Goal: Task Accomplishment & Management: Complete application form

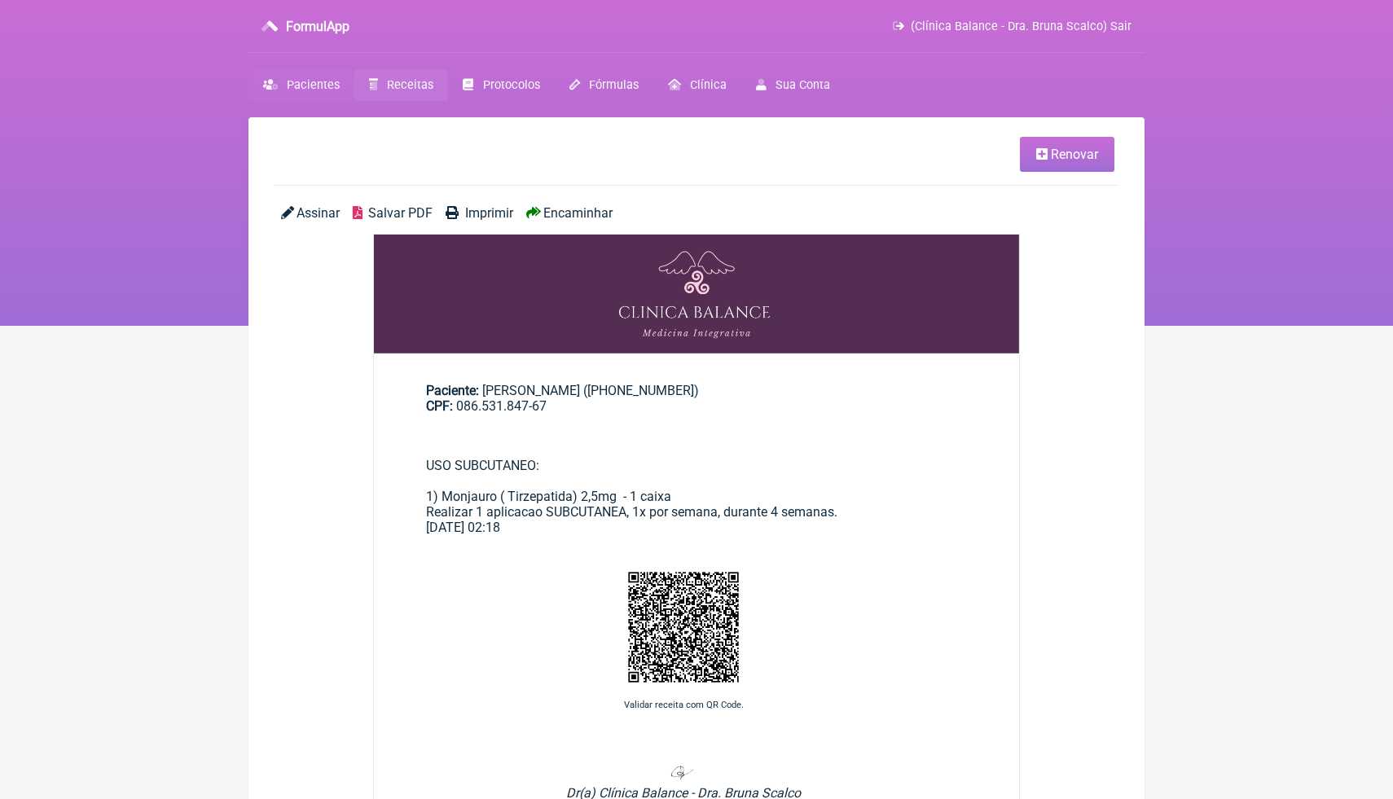
click at [322, 87] on span "Pacientes" at bounding box center [313, 85] width 53 height 14
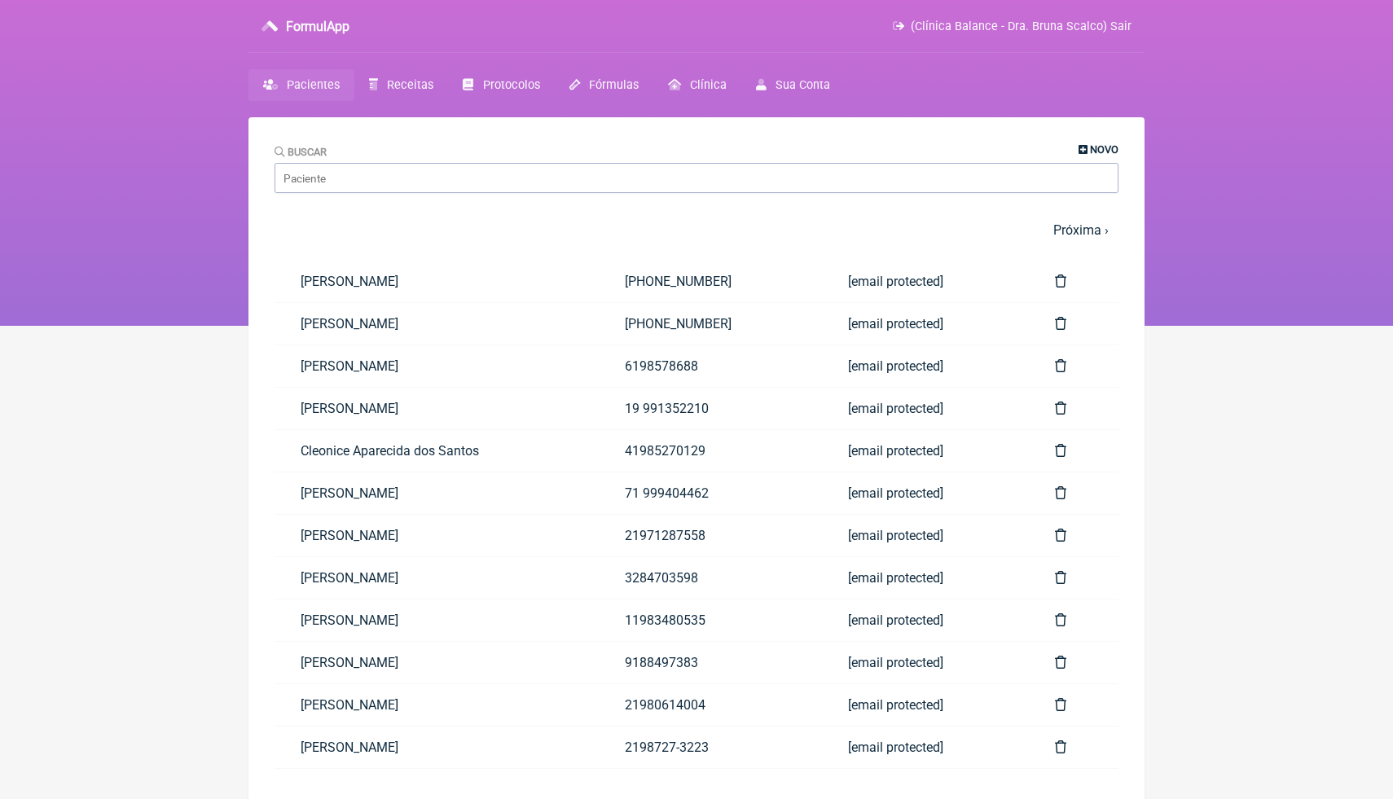
click at [1090, 152] on span "Novo" at bounding box center [1104, 149] width 29 height 12
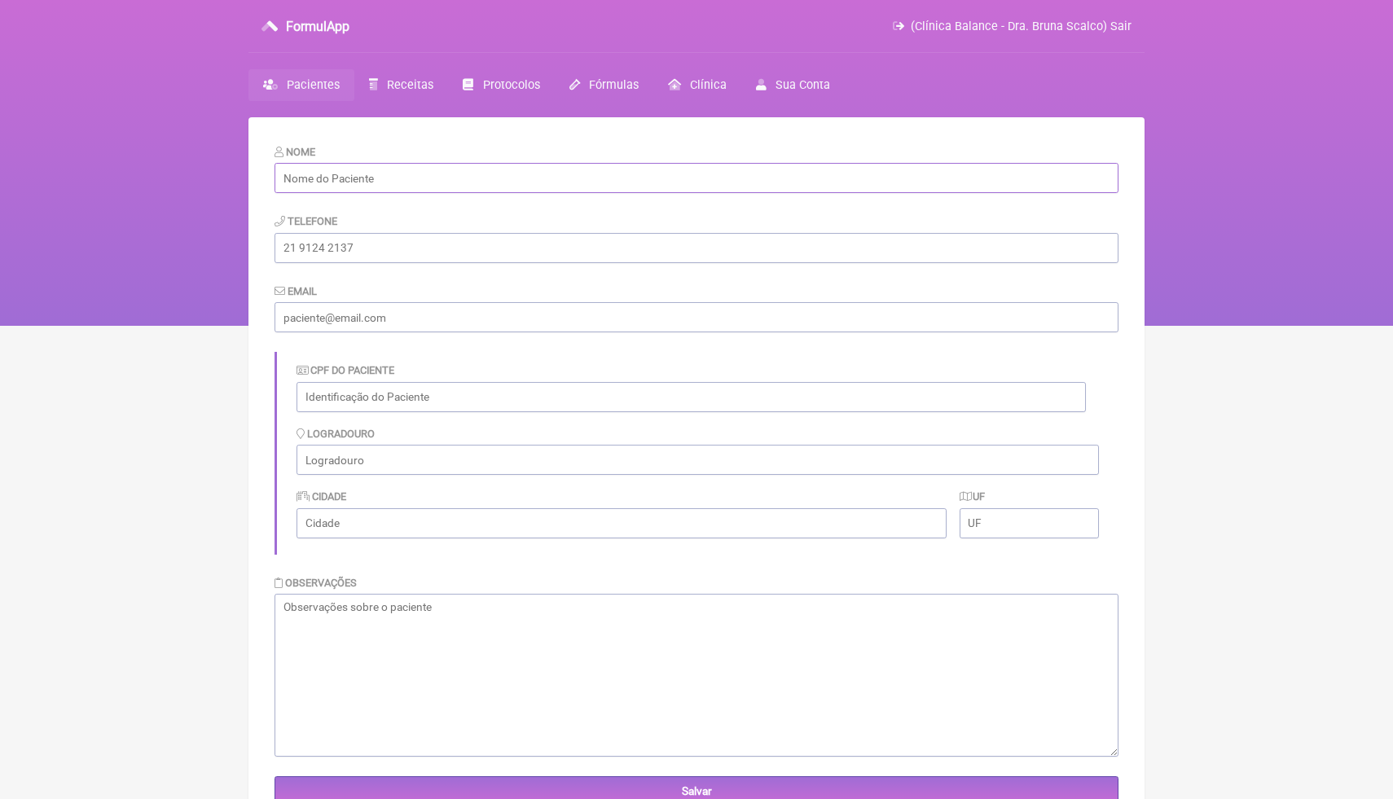
click at [600, 182] on input "text" at bounding box center [696, 178] width 844 height 30
paste input "[PERSON_NAME] [PERSON_NAME]"
type input "[PERSON_NAME] [PERSON_NAME]"
click at [573, 248] on input "tel" at bounding box center [696, 248] width 844 height 30
click at [487, 397] on input "text" at bounding box center [690, 397] width 789 height 30
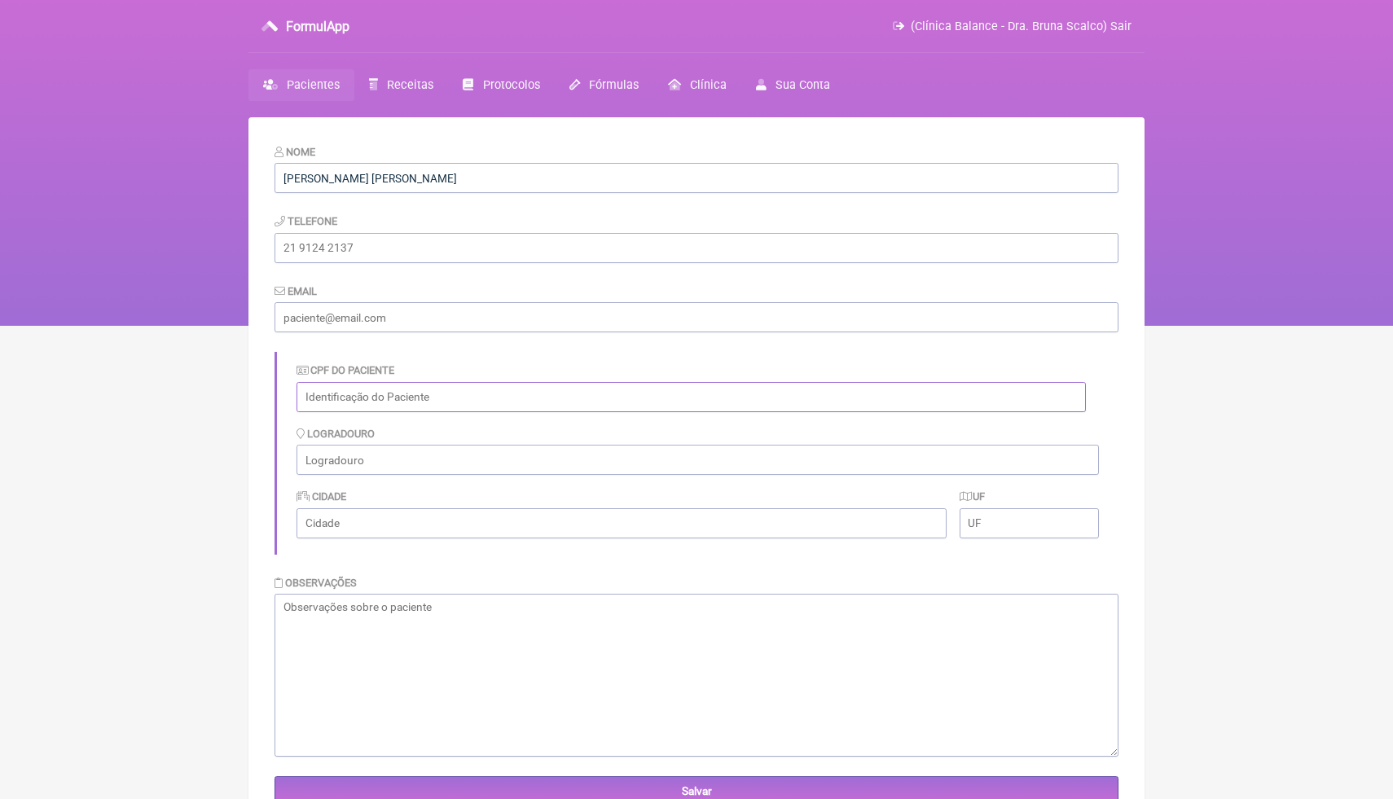
paste input "801.990.540-53"
type input "801.990.540-53"
click at [452, 350] on form "Nome [PERSON_NAME] Telefone Email CPF do Paciente 801.990.540-53 [GEOGRAPHIC_DA…" at bounding box center [696, 474] width 844 height 663
click at [489, 314] on input "email" at bounding box center [696, 317] width 844 height 30
paste input "[EMAIL_ADDRESS][DOMAIN_NAME]"
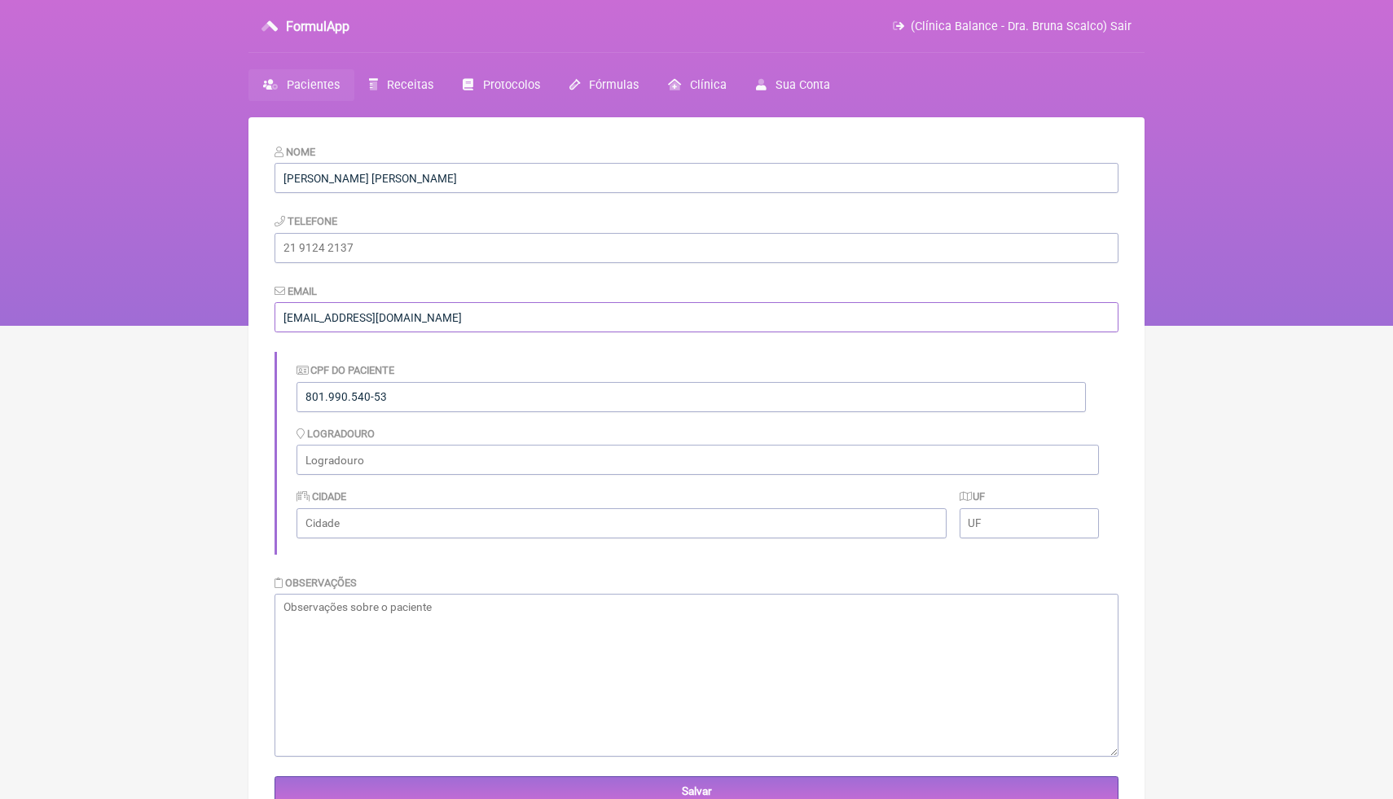
type input "[EMAIL_ADDRESS][DOMAIN_NAME]"
click at [482, 360] on div "CPF do Paciente 801.990.540-53" at bounding box center [697, 386] width 802 height 63
drag, startPoint x: 380, startPoint y: 242, endPoint x: 261, endPoint y: 245, distance: 118.9
click at [260, 246] on main "Nome [PERSON_NAME] Telefone Email [EMAIL_ADDRESS][DOMAIN_NAME] CPF do Paciente …" at bounding box center [696, 516] width 896 height 799
paste input "[PHONE_NUMBER]"
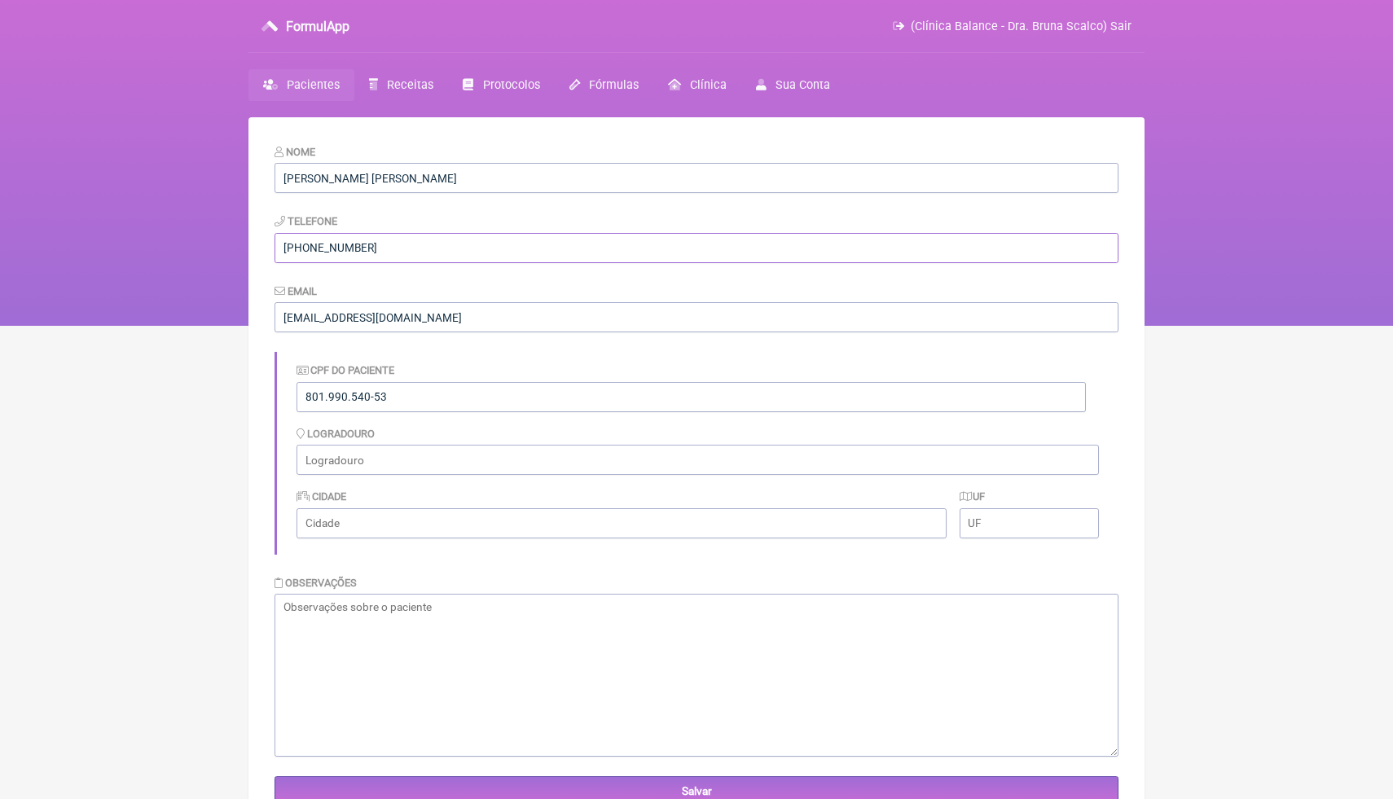
type input "[PHONE_NUMBER]"
click at [444, 210] on form "Nome [PERSON_NAME] Telefone [PHONE_NUMBER] Email [EMAIL_ADDRESS][DOMAIN_NAME] C…" at bounding box center [696, 474] width 844 height 663
click at [427, 654] on textarea at bounding box center [696, 675] width 844 height 163
click at [427, 787] on input "Salvar" at bounding box center [696, 791] width 844 height 30
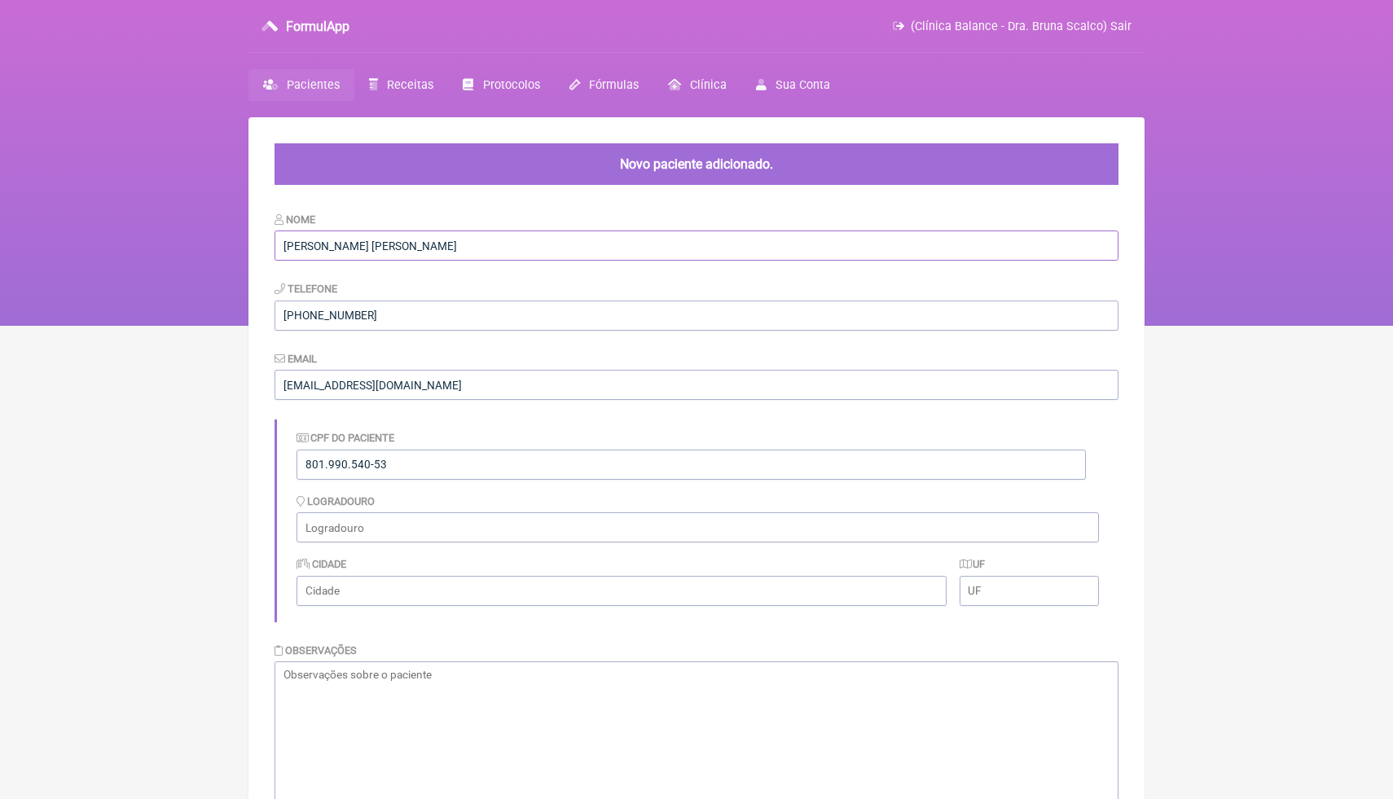
drag, startPoint x: 457, startPoint y: 256, endPoint x: 272, endPoint y: 243, distance: 185.3
click at [270, 241] on main "Novo paciente adicionado. Nome [PERSON_NAME] Telefone [PHONE_NUMBER] Email [EMA…" at bounding box center [696, 541] width 896 height 849
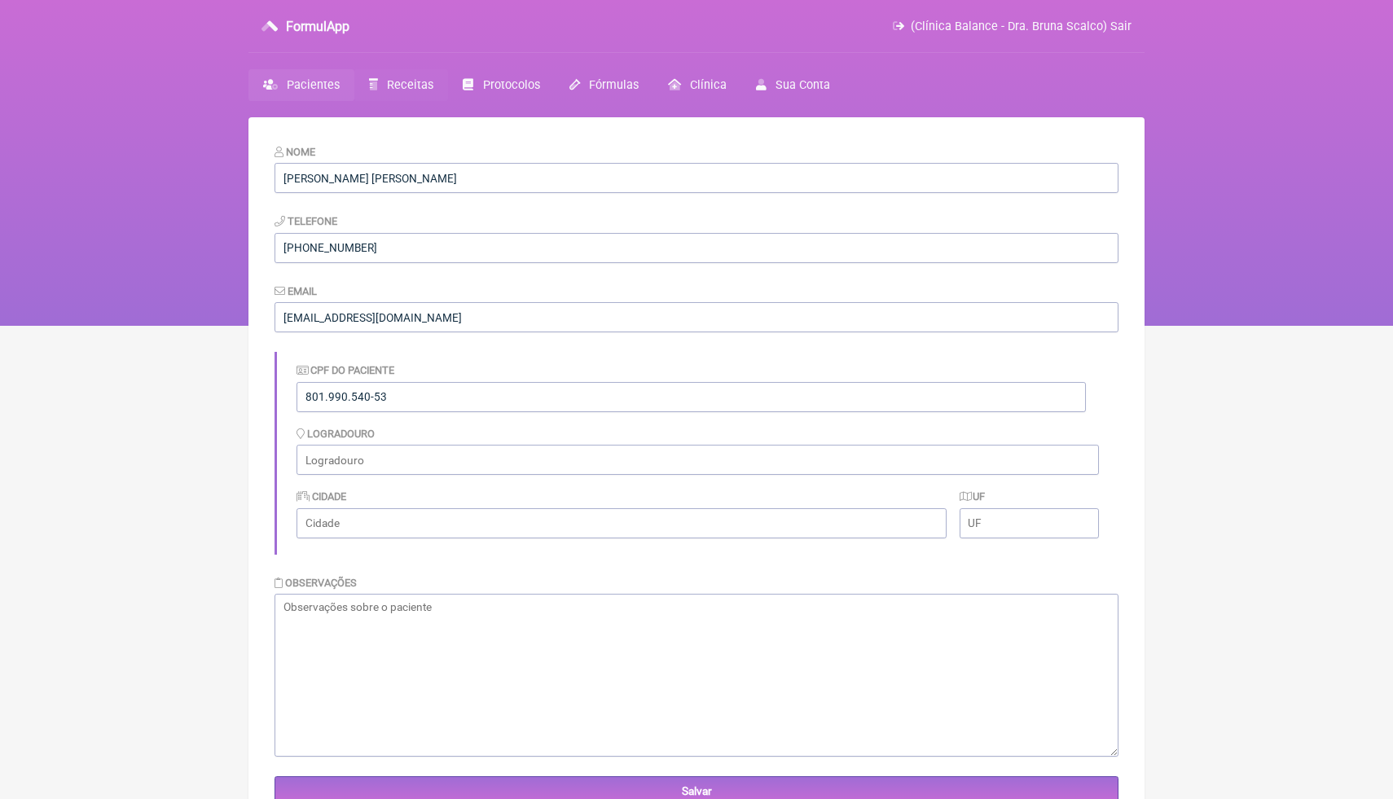
click at [431, 86] on span "Receitas" at bounding box center [410, 85] width 46 height 14
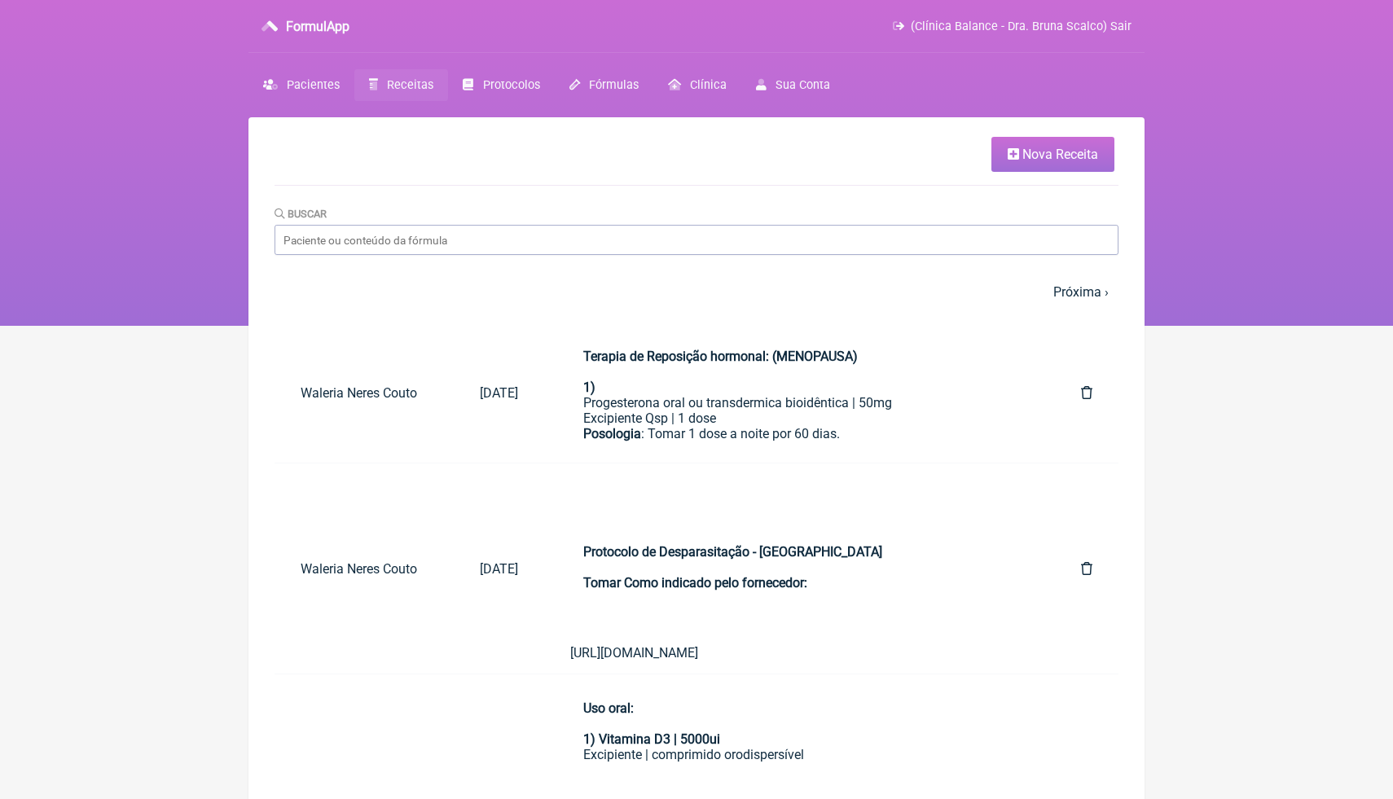
click at [1051, 157] on span "Nova Receita" at bounding box center [1060, 154] width 76 height 15
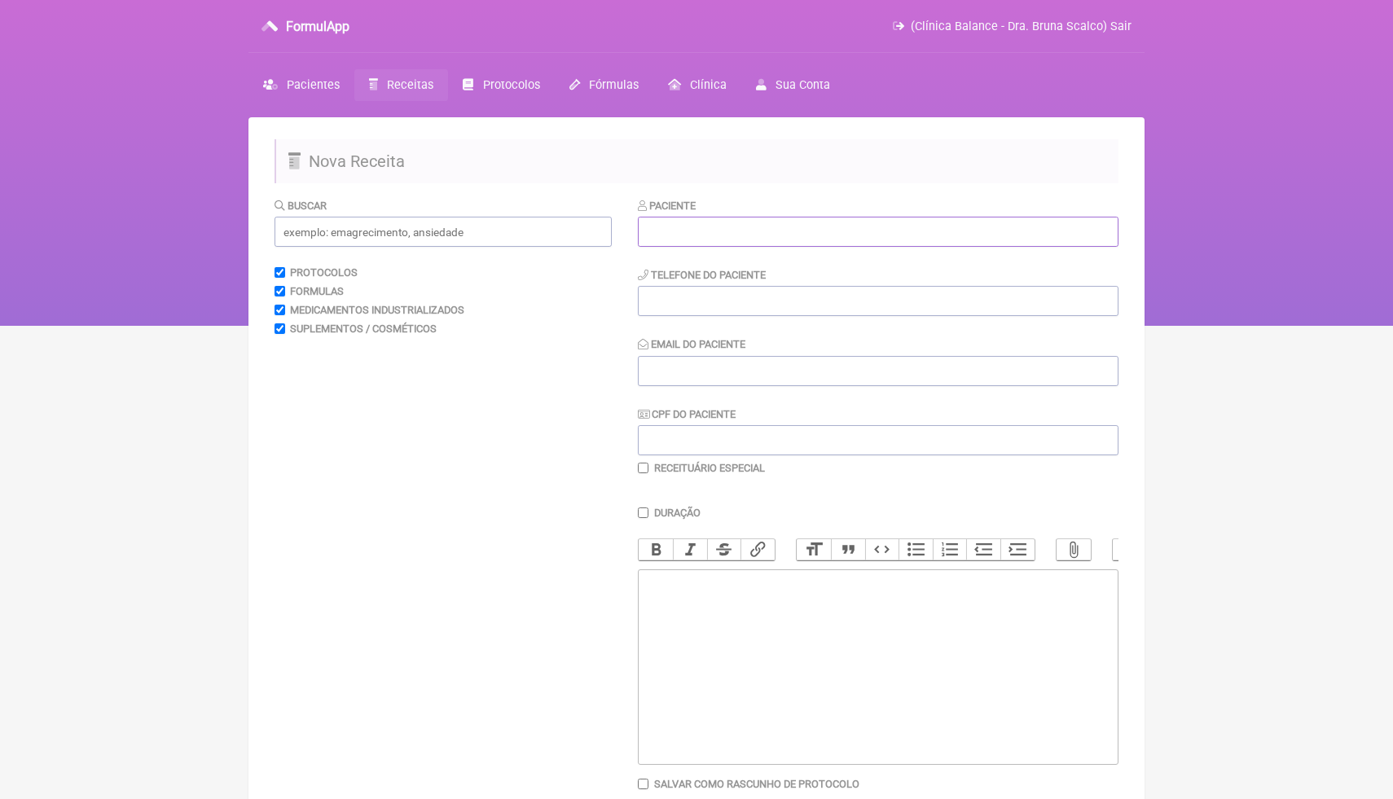
click at [906, 235] on input "text" at bounding box center [878, 232] width 481 height 30
paste input "[PERSON_NAME] [PERSON_NAME]"
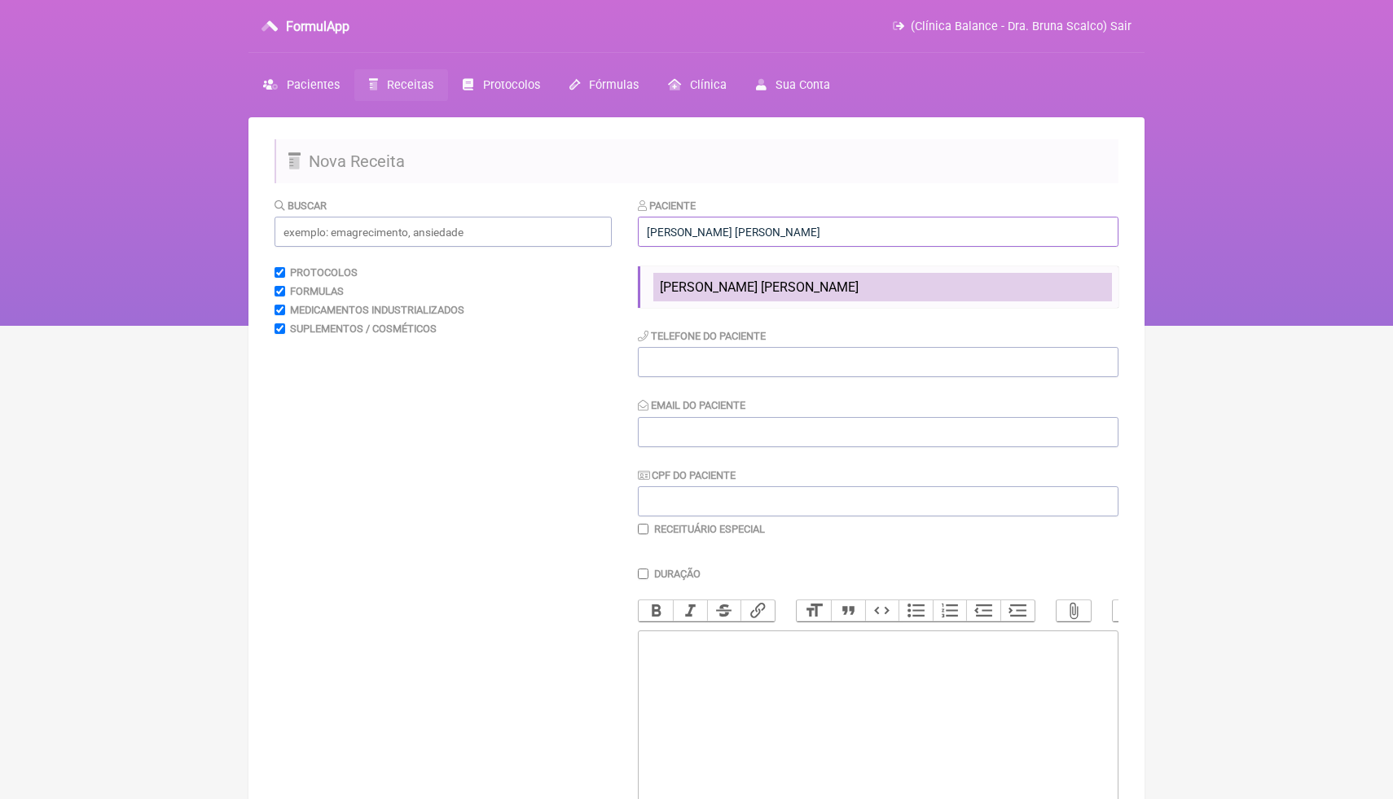
type input "[PERSON_NAME] [PERSON_NAME]"
click at [853, 296] on li "[PERSON_NAME] [PERSON_NAME]" at bounding box center [882, 287] width 459 height 29
type input "[PHONE_NUMBER]"
type input "[EMAIL_ADDRESS][DOMAIN_NAME]"
type input "801.990.540-53"
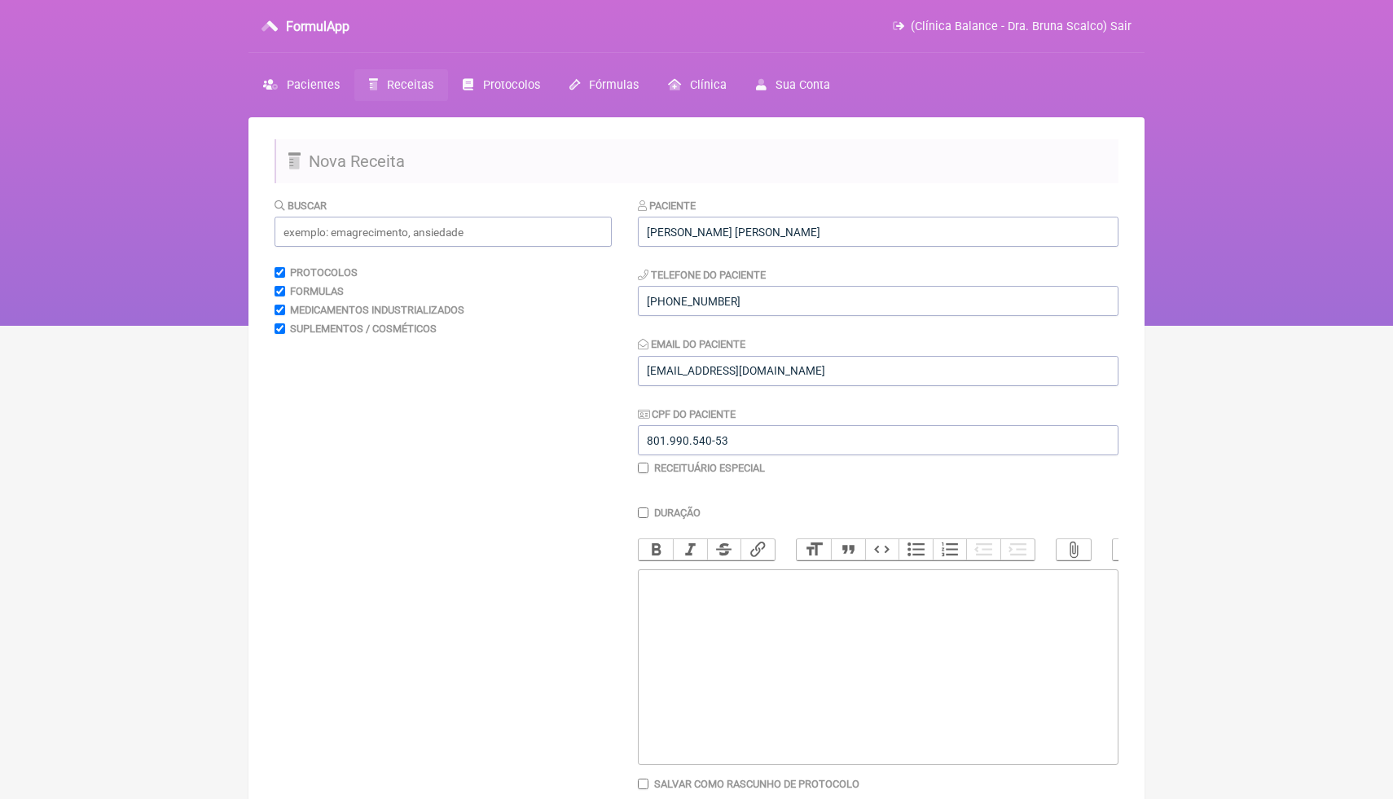
click at [741, 609] on trix-editor at bounding box center [878, 666] width 481 height 195
click at [399, 245] on input "text" at bounding box center [442, 232] width 337 height 30
click at [399, 235] on input "text" at bounding box center [442, 232] width 337 height 30
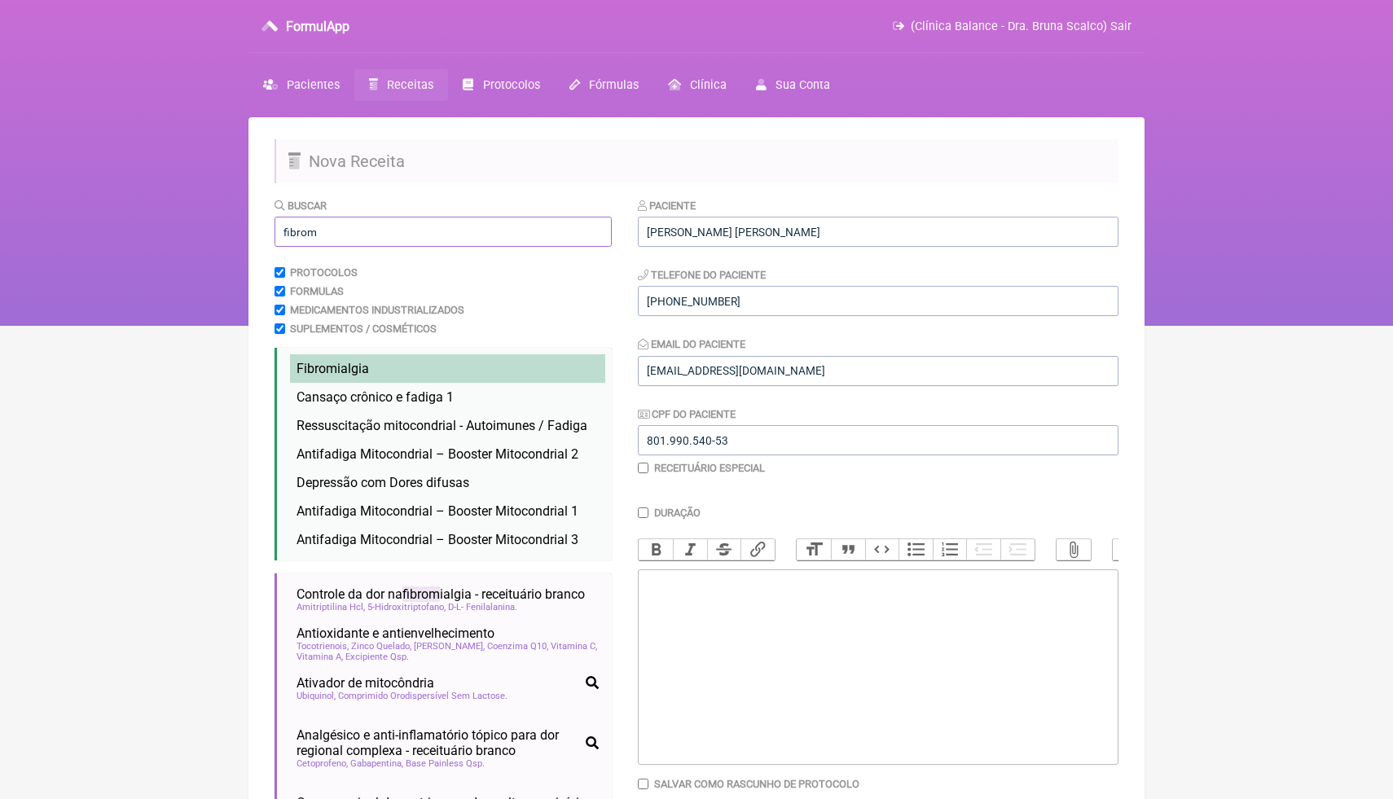
type input "fibrom"
click at [385, 362] on li "Fibrom ialgia energia fibrom ialgia dor fibro dores mitocôndria" at bounding box center [447, 368] width 315 height 29
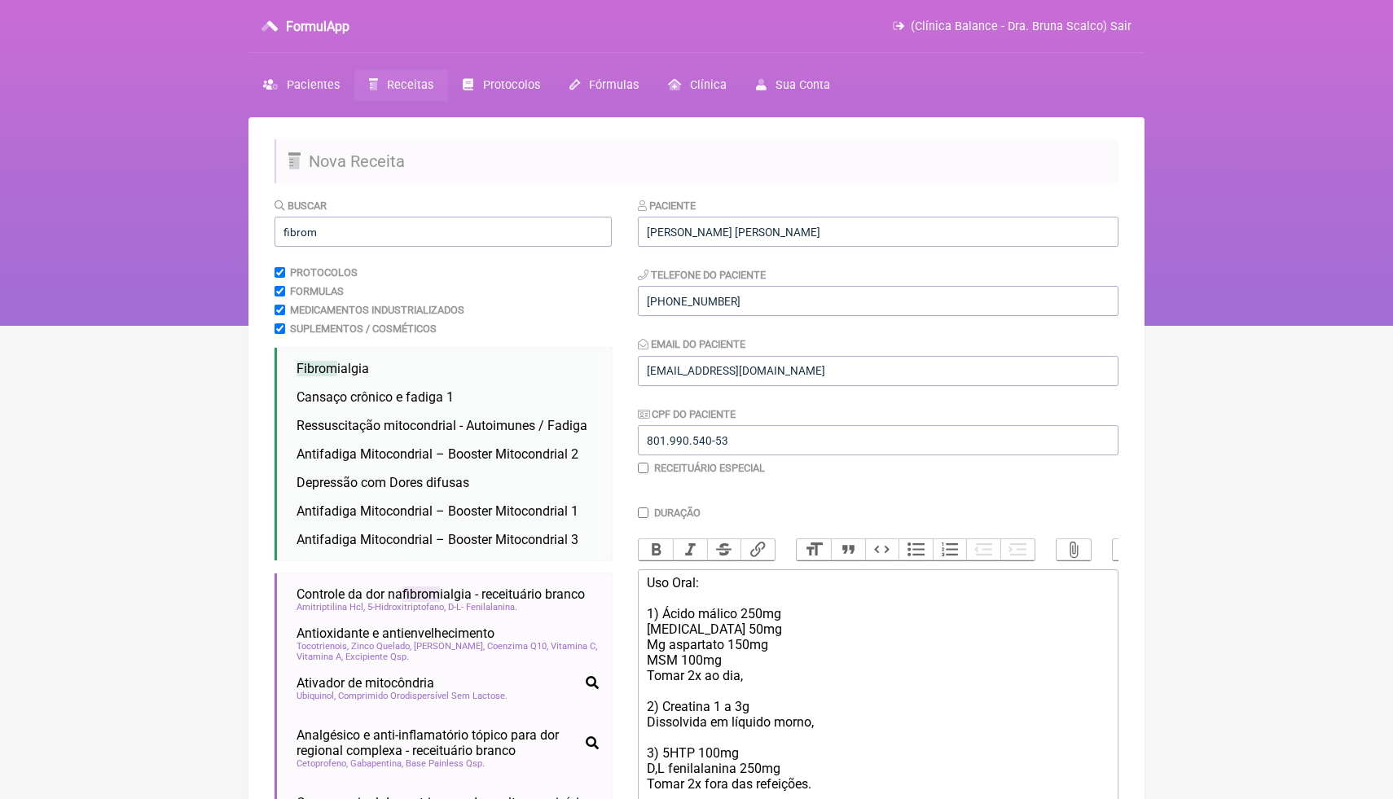
click at [813, 641] on div "Uso Oral: 1) Ácido málico 250mg [MEDICAL_DATA] 50mg Mg aspartato 150mg MSM 100m…" at bounding box center [878, 706] width 463 height 263
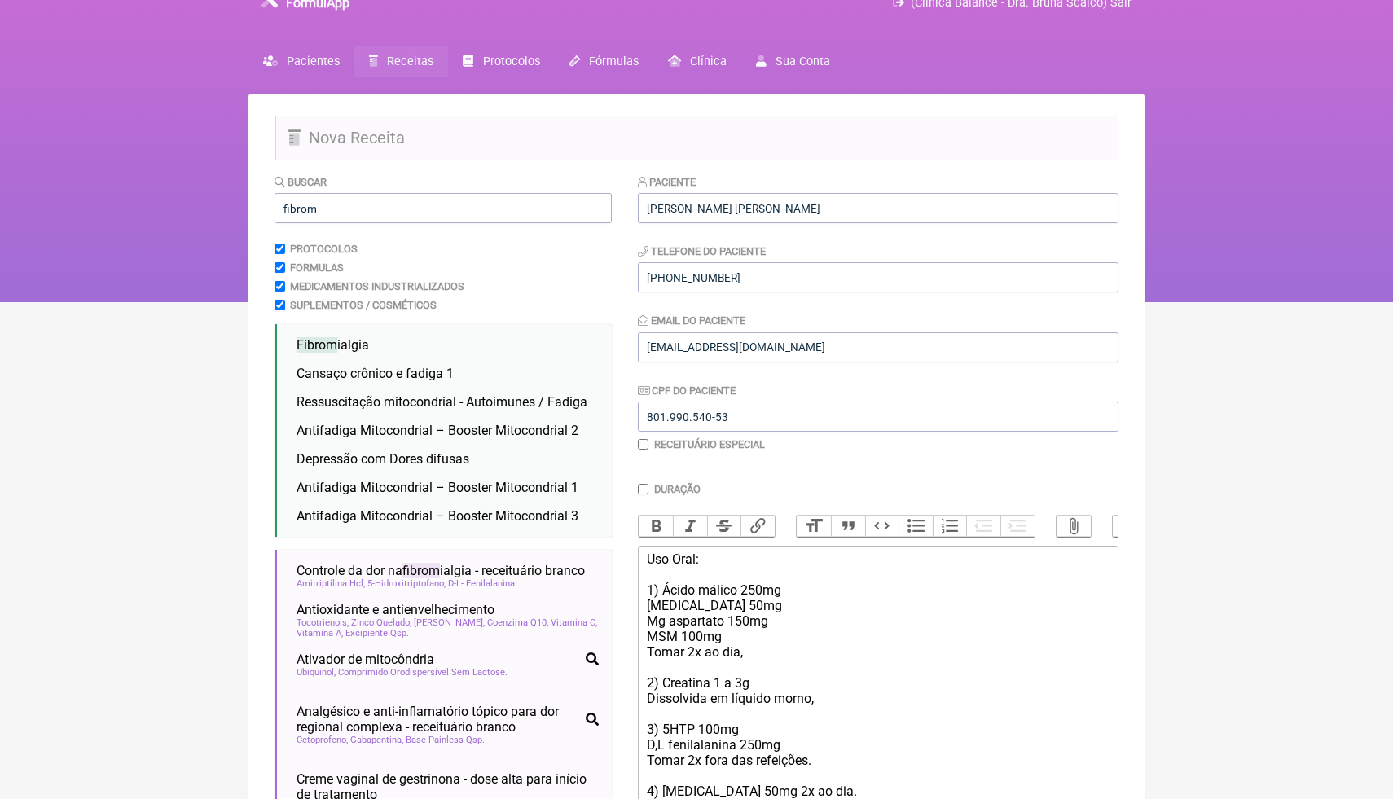
scroll to position [39, 0]
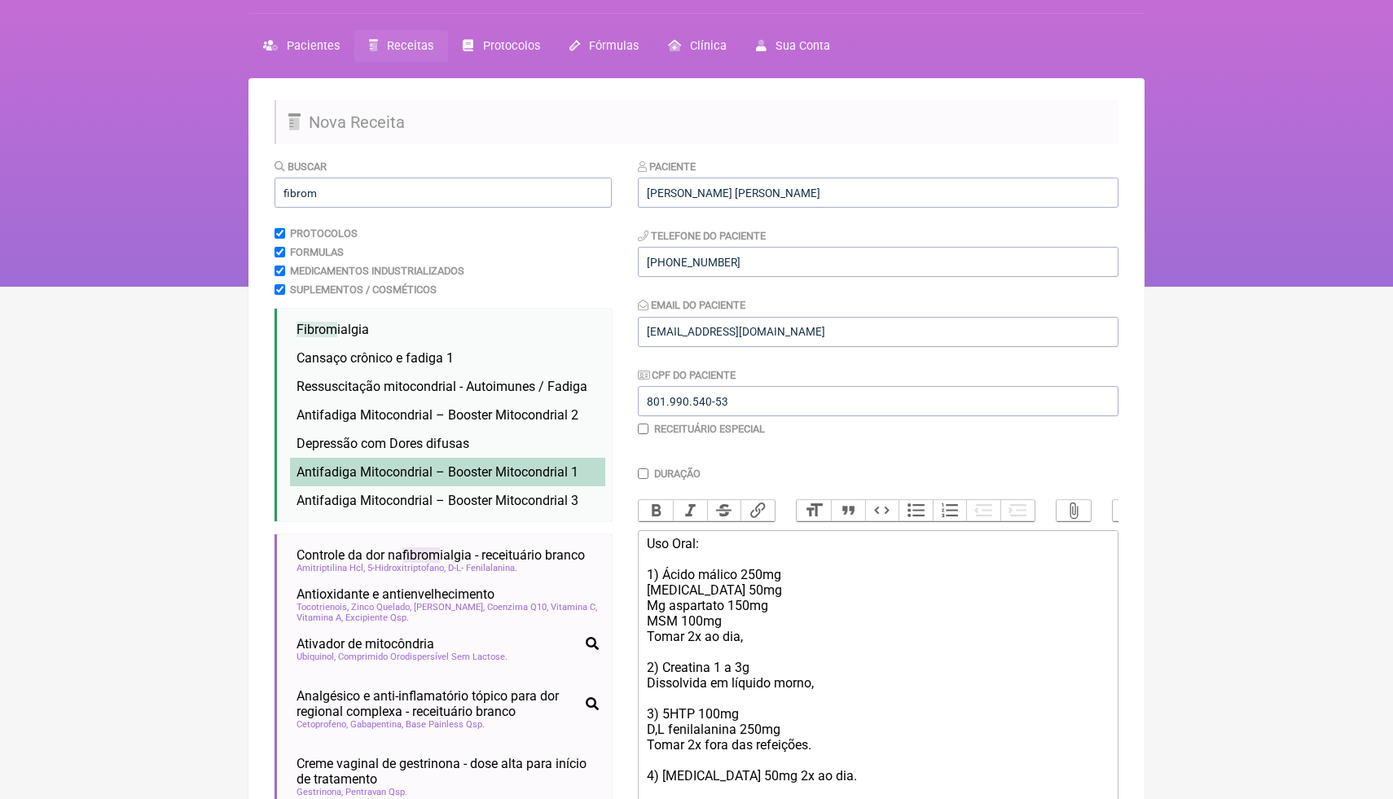
click at [465, 475] on span "Antifadiga Mitocondrial – Booster Mitocondrial 1" at bounding box center [437, 471] width 282 height 15
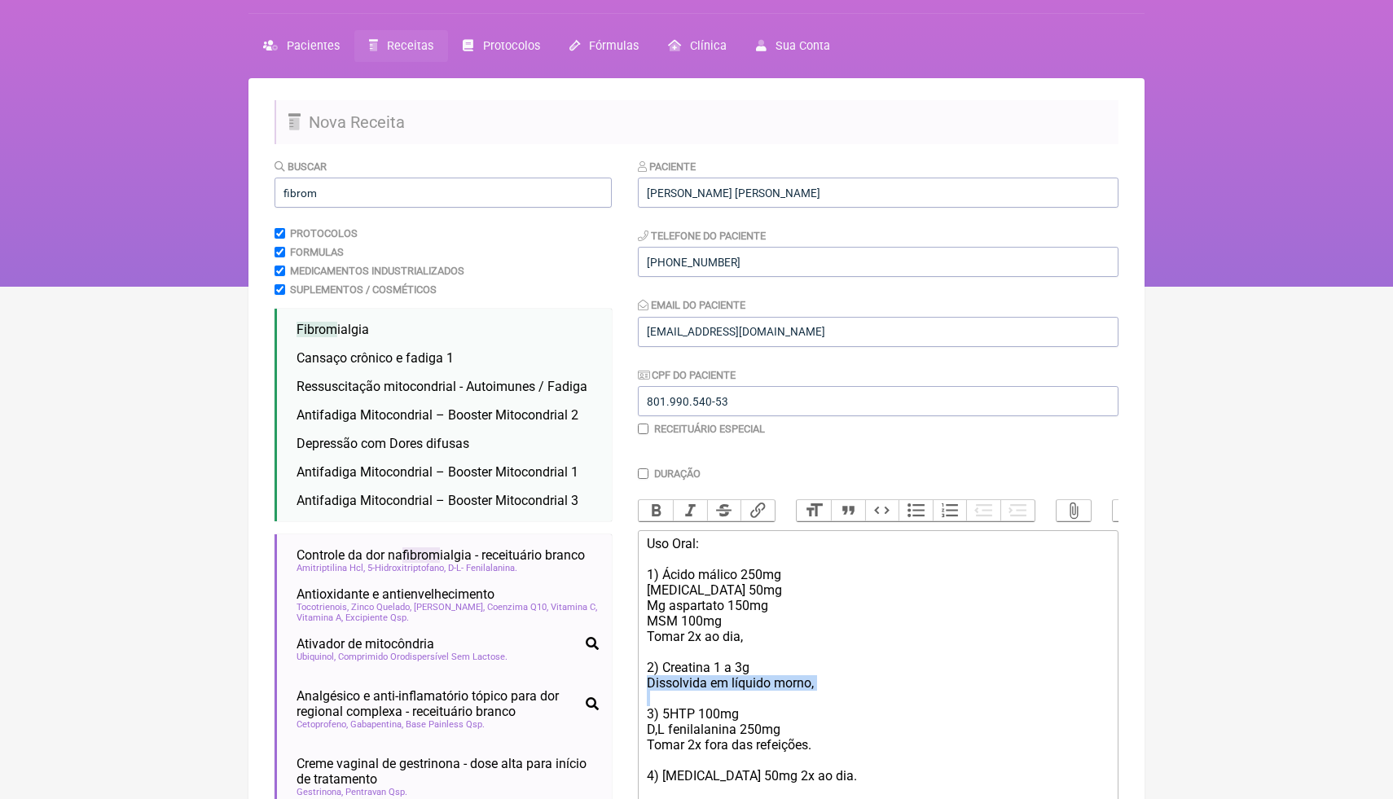
click at [874, 691] on div "Uso Oral: 1) Ácido málico 250mg [MEDICAL_DATA] 50mg Mg aspartato 150mg MSM 100m…" at bounding box center [878, 667] width 463 height 263
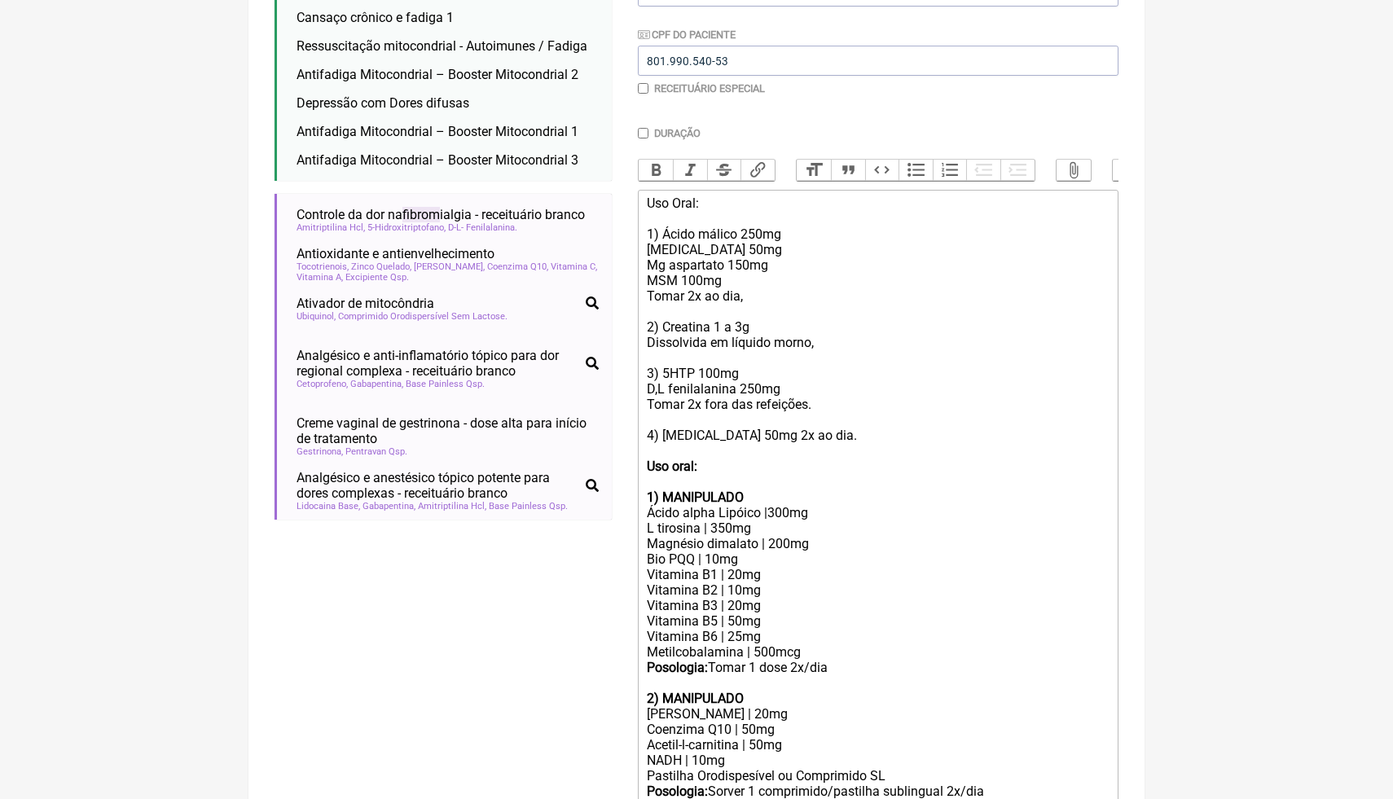
scroll to position [410, 0]
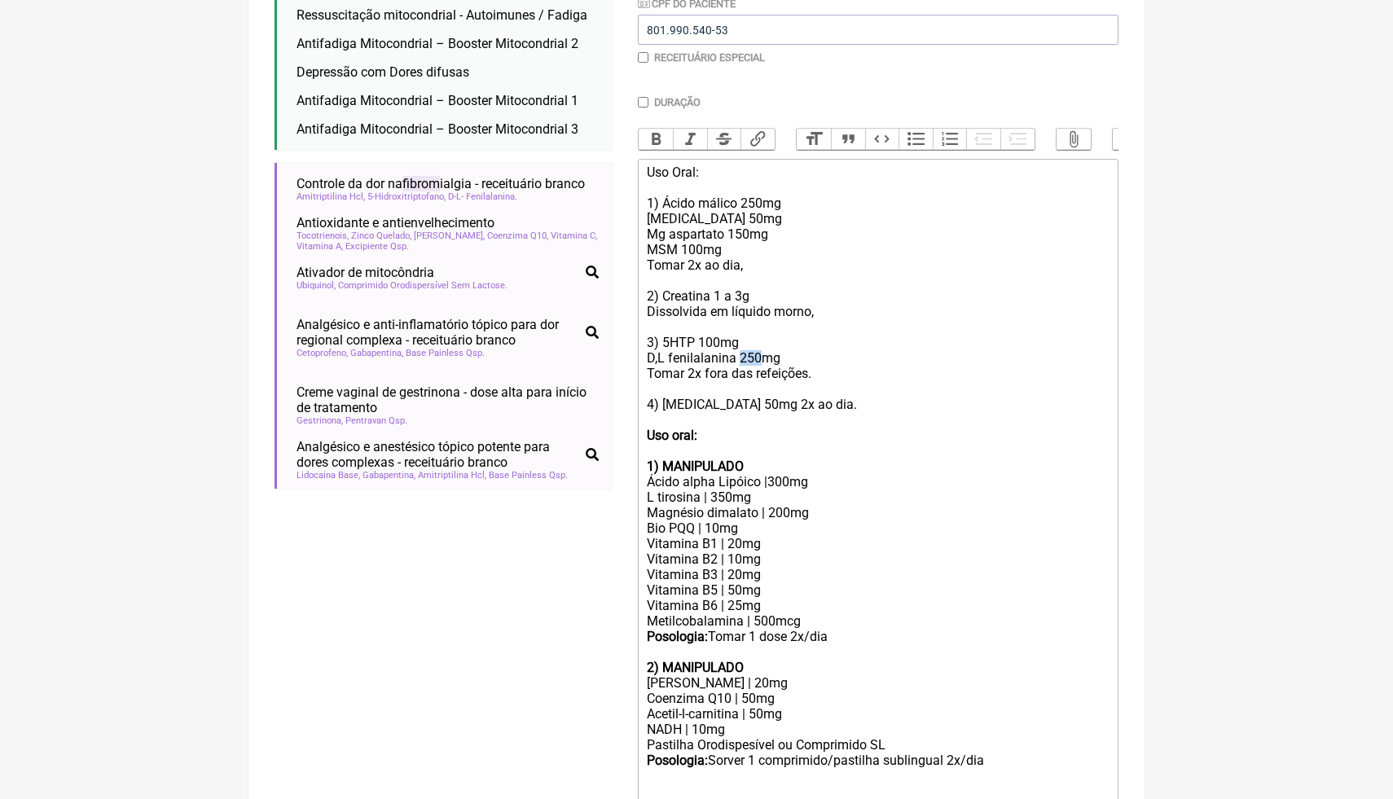
drag, startPoint x: 762, startPoint y: 354, endPoint x: 741, endPoint y: 356, distance: 21.2
click at [741, 356] on div "Uso Oral: 1) Ácido málico 250mg [MEDICAL_DATA] 50mg Mg aspartato 150mg MSM 100m…" at bounding box center [878, 296] width 463 height 263
click at [663, 344] on div "Uso Oral: 1) Ácido málico 250mg [MEDICAL_DATA] 50mg Mg aspartato 150mg MSM 100m…" at bounding box center [878, 296] width 463 height 263
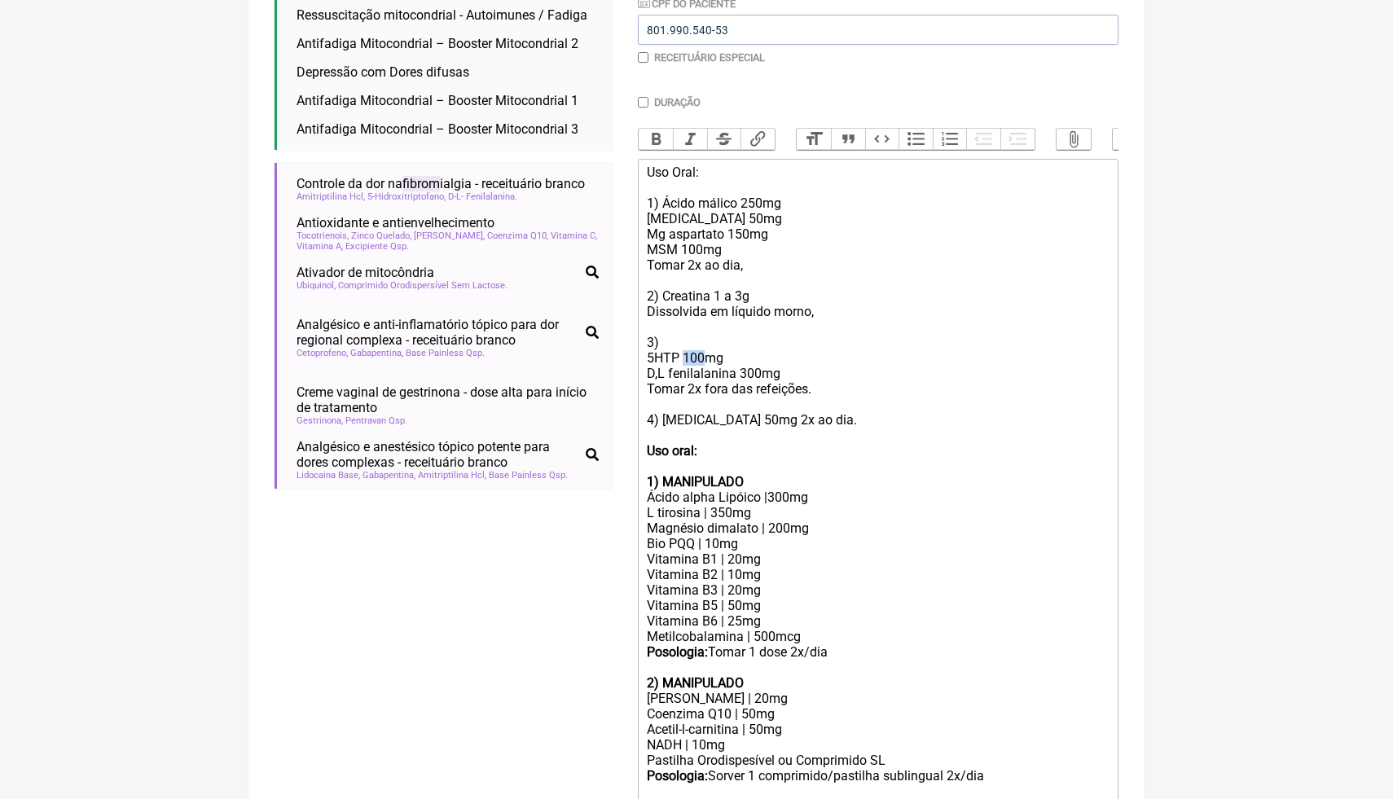
drag, startPoint x: 704, startPoint y: 358, endPoint x: 686, endPoint y: 358, distance: 17.9
click at [686, 358] on div "Uso Oral: 1) Ácido málico 250mg [MEDICAL_DATA] 50mg Mg aspartato 150mg MSM 100m…" at bounding box center [878, 304] width 463 height 279
click at [735, 358] on div "Uso Oral: 1) Ácido málico 250mg [MEDICAL_DATA] 50mg Mg aspartato 150mg MSM 100m…" at bounding box center [878, 304] width 463 height 279
click at [790, 375] on div "Uso Oral: 1) Ácido málico 250mg [MEDICAL_DATA] 50mg Mg aspartato 150mg MSM 100m…" at bounding box center [878, 304] width 463 height 279
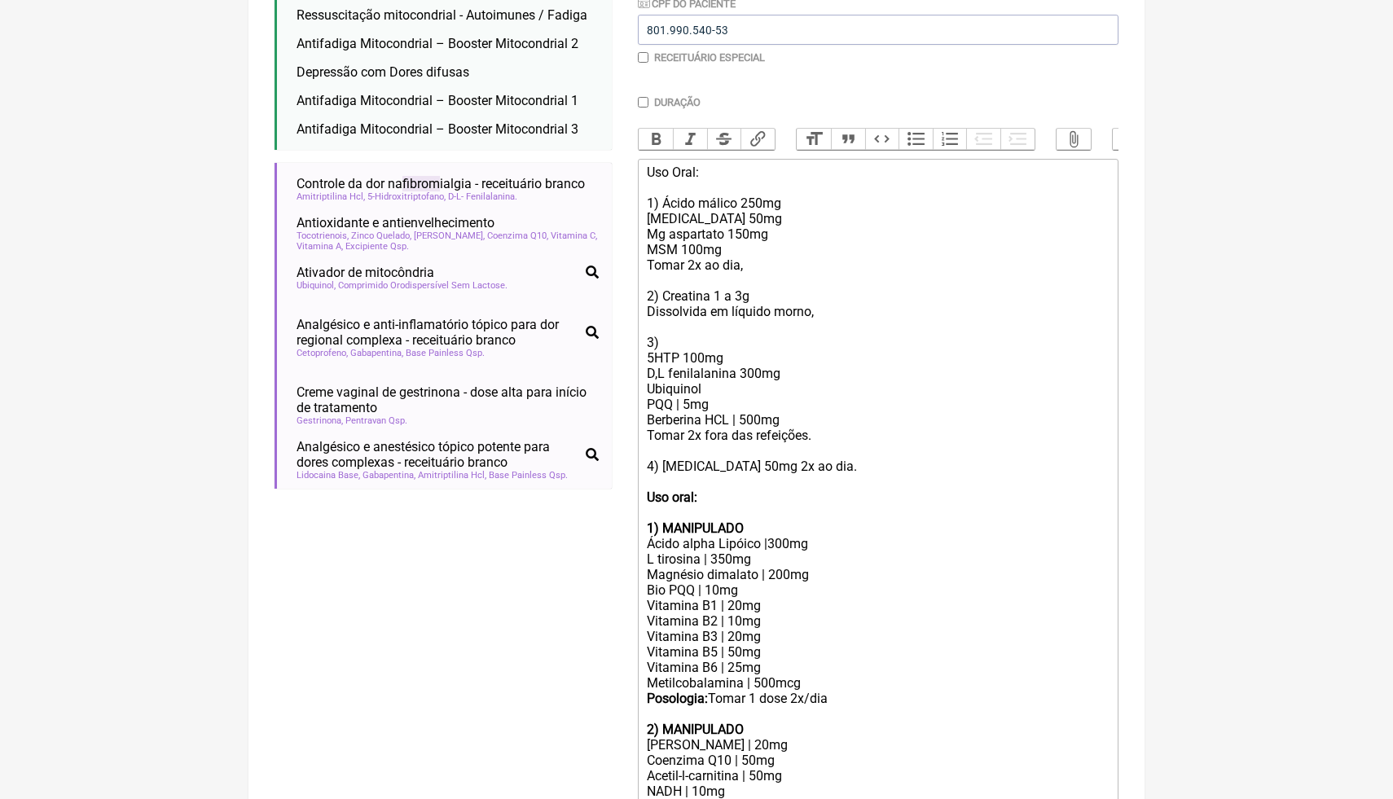
click at [674, 342] on div "Uso Oral: 1) Ácido málico 250mg [MEDICAL_DATA] 50mg Mg aspartato 150mg MSM 100m…" at bounding box center [878, 327] width 463 height 325
click at [659, 384] on div "Uso Oral: 1) Ácido málico 250mg [MEDICAL_DATA] 50mg Mg aspartato 150mg MSM 100m…" at bounding box center [878, 327] width 463 height 325
click at [726, 391] on div "Uso Oral: 1) Ácido málico 250mg [MEDICAL_DATA] 50mg Mg aspartato 150mg MSM 100m…" at bounding box center [878, 327] width 463 height 325
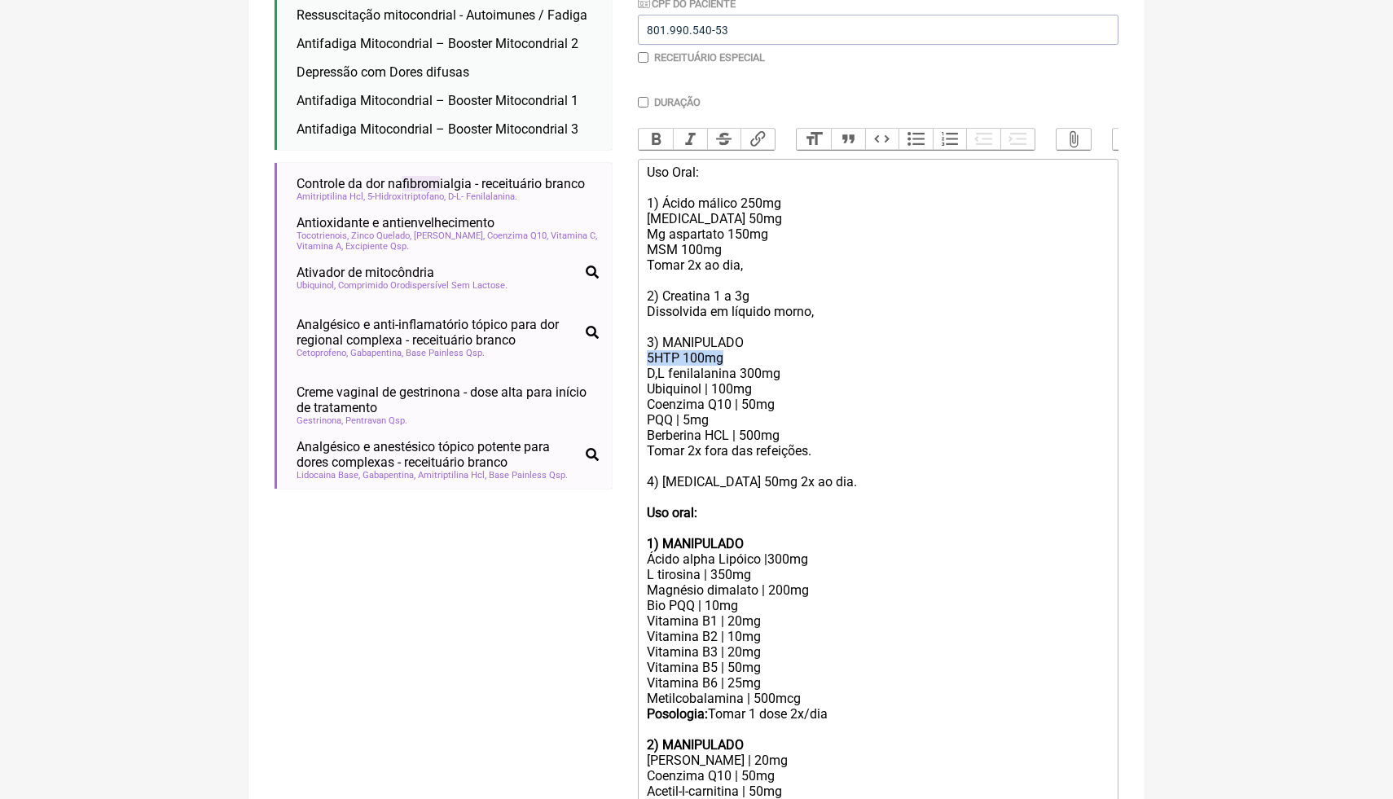
drag, startPoint x: 743, startPoint y: 358, endPoint x: 632, endPoint y: 355, distance: 110.8
click at [632, 356] on form "Buscar fibrom Protocolos Formulas Medicamentos Industrializados Suplementos / C…" at bounding box center [696, 379] width 844 height 1184
copy div "5HTP 100mg"
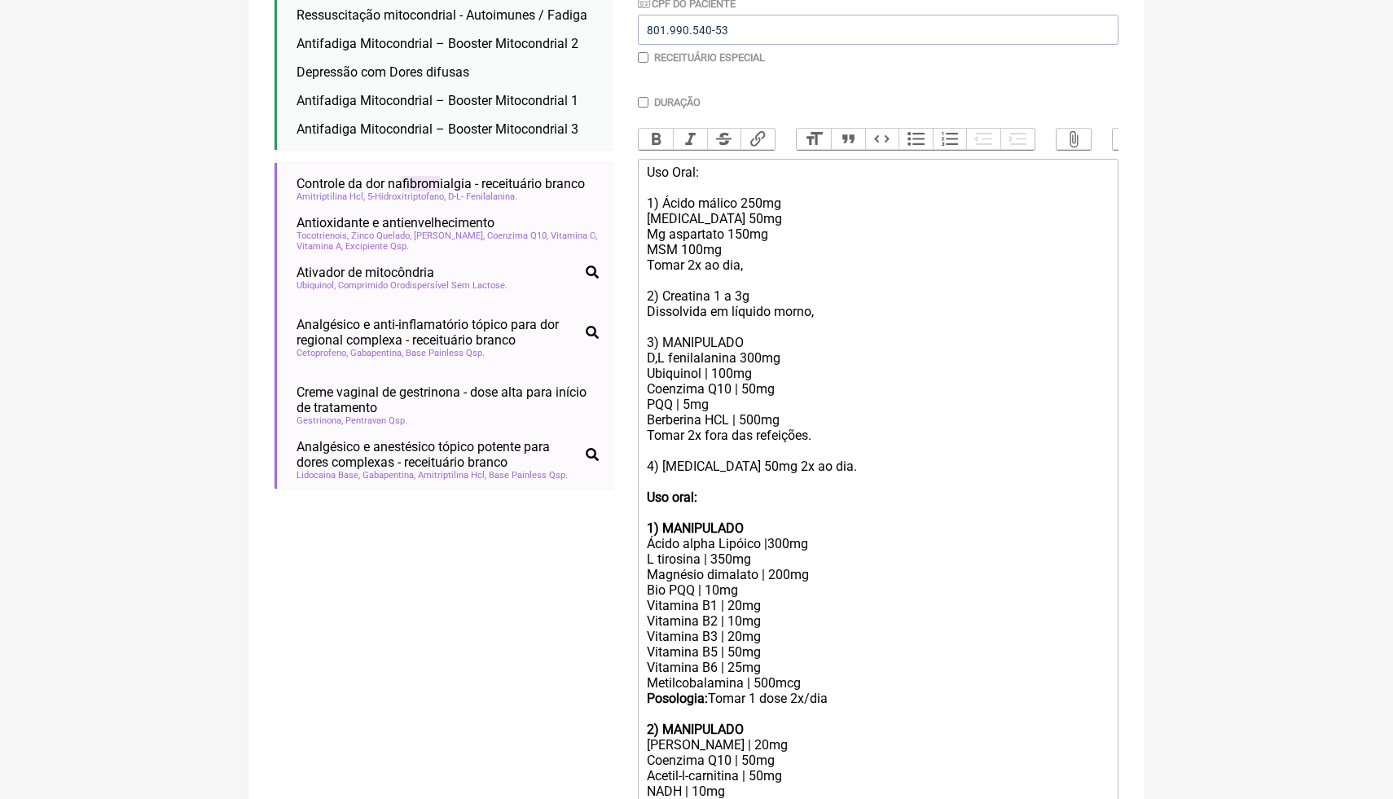
click at [696, 493] on strong "Uso oral: 1) MANIPULADO" at bounding box center [695, 512] width 97 height 46
click at [643, 498] on trix-editor "Uso Oral: 1) Ácido málico 250mg [MEDICAL_DATA] 50mg Mg aspartato 150mg MSM 100m…" at bounding box center [878, 513] width 481 height 709
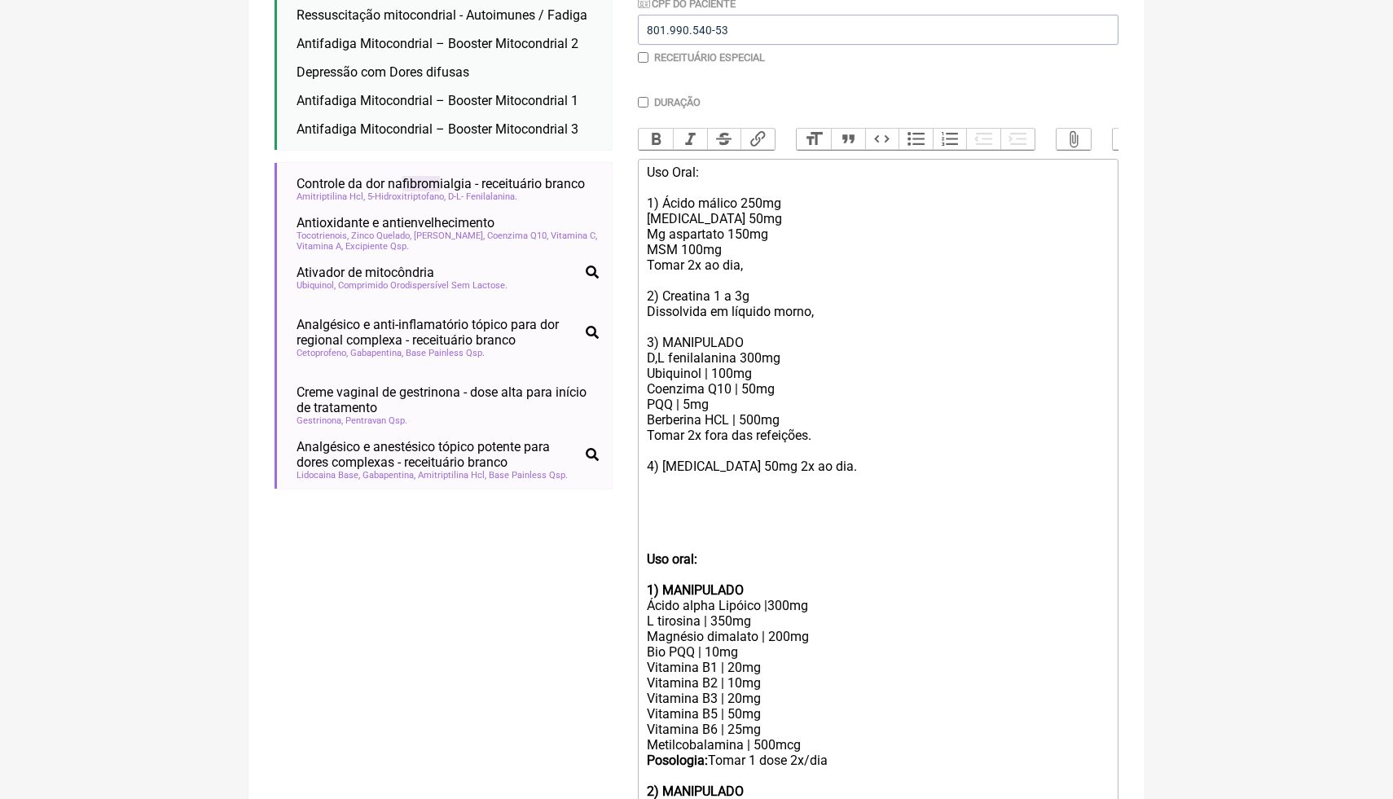
click at [646, 533] on trix-editor "Uso Oral: 1) Ácido málico 250mg [MEDICAL_DATA] 50mg Mg aspartato 150mg MSM 100m…" at bounding box center [878, 544] width 481 height 770
paste trix-editor "5HTP 100mg"
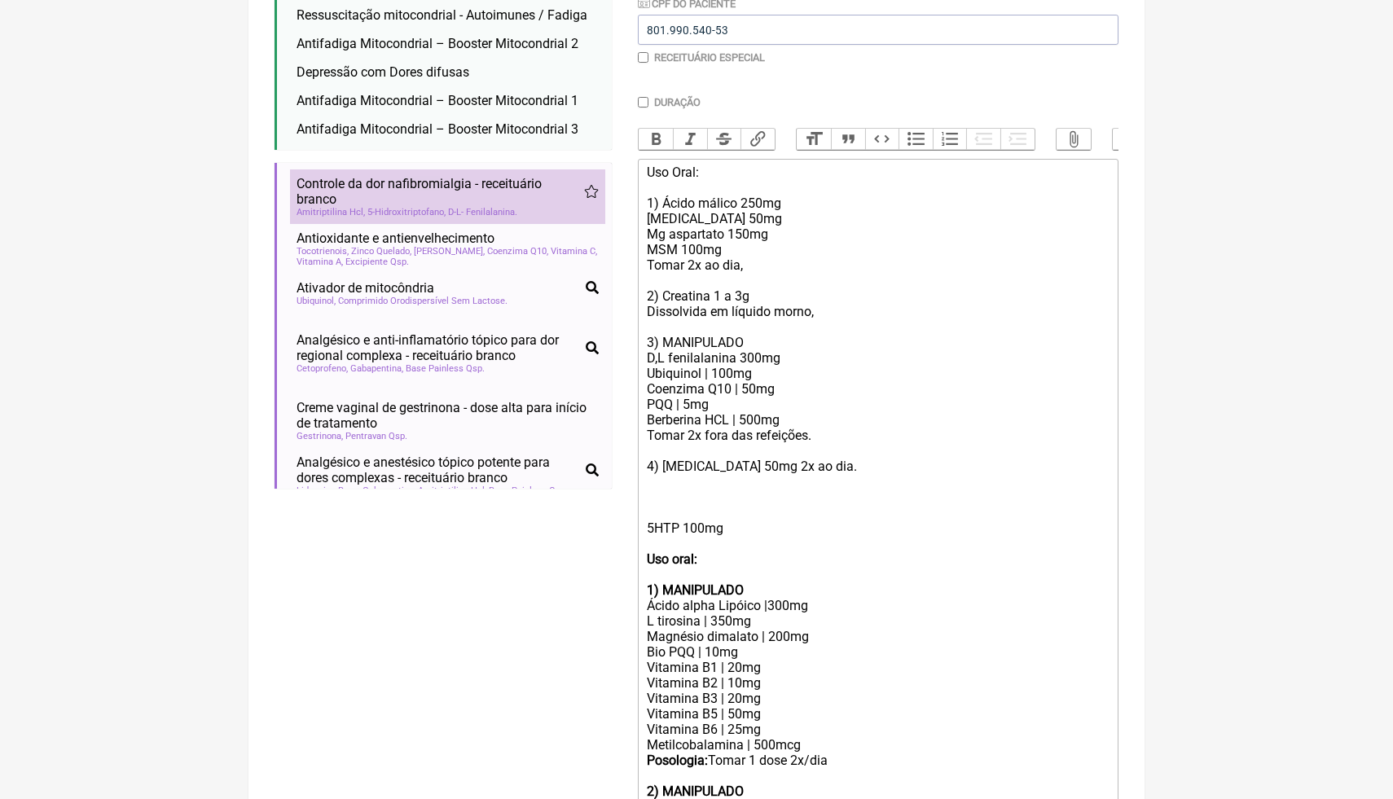
click at [540, 195] on span "Controle da dor na fibrom ialgia - receituário branco" at bounding box center [439, 191] width 287 height 31
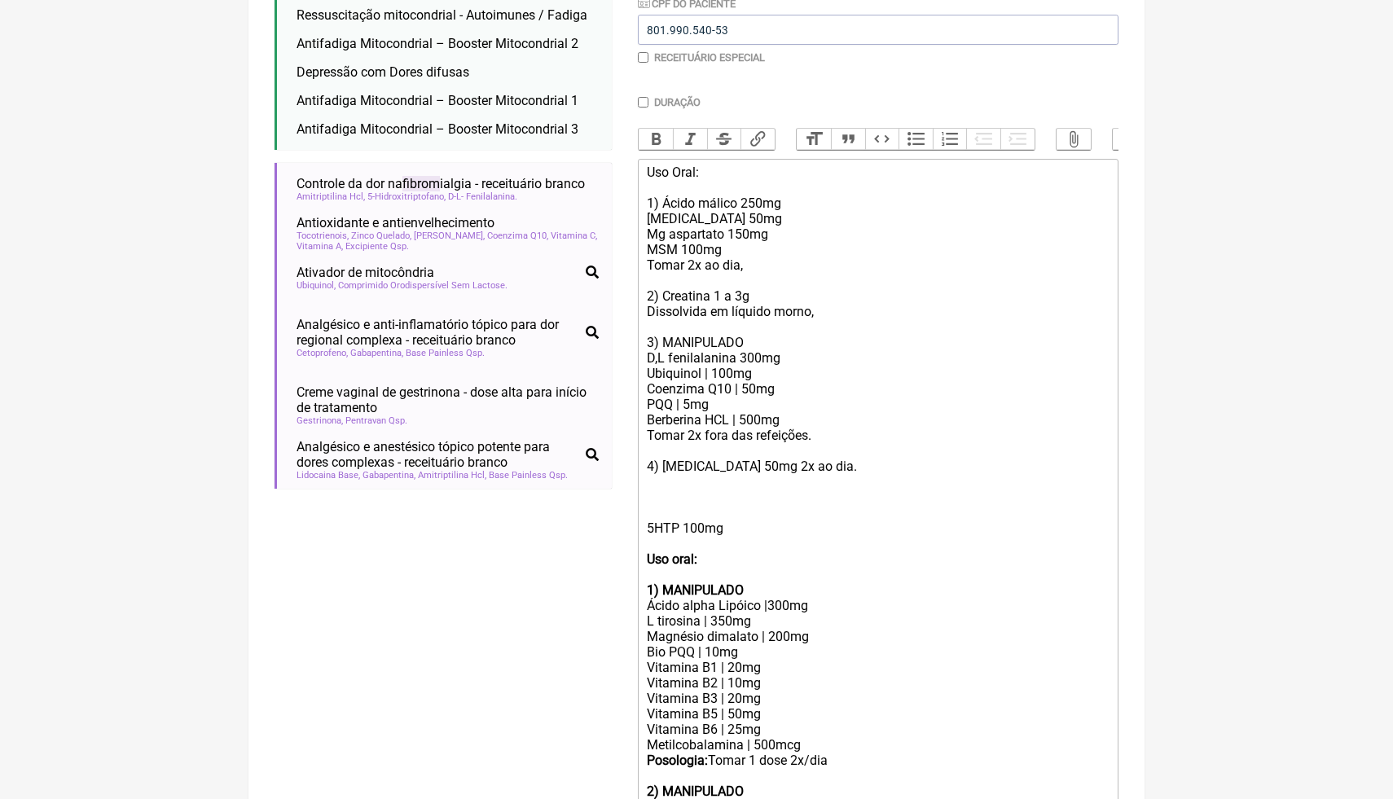
click at [994, 620] on div "5HTP 100mg Uso oral: 1) MANIPULADO Ácido alpha Lipóico |300mg L tirosina | 350m…" at bounding box center [878, 705] width 463 height 433
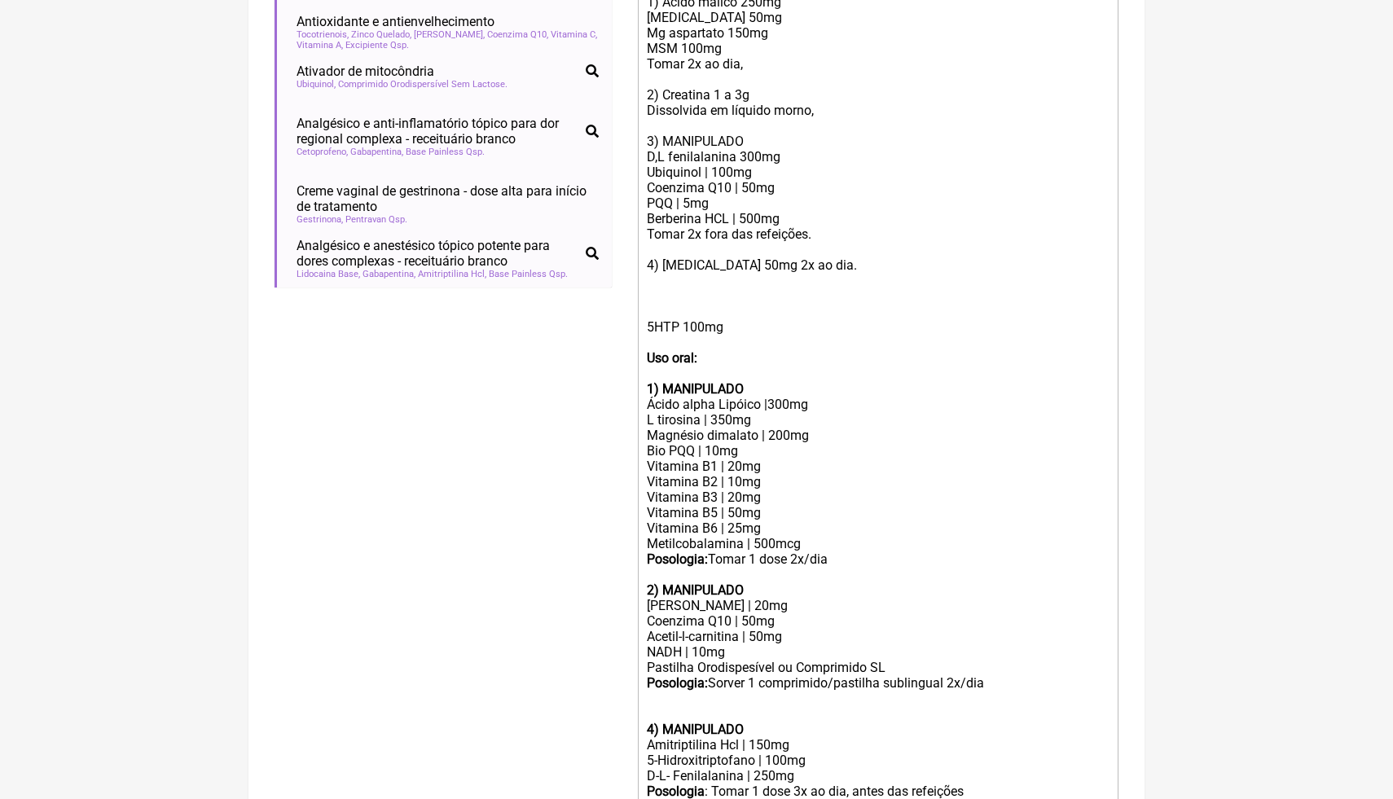
scroll to position [627, 0]
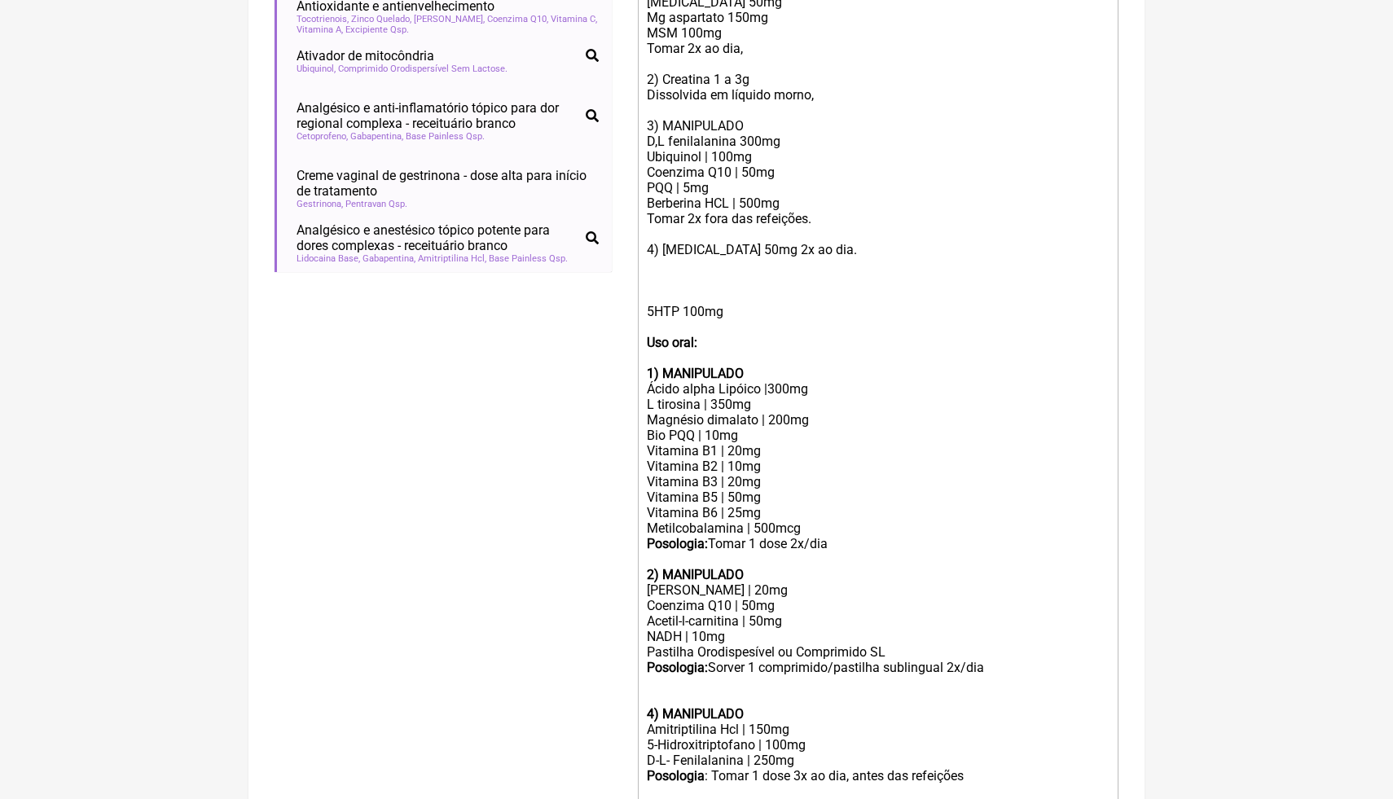
click at [809, 208] on div "Uso Oral: 1) Ácido málico 250mg [MEDICAL_DATA] 50mg Mg aspartato 150mg MSM 100m…" at bounding box center [878, 110] width 463 height 325
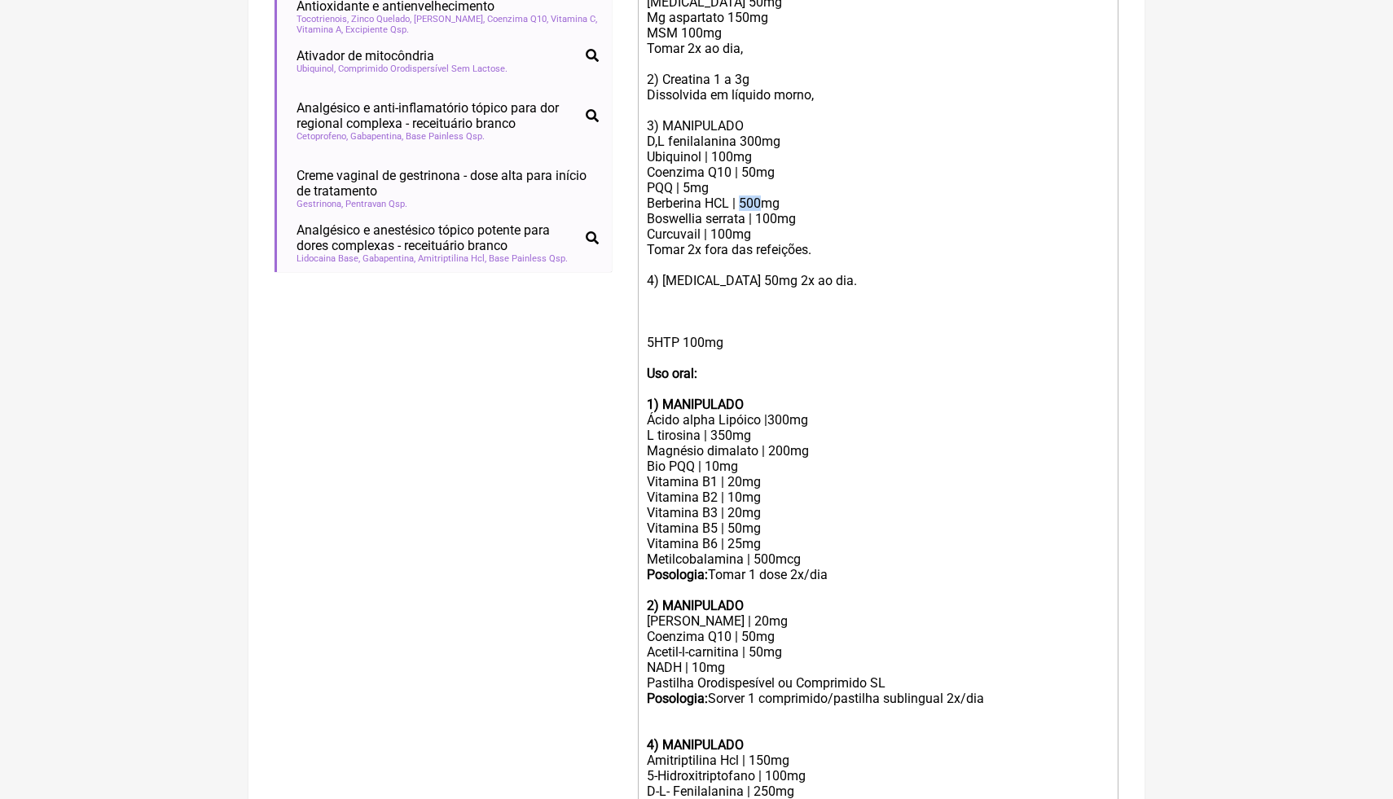
drag, startPoint x: 764, startPoint y: 204, endPoint x: 744, endPoint y: 204, distance: 20.4
click at [744, 204] on div "Uso Oral: 1) Ácido málico 250mg [MEDICAL_DATA] 50mg Mg aspartato 150mg MSM 100m…" at bounding box center [878, 126] width 463 height 356
click at [759, 232] on div "Uso Oral: 1) Ácido málico 250mg [MEDICAL_DATA] 50mg Mg aspartato 150mg MSM 100m…" at bounding box center [878, 126] width 463 height 356
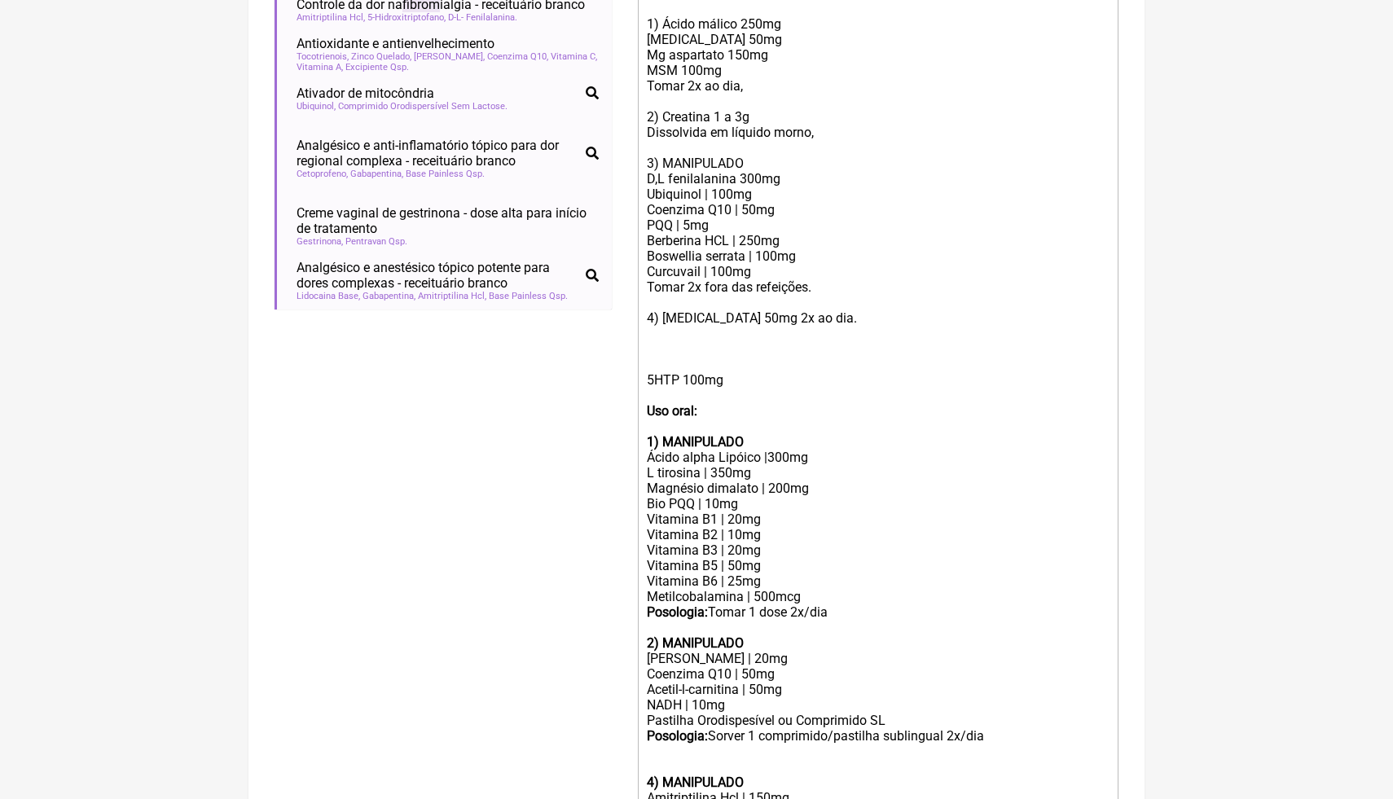
scroll to position [574, 0]
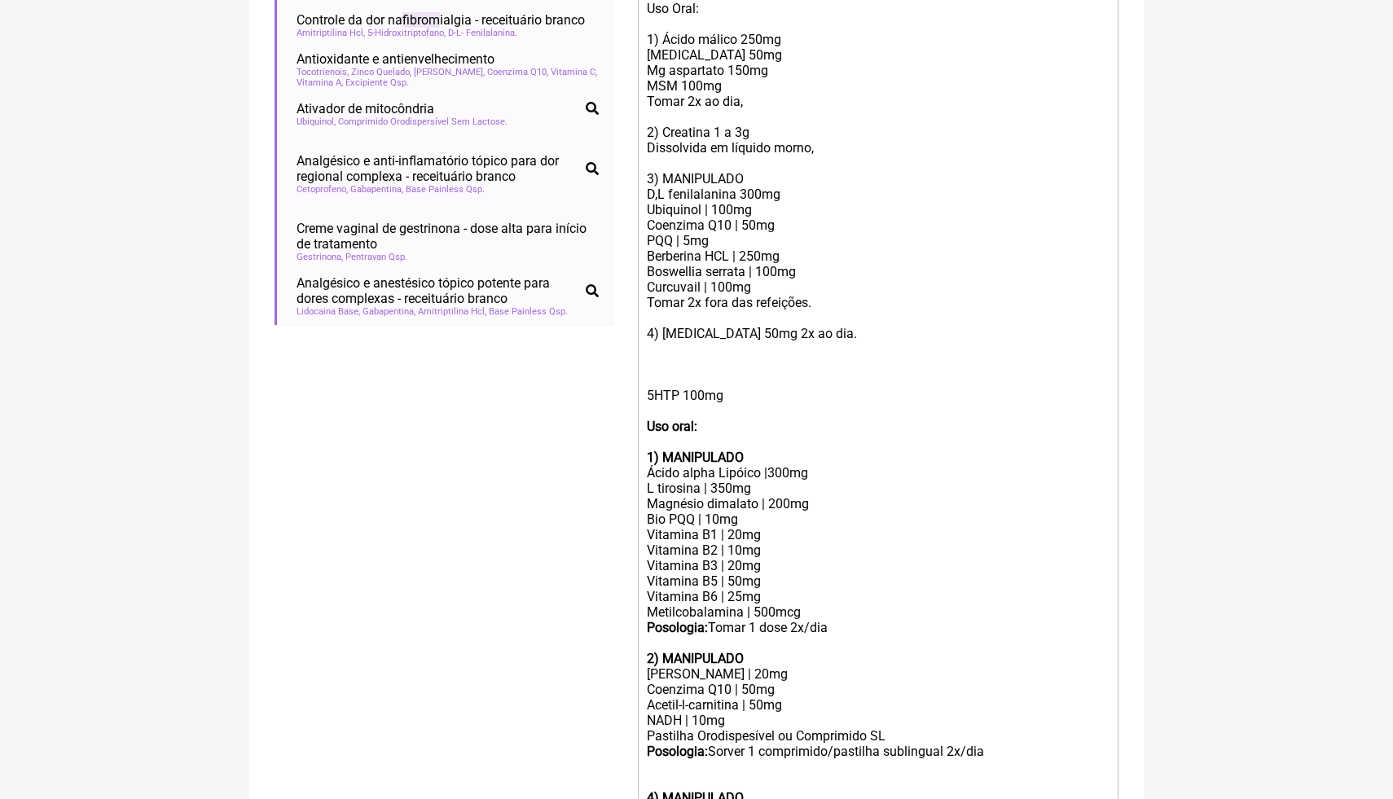
click at [758, 287] on div "Uso Oral: 1) Ácido málico 250mg [MEDICAL_DATA] 50mg Mg aspartato 150mg MSM 100m…" at bounding box center [878, 179] width 463 height 356
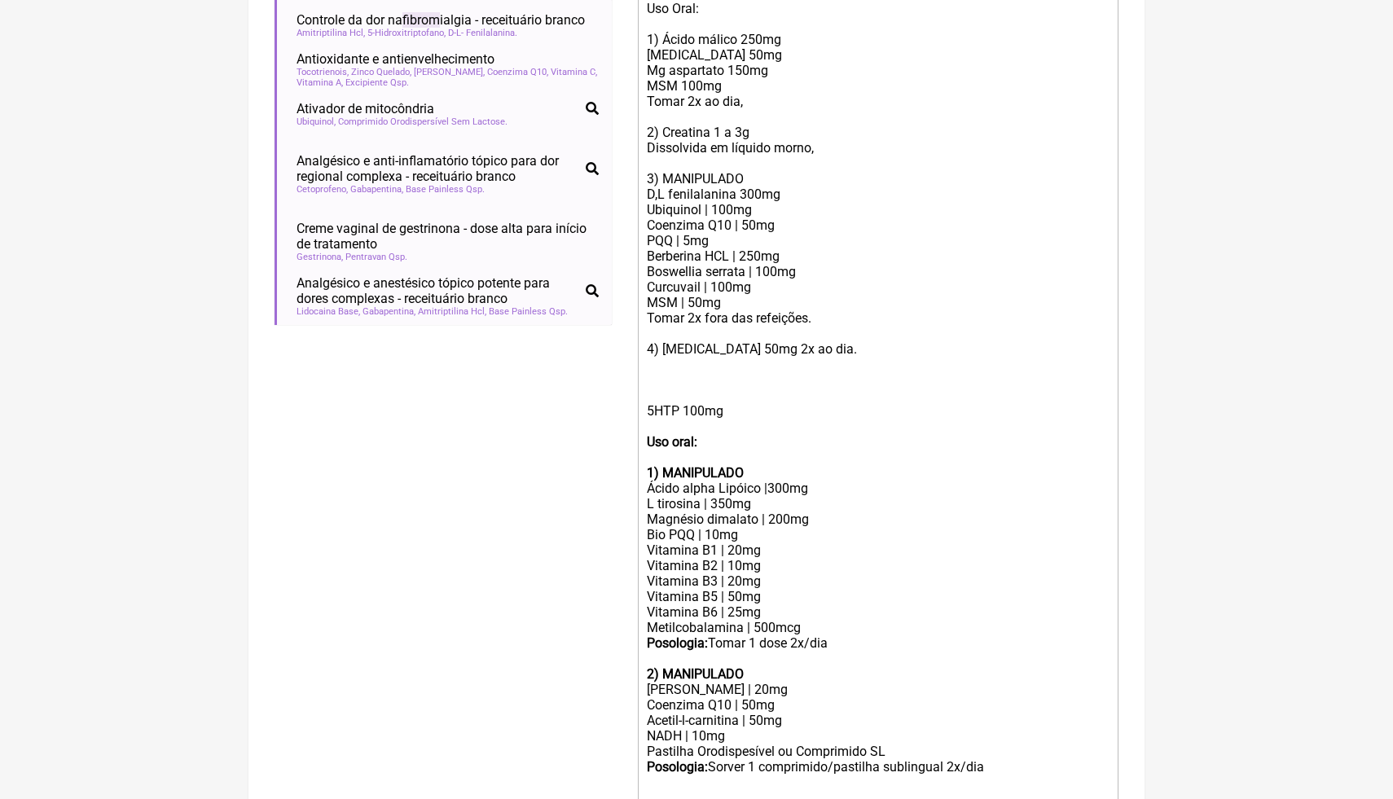
click at [693, 239] on div "Uso Oral: 1) Ácido málico 250mg [MEDICAL_DATA] 50mg Mg aspartato 150mg MSM 100m…" at bounding box center [878, 186] width 463 height 371
click at [705, 270] on div "Uso Oral: 1) Ácido málico 250mg [MEDICAL_DATA] 50mg Mg aspartato 150mg MSM 100m…" at bounding box center [878, 186] width 463 height 371
click at [828, 155] on div "Uso Oral: 1) Ácido málico 250mg [MEDICAL_DATA] 50mg Mg aspartato 150mg MSM 100m…" at bounding box center [878, 186] width 463 height 371
click at [815, 153] on div "Uso Oral: 1) Ácido málico 250mg [MEDICAL_DATA] 50mg Mg aspartato 150mg MSM 100m…" at bounding box center [878, 186] width 463 height 371
drag, startPoint x: 815, startPoint y: 155, endPoint x: 647, endPoint y: 151, distance: 167.8
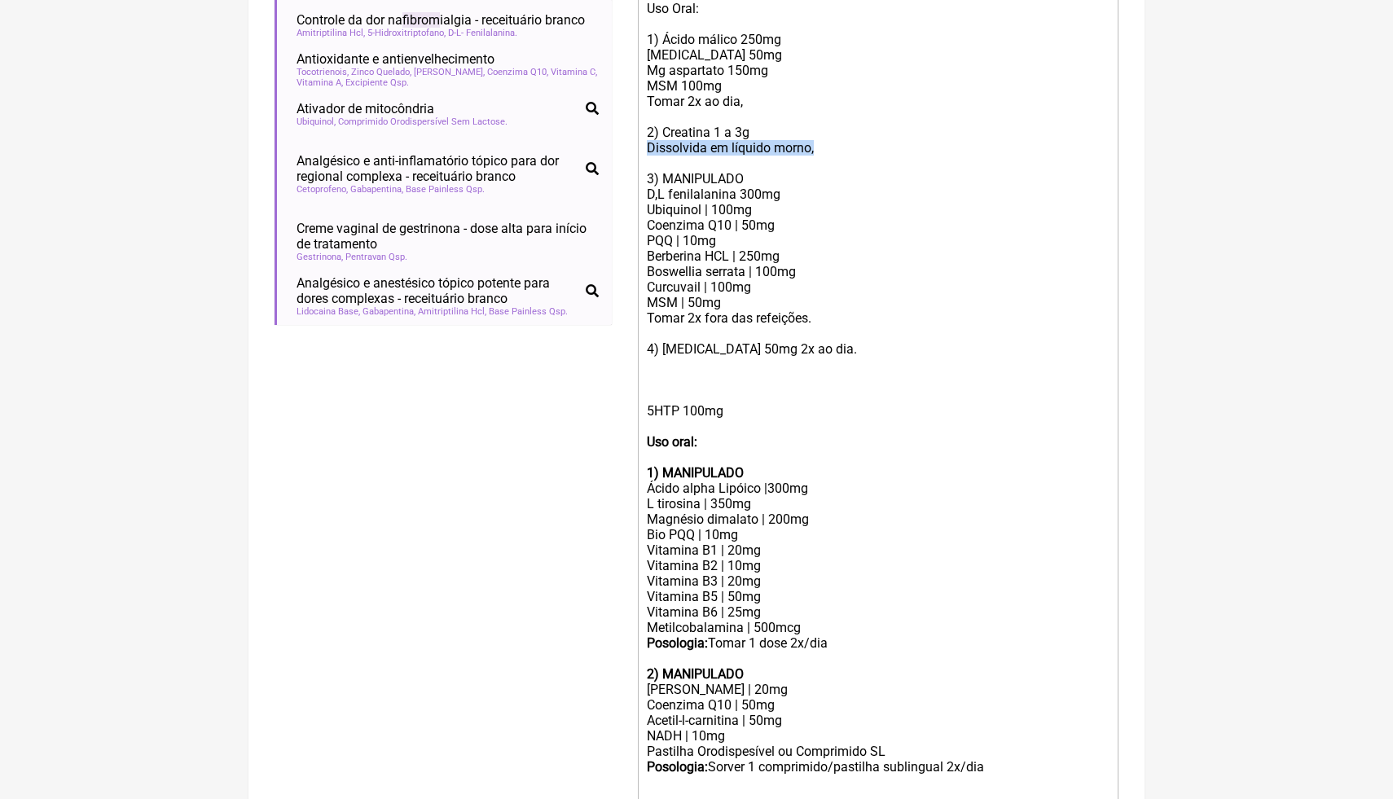
click at [646, 151] on trix-editor "Uso Oral: 1) Ácido málico 250mg [MEDICAL_DATA] 50mg Mg aspartato 150mg MSM 100m…" at bounding box center [878, 450] width 481 height 911
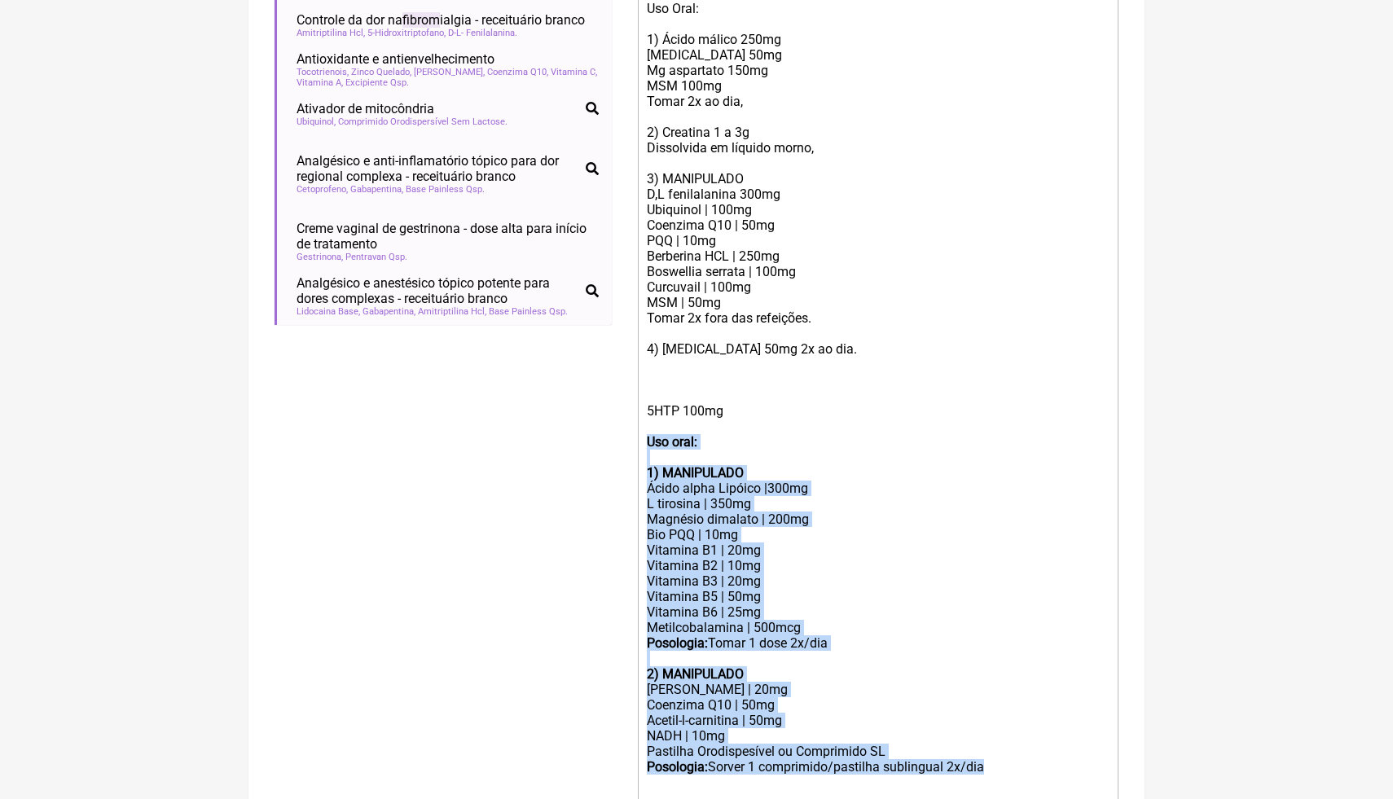
drag, startPoint x: 1002, startPoint y: 769, endPoint x: 634, endPoint y: 442, distance: 492.1
click at [634, 442] on form "Buscar fibrom Protocolos Formulas Medicamentos Industrializados Suplementos / C…" at bounding box center [696, 308] width 844 height 1371
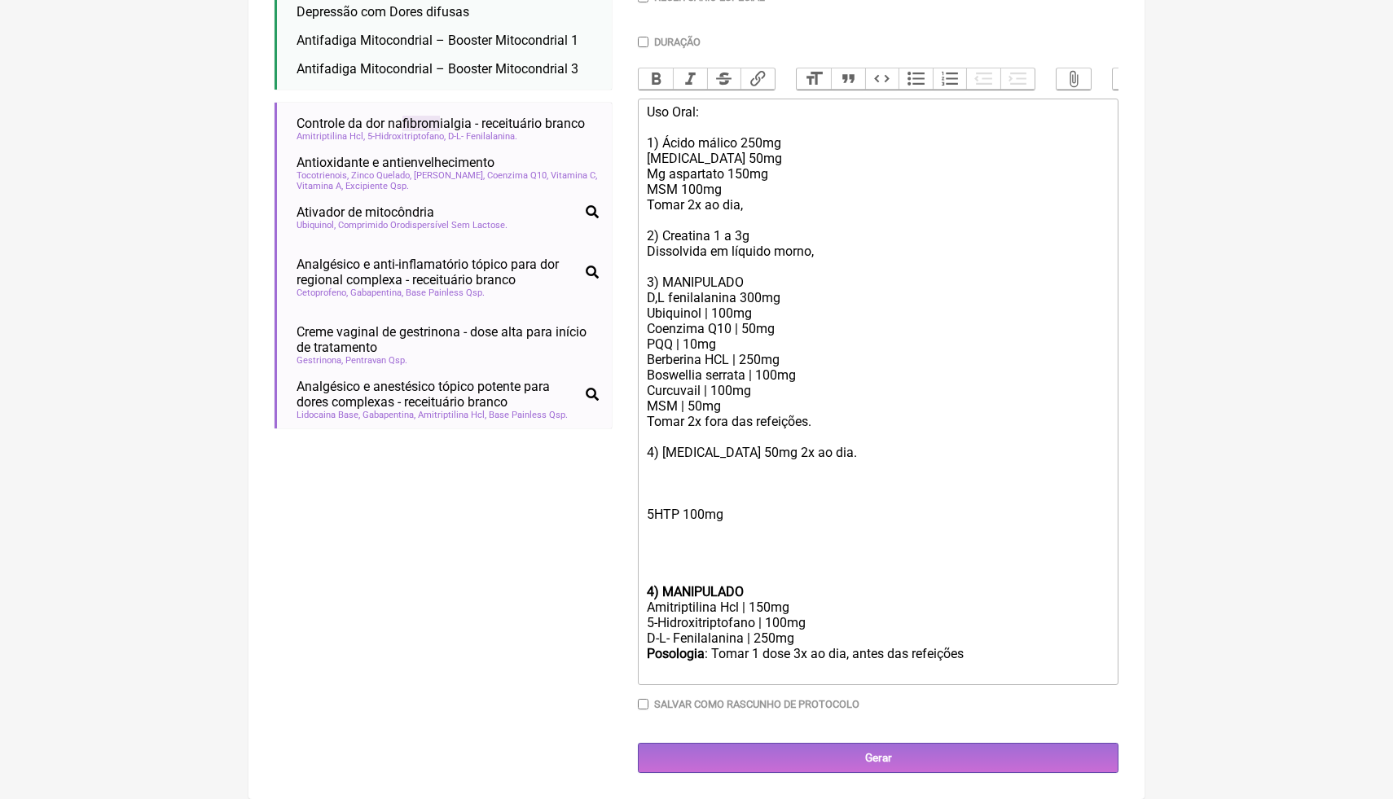
scroll to position [468, 0]
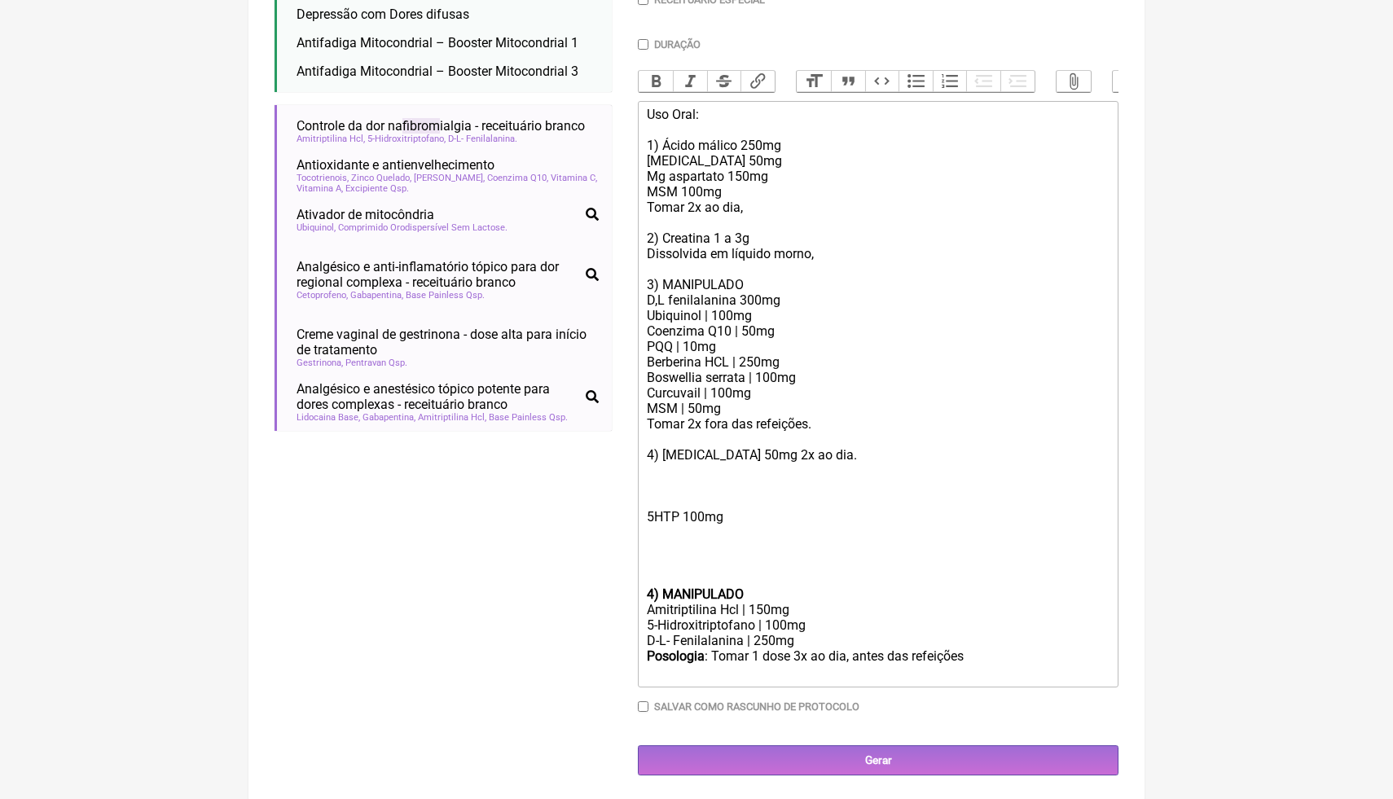
type trix-editor "<div>Uso Oral:<br>&nbsp;<br>1) Ácido málico 250mg<br>[MEDICAL_DATA] 50mg<br>Mg …"
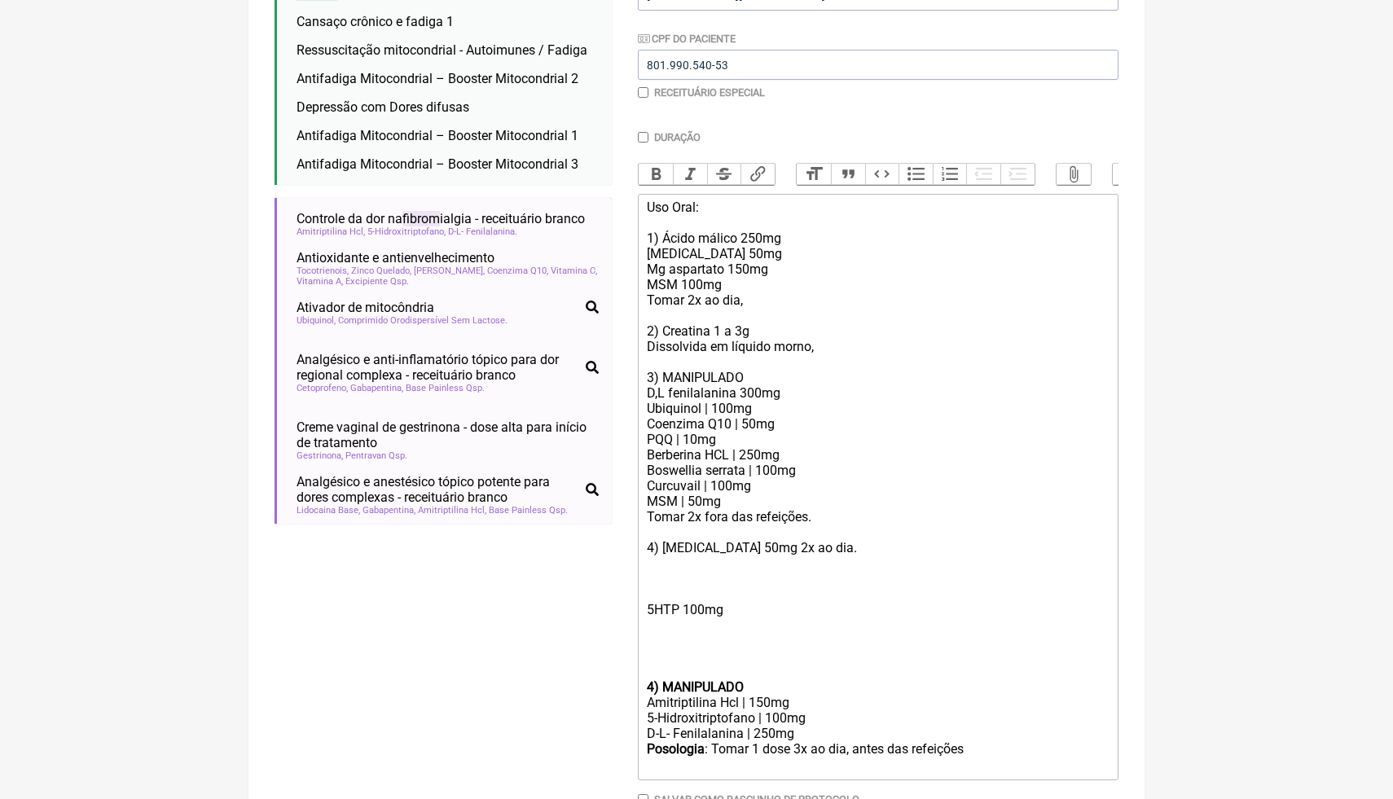
scroll to position [305, 0]
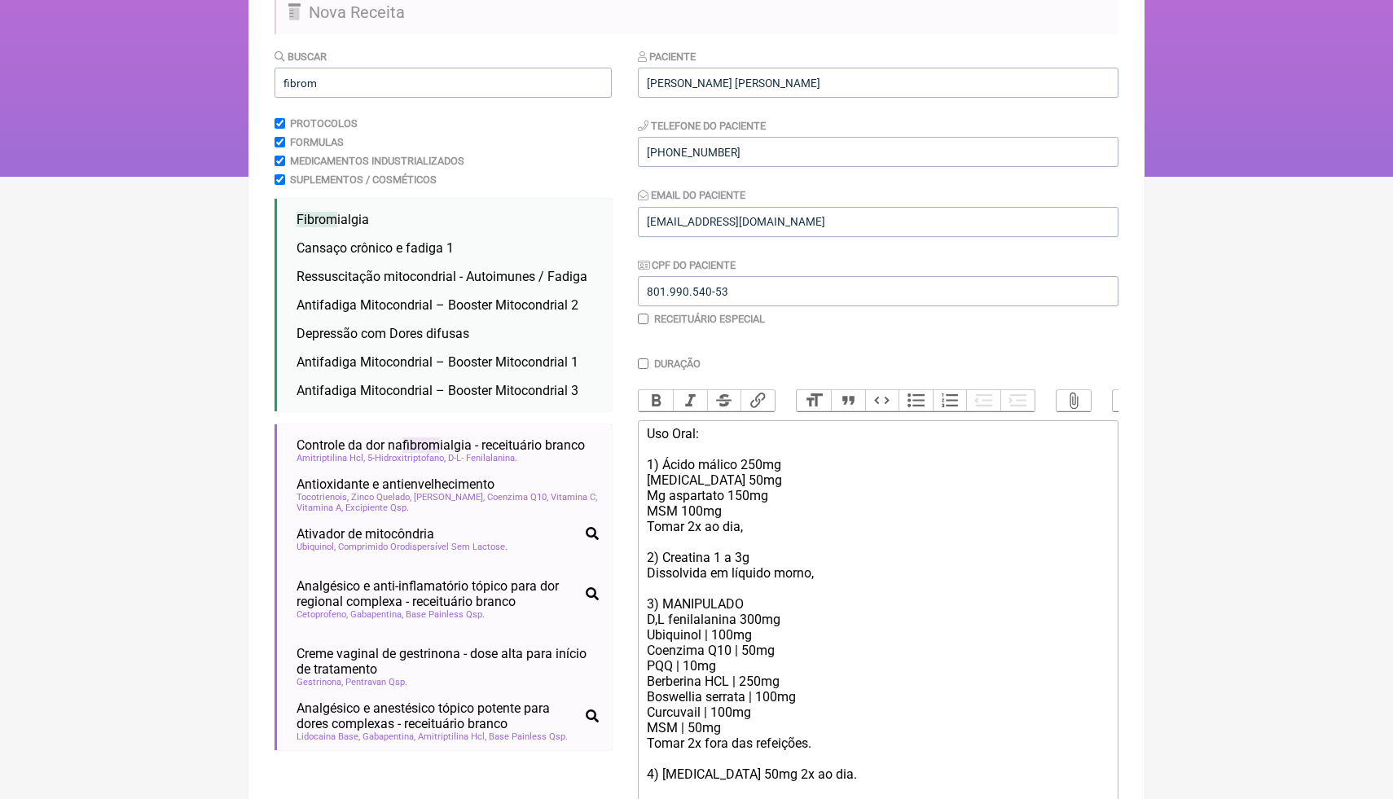
scroll to position [143, 0]
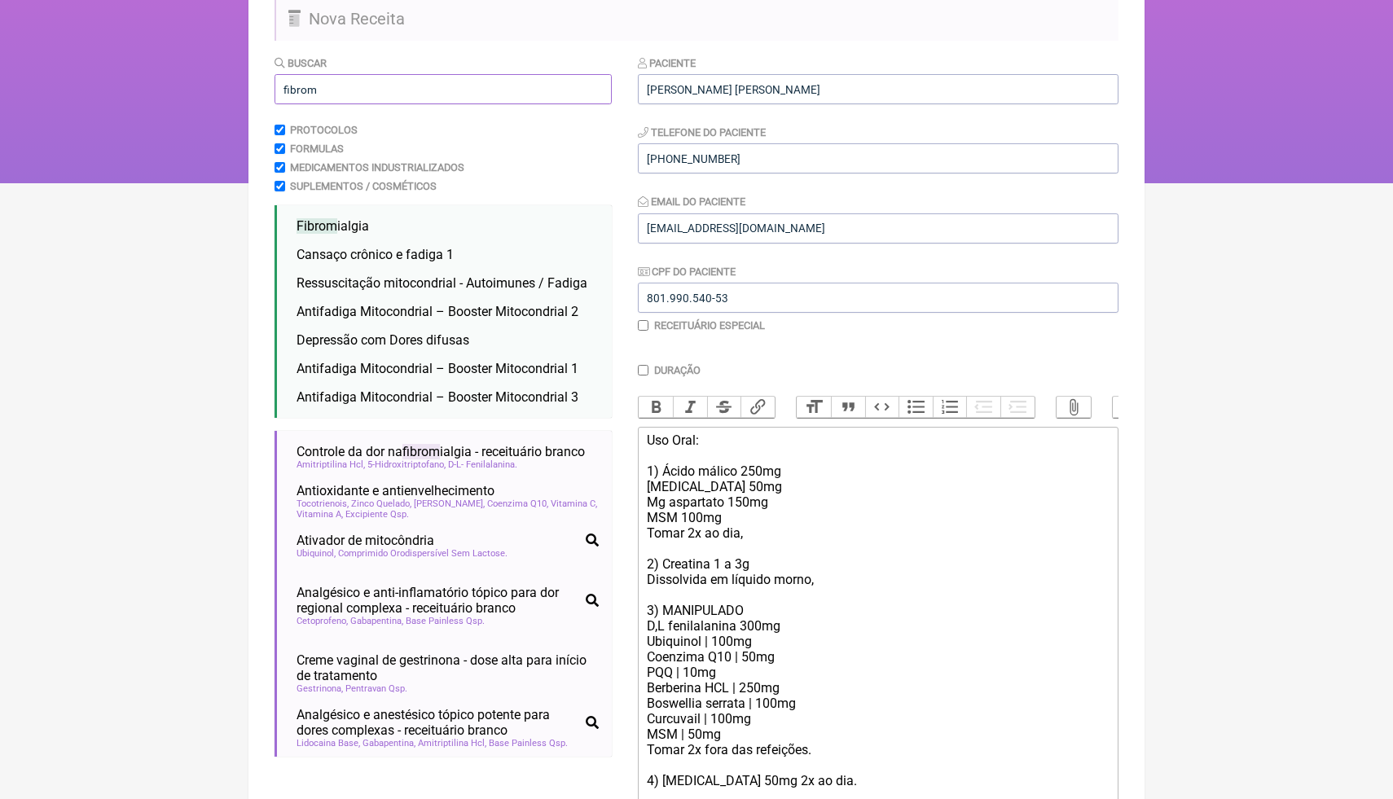
drag, startPoint x: 401, startPoint y: 79, endPoint x: 325, endPoint y: 89, distance: 76.4
click at [327, 89] on input "fibrom" at bounding box center [442, 89] width 337 height 30
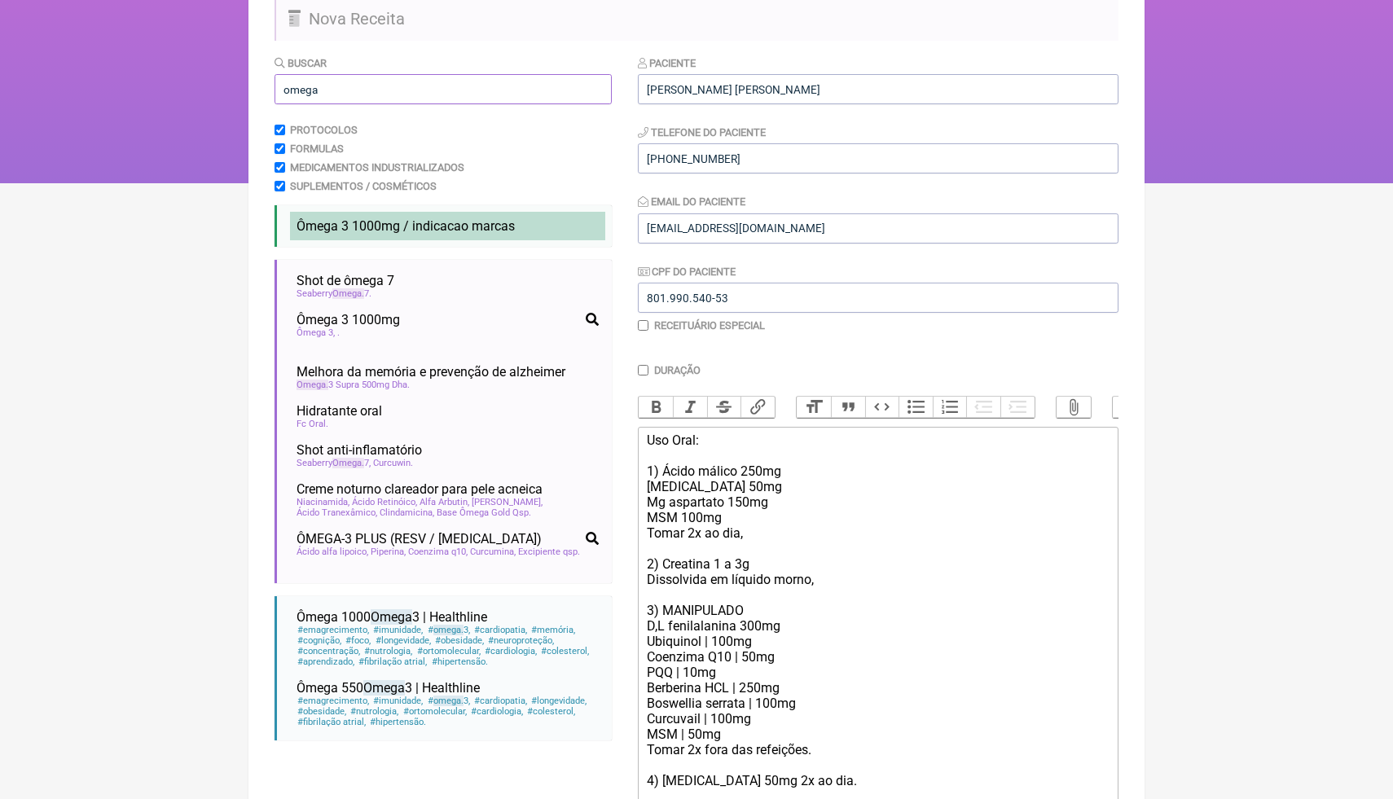
type input "omega"
click at [390, 221] on span "Ômega 3 1000mg / indicacao marcas" at bounding box center [405, 225] width 218 height 15
click at [1200, 183] on html "FormulApp (Clínica Balance - Dra. Bruna Scalco) Sair [GEOGRAPHIC_DATA] Receitas…" at bounding box center [696, 20] width 1393 height 326
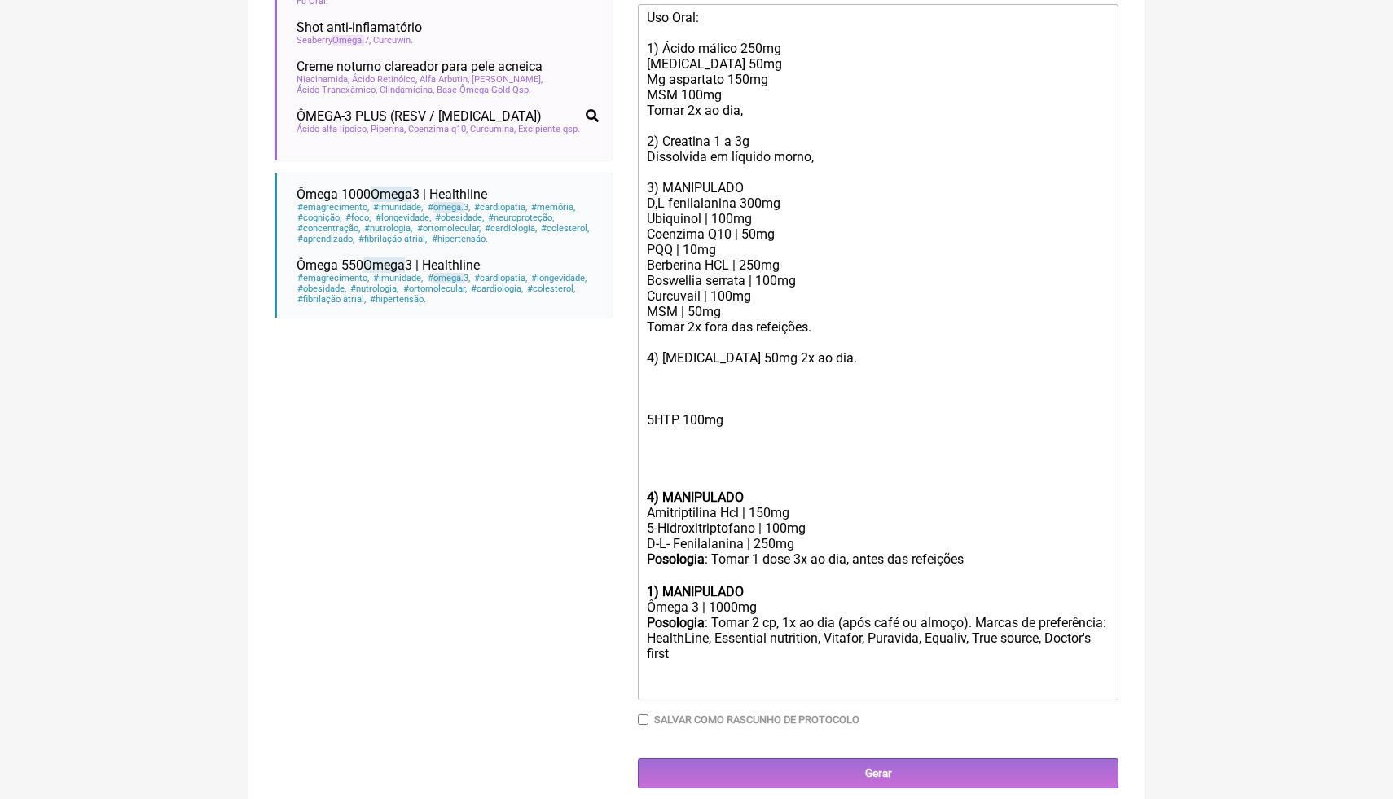
scroll to position [577, 0]
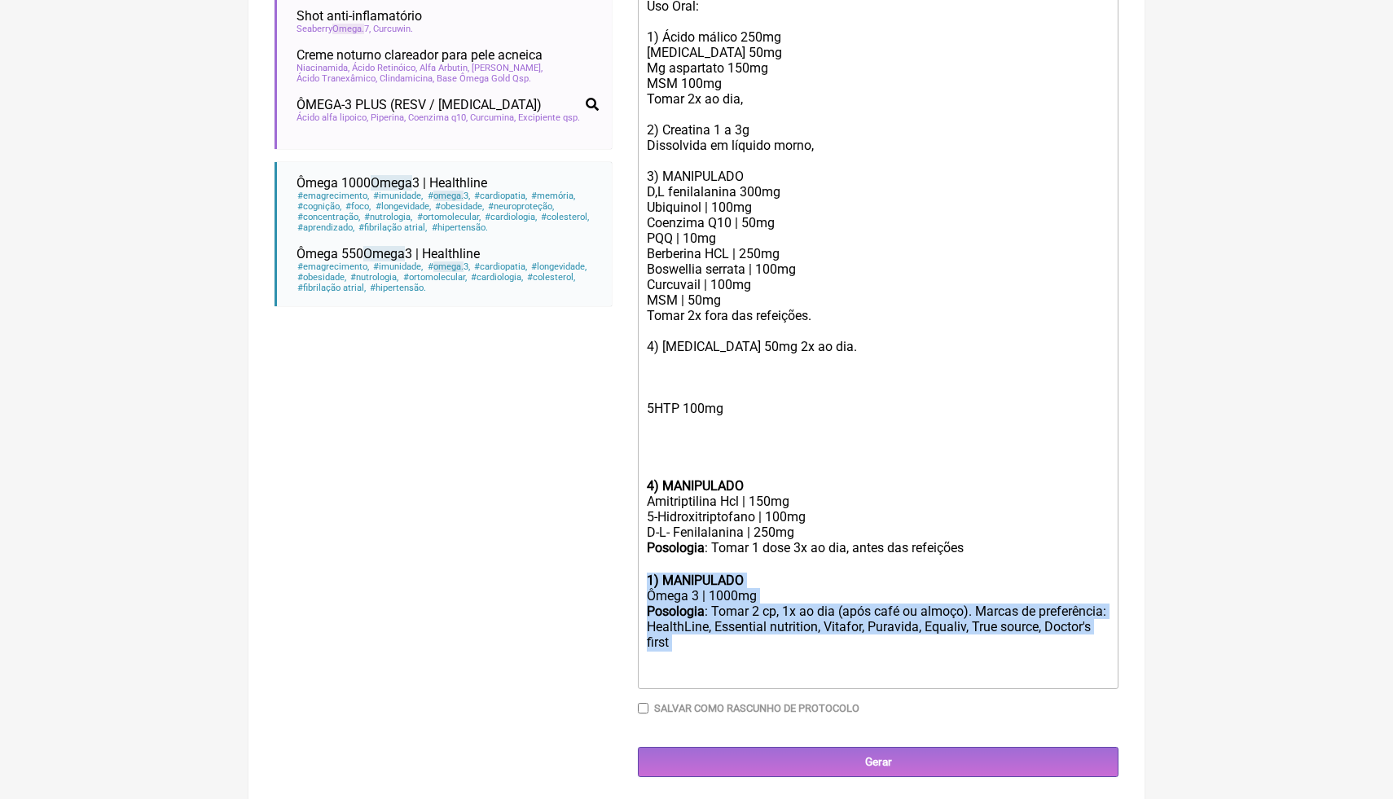
drag, startPoint x: 789, startPoint y: 643, endPoint x: 645, endPoint y: 583, distance: 156.2
click at [645, 583] on trix-editor "Uso Oral: 1) Ácido málico 250mg [MEDICAL_DATA] 50mg Mg aspartato 150mg MSM 100m…" at bounding box center [878, 341] width 481 height 696
copy trix-editor "1) MANIPULADO Ômega 3 | 1000mg Posologia : Tomar 2 cp, 1x ao dia (após café ou …"
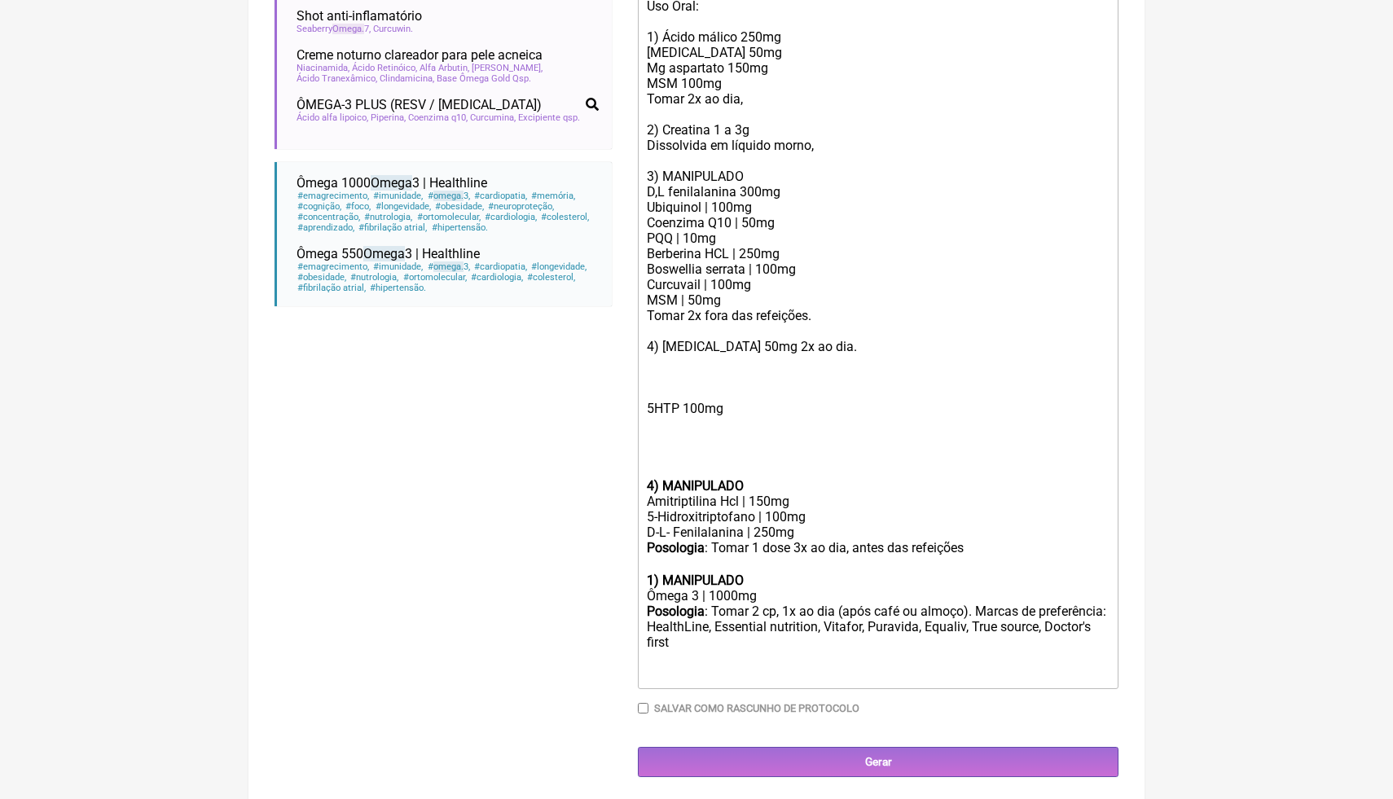
click at [826, 190] on div "Uso Oral: 1) Ácido málico 250mg [MEDICAL_DATA] 50mg Mg aspartato 150mg MSM 100m…" at bounding box center [878, 183] width 463 height 371
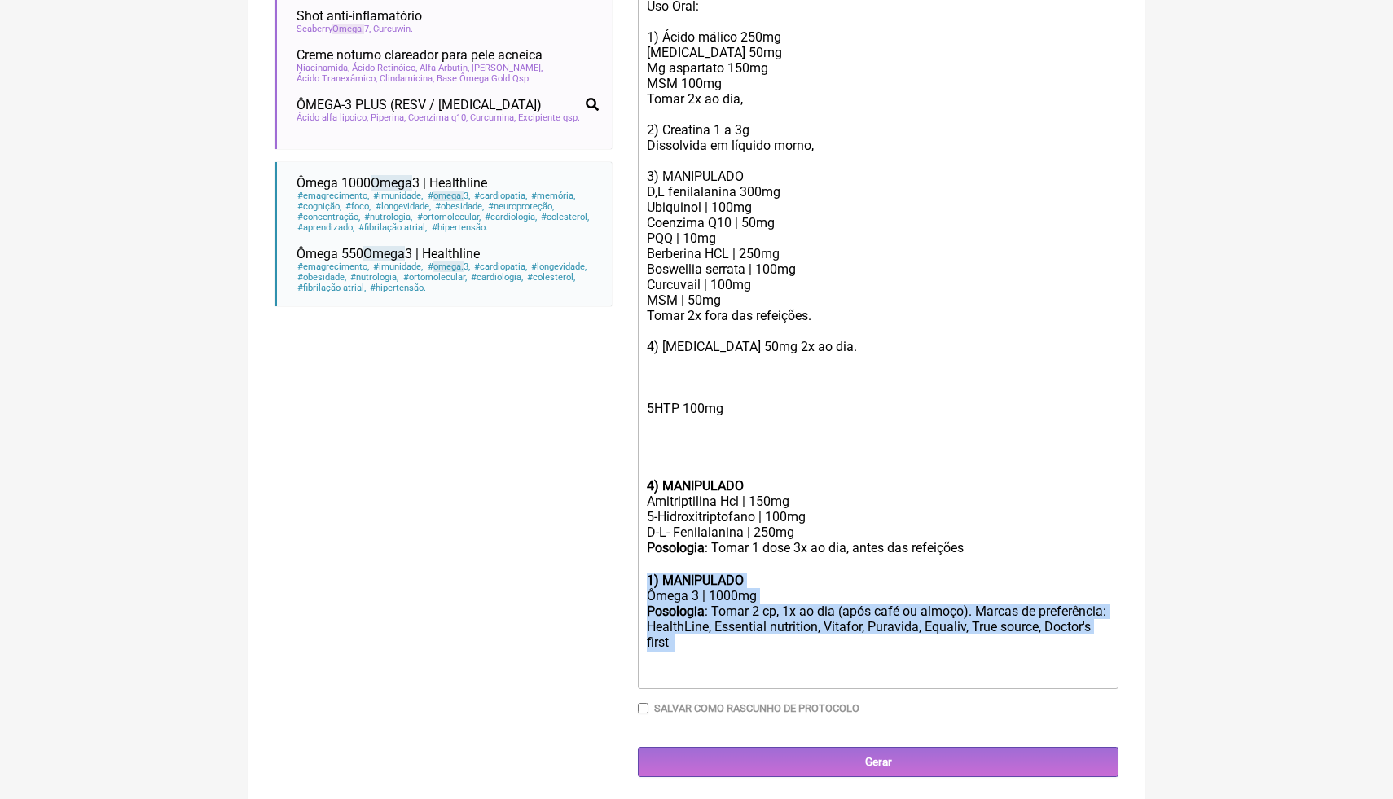
drag, startPoint x: 791, startPoint y: 648, endPoint x: 640, endPoint y: 579, distance: 165.8
click at [640, 579] on trix-editor "Uso Oral: 1) Ácido málico 250mg [MEDICAL_DATA] 50mg Mg aspartato 150mg MSM 100m…" at bounding box center [878, 341] width 481 height 696
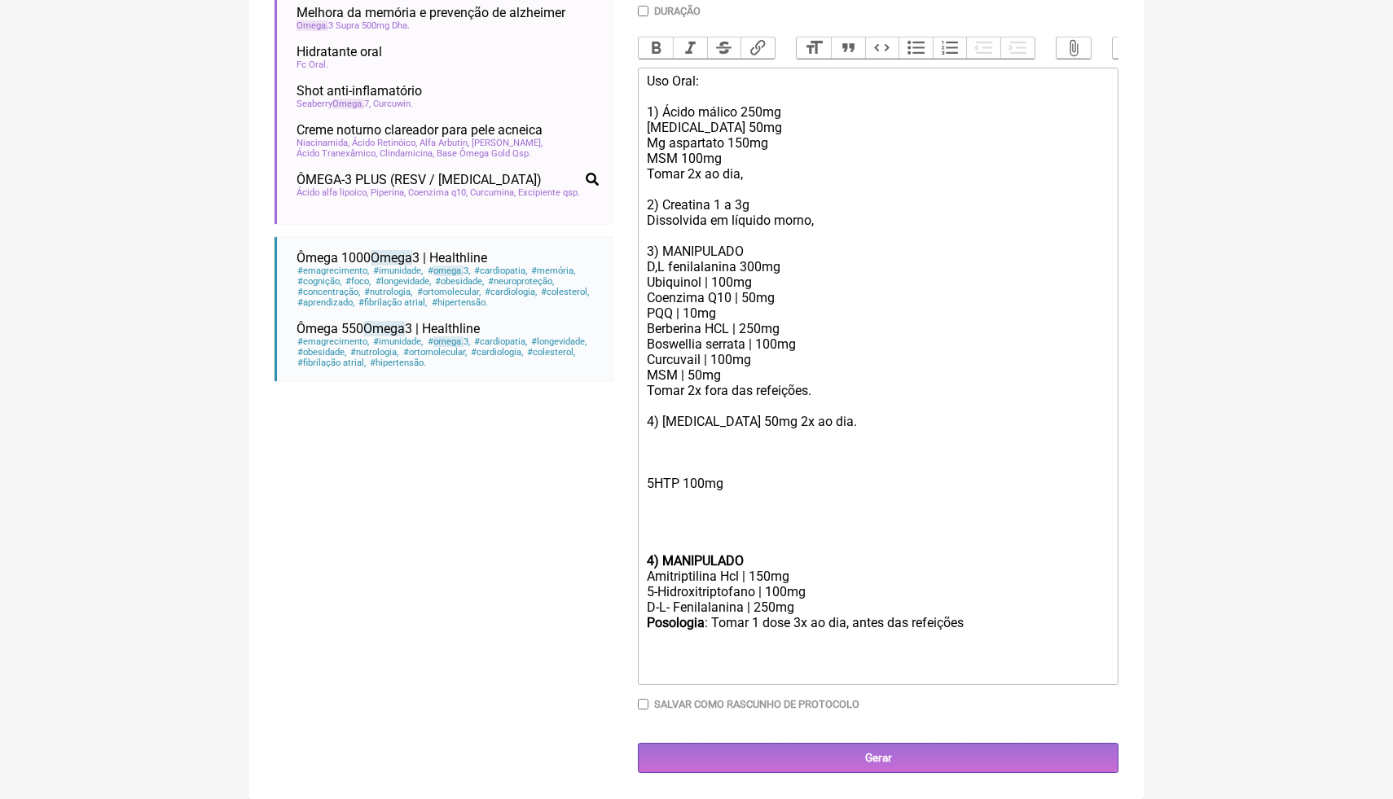
scroll to position [499, 0]
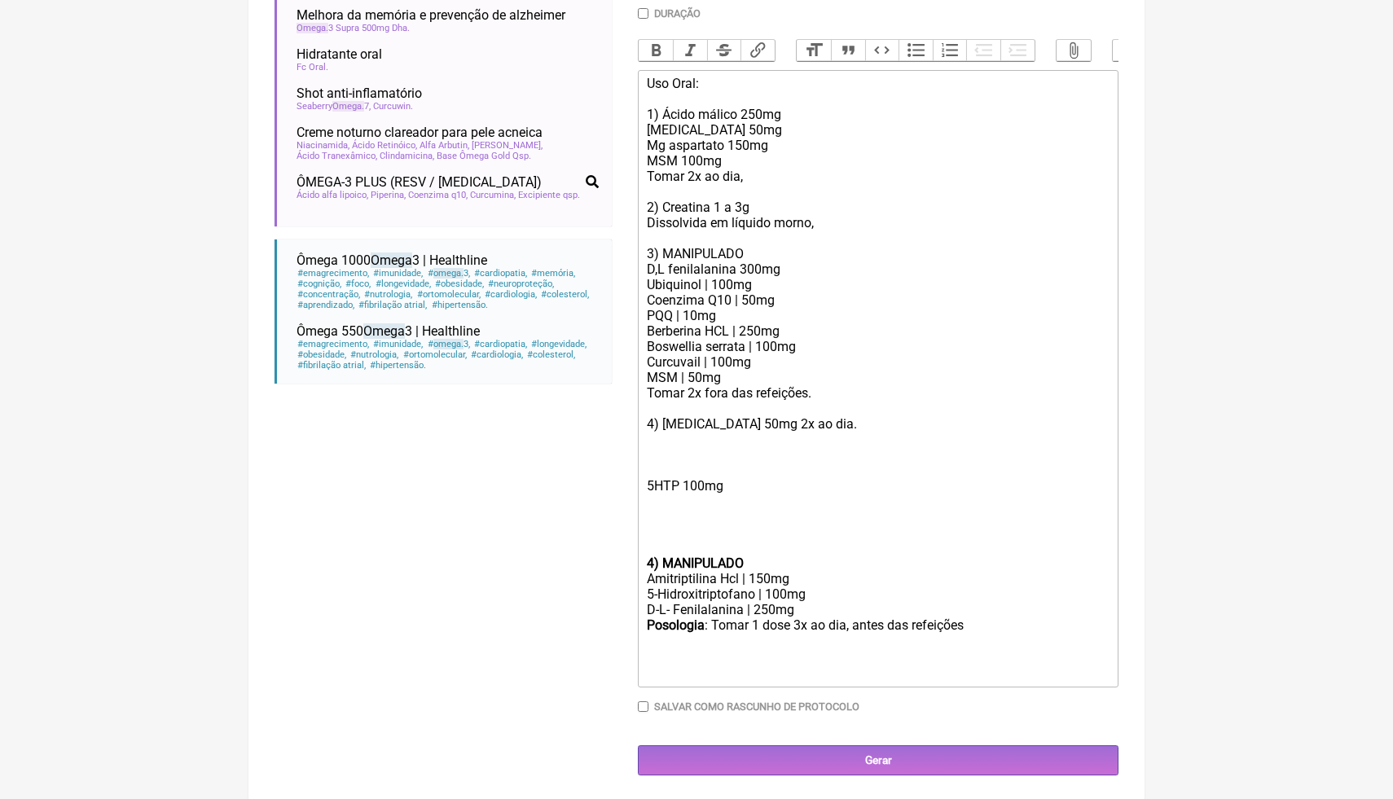
click at [643, 82] on trix-editor "Uso Oral: 1) Ácido málico 250mg [MEDICAL_DATA] 50mg Mg aspartato 150mg MSM 100m…" at bounding box center [878, 378] width 481 height 617
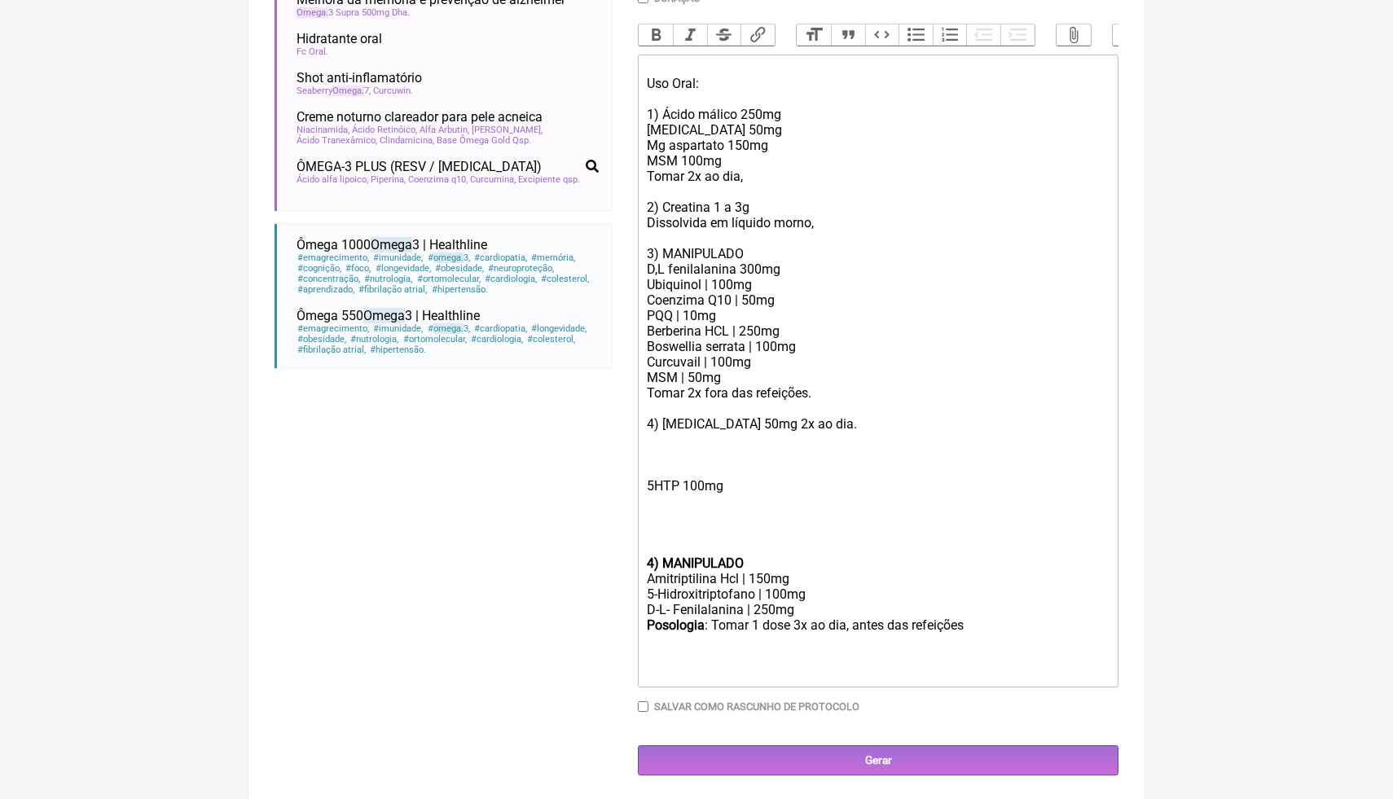
scroll to position [530, 0]
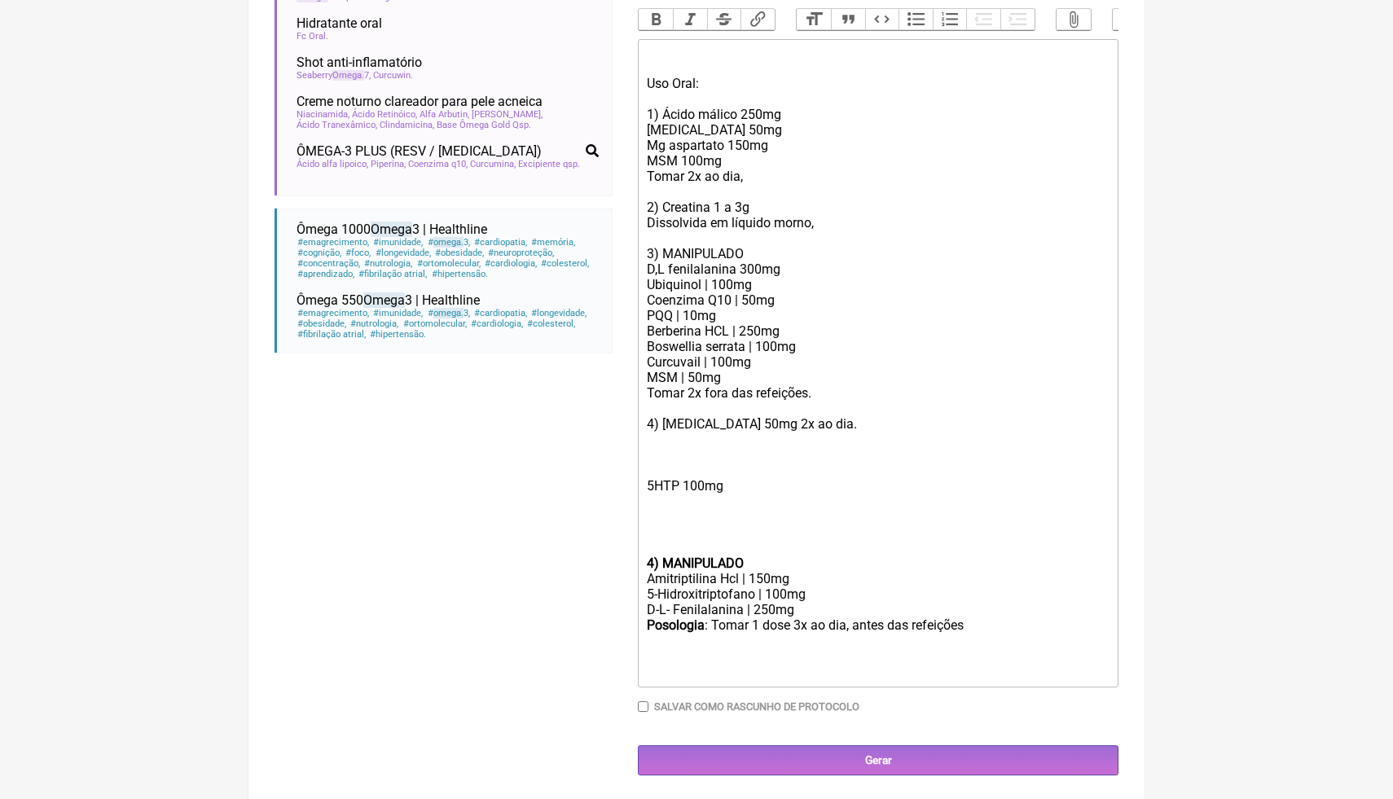
click at [675, 51] on div "Uso Oral: 1) Ácido málico 250mg [MEDICAL_DATA] 50mg Mg aspartato 150mg MSM 100m…" at bounding box center [878, 246] width 463 height 402
paste trix-editor "<div><strong>1) MANIPULADO</strong></div><div>Ômega 3 | 1000mg</div><div><stron…"
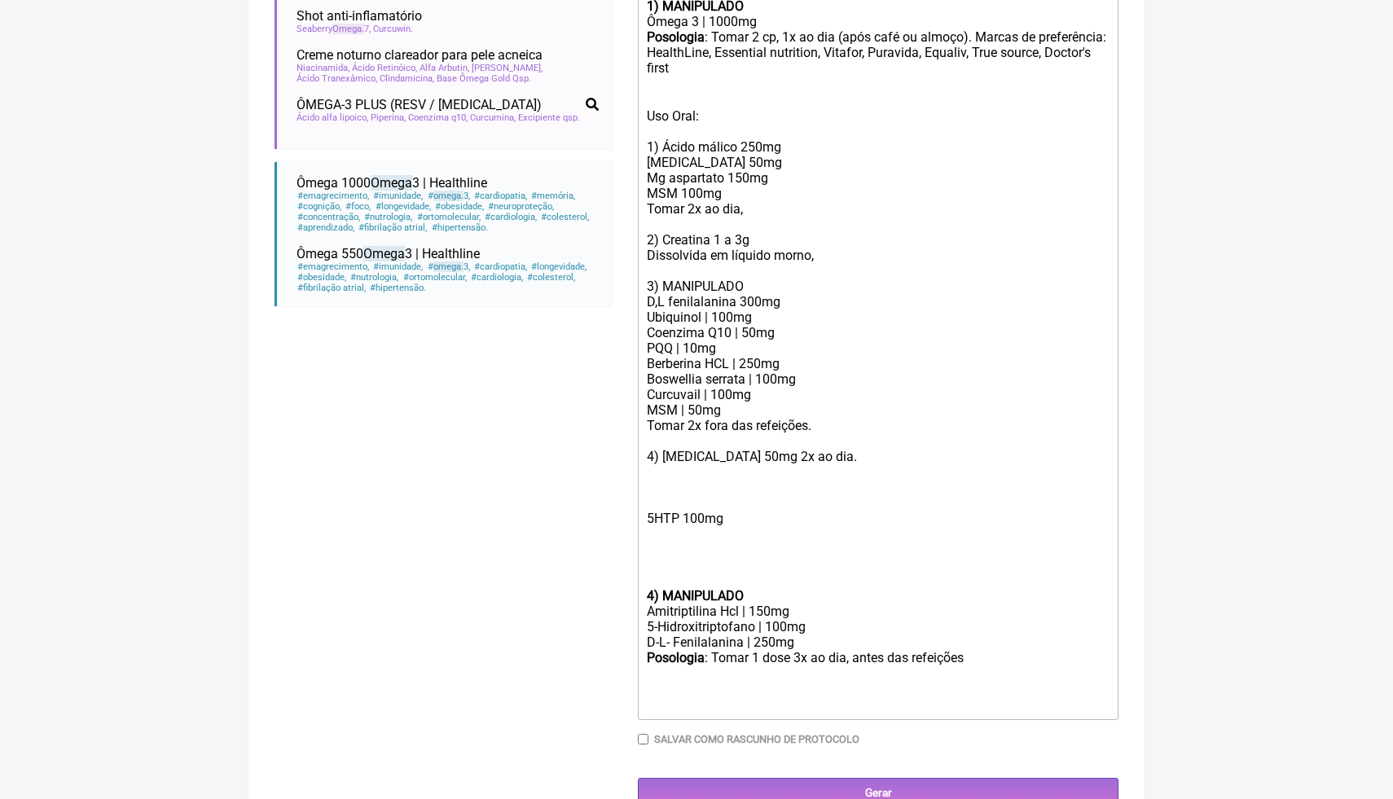
click at [761, 115] on div "Uso Oral: 1) Ácido málico 250mg [MEDICAL_DATA] 50mg Mg aspartato 150mg MSM 100m…" at bounding box center [878, 278] width 463 height 402
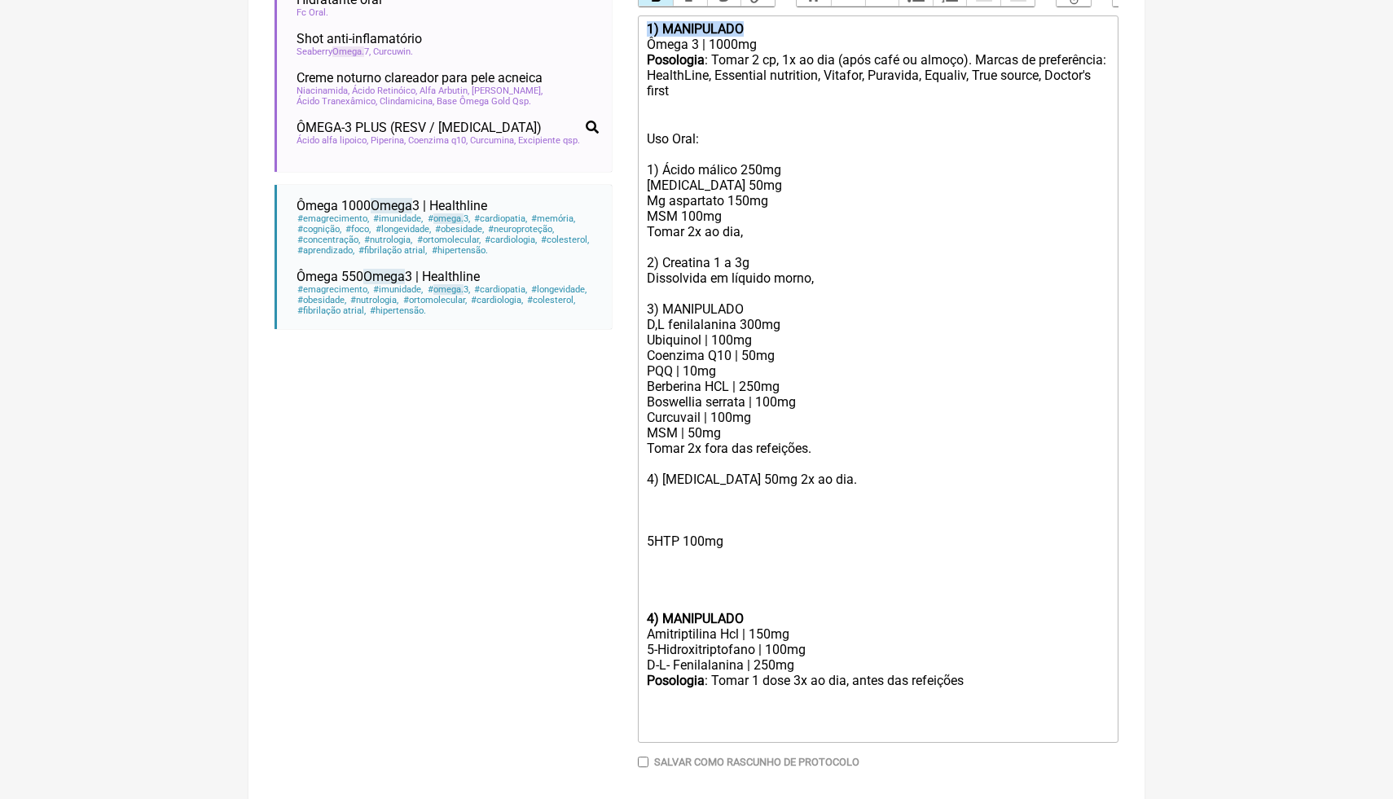
scroll to position [551, 0]
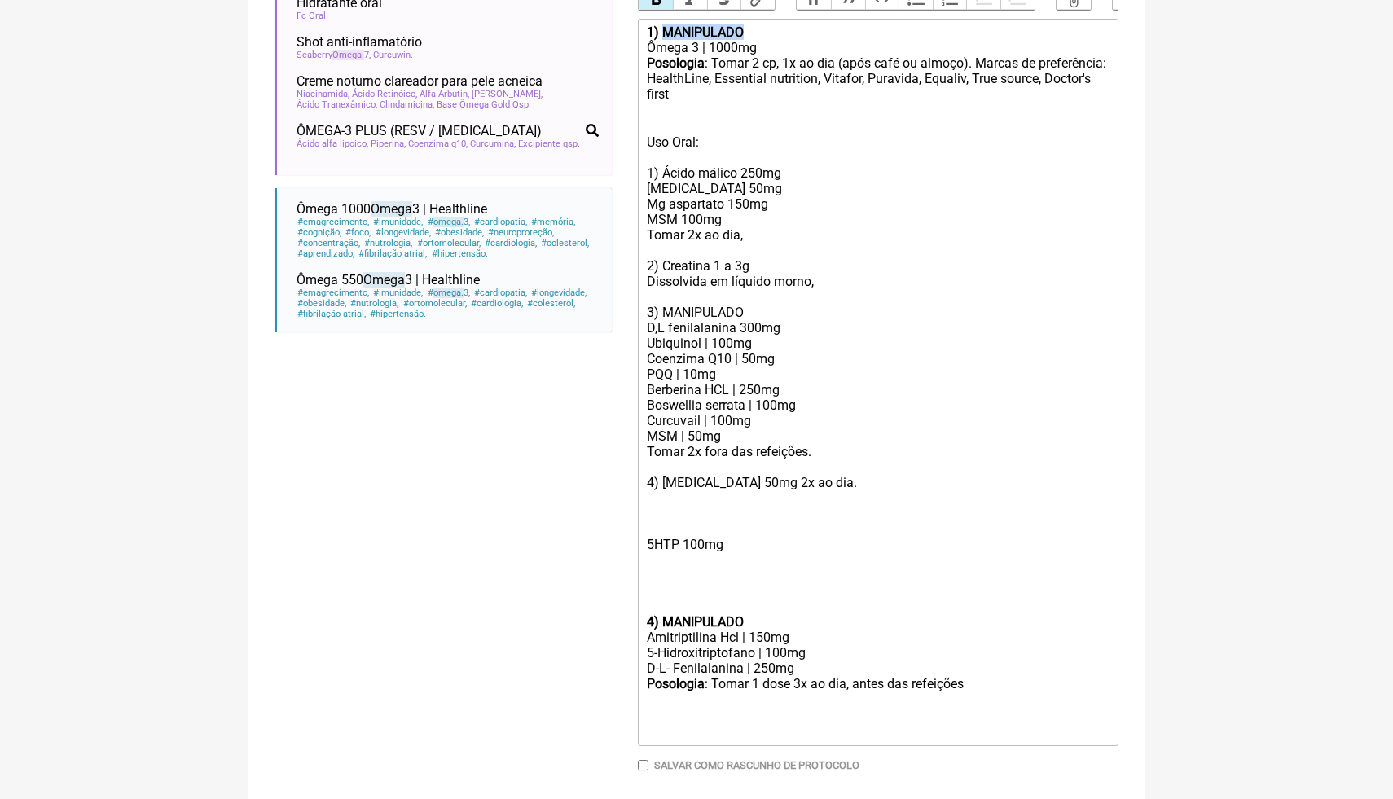
drag, startPoint x: 761, startPoint y: 10, endPoint x: 667, endPoint y: 29, distance: 96.3
click at [666, 29] on div "1) MANIPULADO" at bounding box center [878, 31] width 463 height 15
click at [719, 123] on div "Uso Oral: 1) Ácido málico 250mg [MEDICAL_DATA] 50mg Mg aspartato 150mg MSM 100m…" at bounding box center [878, 304] width 463 height 402
click at [801, 29] on div "1) PRODUTO ACABADO" at bounding box center [878, 31] width 463 height 15
drag, startPoint x: 801, startPoint y: 29, endPoint x: 740, endPoint y: 29, distance: 61.1
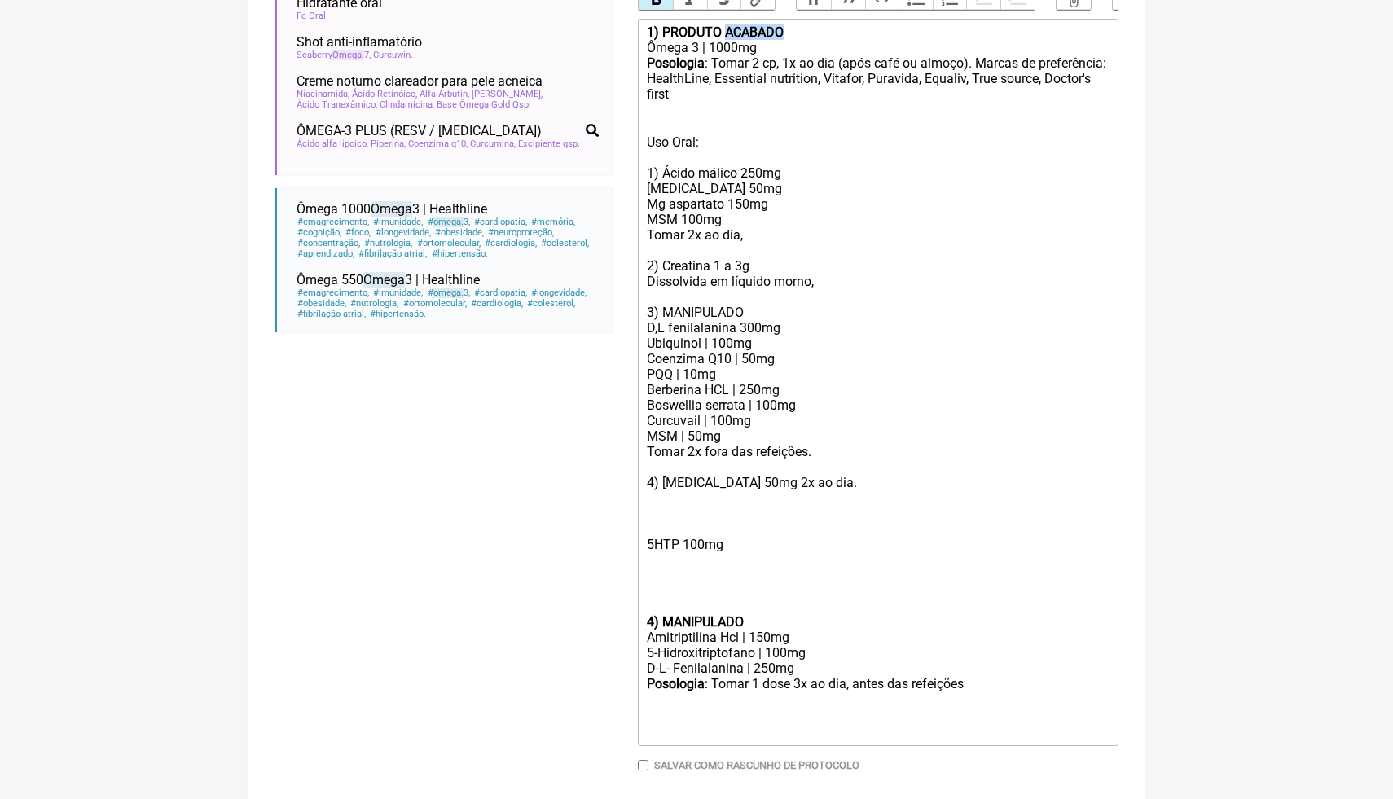
click at [740, 31] on div "1) PRODUTO ACABADO" at bounding box center [878, 31] width 463 height 15
type trix-editor "<lor><ipsumd>5) SITAMET CONSECTETU</adipis></eli><sed>Doeiu 0 | 6589te</inc><ut…"
click at [756, 97] on div "Posologia : Tomar 2 cp, 1x ao dia (após café ou almoço). Marcas de preferência:…" at bounding box center [878, 79] width 463 height 48
drag, startPoint x: 827, startPoint y: 457, endPoint x: 640, endPoint y: 314, distance: 235.4
click at [640, 314] on trix-editor "1) PRODUTO INDUSTRIAL Ômega 3 | 1000mg Posologia : Tomar 2 cp, 1x ao dia (após …" at bounding box center [878, 382] width 481 height 727
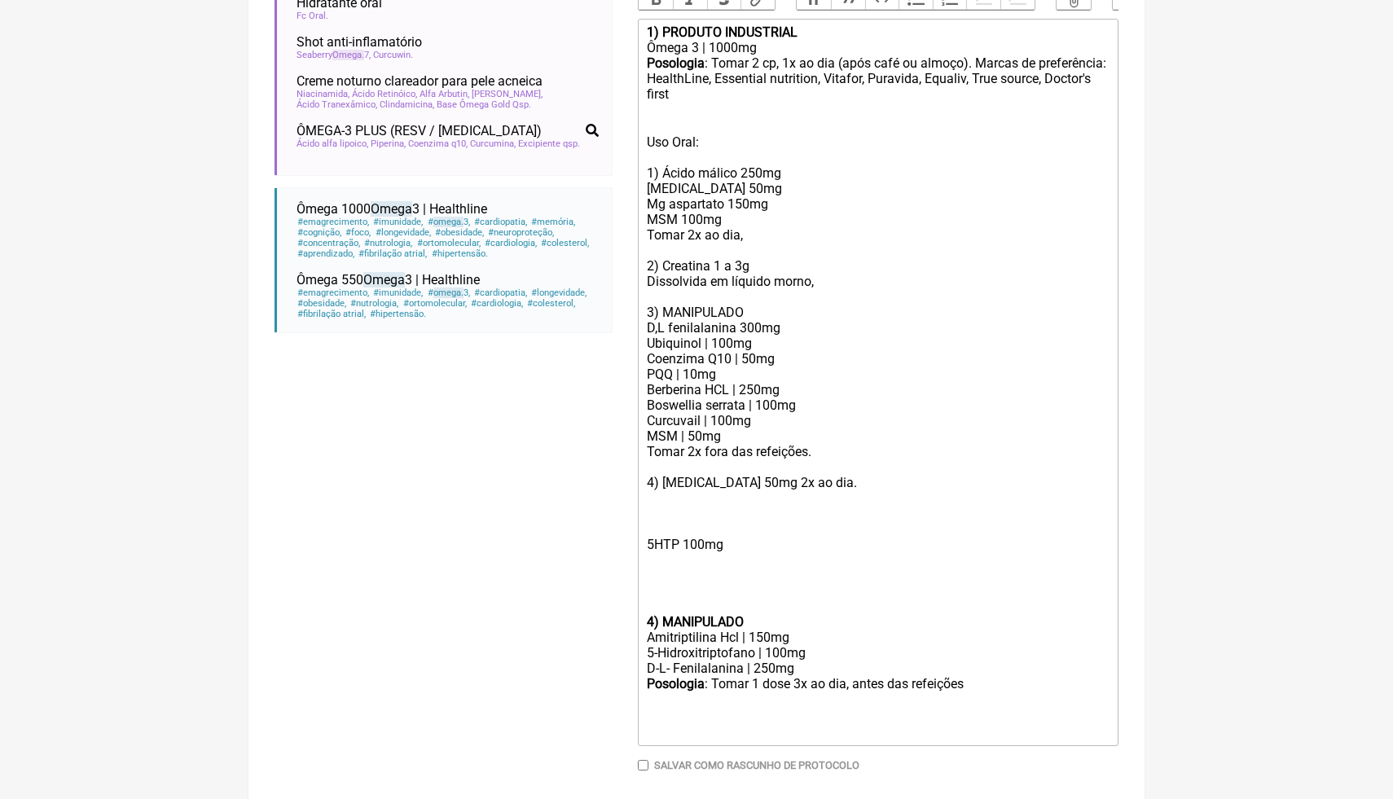
click at [425, 475] on div "Buscar omega Protocolos Formulas Medicamentos Industrializados Suplementos / Co…" at bounding box center [442, 240] width 337 height 1187
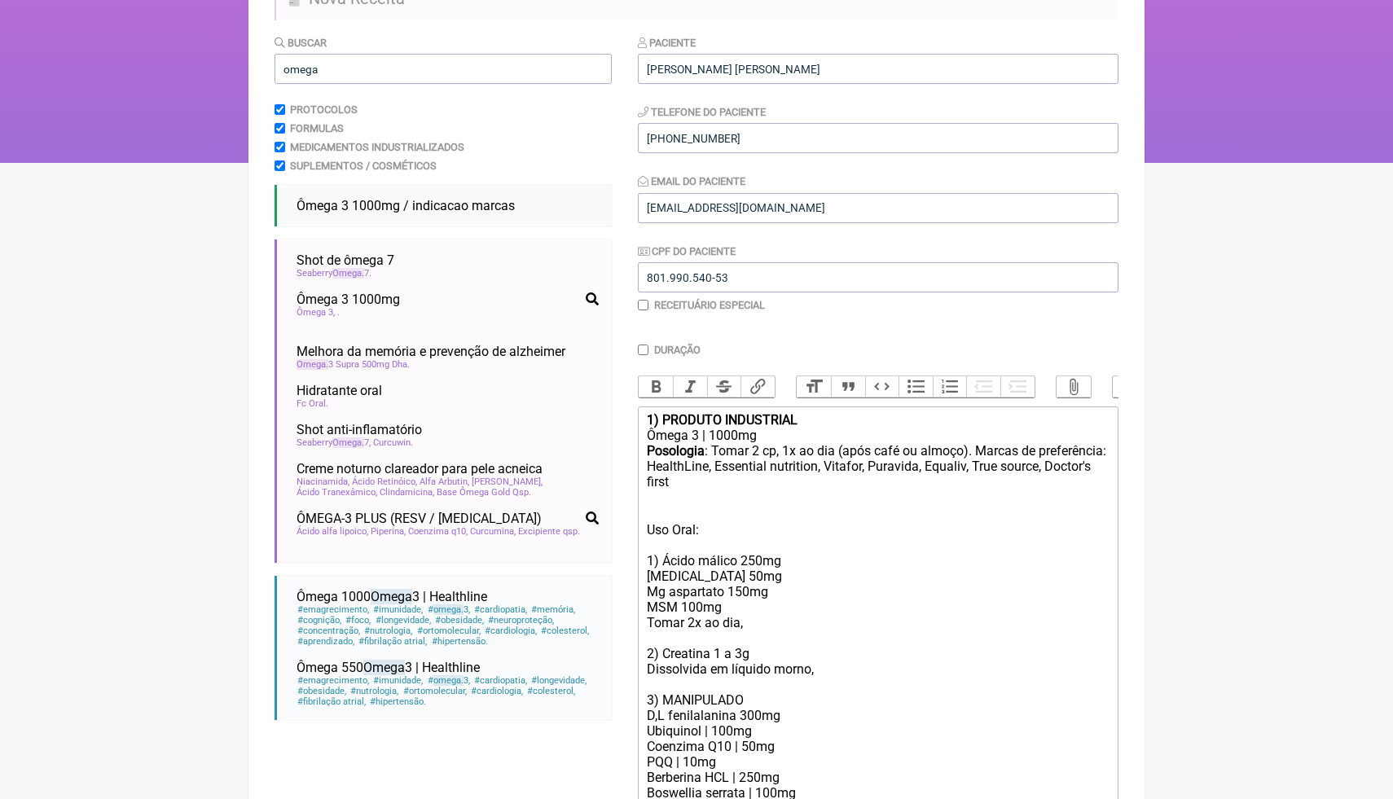
scroll to position [160, 0]
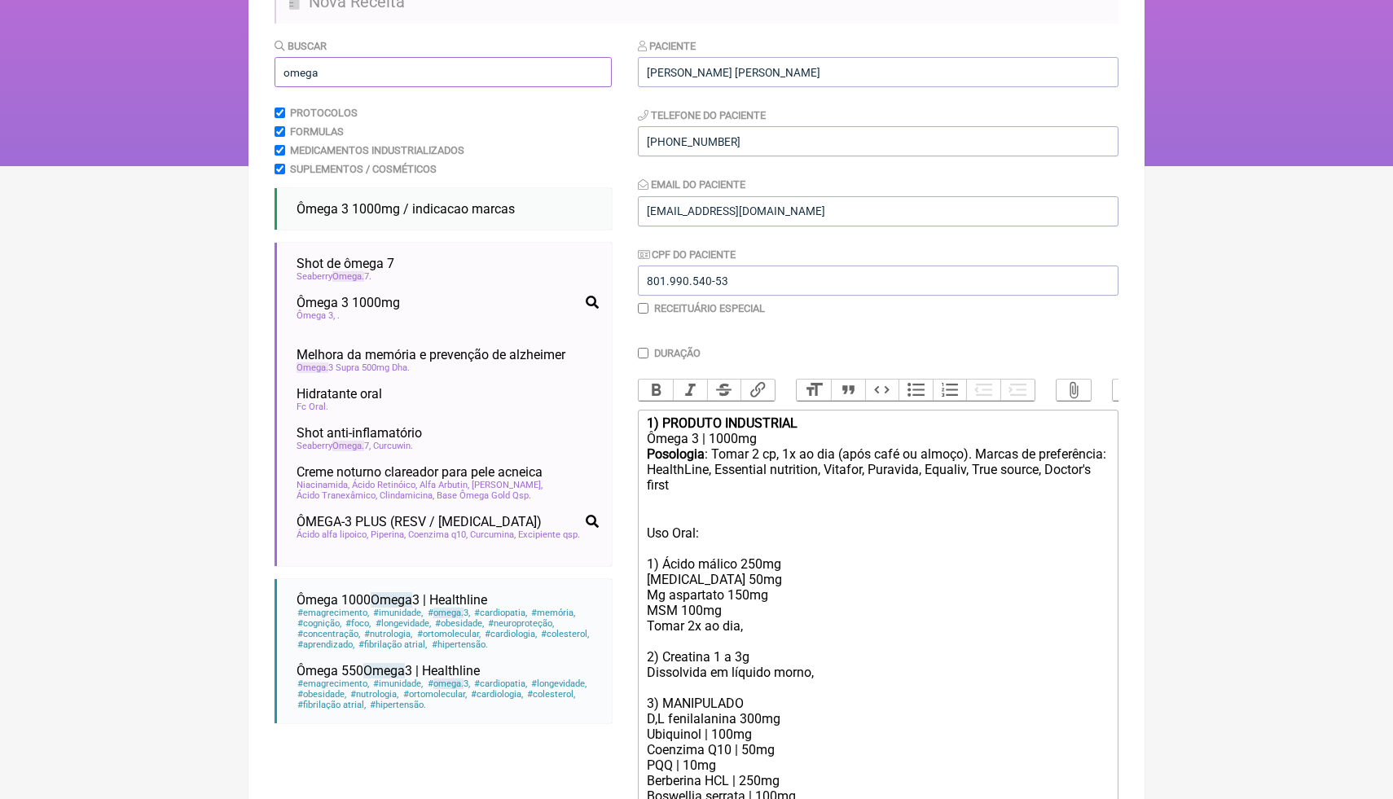
drag, startPoint x: 358, startPoint y: 71, endPoint x: 277, endPoint y: 66, distance: 81.6
click at [277, 66] on input "omega" at bounding box center [442, 72] width 337 height 30
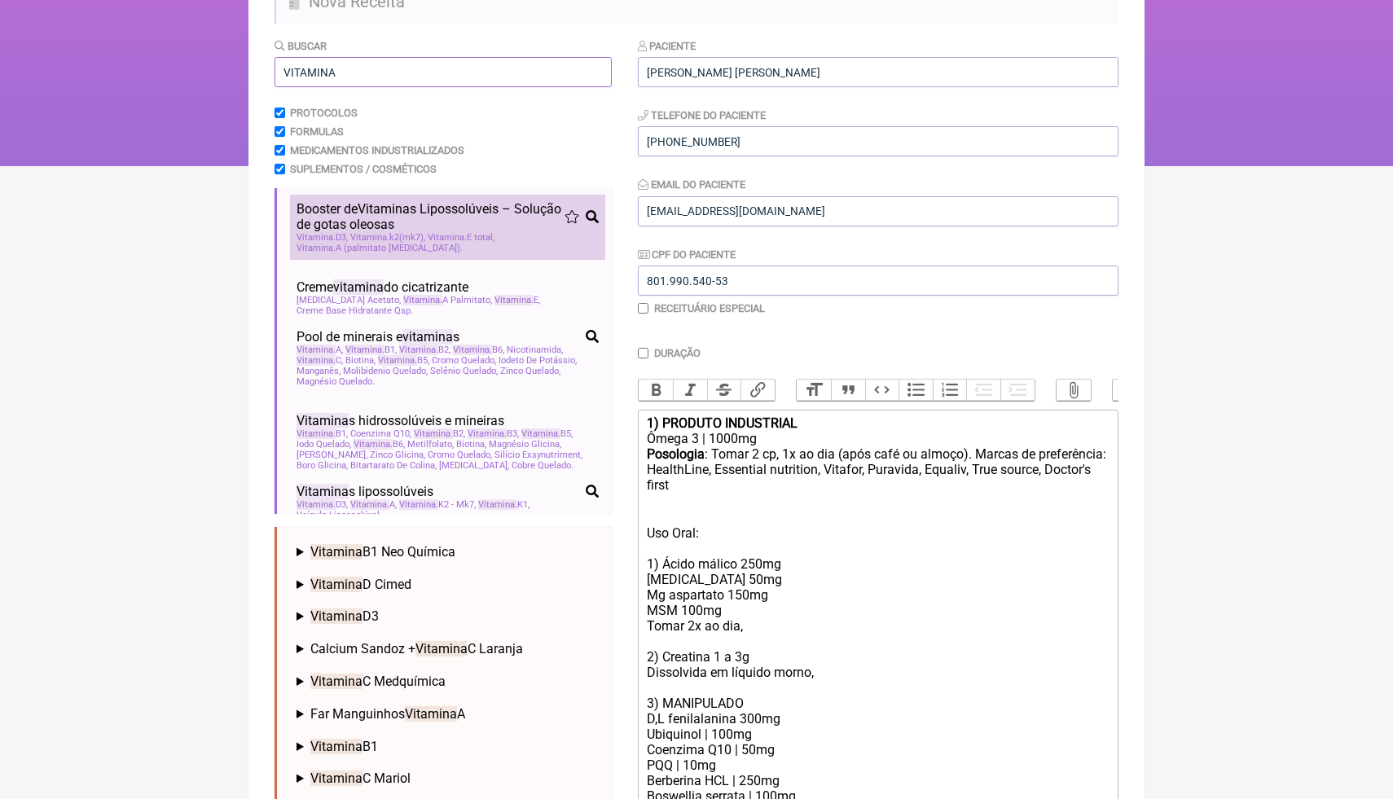
type input "VITAMINA"
click at [415, 255] on li "Booster de Vitamina s Lipossolúveis – Solução de gotas oleosas # vitamina d3 # …" at bounding box center [447, 227] width 315 height 65
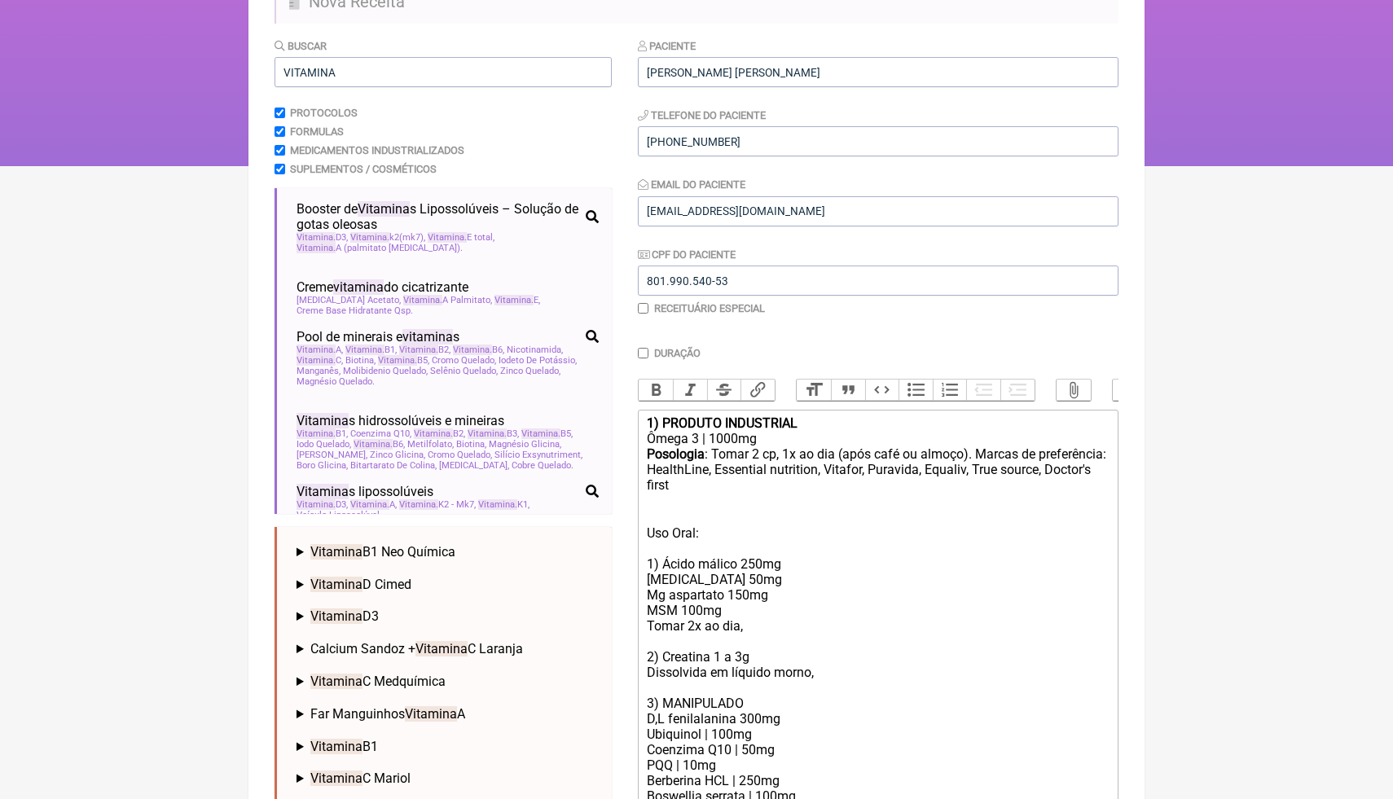
click at [1286, 166] on html "FormulApp (Clínica Balance - Dra. Bruna Scalco) Sair [GEOGRAPHIC_DATA] Receitas…" at bounding box center [696, 3] width 1393 height 326
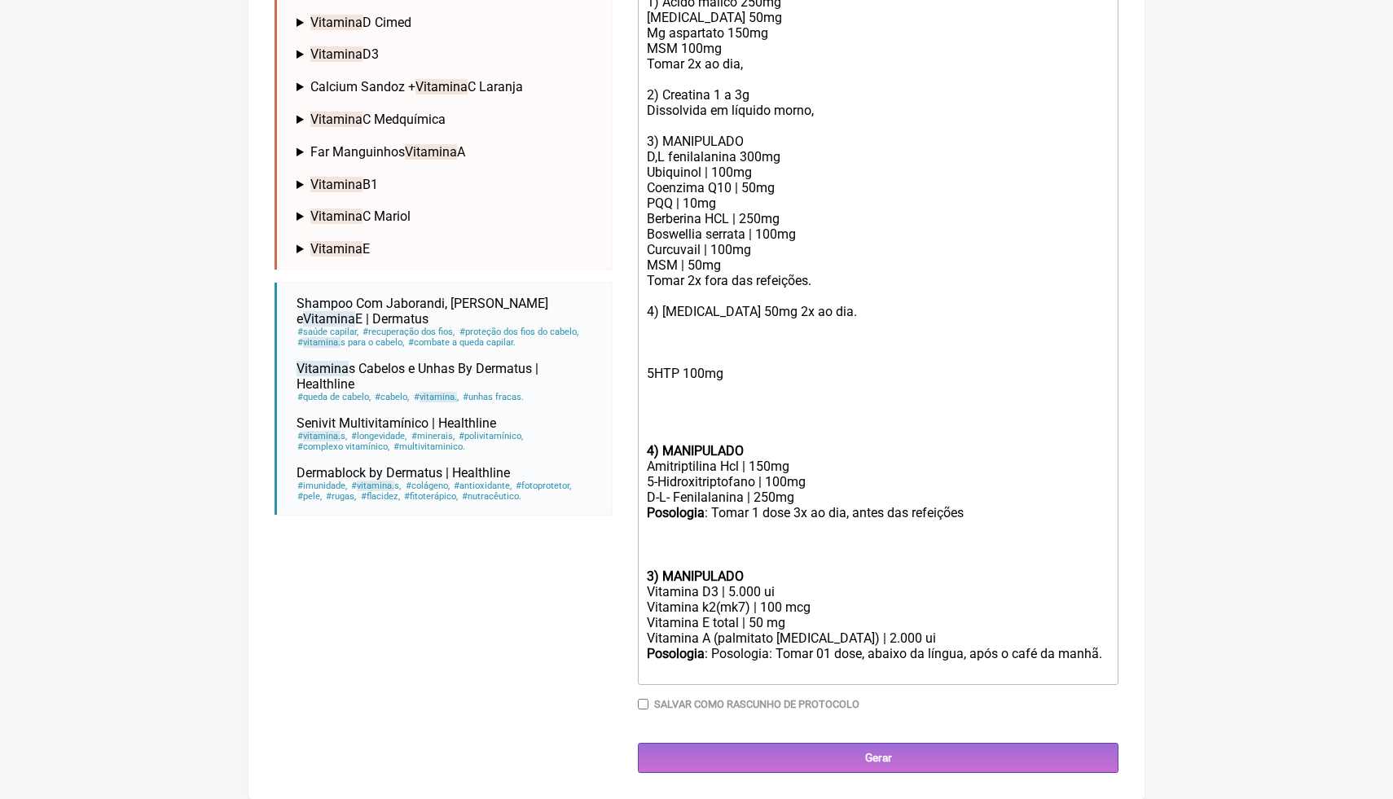
scroll to position [731, 0]
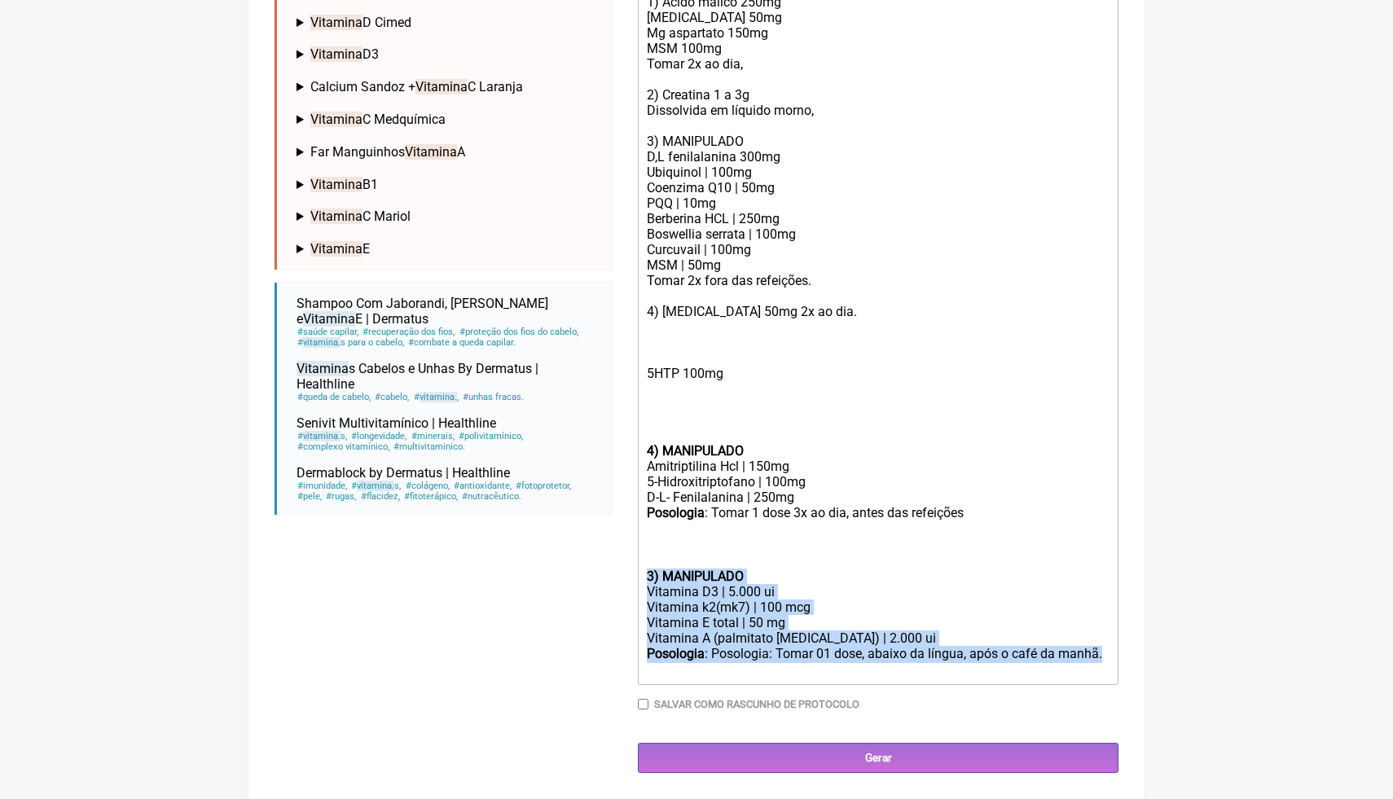
drag, startPoint x: 1112, startPoint y: 646, endPoint x: 655, endPoint y: 571, distance: 463.8
click at [652, 568] on trix-editor "1) PRODUTO INDUSTRIAL Ômega 3 | 1000mg Posologia : Tomar 2 cp, 1x ao dia (após …" at bounding box center [878, 266] width 481 height 837
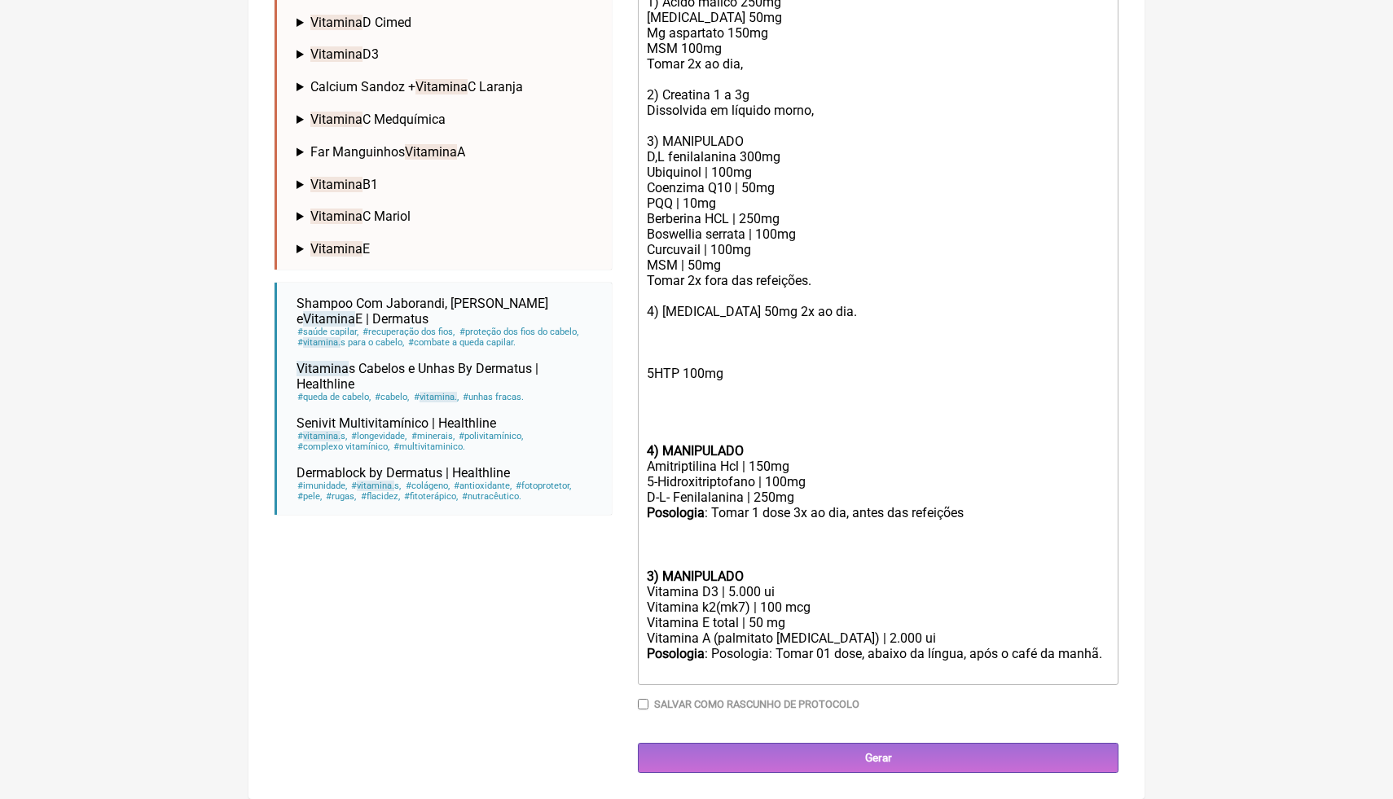
click at [723, 586] on trix-editor "1) PRODUTO INDUSTRIAL Ômega 3 | 1000mg Posologia : Tomar 2 cp, 1x ao dia (após …" at bounding box center [878, 266] width 481 height 837
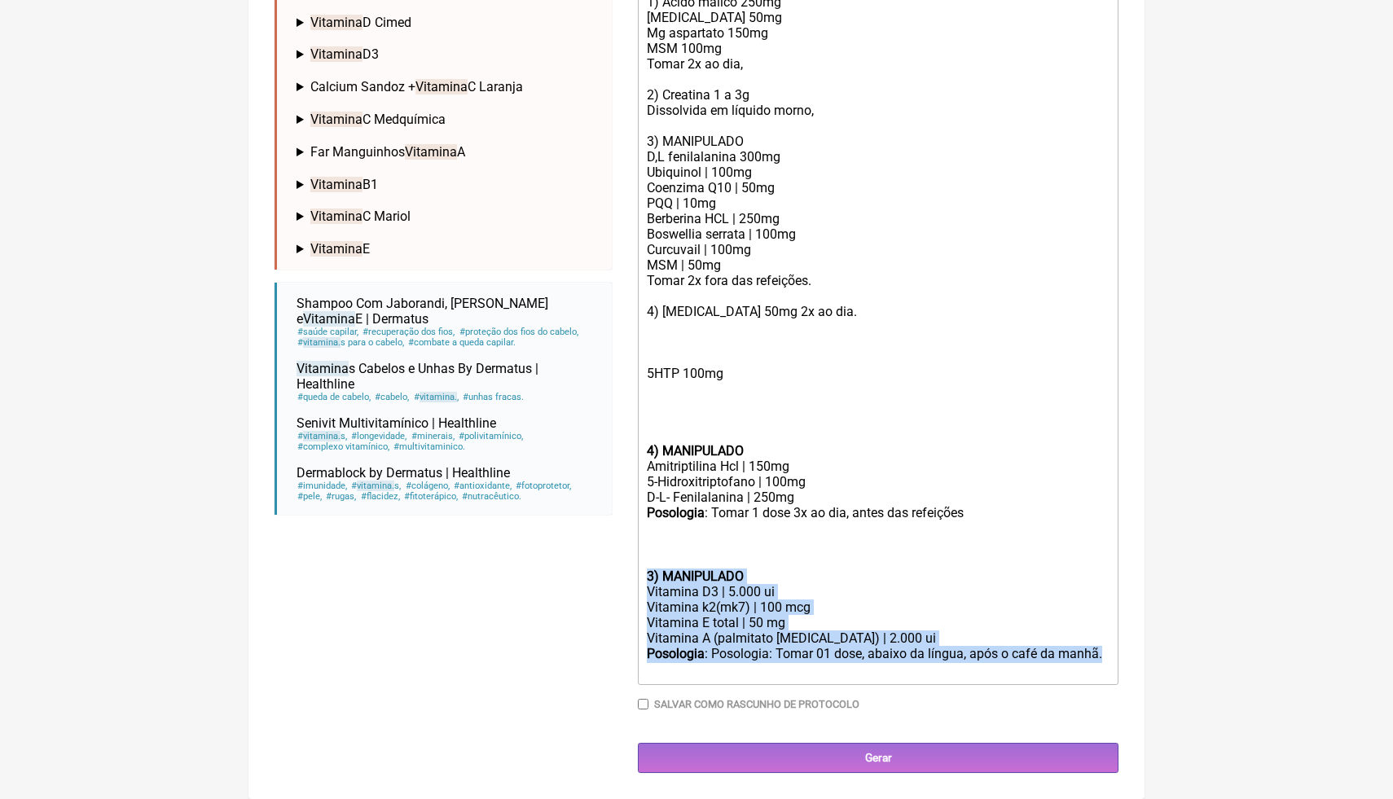
drag, startPoint x: 1112, startPoint y: 644, endPoint x: 646, endPoint y: 568, distance: 472.8
click at [645, 567] on trix-editor "1) PRODUTO INDUSTRIAL Ômega 3 | 1000mg Posologia : Tomar 2 cp, 1x ao dia (após …" at bounding box center [878, 266] width 481 height 837
copy trix-editor "3) MANIPULADO Vitamina D3 | 5.000 ui Vitamina k2(mk7) | 100 mcg Vitamina E tota…"
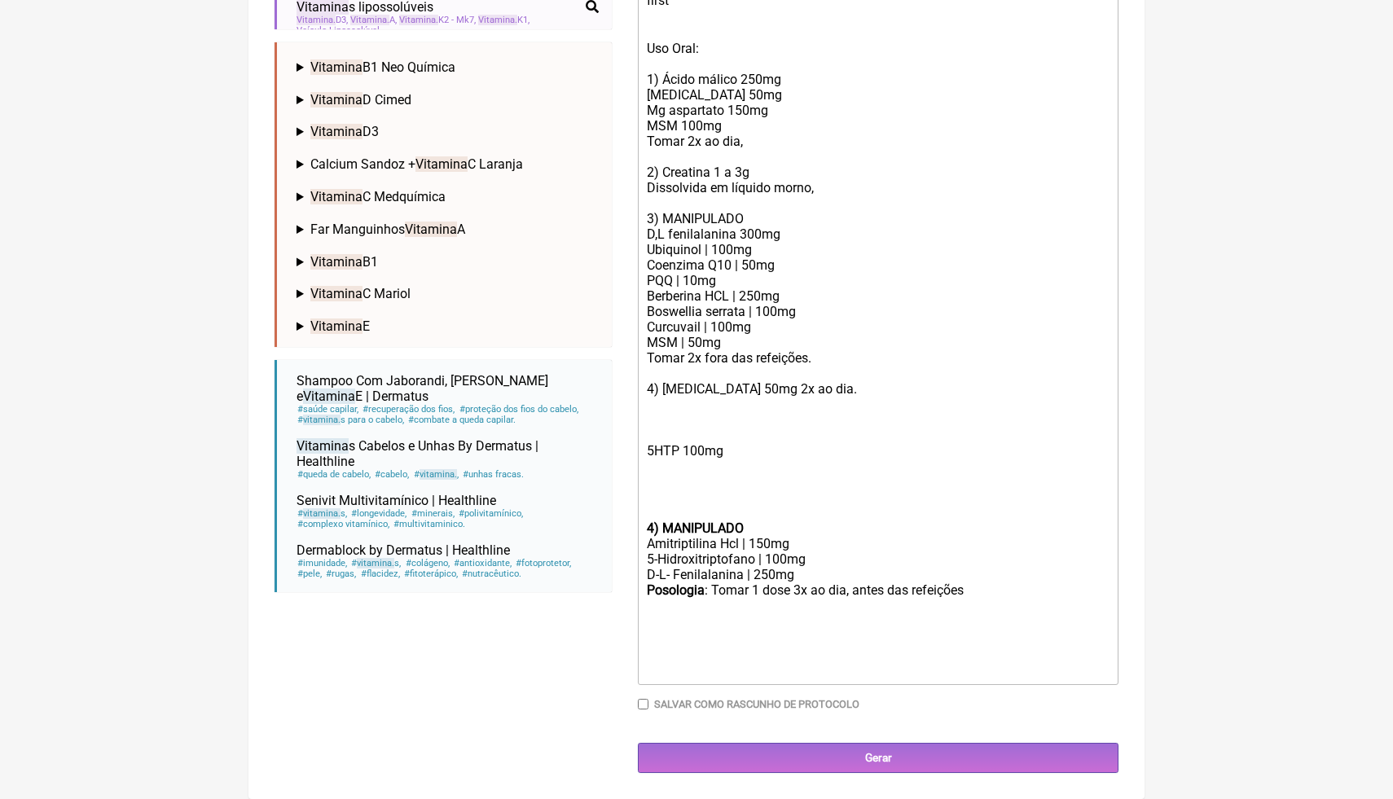
scroll to position [639, 0]
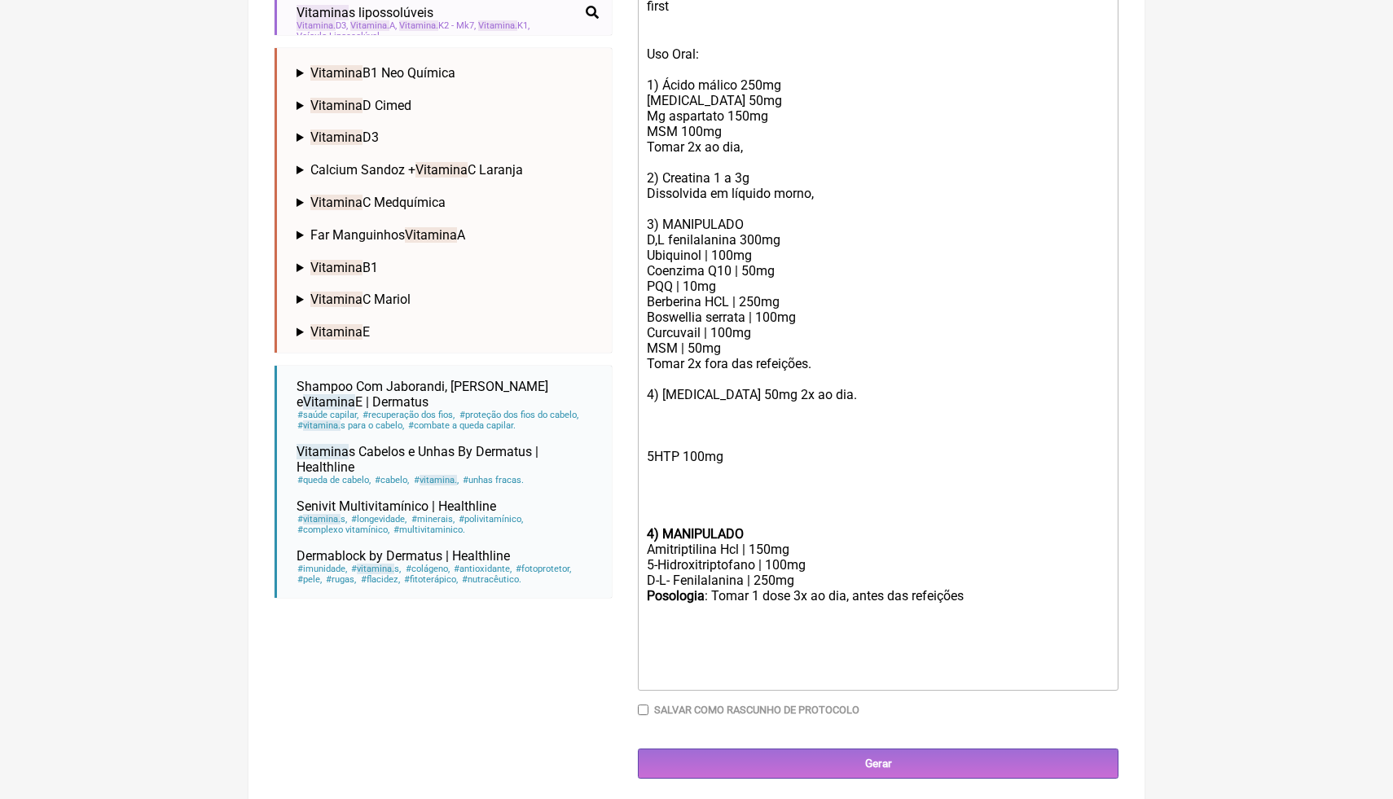
click at [941, 461] on div "5HTP 100mg" at bounding box center [878, 472] width 463 height 108
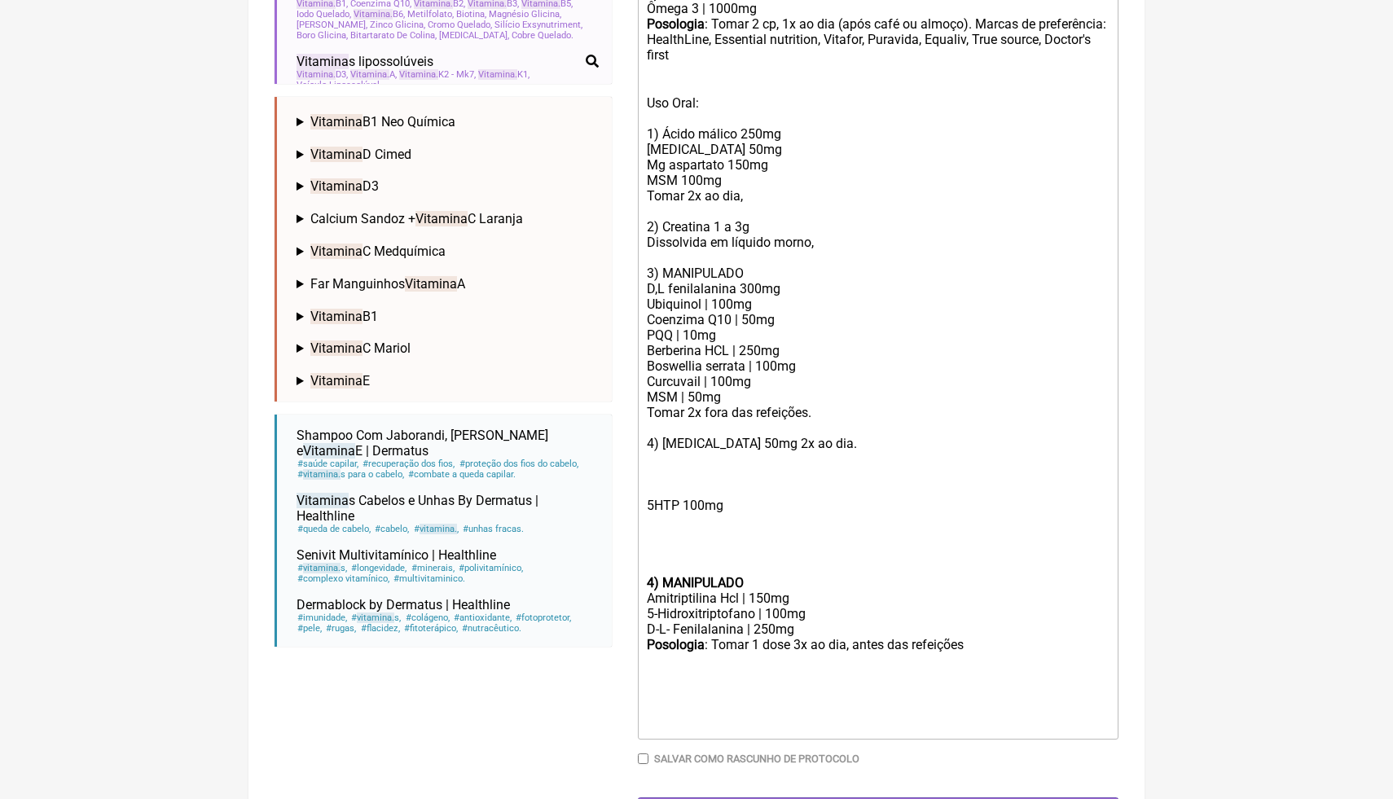
scroll to position [574, 0]
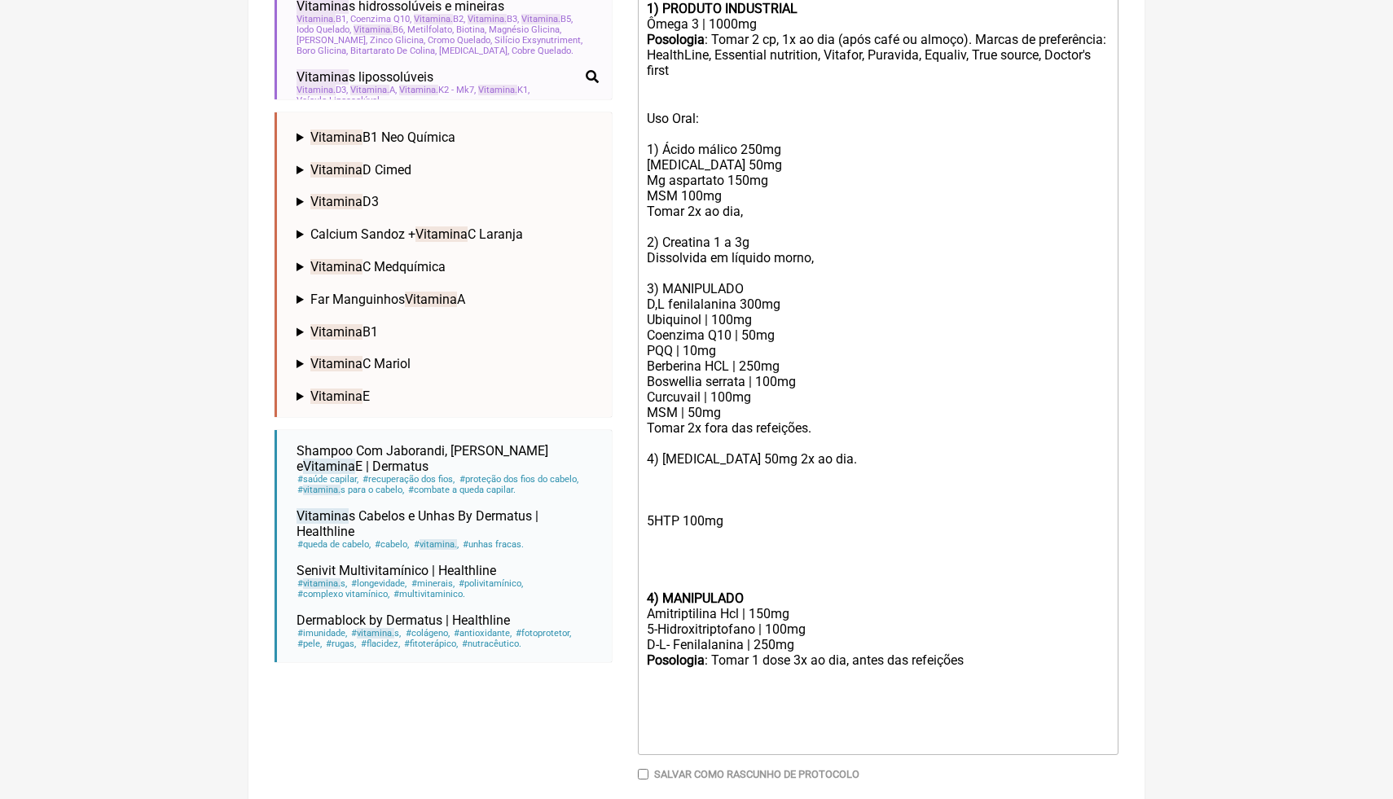
click at [816, 80] on div "Uso Oral: 1) Ácido málico 250mg [MEDICAL_DATA] 50mg Mg aspartato 150mg MSM 100m…" at bounding box center [878, 281] width 463 height 402
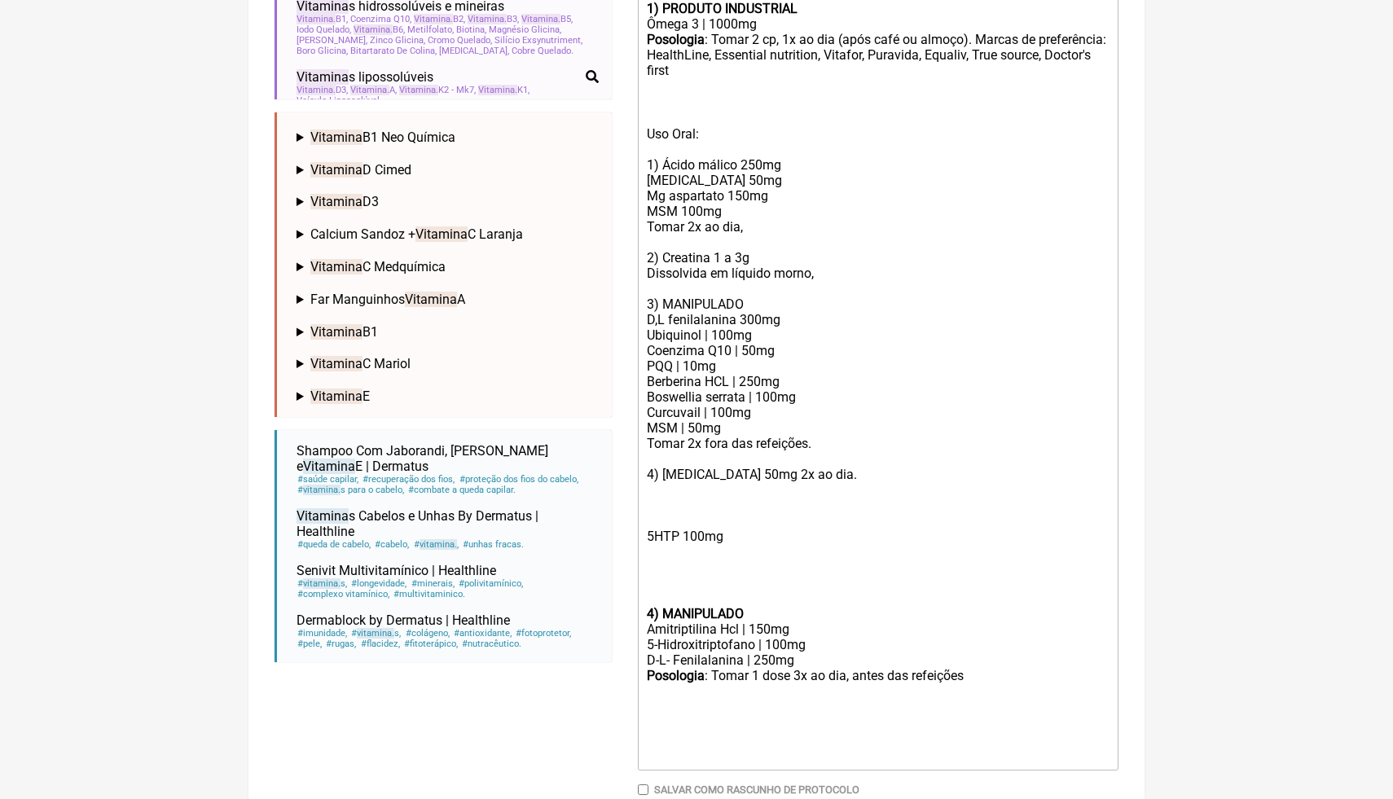
paste trix-editor "strong>3) MANIPULADO</strong></div><div>Vitamina D3 | 5.000 ui</div><div>Vitami…"
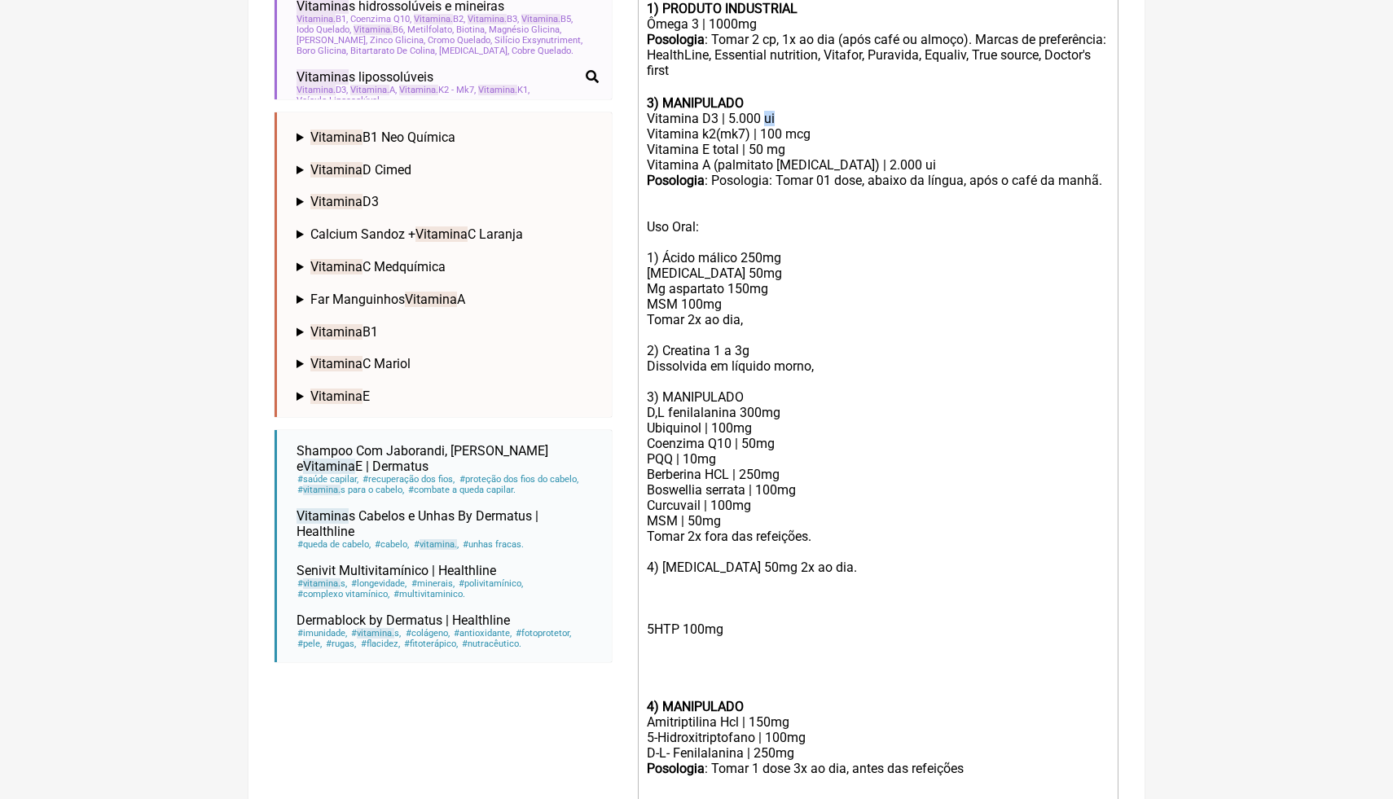
drag, startPoint x: 786, startPoint y: 118, endPoint x: 769, endPoint y: 118, distance: 17.1
click at [769, 118] on div "Vitamina D3 | 5.000 ui" at bounding box center [878, 118] width 463 height 15
click at [887, 159] on div "Vitamina A (palmitato [MEDICAL_DATA]) | 2.000 ui" at bounding box center [878, 164] width 463 height 15
click at [834, 164] on div "Vitamina A (palmitato [MEDICAL_DATA]) | 2.000 ui" at bounding box center [878, 164] width 463 height 15
click at [873, 165] on div "Vitamina A (palmitato [MEDICAL_DATA]) | 3.000 ui" at bounding box center [878, 164] width 463 height 15
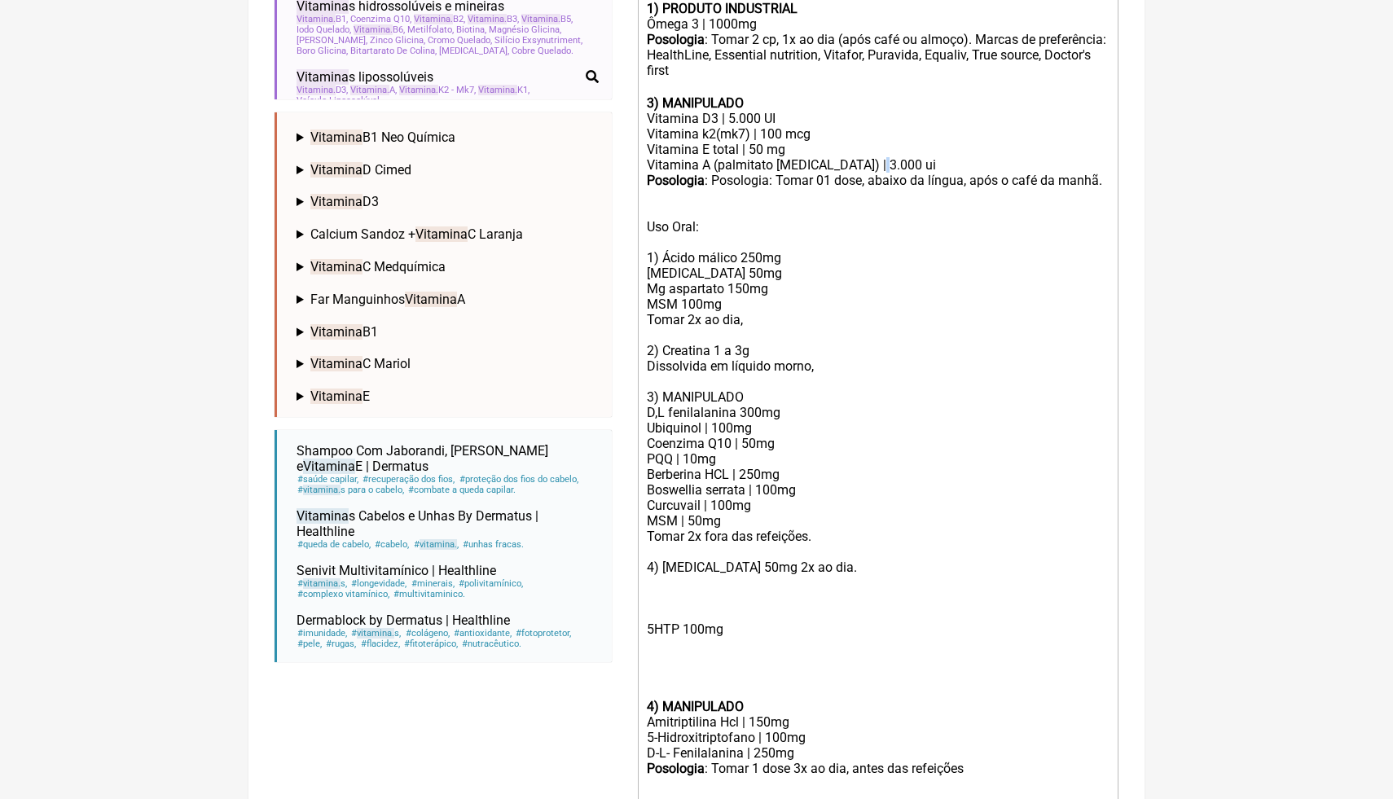
drag, startPoint x: 874, startPoint y: 164, endPoint x: 866, endPoint y: 160, distance: 8.8
click at [866, 163] on div "Vitamina A (palmitato [MEDICAL_DATA]) | 3.000 ui" at bounding box center [878, 164] width 463 height 15
drag, startPoint x: 878, startPoint y: 164, endPoint x: 867, endPoint y: 164, distance: 11.4
click at [867, 164] on div "Vitamina A (palmitato [MEDICAL_DATA]) | 3.000 ui" at bounding box center [878, 164] width 463 height 15
click at [737, 116] on div "Vitamina D3 | 5.000 UI" at bounding box center [878, 118] width 463 height 15
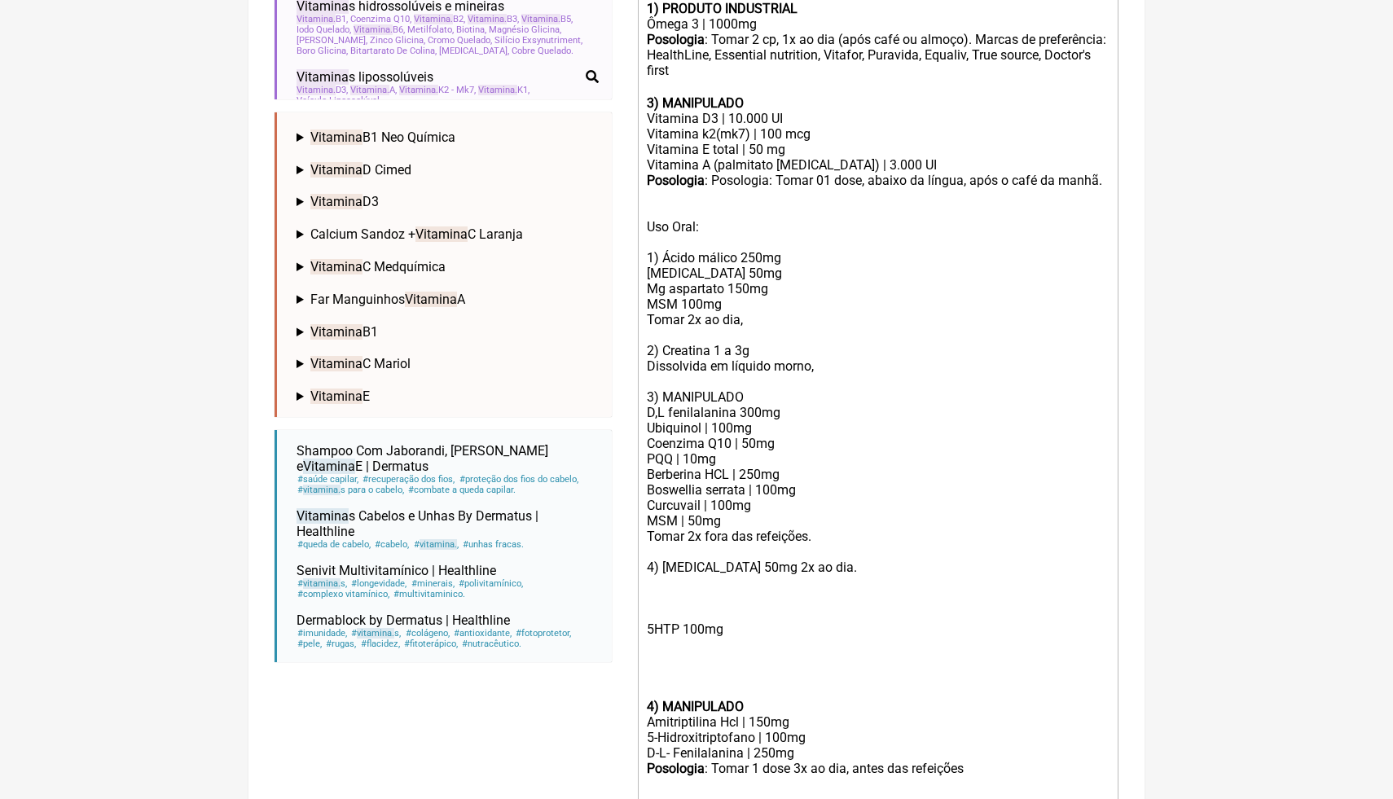
click at [726, 173] on div "Posologia : Posologia: Tomar 01 dose, abaixo da língua, após o café da manhã." at bounding box center [878, 180] width 463 height 15
drag, startPoint x: 781, startPoint y: 131, endPoint x: 766, endPoint y: 131, distance: 14.7
click at [766, 131] on div "Vitamina k2(mk7) | 100 mcg" at bounding box center [878, 133] width 463 height 15
click at [725, 174] on div "Posologia : Posologia: Tomar 01 dose, abaixo da língua, após o café da manhã." at bounding box center [878, 180] width 463 height 15
drag, startPoint x: 762, startPoint y: 148, endPoint x: 748, endPoint y: 147, distance: 13.9
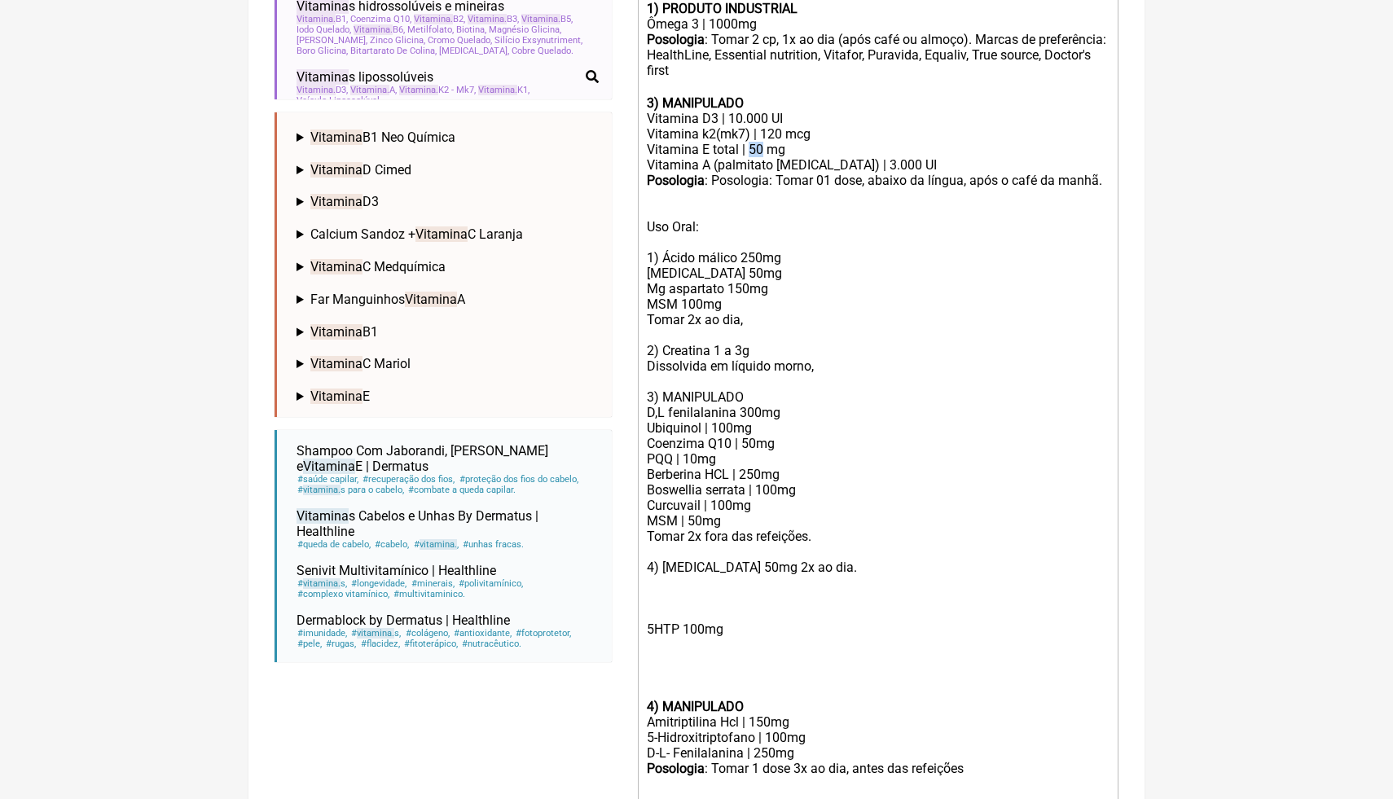
click at [748, 147] on div "Vitamina E total | 50 mg" at bounding box center [878, 149] width 463 height 15
click at [753, 198] on div "Uso Oral: 1) Ácido málico 250mg [MEDICAL_DATA] 50mg Mg aspartato 150mg MSM 100m…" at bounding box center [878, 389] width 463 height 402
click at [908, 160] on div "Vitamina A (palmitato [MEDICAL_DATA]) | 3.000 UI" at bounding box center [878, 164] width 463 height 15
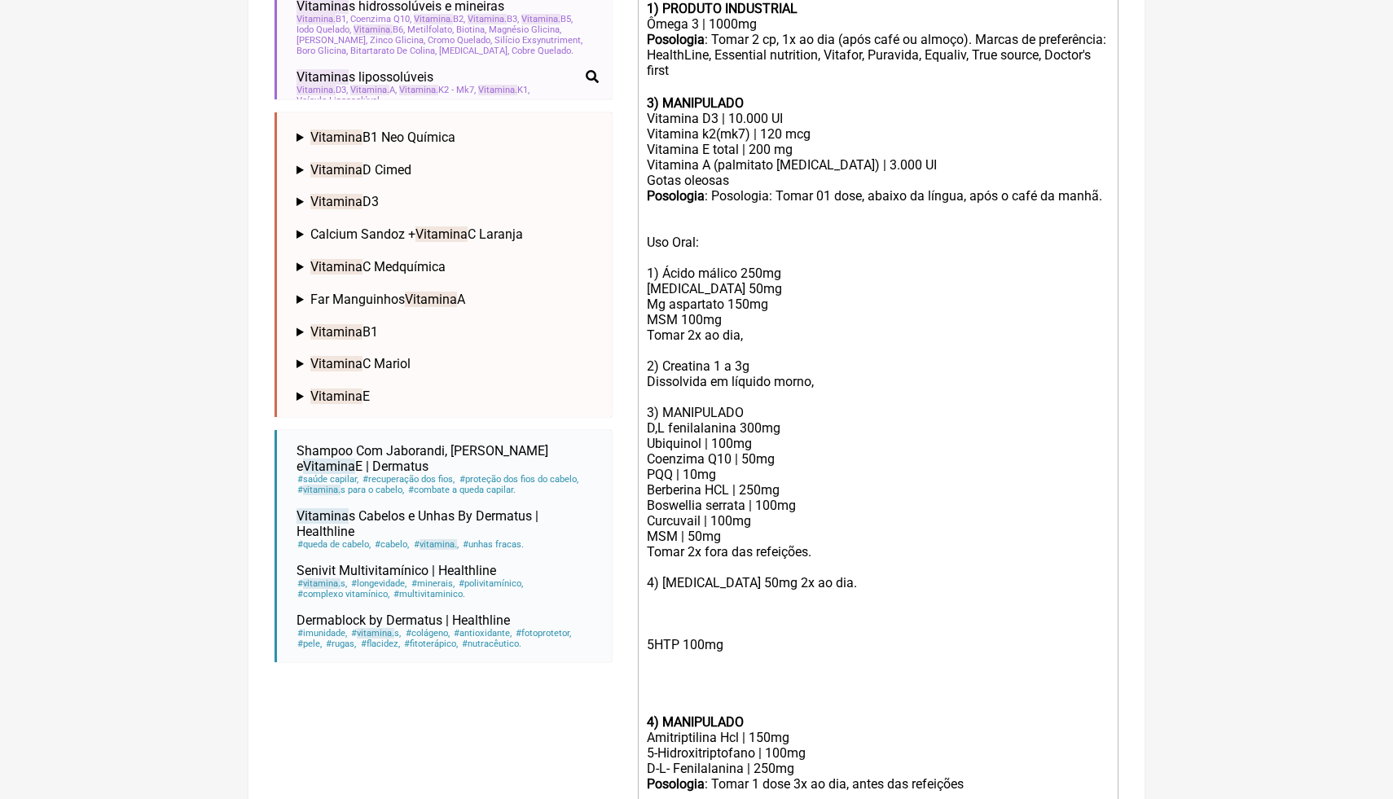
click at [649, 179] on div "Vitamina A (palmitato [MEDICAL_DATA]) | 3.000 UI Gotas oleosas" at bounding box center [878, 172] width 463 height 31
drag, startPoint x: 779, startPoint y: 198, endPoint x: 721, endPoint y: 195, distance: 57.9
click at [720, 195] on div "Posologia : Posologia: Tomar 01 dose, abaixo da língua, após o café da manhã." at bounding box center [878, 195] width 463 height 15
click at [1057, 197] on div "Posologia : Tomar 01 dose, abaixo da língua, após o café da manhã." at bounding box center [878, 195] width 463 height 15
click at [815, 68] on div "Posologia : Tomar 2 cp, 1x ao dia (após café ou almoço). Marcas de preferência:…" at bounding box center [878, 56] width 463 height 48
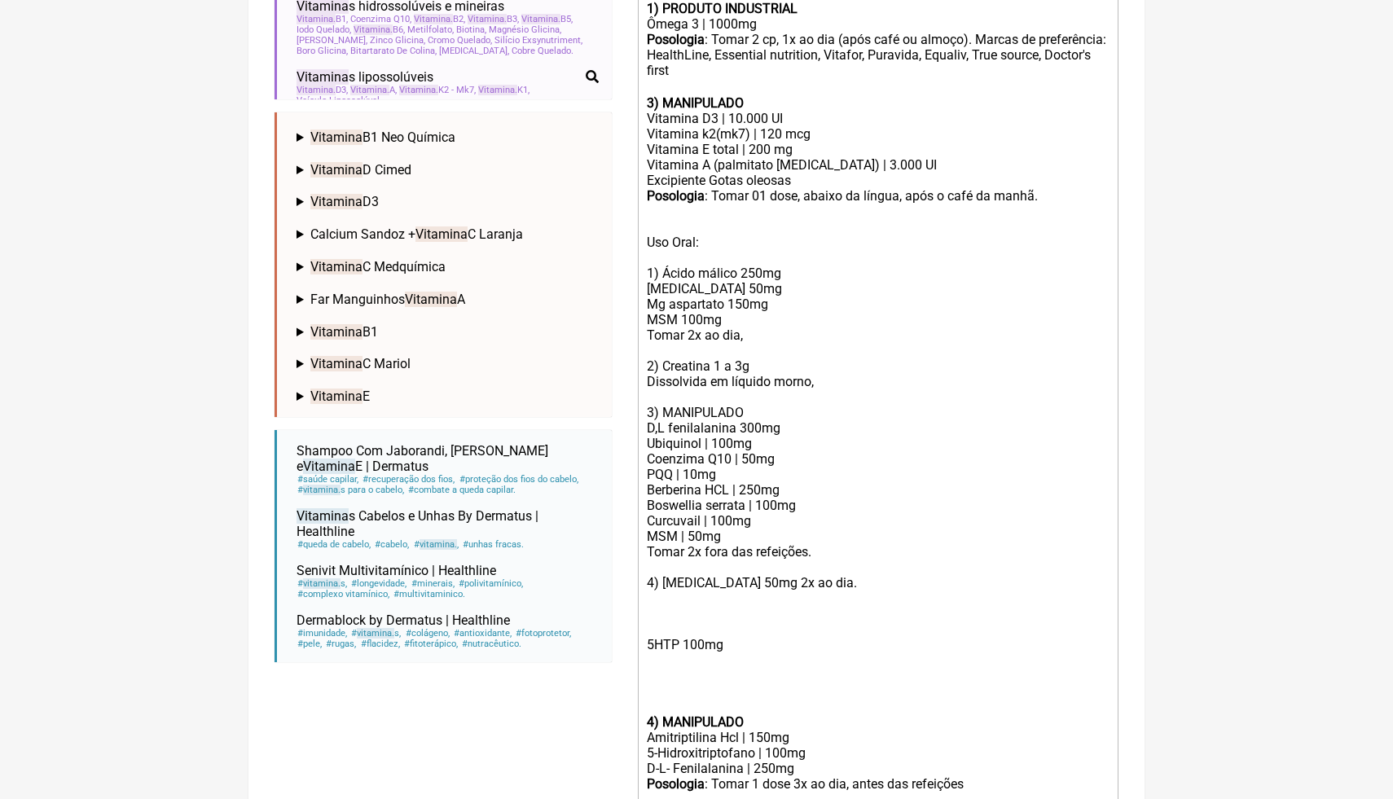
click at [776, 70] on div "Posologia : Tomar 2 cp, 1x ao dia (após café ou almoço). Marcas de preferência:…" at bounding box center [878, 56] width 463 height 48
click at [773, 72] on div "Posologia : Tomar 2 cp, 1x ao dia (após café ou almoço). Marcas de preferência:…" at bounding box center [878, 56] width 463 height 48
click at [770, 72] on div "Posologia : Tomar 2 cp, 1x ao dia (após café ou almoço). Marcas de preferência:…" at bounding box center [878, 56] width 463 height 48
click at [1049, 192] on div "Posologia : Tomar 01 dose, abaixo da língua, após o café da manhã." at bounding box center [878, 195] width 463 height 15
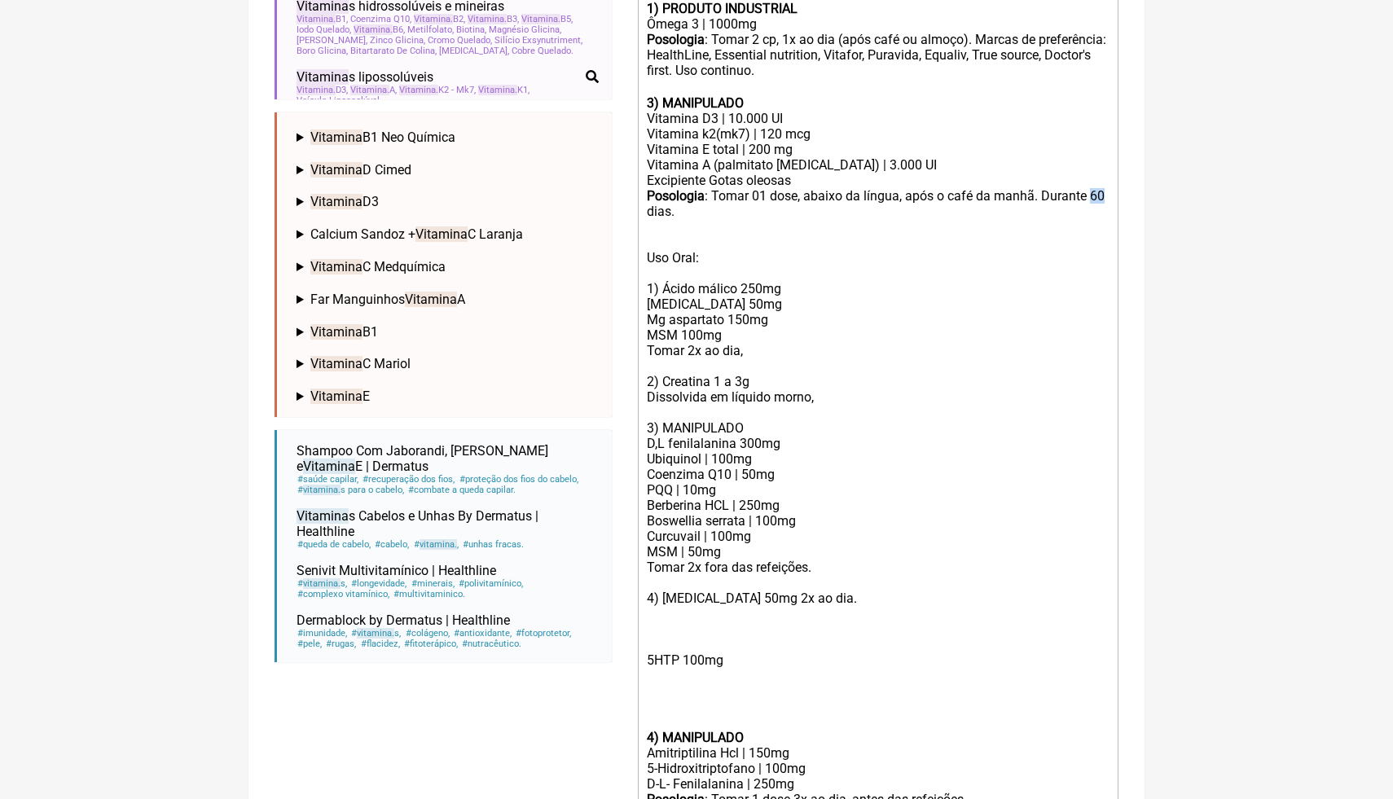
drag, startPoint x: 662, startPoint y: 209, endPoint x: 647, endPoint y: 211, distance: 14.7
click at [647, 212] on div "Posologia : Tomar 01 dose, abaixo da língua, após o café da manhã. Durante 60 d…" at bounding box center [878, 203] width 463 height 31
click at [740, 121] on div "Vitamina D3 | 10.000 UI" at bounding box center [878, 118] width 463 height 15
drag, startPoint x: 662, startPoint y: 213, endPoint x: 648, endPoint y: 213, distance: 13.8
click at [648, 213] on div "Posologia : Tomar 01 dose, abaixo da língua, após o café da manhã. Durante 60 d…" at bounding box center [878, 203] width 463 height 31
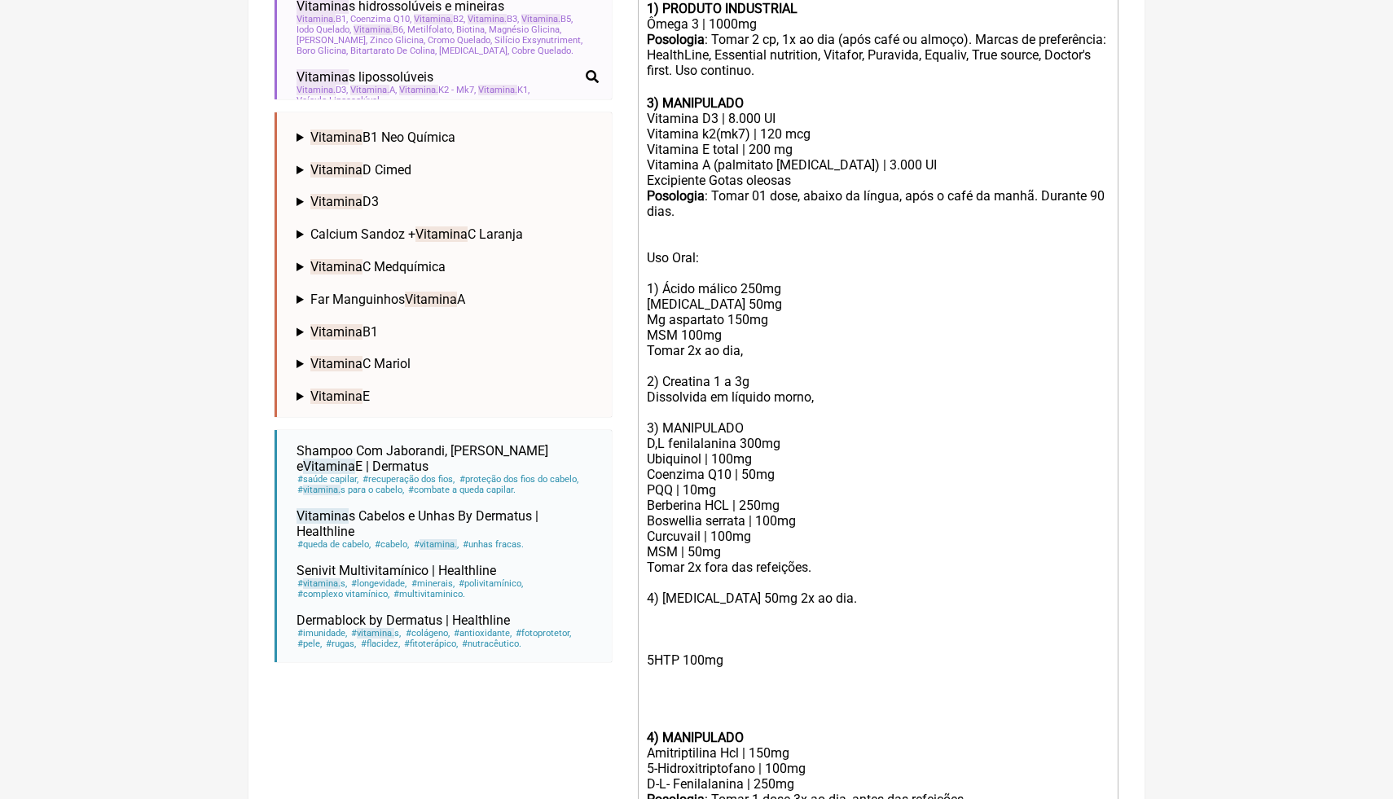
click at [700, 264] on div "Uso Oral: 1) Ácido málico 250mg [MEDICAL_DATA] 50mg Mg aspartato 150mg MSM 100m…" at bounding box center [878, 420] width 463 height 402
drag, startPoint x: 824, startPoint y: 569, endPoint x: 636, endPoint y: 431, distance: 233.6
click at [636, 431] on form "Buscar VITAMINA Protocolos Formulas Medicamentos Industrializados Suplementos /…" at bounding box center [696, 302] width 844 height 1359
copy div "3) MANIPULADO D,L fenilalanina 300mg Ubiquinol | 100mg Coenzima Q10 | 50mg PQQ …"
click at [701, 219] on div "Uso Oral: 1) Ácido málico 250mg [MEDICAL_DATA] 50mg Mg aspartato 150mg MSM 100m…" at bounding box center [878, 420] width 463 height 402
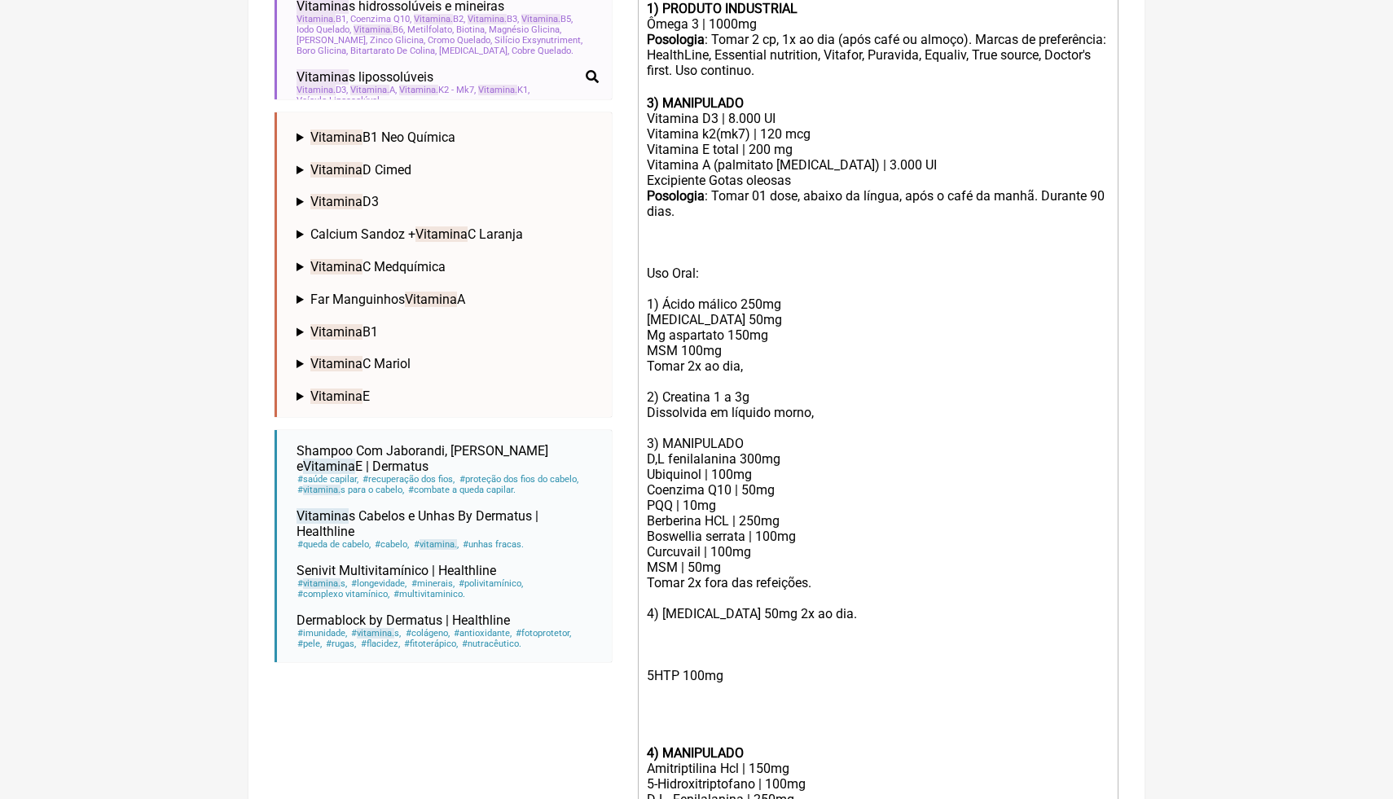
paste trix-editor "3) MANIPULADO<br>D,L fenilalanina 300mg<br>Ubiquinol | 100mg<br>Coenzima Q10 | …"
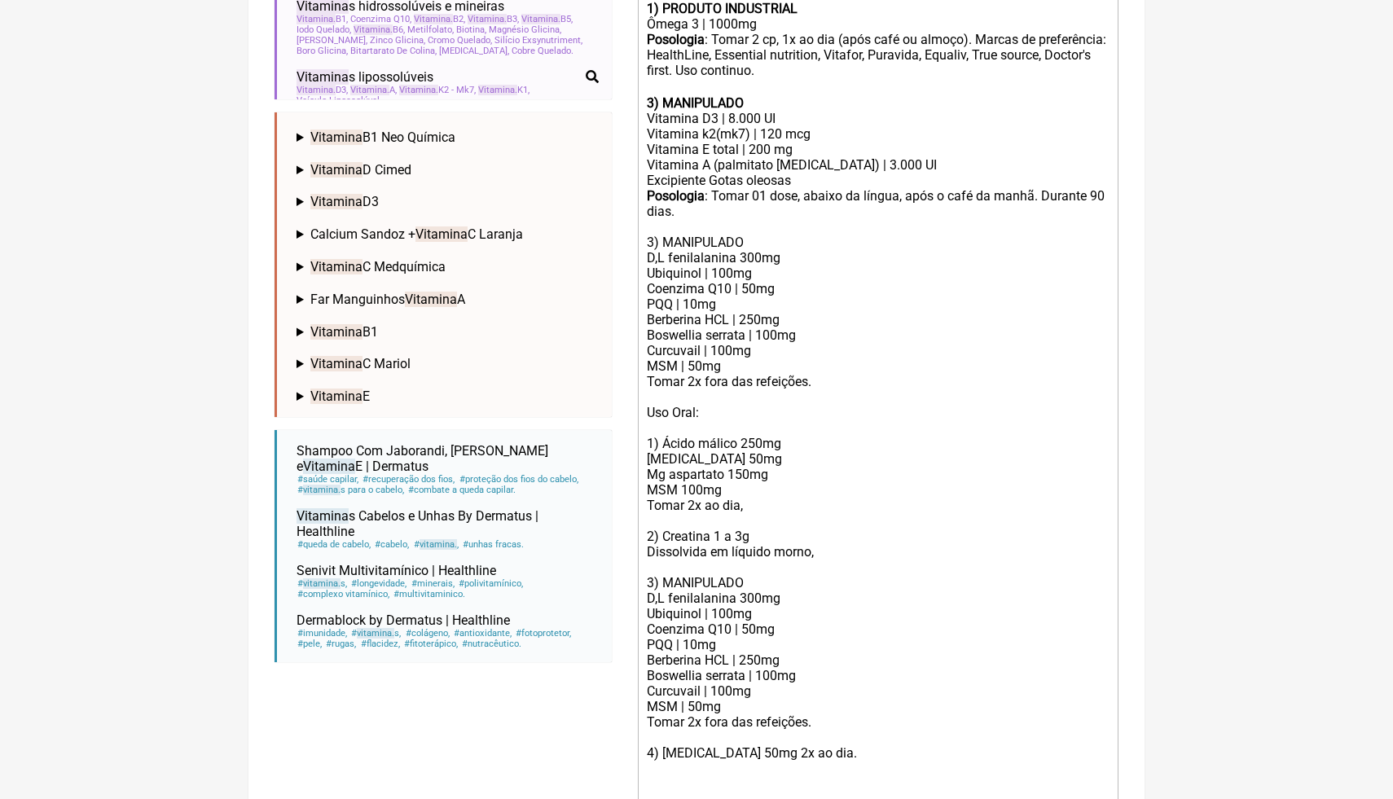
click at [653, 241] on div "3) MANIPULADO D,L fenilalanina 300mg Ubiquinol | 100mg Coenzima Q10 | 50mg PQQ …" at bounding box center [878, 497] width 463 height 557
click at [656, 101] on strong "3) MANIPULADO" at bounding box center [695, 102] width 97 height 15
click at [875, 249] on div "3) MANIPULADO D,L fenilalanina 300mg Ubiquinol | 100mg Coenzima Q10 | 50mg PQQ …" at bounding box center [878, 497] width 463 height 557
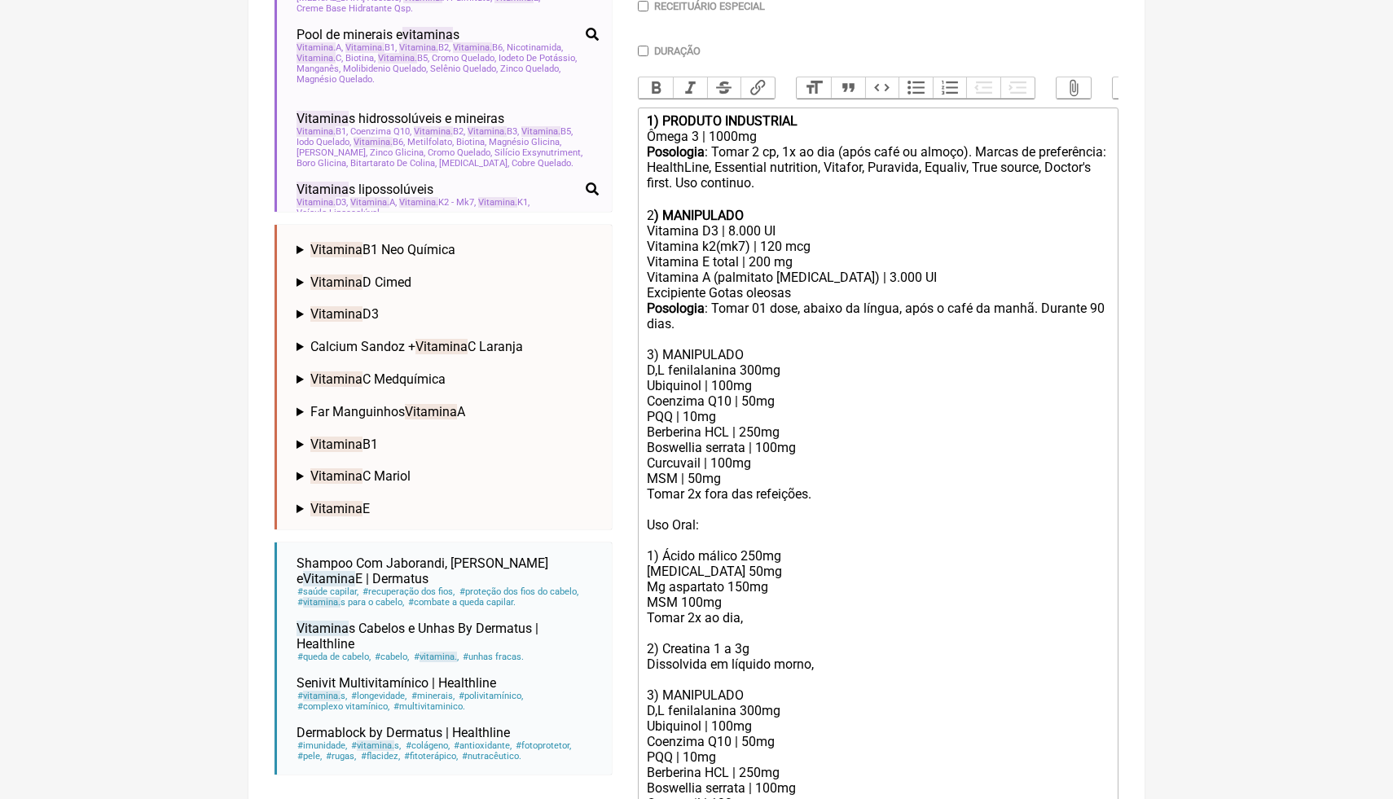
scroll to position [444, 0]
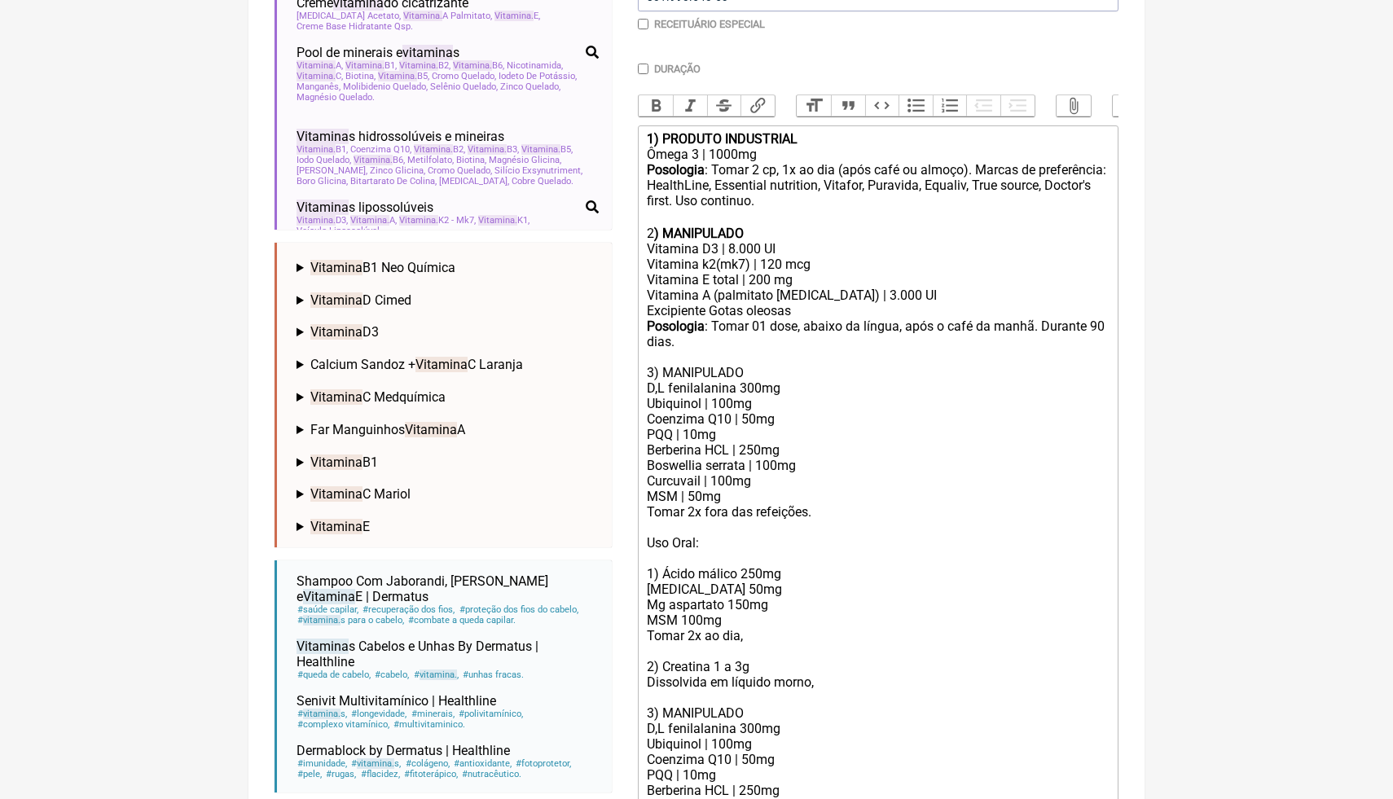
click at [651, 230] on div "2 ) MANIPULADO" at bounding box center [878, 225] width 463 height 31
click at [649, 232] on div "2 ) MANIPULADO" at bounding box center [878, 225] width 463 height 31
click at [648, 232] on div "2 ) MANIPULADO" at bounding box center [878, 225] width 463 height 31
click at [665, 107] on button "Bold" at bounding box center [656, 105] width 34 height 21
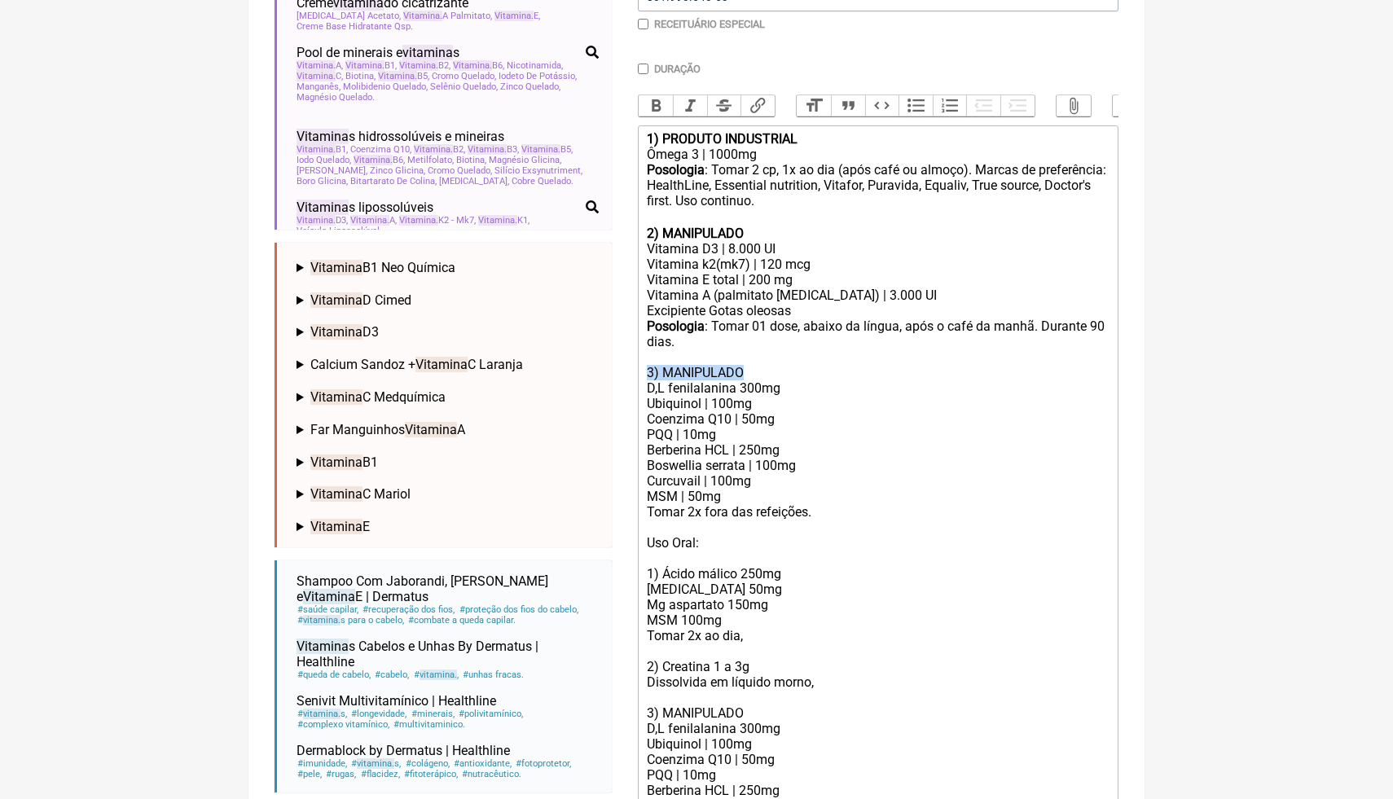
drag, startPoint x: 643, startPoint y: 371, endPoint x: 751, endPoint y: 371, distance: 107.5
click at [751, 371] on trix-editor "1) PRODUTO INDUSTRIAL Ômega 3 | 1000mg Posologia : Tomar 2 cp, 1x ao dia (após …" at bounding box center [878, 652] width 481 height 1054
click at [658, 108] on button "Bold" at bounding box center [656, 105] width 34 height 21
click at [965, 556] on div "3) MANIPULADO D,L fenilalanina 300mg Ubiquinol | 100mg Coenzima Q10 | 50mg PQQ …" at bounding box center [878, 627] width 463 height 557
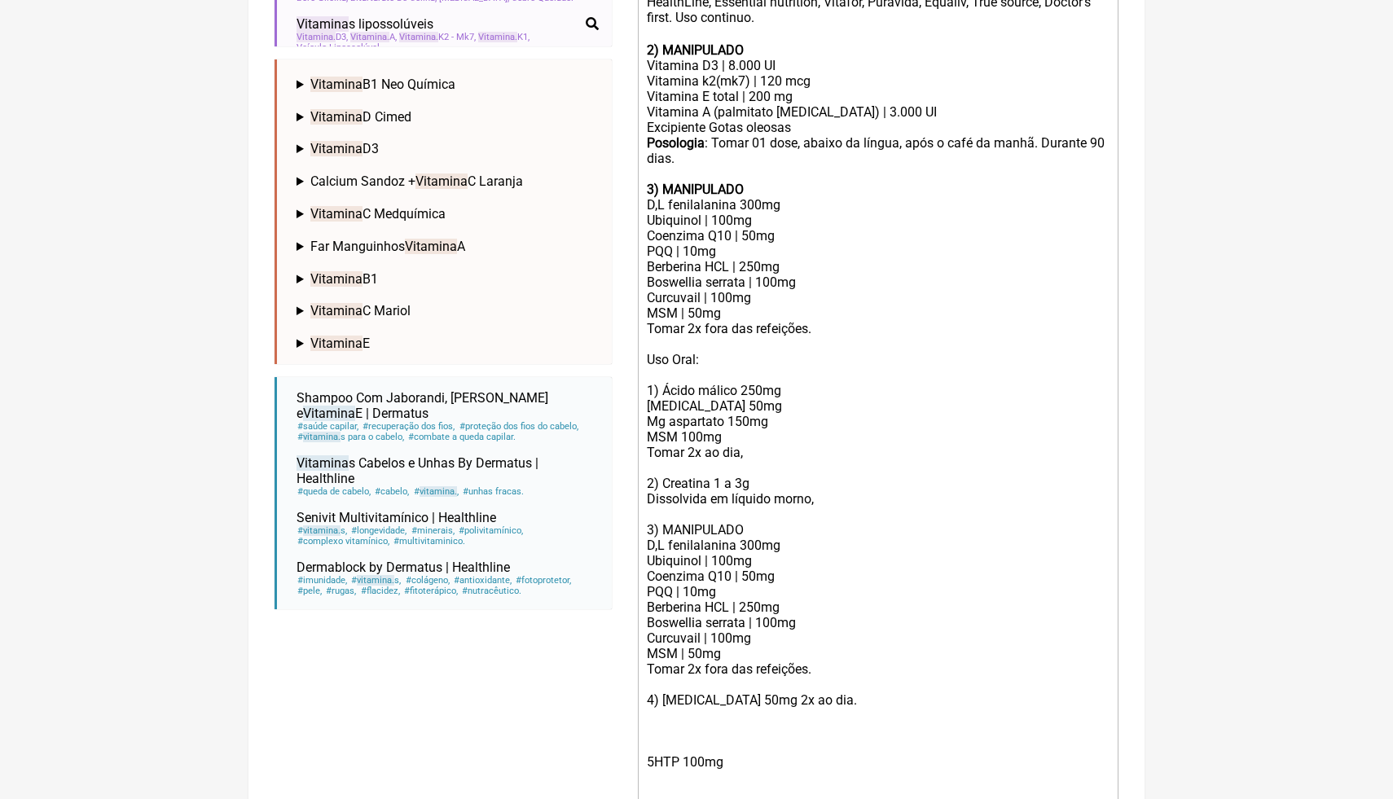
scroll to position [658, 0]
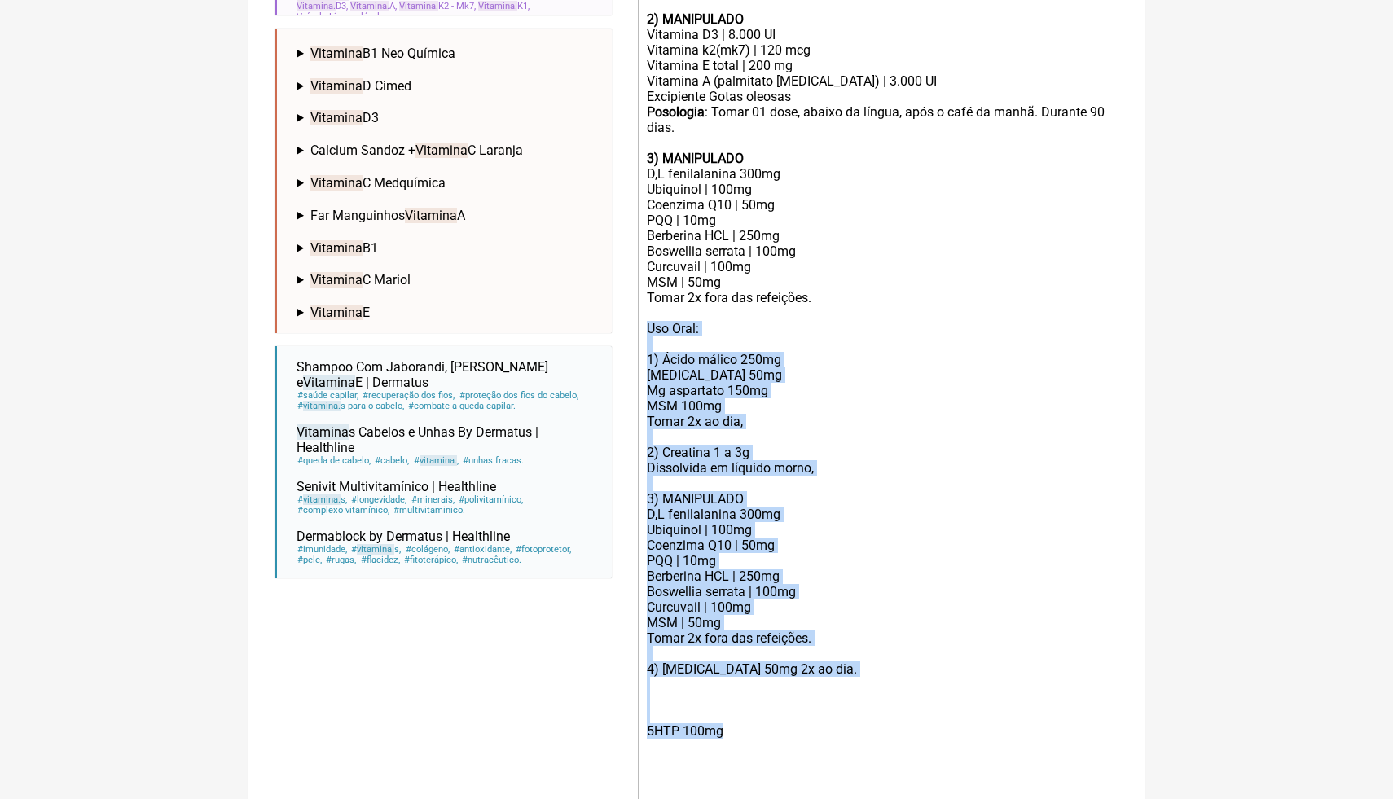
drag, startPoint x: 647, startPoint y: 327, endPoint x: 745, endPoint y: 728, distance: 412.4
click at [745, 728] on trix-editor "1) PRODUTO INDUSTRIAL Ômega 3 | 1000mg Posologia : Tomar 2 cp, 1x ao dia (após …" at bounding box center [878, 438] width 481 height 1054
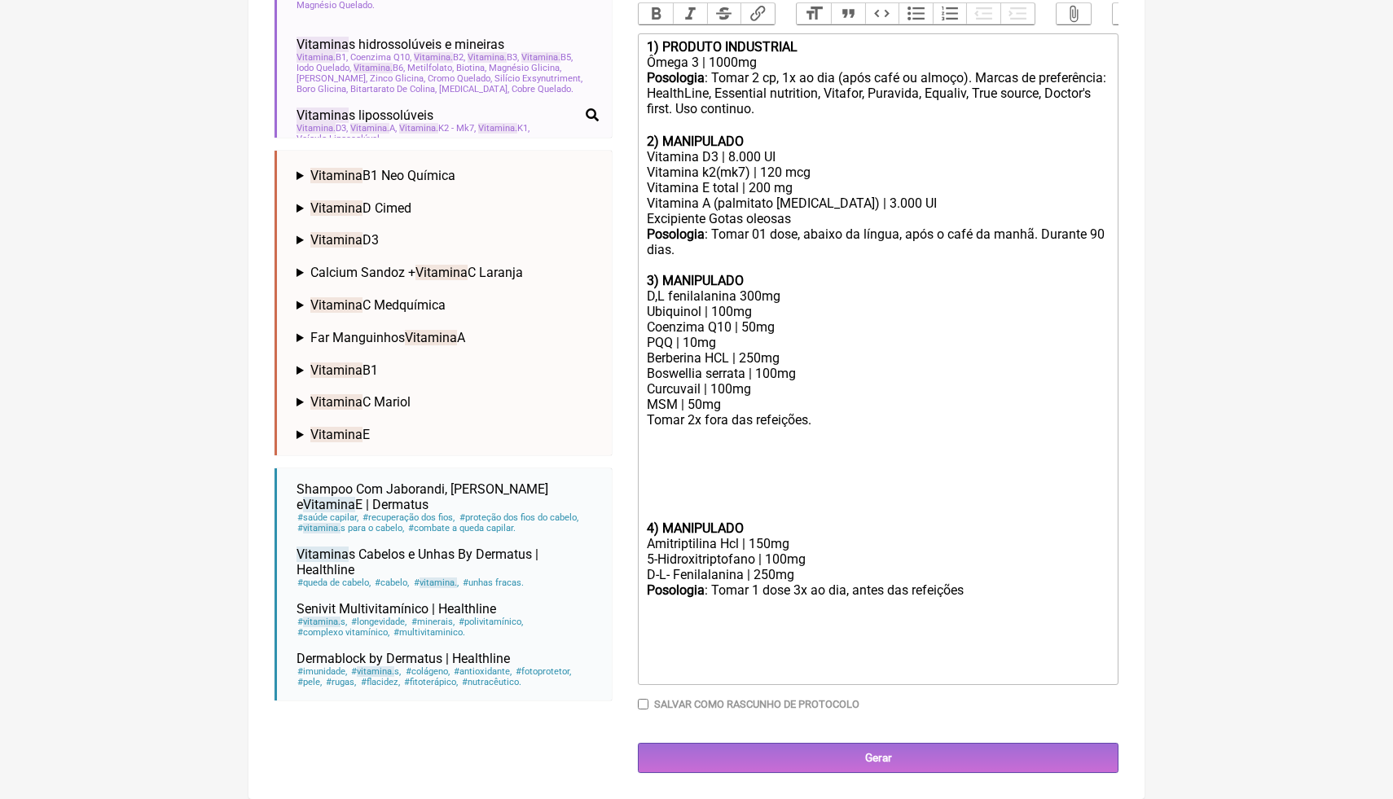
scroll to position [530, 0]
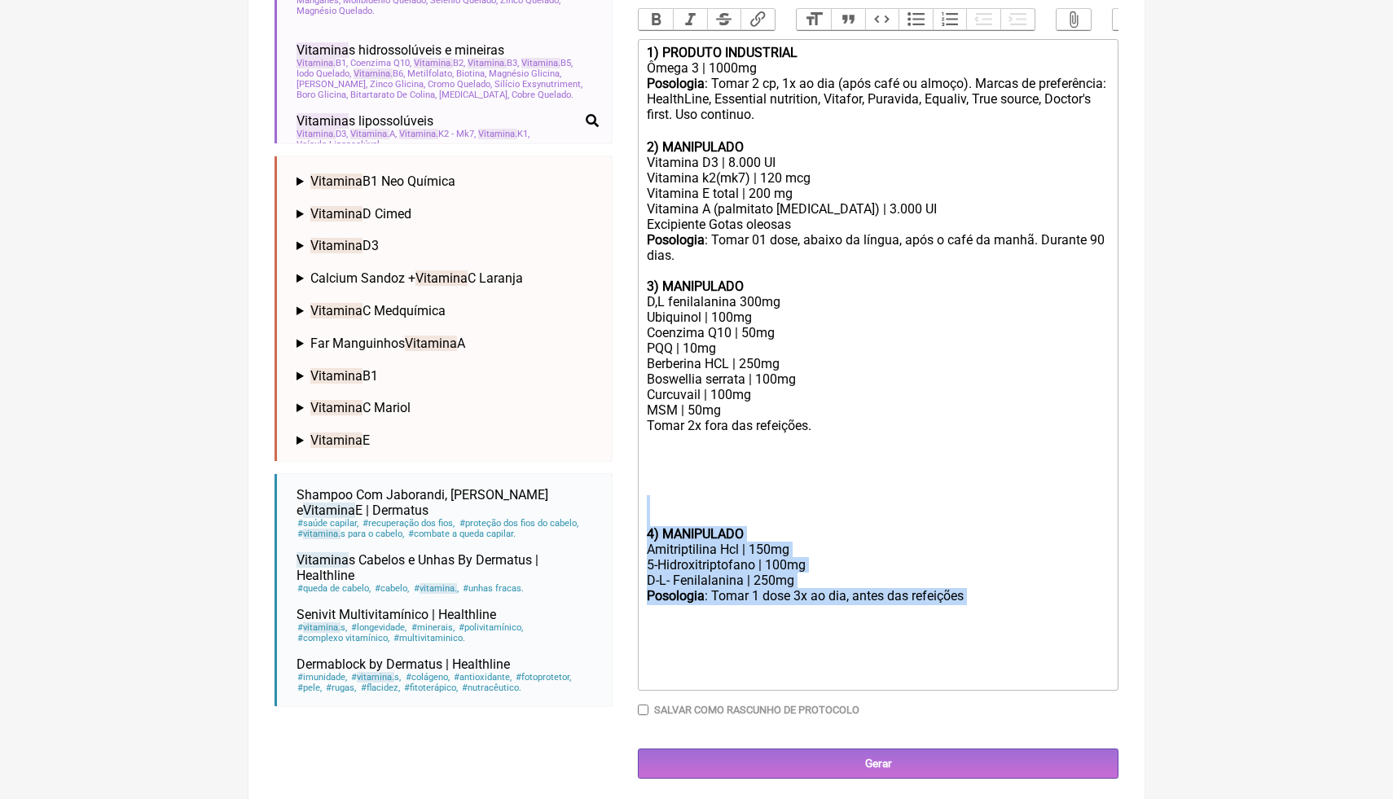
drag, startPoint x: 1004, startPoint y: 596, endPoint x: 625, endPoint y: 523, distance: 385.7
click at [629, 523] on form "Buscar VITAMINA Protocolos Formulas Medicamentos Industrializados Suplementos /…" at bounding box center [696, 223] width 844 height 1112
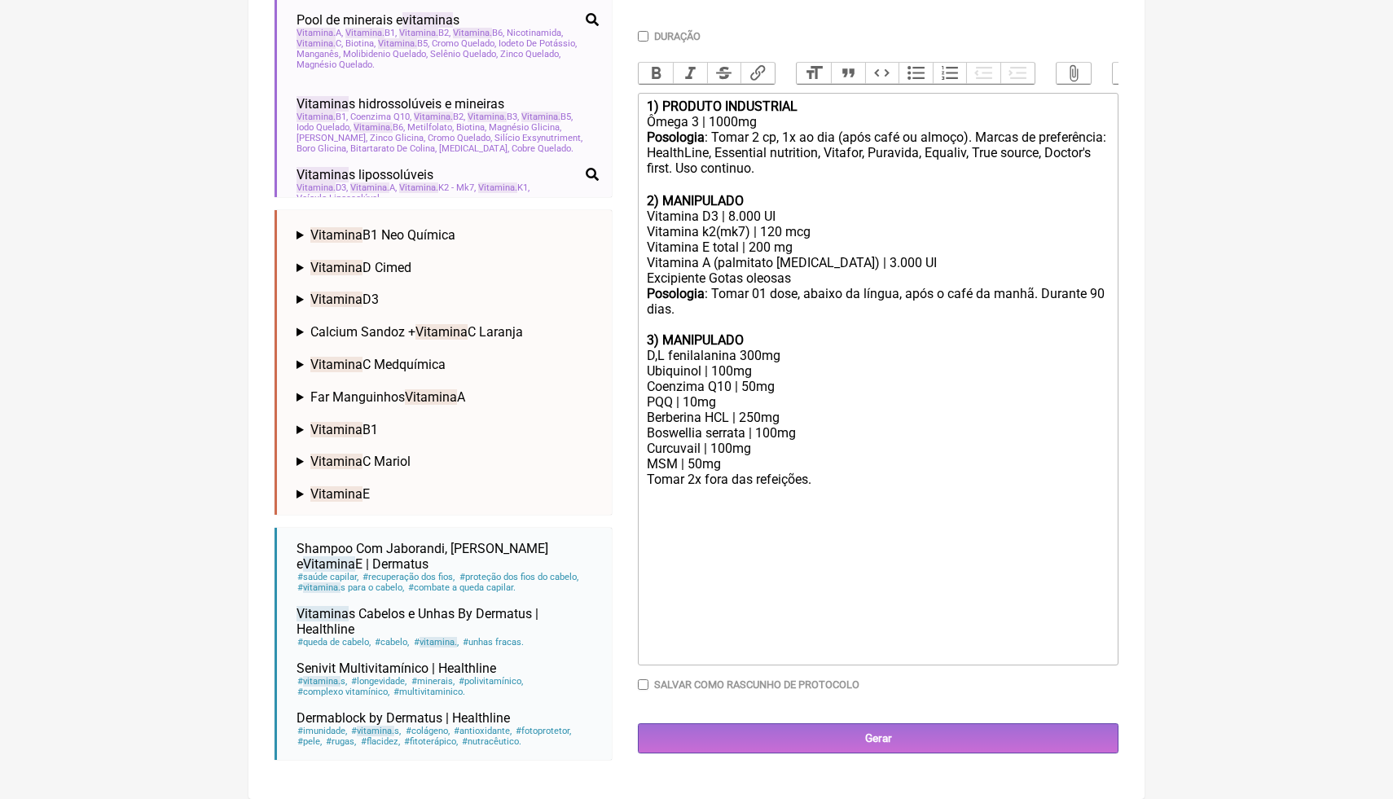
scroll to position [489, 0]
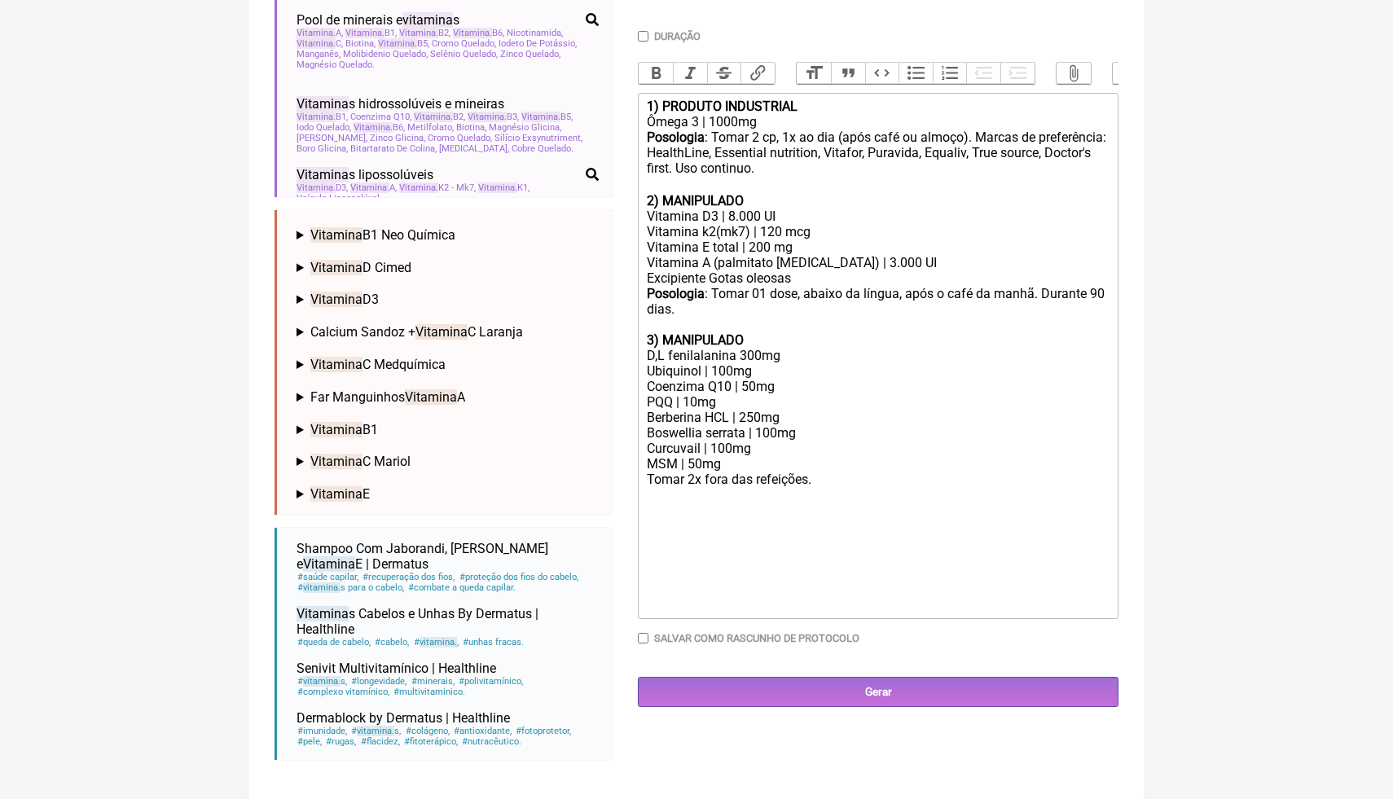
paste trix-editor "6) MANIPULADO</div><div>Magnésio treonato | 1g</div><div>[MEDICAL_DATA] dimalat…"
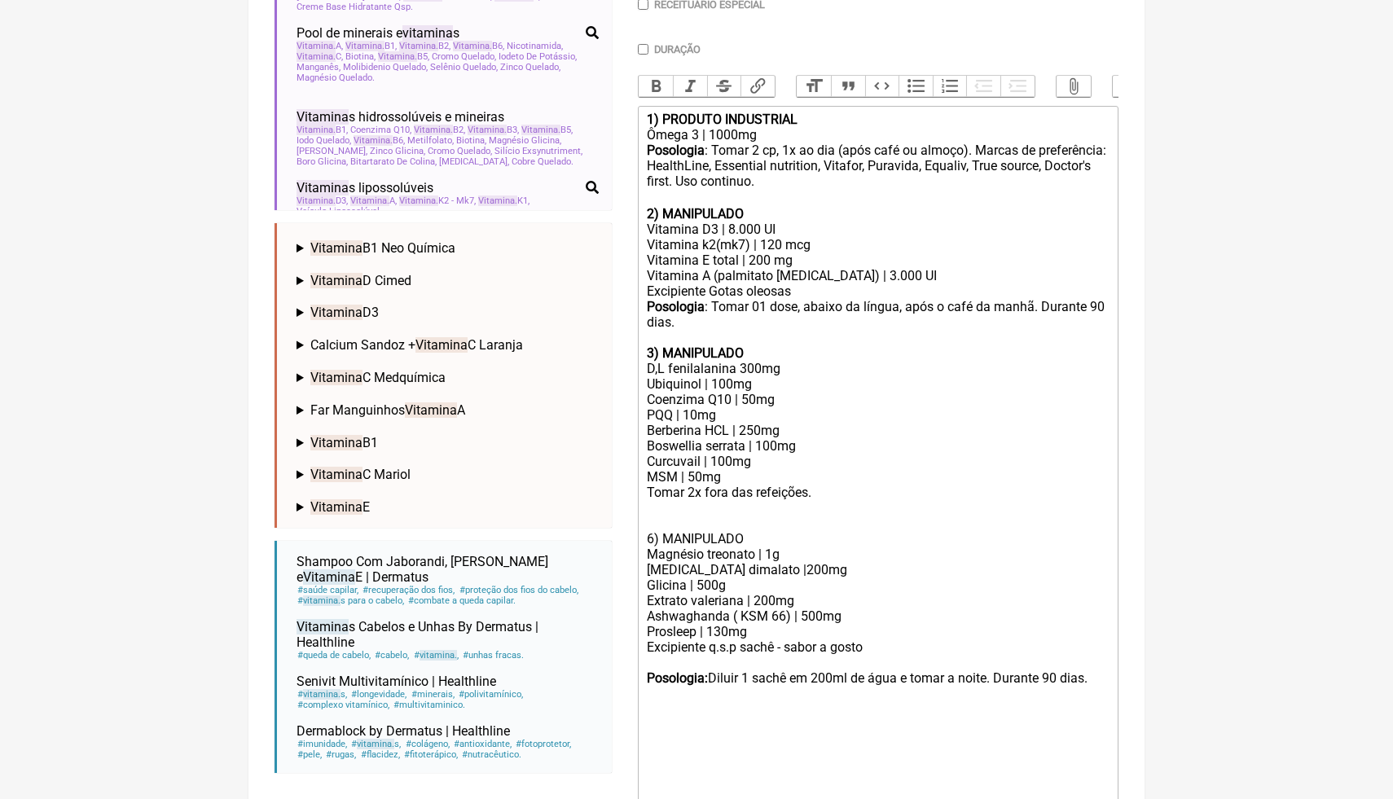
scroll to position [414, 0]
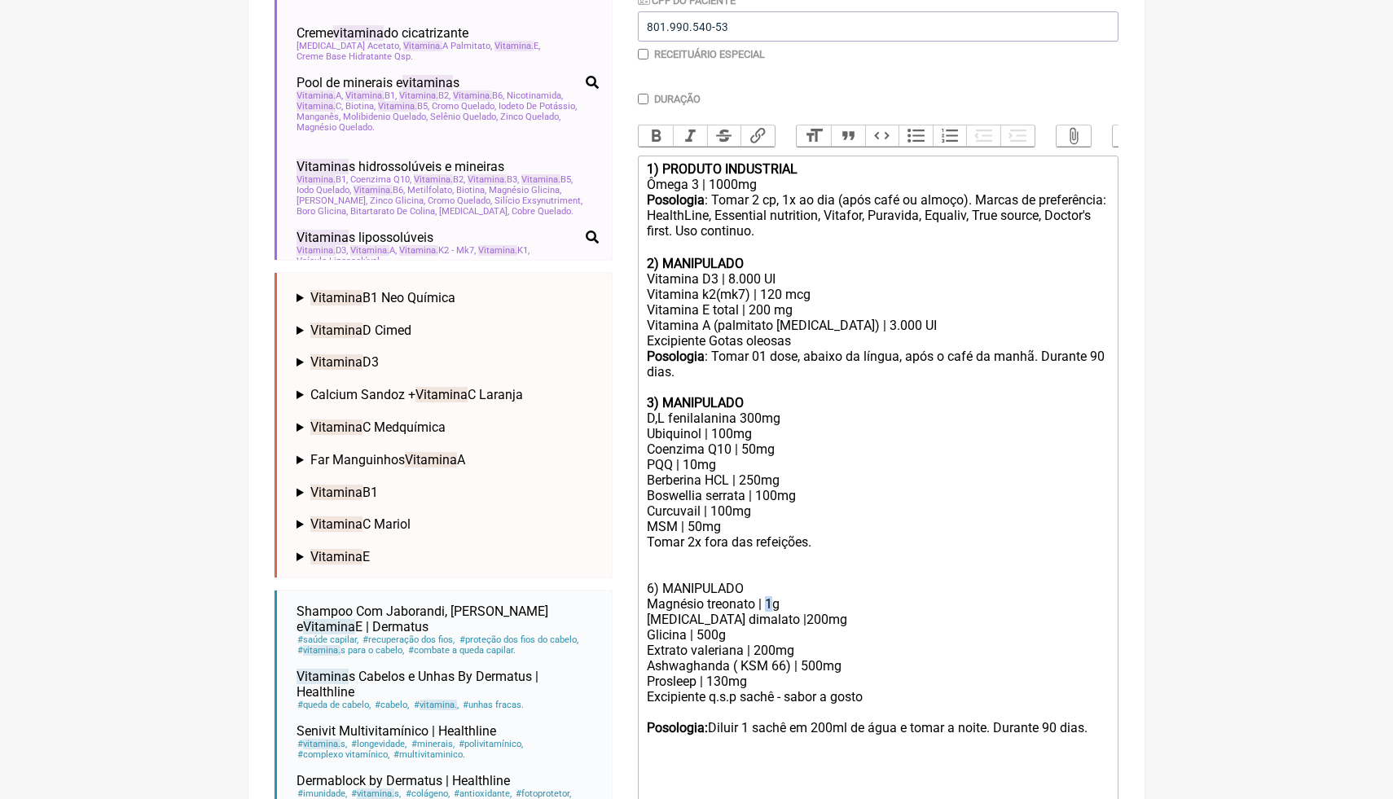
click at [767, 604] on div "Magnésio treonato | 1g" at bounding box center [878, 603] width 463 height 15
click at [775, 618] on div "[MEDICAL_DATA] dimalato |200mg" at bounding box center [878, 619] width 463 height 15
click at [771, 621] on div "[MEDICAL_DATA] dimalato |200mg" at bounding box center [878, 619] width 463 height 15
drag, startPoint x: 808, startPoint y: 651, endPoint x: 709, endPoint y: 646, distance: 98.7
click at [709, 646] on div "Extrato valeriana | 200mg" at bounding box center [878, 650] width 463 height 15
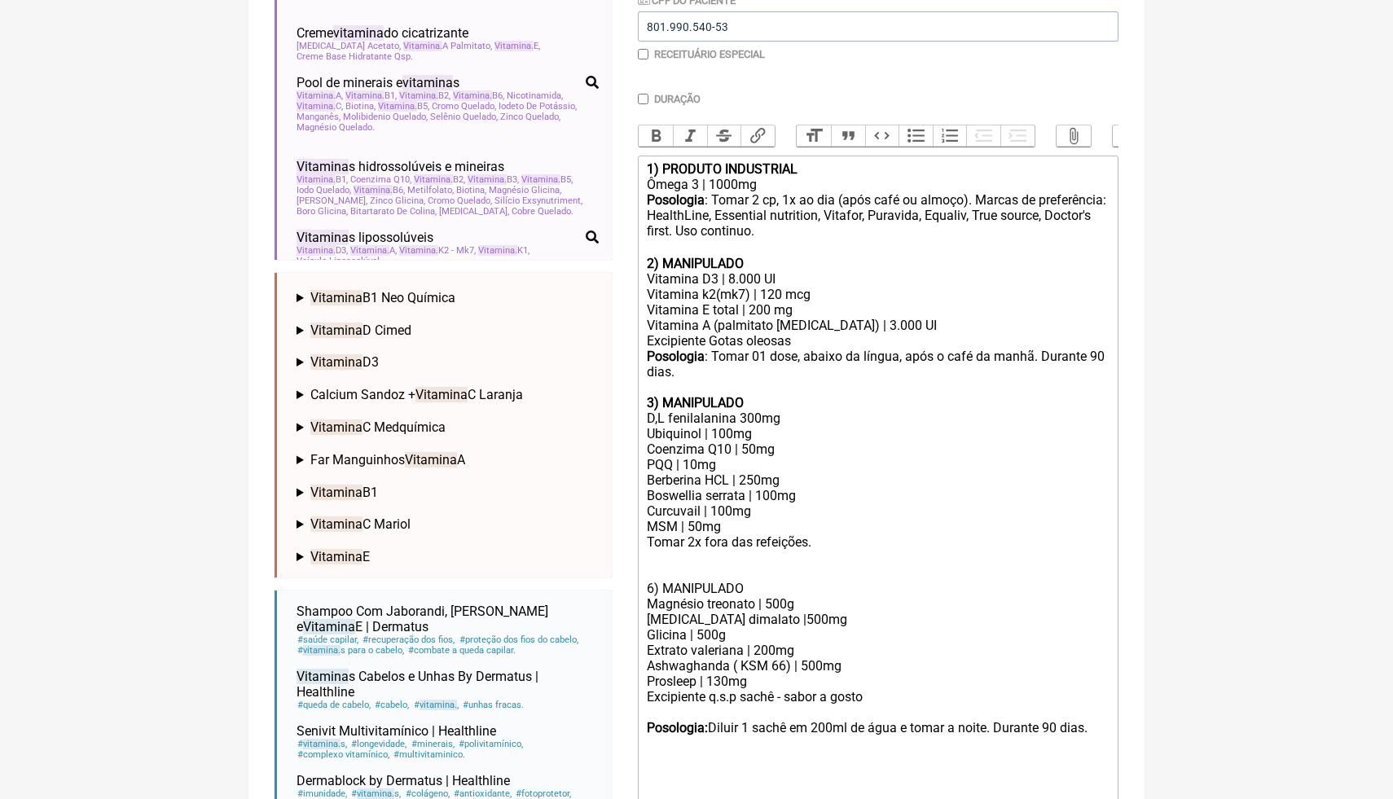
click at [709, 643] on div "Extrato valeriana | 200mg" at bounding box center [878, 650] width 463 height 15
drag, startPoint x: 744, startPoint y: 647, endPoint x: 693, endPoint y: 647, distance: 51.3
click at [693, 647] on div "Extrato valeriana | 200mg" at bounding box center [878, 650] width 463 height 15
drag, startPoint x: 776, startPoint y: 649, endPoint x: 755, endPoint y: 647, distance: 21.2
click at [755, 647] on div "Extrato mulungu | 200mg" at bounding box center [878, 650] width 463 height 15
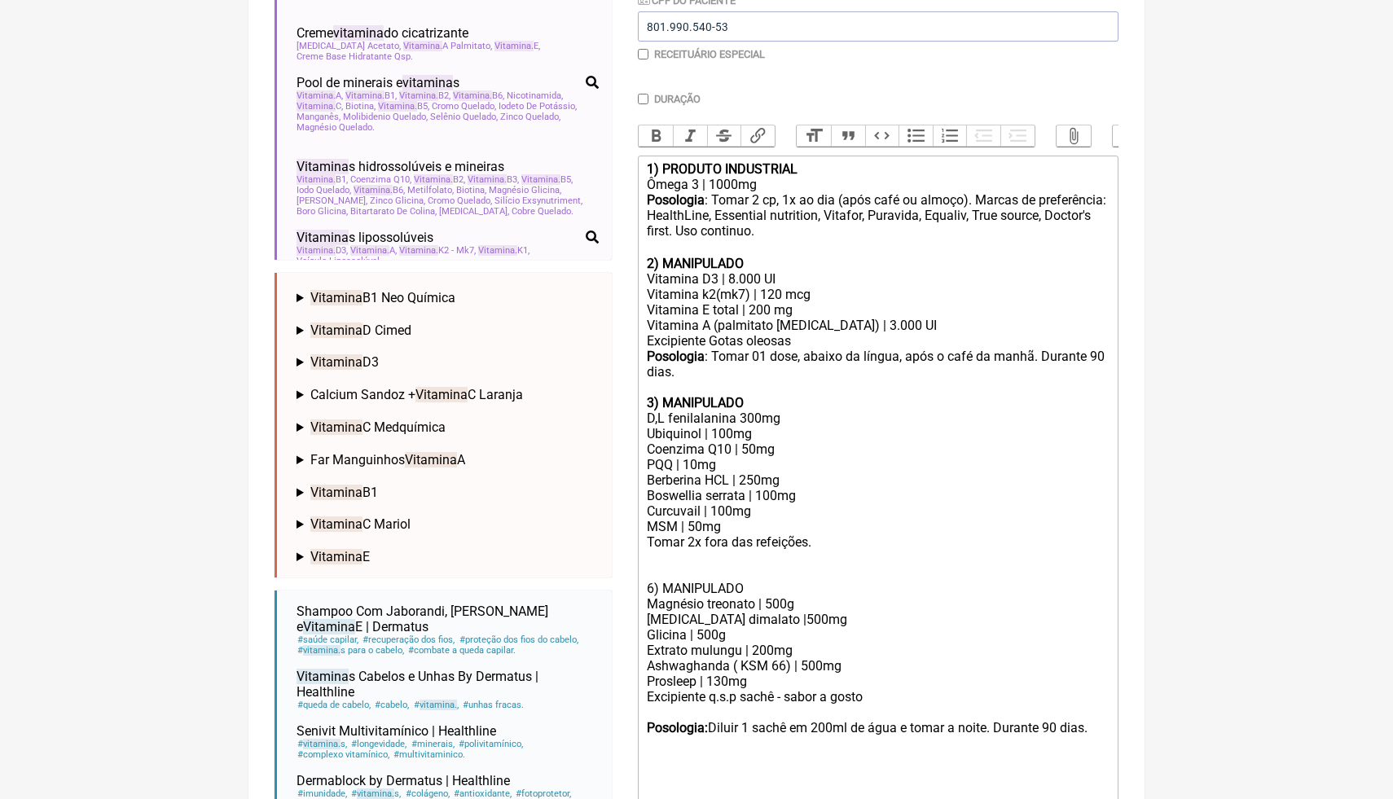
click at [818, 637] on div "Glicina | 500g" at bounding box center [878, 634] width 463 height 15
drag, startPoint x: 761, startPoint y: 679, endPoint x: 640, endPoint y: 677, distance: 121.4
click at [639, 678] on trix-editor "1) PRODUTO INDUSTRIAL Ômega 3 | 1000mg Posologia : Tomar 2 cp, 1x ao dia (após …" at bounding box center [878, 504] width 481 height 696
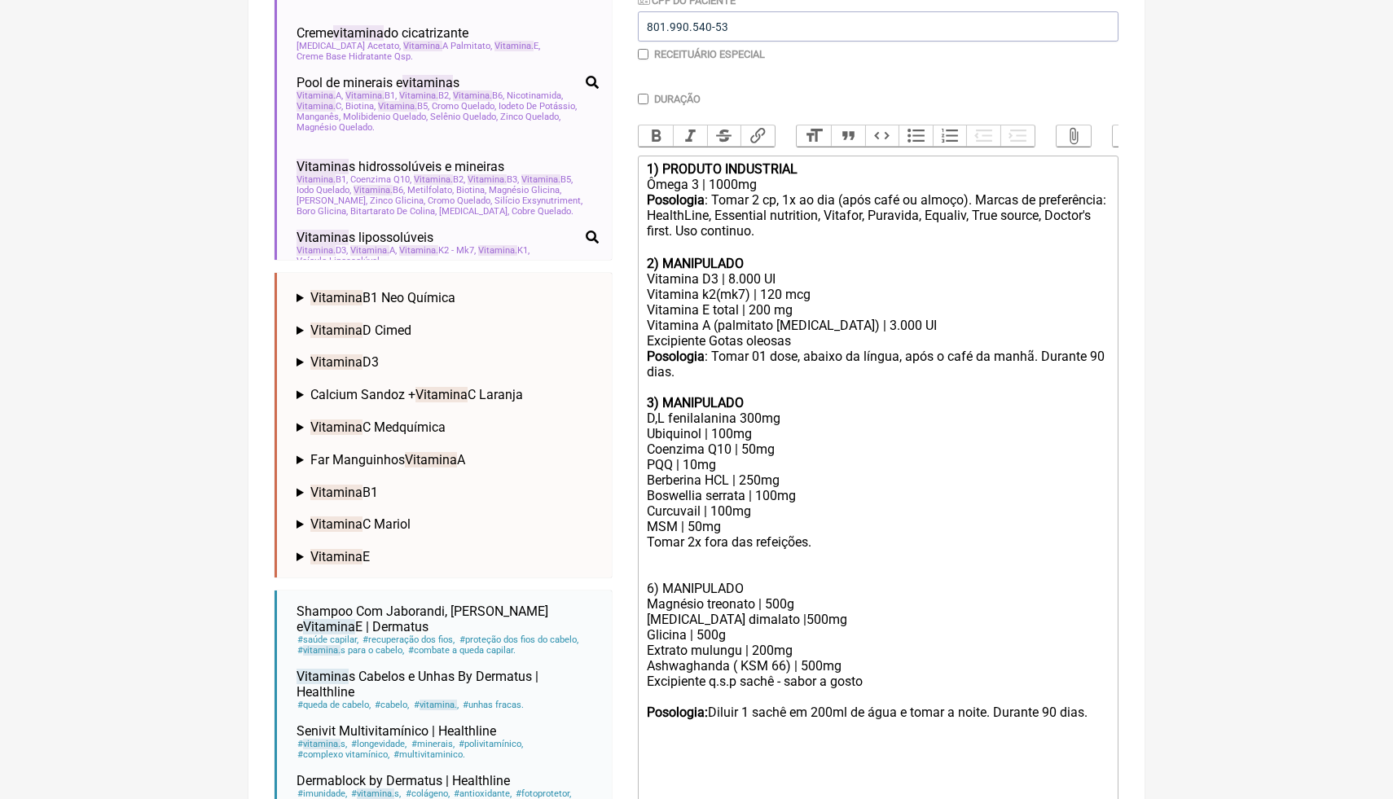
click at [886, 327] on div "Vitamina A (palmitato [MEDICAL_DATA]) | 3.000 UI Excipiente Gotas oleosas" at bounding box center [878, 333] width 463 height 31
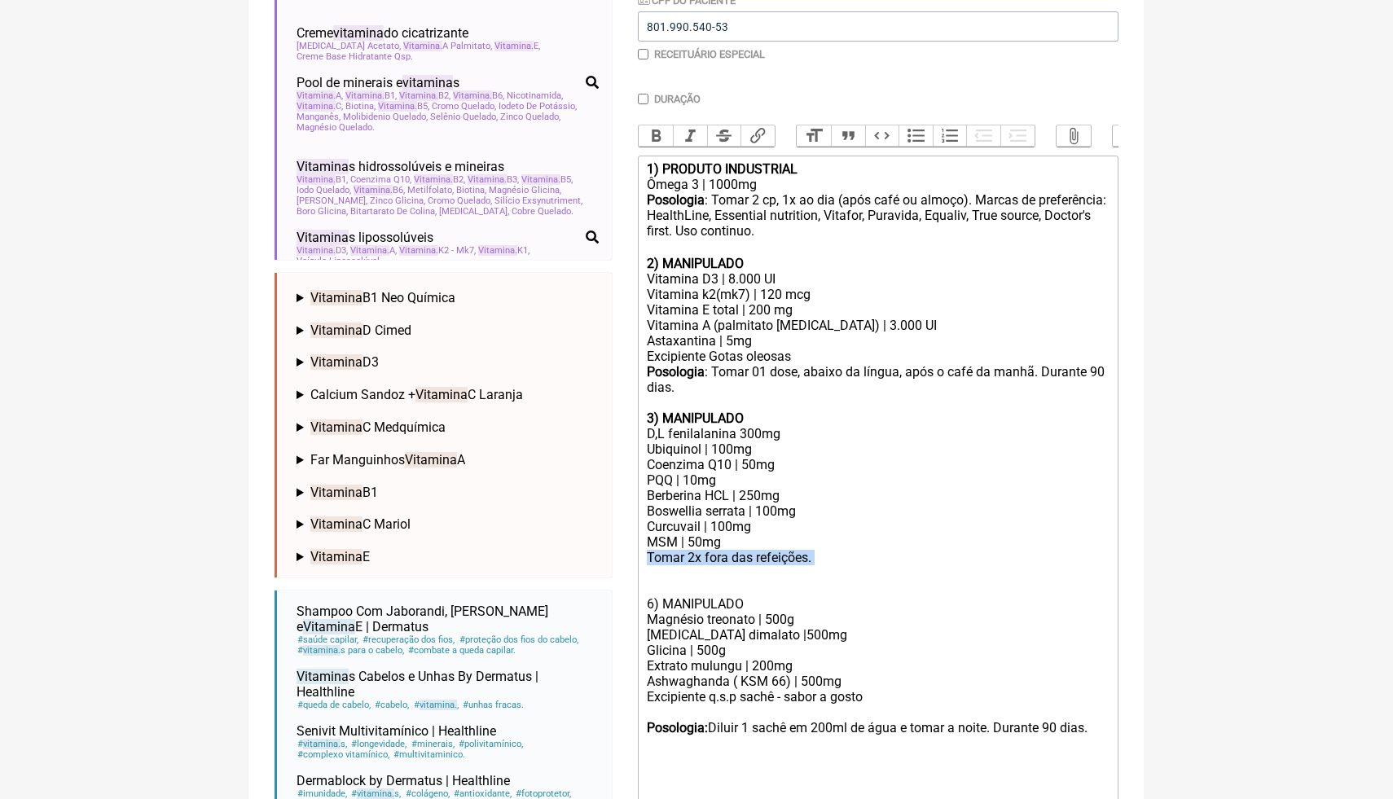
drag, startPoint x: 823, startPoint y: 560, endPoint x: 696, endPoint y: 564, distance: 126.3
click at [696, 566] on div "3) MANIPULADO D,L fenilalanina 300mg Ubiquinol | 100mg Coenzima Q10 | 50mg PQQ …" at bounding box center [878, 503] width 463 height 217
drag, startPoint x: 713, startPoint y: 371, endPoint x: 649, endPoint y: 365, distance: 63.8
click at [649, 366] on div "Posologia : Tomar 01 dose, abaixo da língua, após o café da manhã. Durante 90 d…" at bounding box center [878, 379] width 463 height 31
copy div "Posologia :"
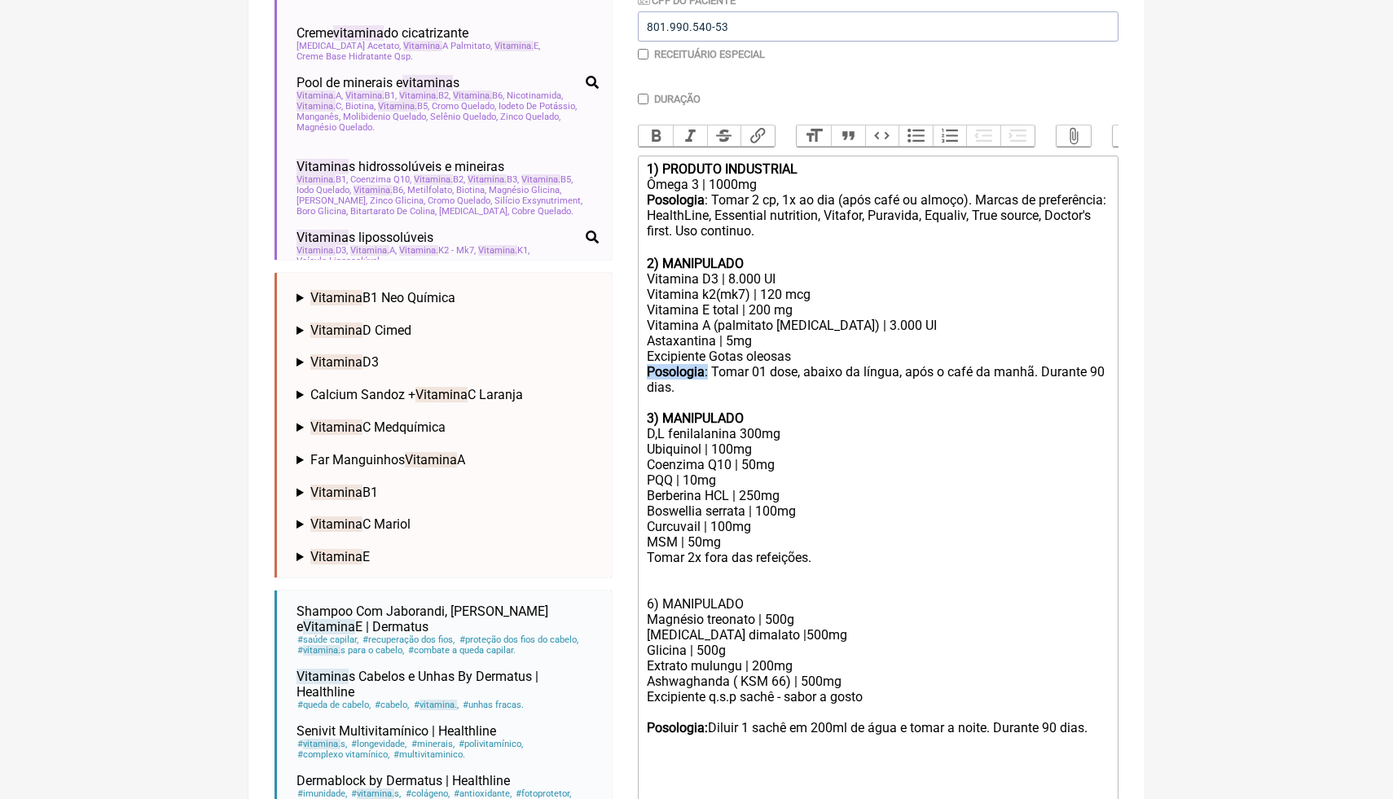
drag, startPoint x: 817, startPoint y: 560, endPoint x: 636, endPoint y: 556, distance: 180.8
click at [636, 557] on form "Buscar VITAMINA Protocolos Formulas Medicamentos Industrializados Suplementos /…" at bounding box center [696, 361] width 844 height 1156
paste trix-editor "<strong>Posologia</strong>:"
click at [883, 567] on div "3) MANIPULADO D,L fenilalanina 300mg Ubiquinol | 100mg Coenzima Q10 | 50mg PQQ …" at bounding box center [878, 503] width 463 height 217
click at [891, 554] on div "3) MANIPULADO D,L fenilalanina 300mg Ubiquinol | 100mg Coenzima Q10 | 50mg PQQ …" at bounding box center [878, 503] width 463 height 217
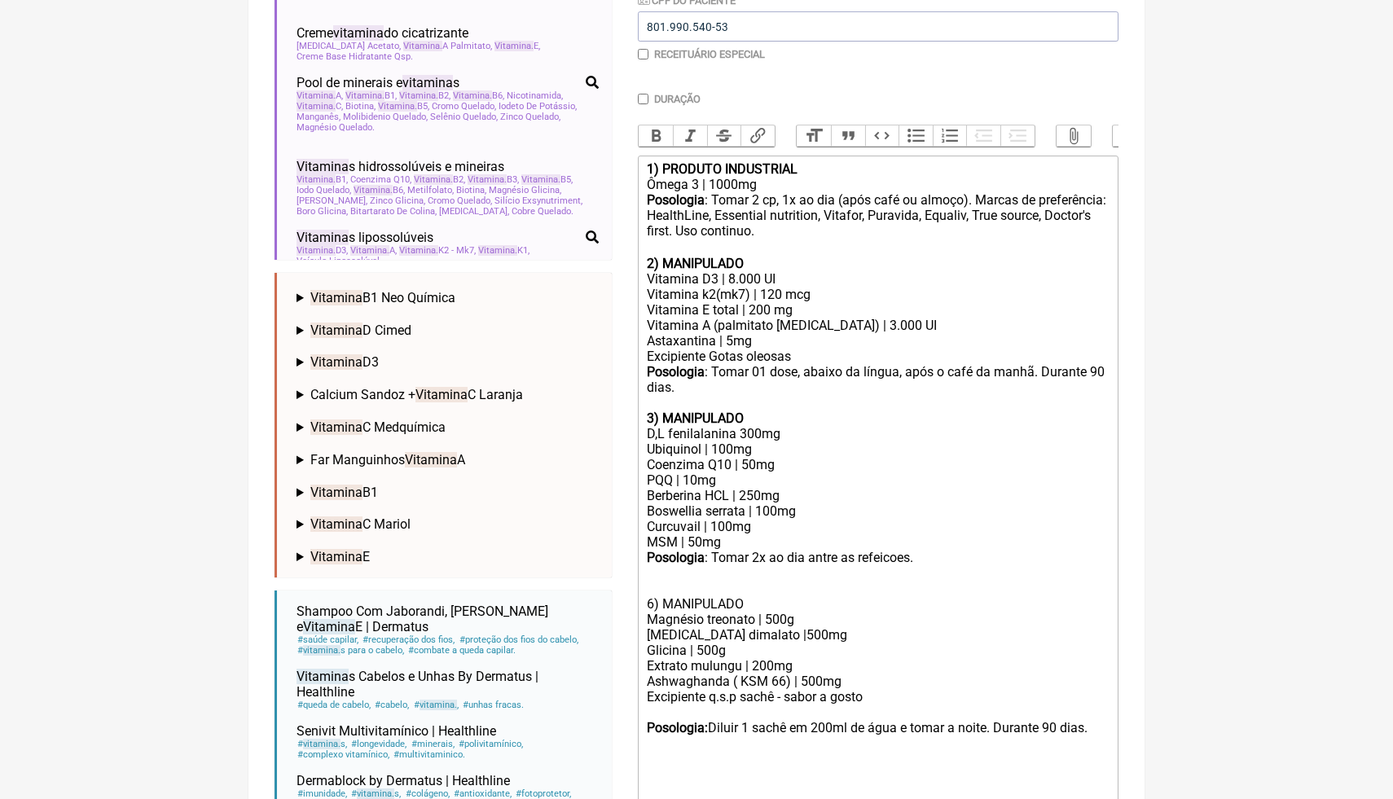
click at [932, 559] on div "3) MANIPULADO D,L fenilalanina 300mg Ubiquinol | 100mg Coenzima Q10 | 50mg PQQ …" at bounding box center [878, 503] width 463 height 217
click at [859, 680] on div "Ashwaghanda ( KSM 66) | 500mg" at bounding box center [878, 681] width 463 height 15
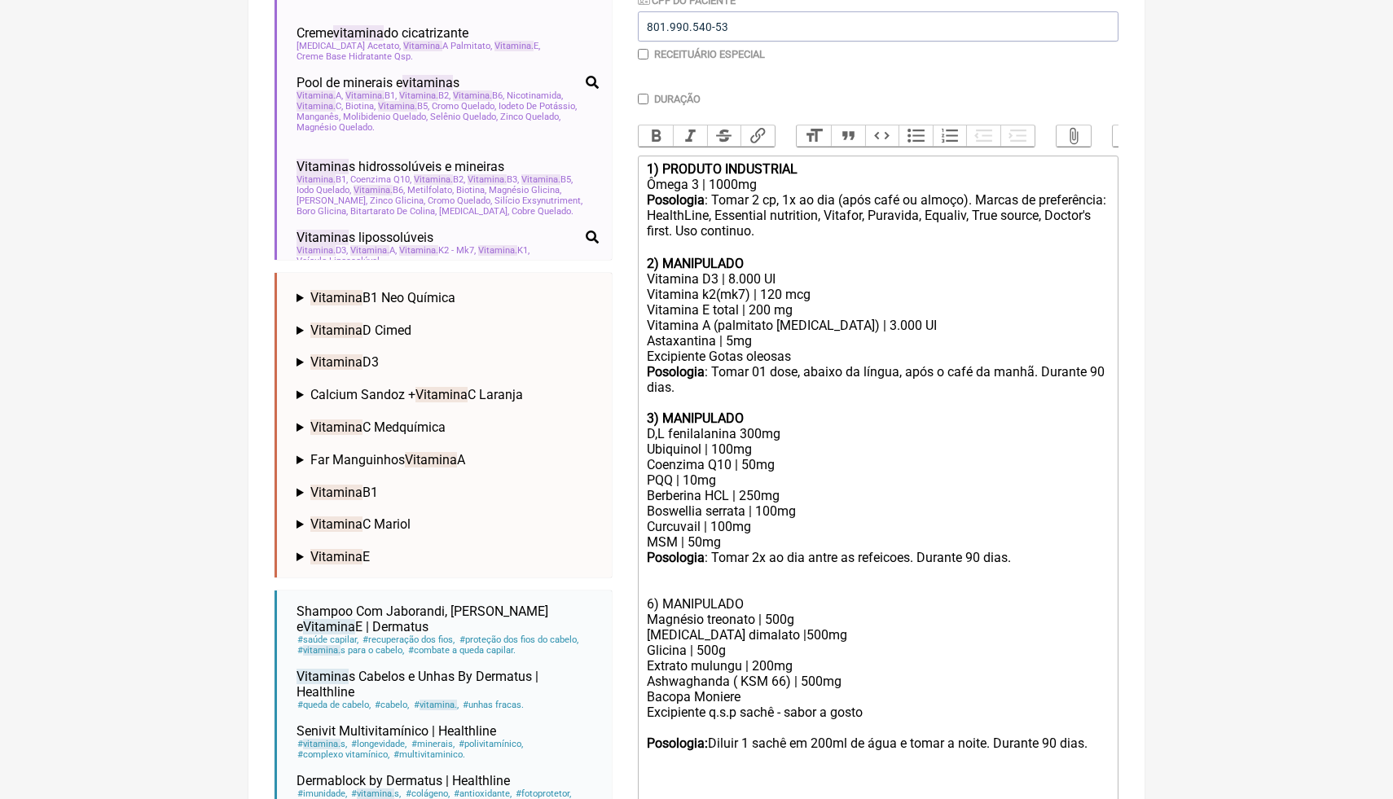
click at [859, 680] on div "Ashwaghanda ( KSM 66) | 500mg Bacopa Moniere" at bounding box center [878, 689] width 463 height 31
click at [782, 679] on div "Ashwaghanda ( KSM 66) | 500mg Bacopa Moniere" at bounding box center [878, 689] width 463 height 31
click at [742, 700] on div "Ashwaghanda ( KSM 66) | 500mg Bacopa Moniere" at bounding box center [878, 689] width 463 height 31
click at [759, 704] on div "Excipiente q.s.p sachê - sabor a gosto" at bounding box center [878, 711] width 463 height 15
drag, startPoint x: 743, startPoint y: 696, endPoint x: 639, endPoint y: 696, distance: 103.4
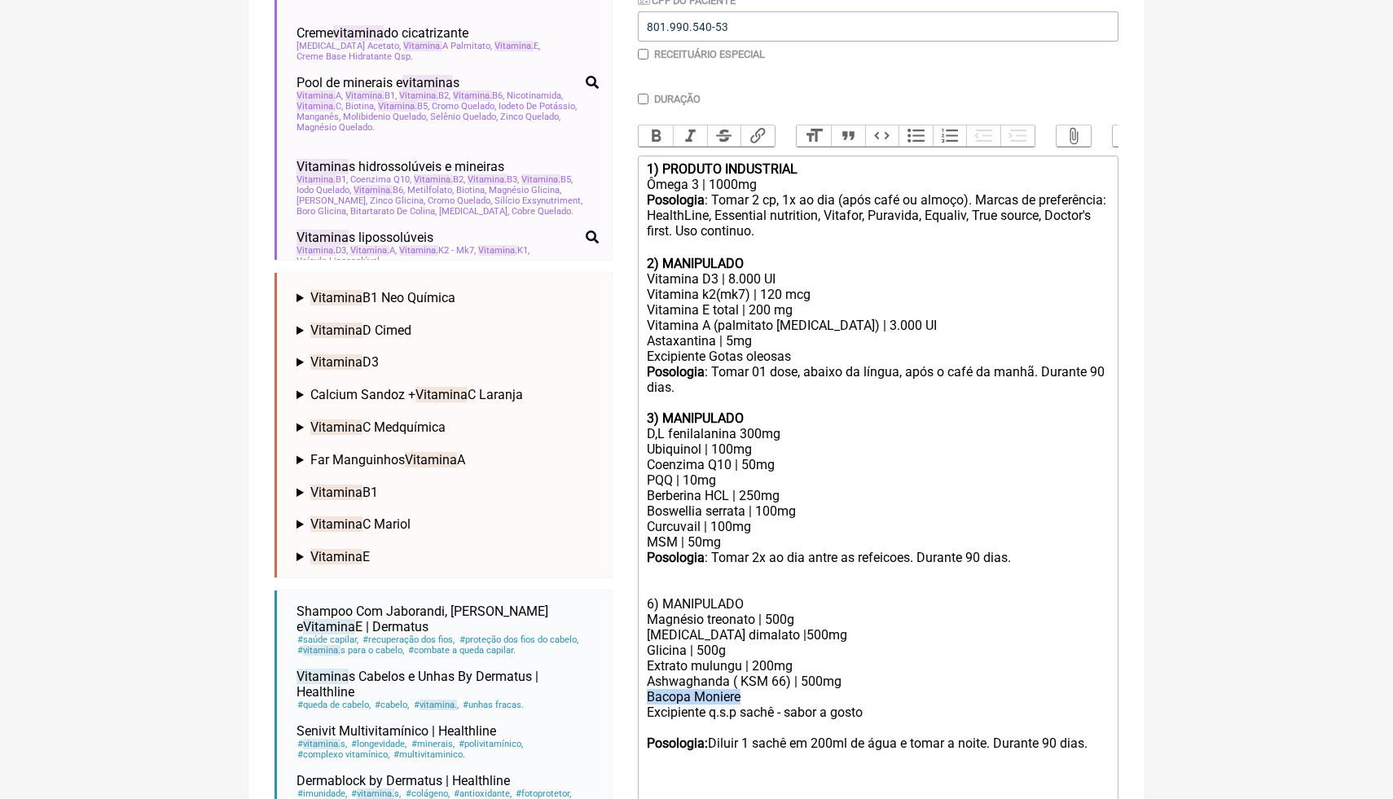
click at [639, 697] on trix-editor "1) PRODUTO INDUSTRIAL Ômega 3 | 1000mg Posologia : Tomar 2 cp, 1x ao dia (após …" at bounding box center [878, 512] width 481 height 712
paste trix-editor "<lor><ipsumd>4) SITAMET CONSECTETU</adipis></eli><sed>Doeiu 3 | 9990te</inc><ut…"
click at [745, 698] on div "Ashwaghanda ( KSM 66) | 500mg Bacopa monnieri 250" at bounding box center [878, 689] width 463 height 31
click at [775, 698] on div "Ashwaghanda ( KSM 66) | 500mg Bacopa monnieri | 250" at bounding box center [878, 689] width 463 height 31
type trix-editor "<lor><ipsumd>4) SITAMET CONSECTETU</adipis></eli><sed>Doeiu 3 | 9990te</inc><ut…"
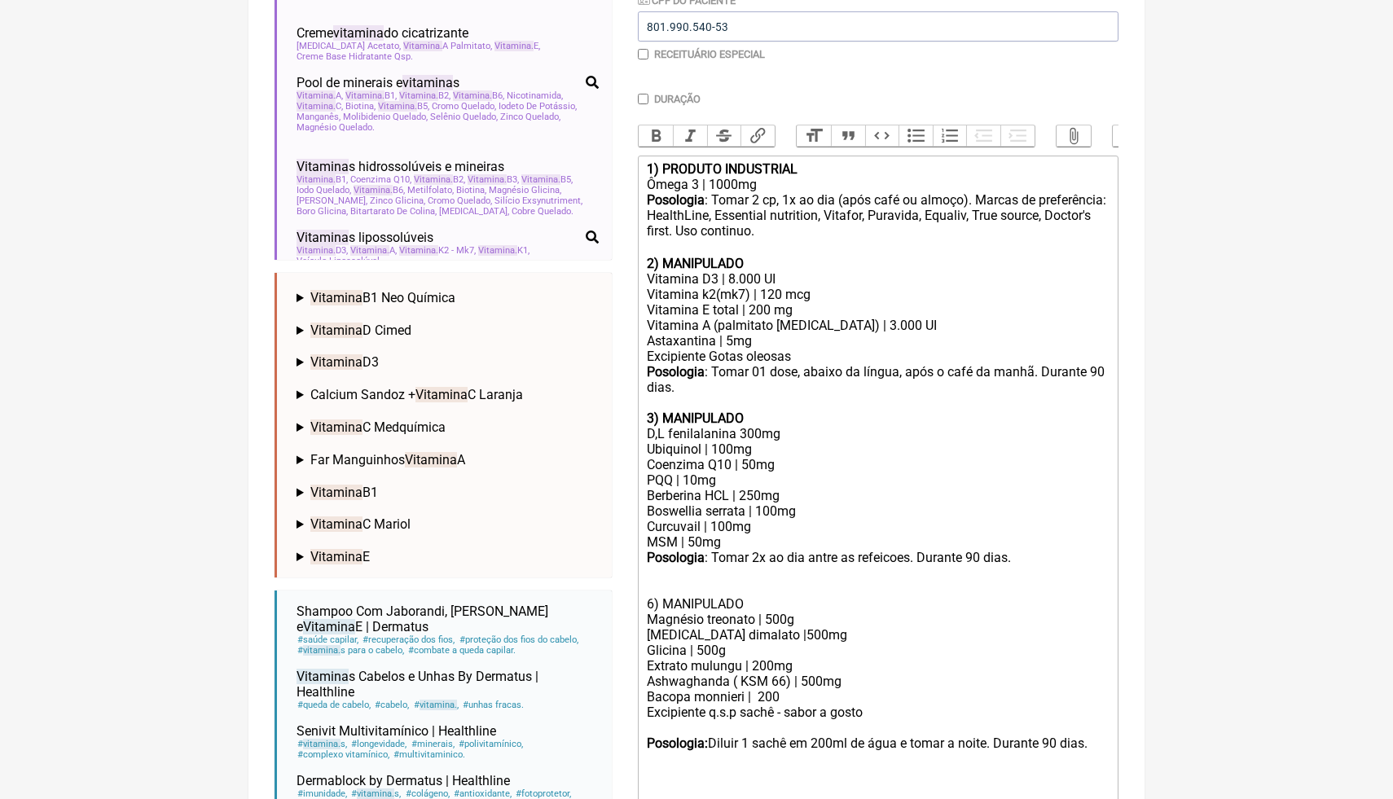
click at [803, 694] on div "Ashwaghanda ( KSM 66) | 500mg Bacopa monnieri | 200" at bounding box center [878, 689] width 463 height 31
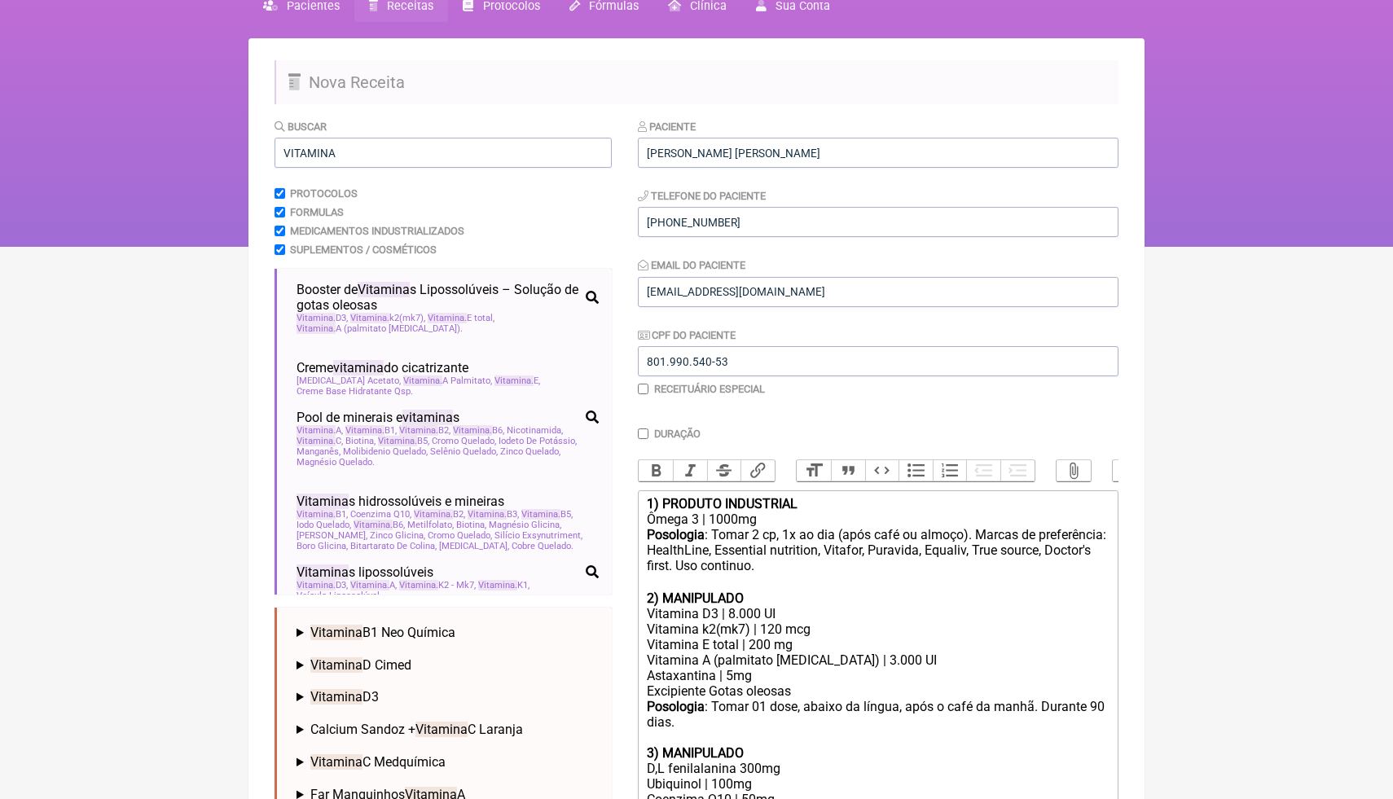
scroll to position [55, 0]
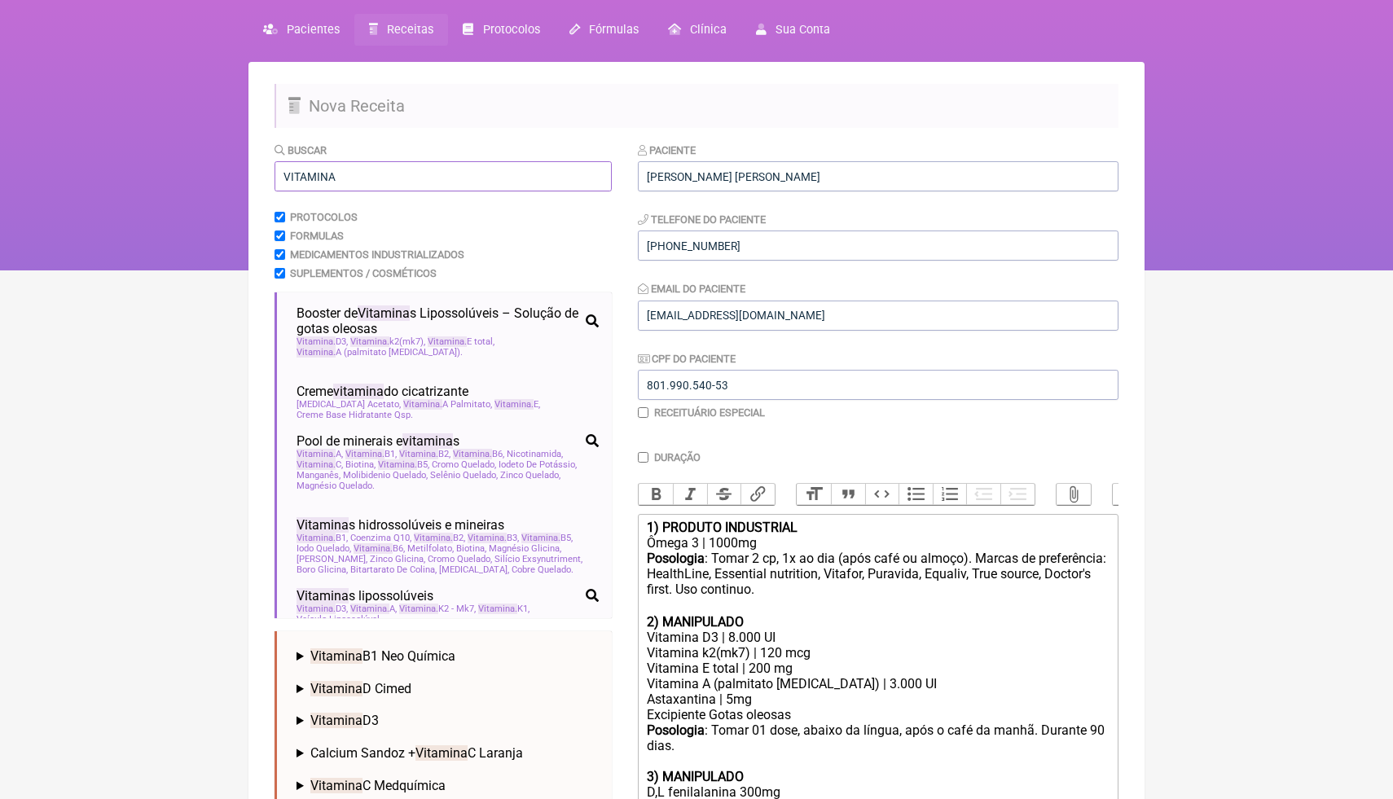
drag, startPoint x: 349, startPoint y: 179, endPoint x: 273, endPoint y: 176, distance: 75.8
click at [273, 176] on main "Nova Receita Buscar VITAMINA Protocolos Formulas Medicamentos Industrializados …" at bounding box center [696, 701] width 896 height 1278
type input "l"
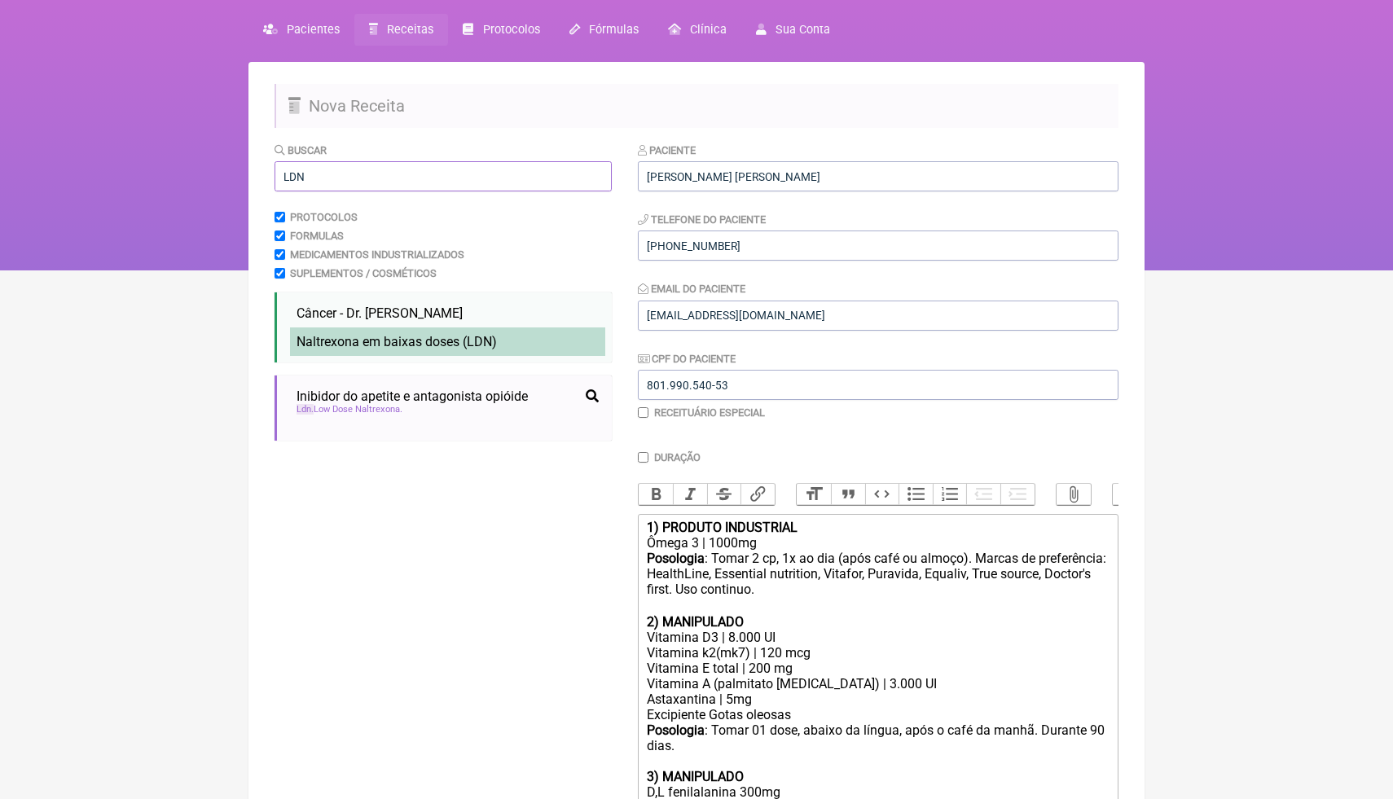
type input "LDN"
click at [394, 348] on span "Naltrexona em baixas doses ( LDN )" at bounding box center [396, 341] width 200 height 15
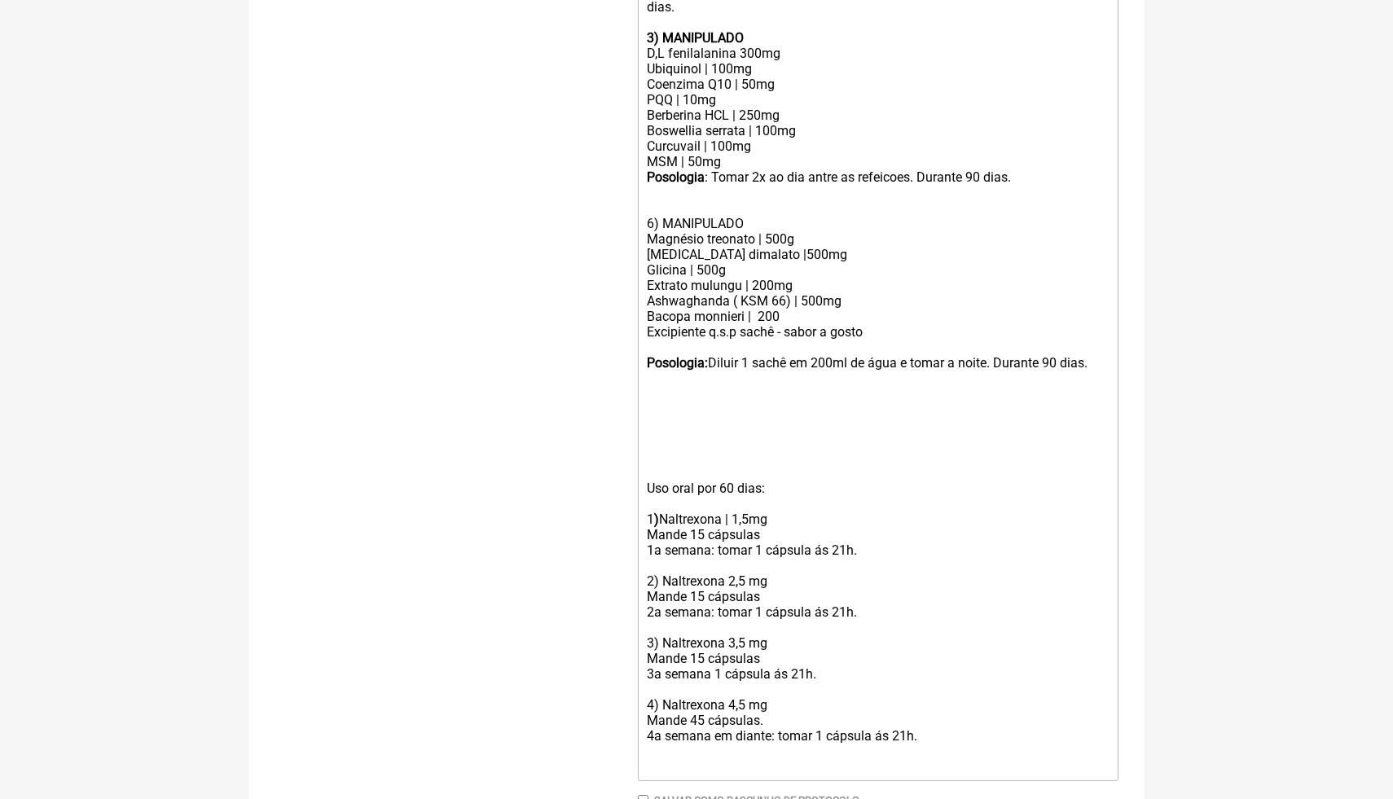
scroll to position [805, 0]
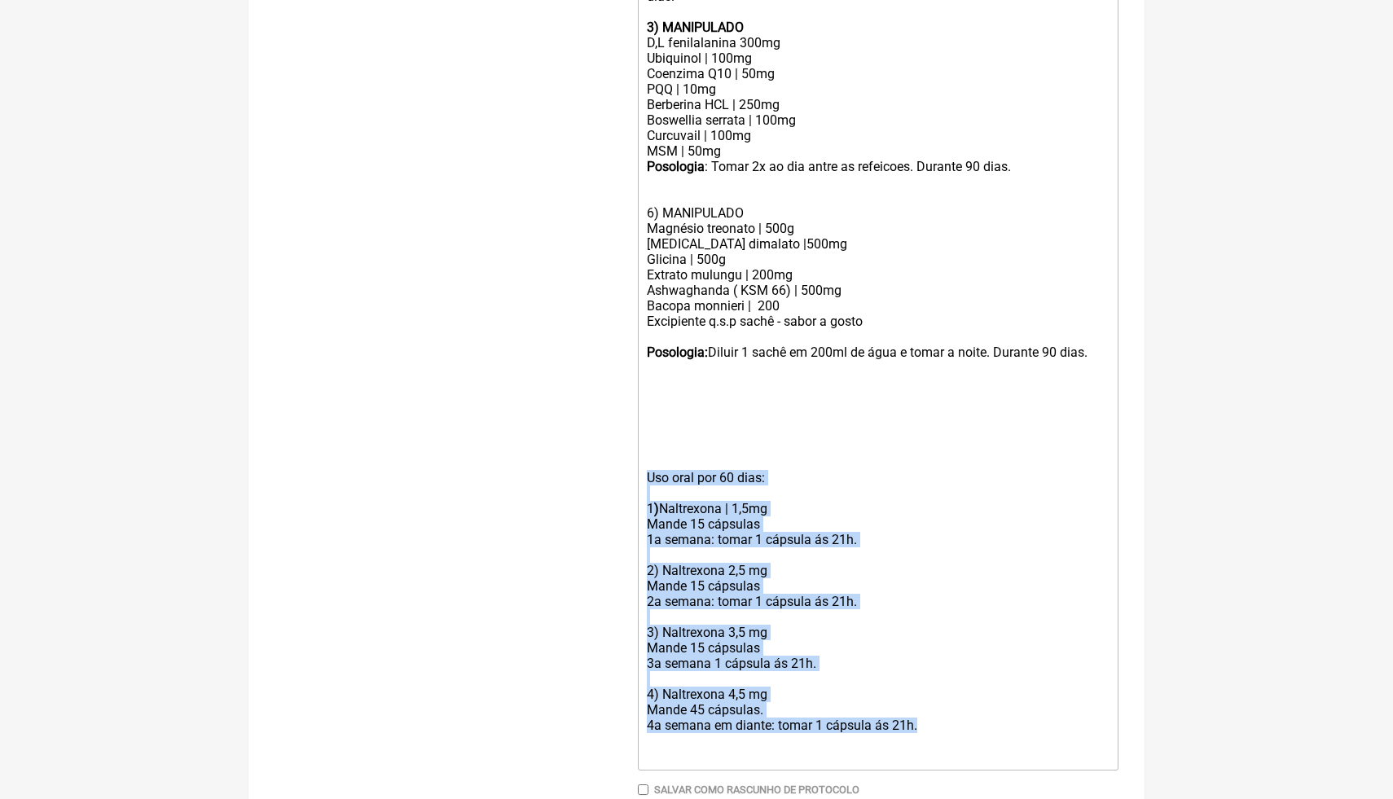
drag, startPoint x: 929, startPoint y: 729, endPoint x: 625, endPoint y: 462, distance: 404.5
click at [625, 463] on form "Buscar LDN Protocolos Formulas Medicamentos Industrializados Suplementos / Cosm…" at bounding box center [696, 125] width 844 height 1466
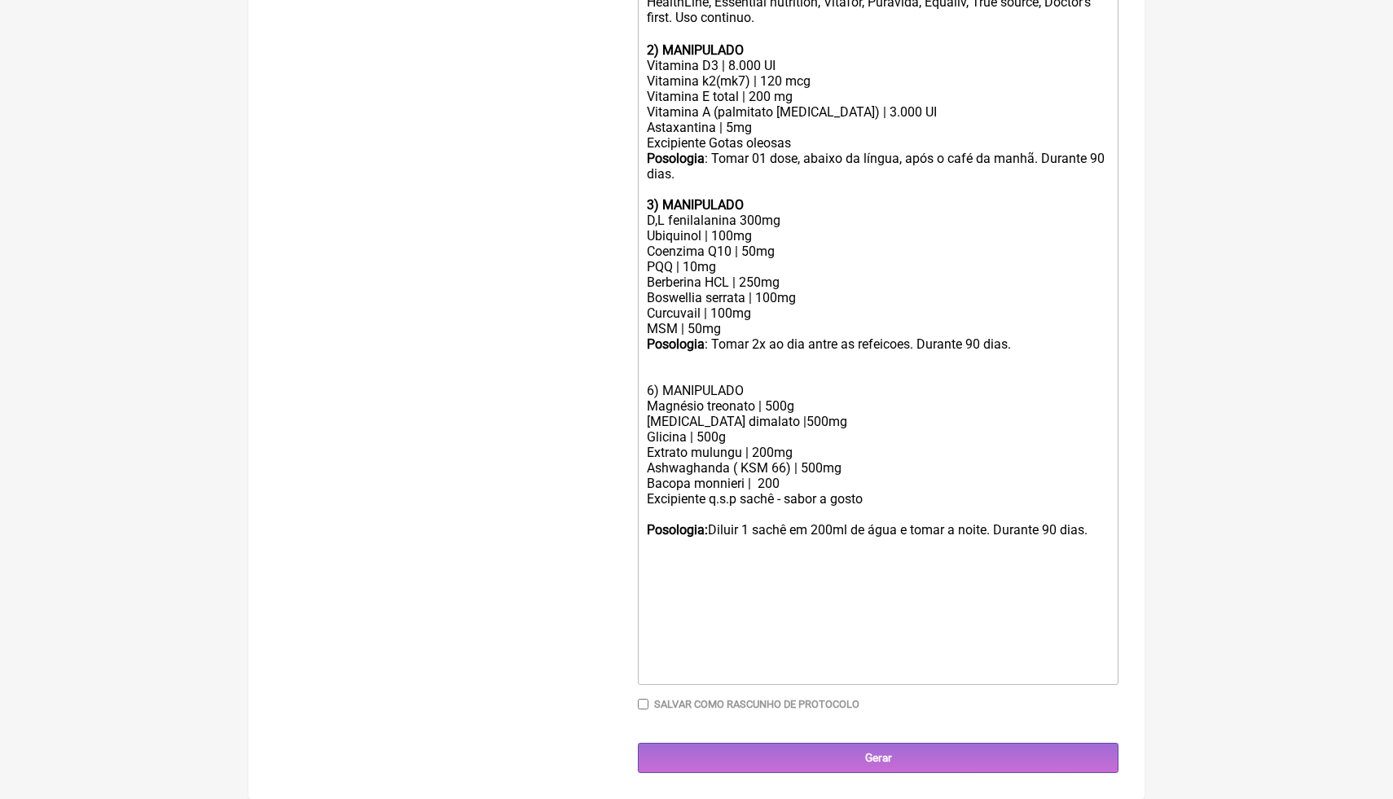
scroll to position [623, 0]
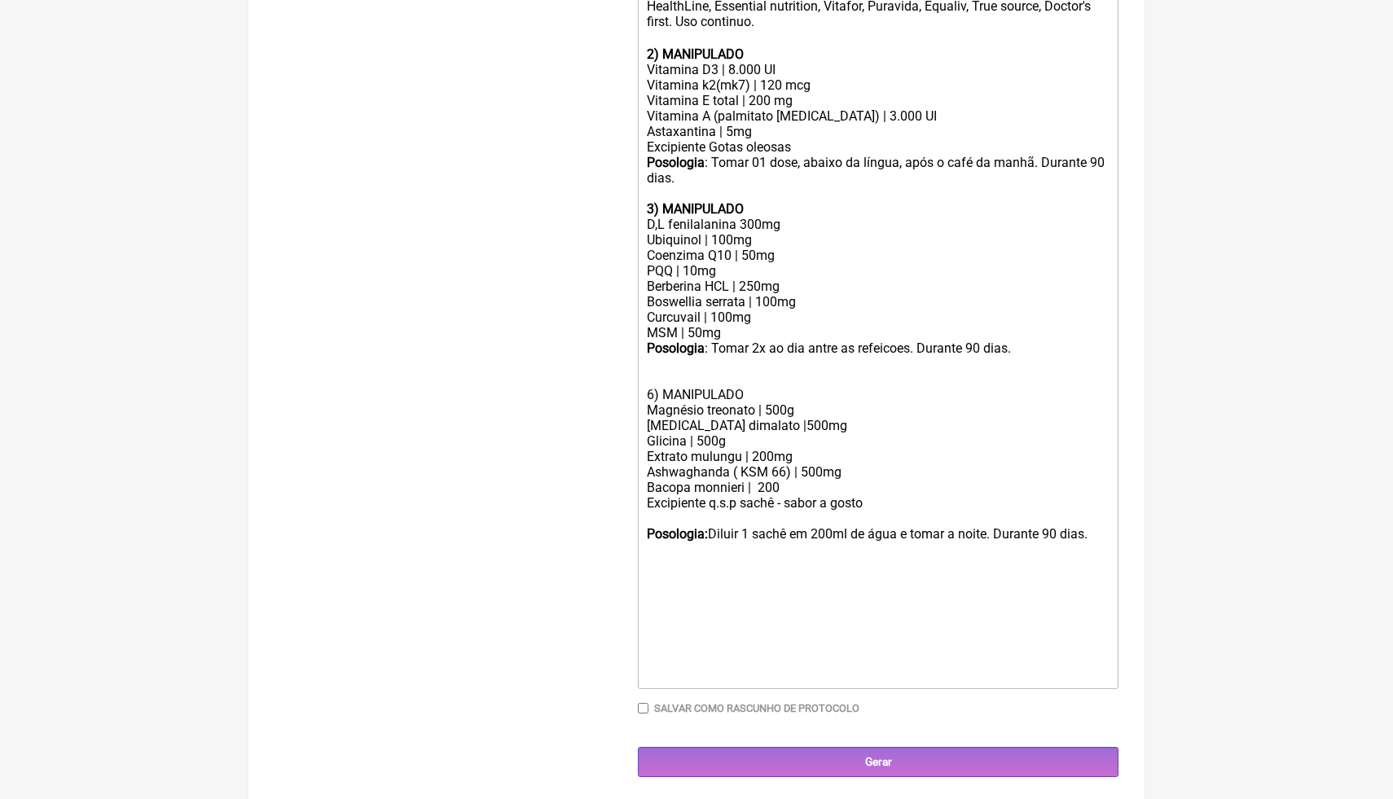
click at [653, 584] on div at bounding box center [878, 572] width 463 height 31
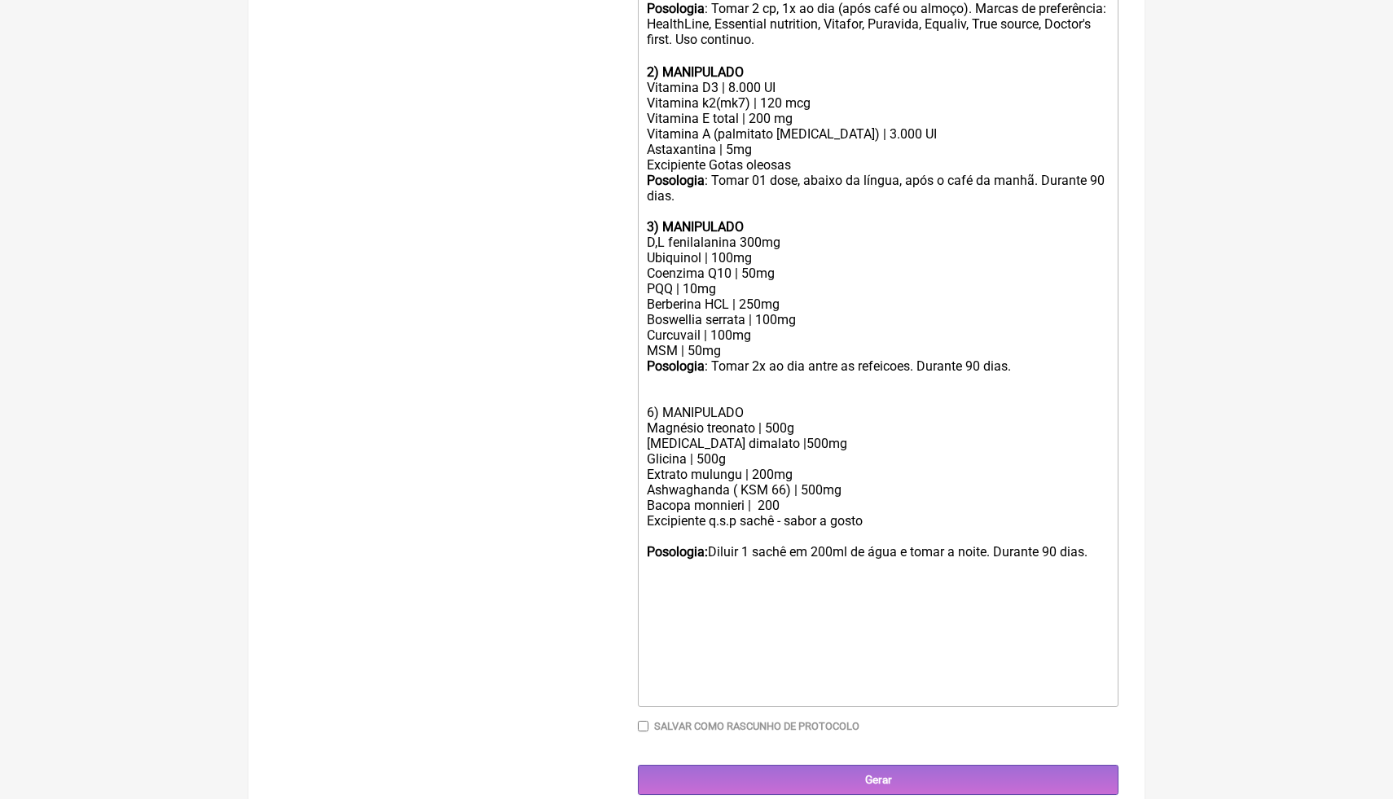
scroll to position [574, 0]
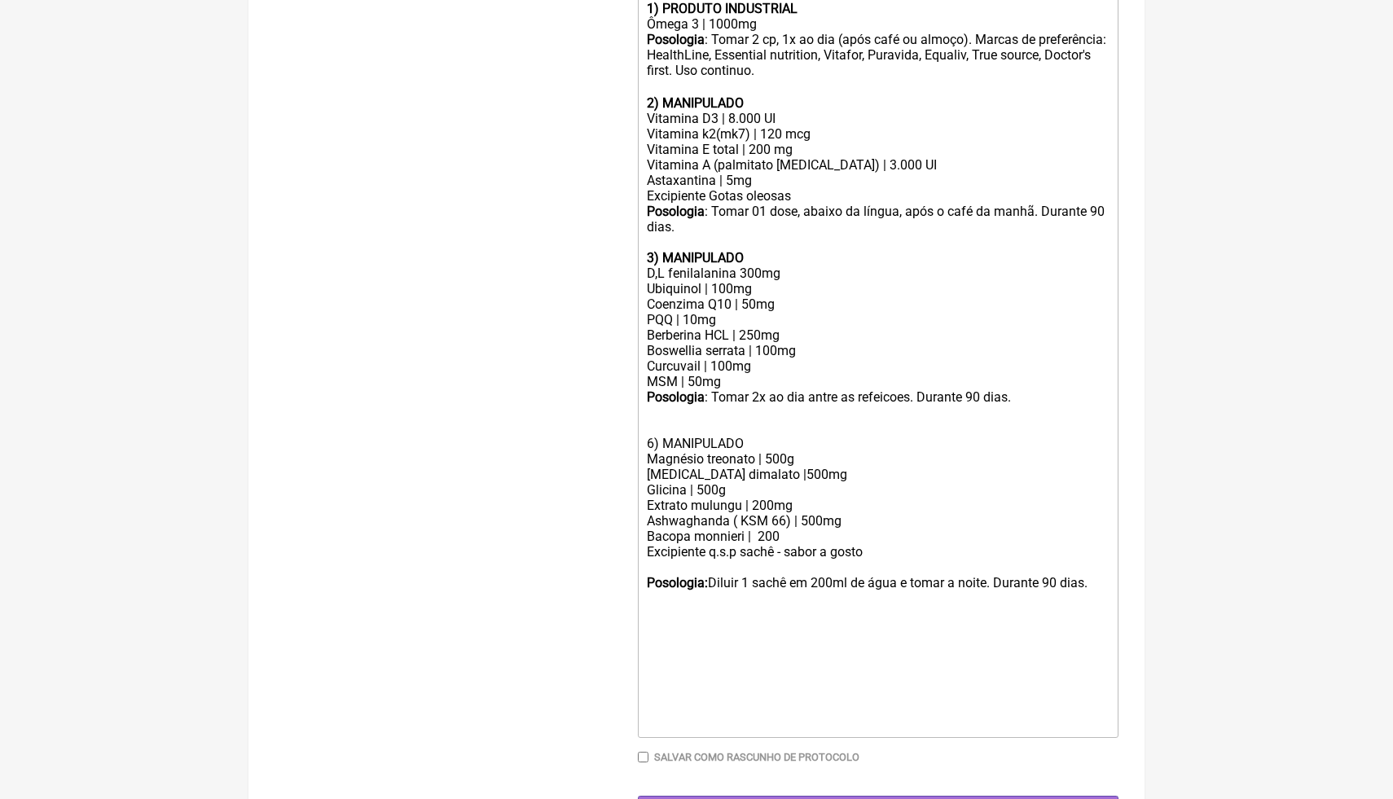
click at [766, 185] on div "Vitamina A (palmitato [MEDICAL_DATA]) | 3.000 UI Astaxantina | 5mg Excipiente G…" at bounding box center [878, 180] width 463 height 46
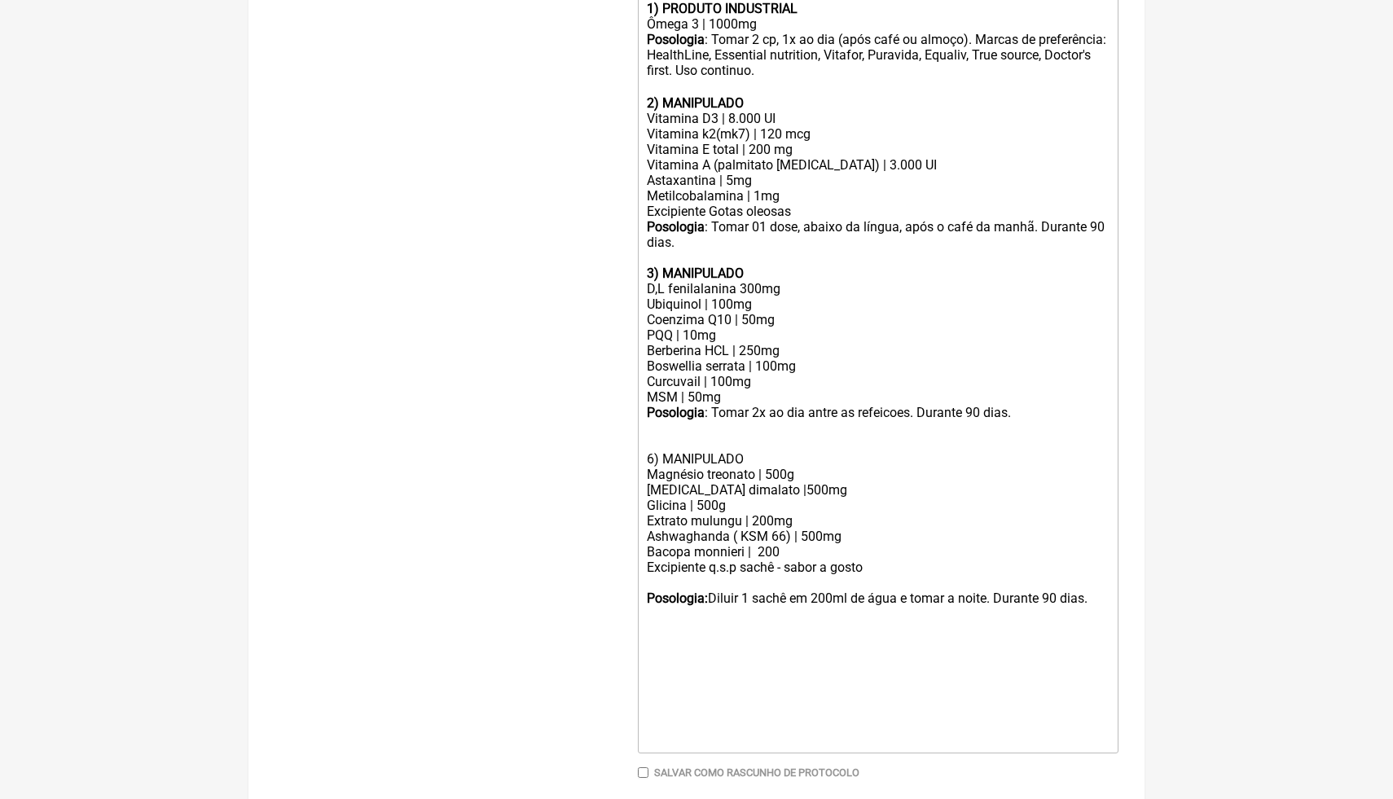
click at [730, 398] on div "3) MANIPULADO D,L fenilalanina 300mg Ubiquinol | 100mg Coenzima Q10 | 50mg PQQ …" at bounding box center [878, 358] width 463 height 217
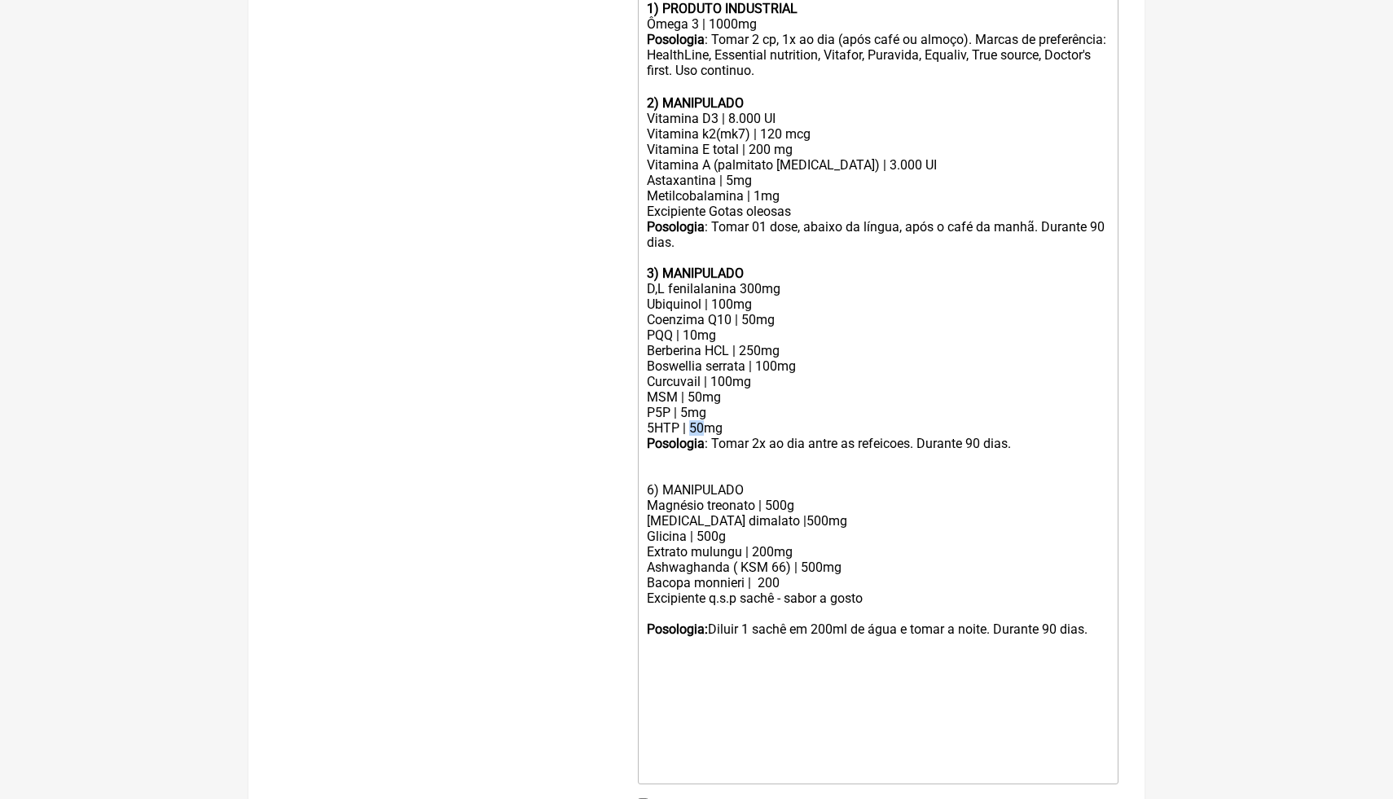
drag, startPoint x: 703, startPoint y: 431, endPoint x: 693, endPoint y: 428, distance: 10.3
click at [693, 428] on div "3) MANIPULADO D,L fenilalanina 300mg Ubiquinol | 100mg Coenzima Q10 | 50mg PQQ …" at bounding box center [878, 374] width 463 height 248
click at [757, 420] on div "3) MANIPULADO D,L fenilalanina 300mg Ubiquinol | 100mg Coenzima Q10 | 50mg PQQ …" at bounding box center [878, 374] width 463 height 248
drag, startPoint x: 754, startPoint y: 486, endPoint x: 624, endPoint y: 482, distance: 130.4
click at [625, 486] on form "Buscar LDN Protocolos Formulas Medicamentos Industrializados Suplementos / Cosm…" at bounding box center [696, 247] width 844 height 1249
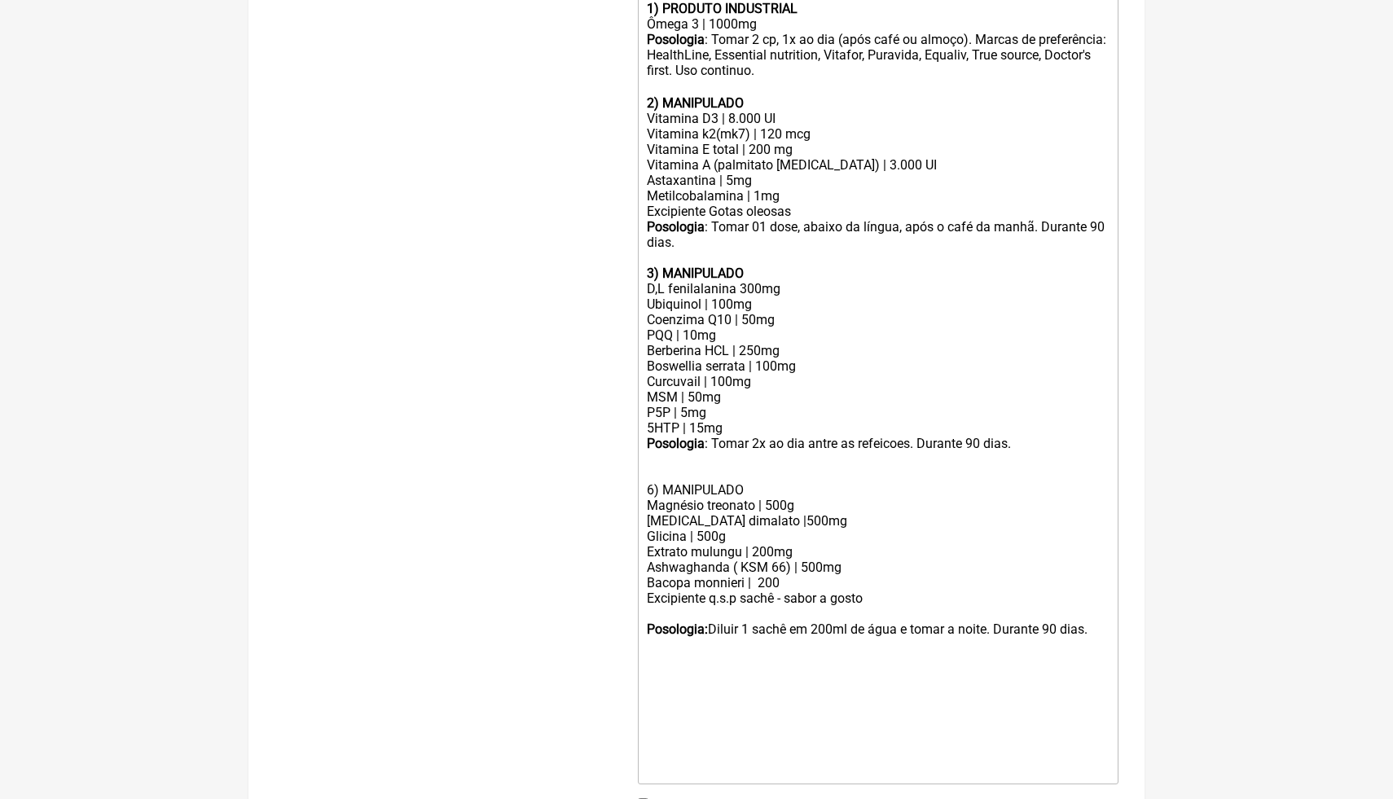
click at [1036, 529] on div "Glicina | 500g" at bounding box center [878, 536] width 463 height 15
click at [652, 484] on div "3) MANIPULADO D,L fenilalanina 300mg Ubiquinol | 100mg Coenzima Q10 | 50mg PQQ …" at bounding box center [878, 374] width 463 height 248
click at [826, 489] on div "3) MANIPULADO D,L fenilalanina 300mg Ubiquinol | 100mg Coenzima Q10 | 50mg PQQ …" at bounding box center [878, 374] width 463 height 248
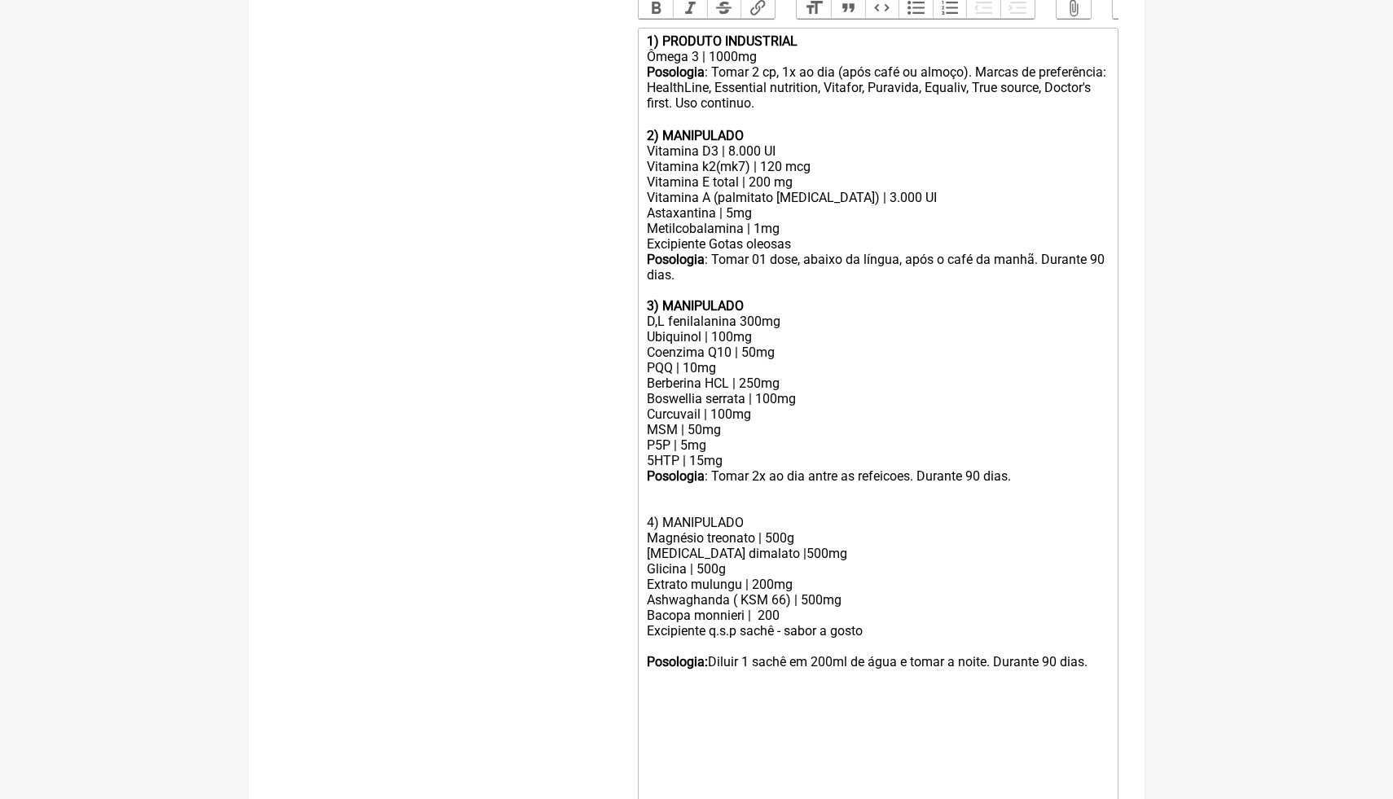
scroll to position [509, 0]
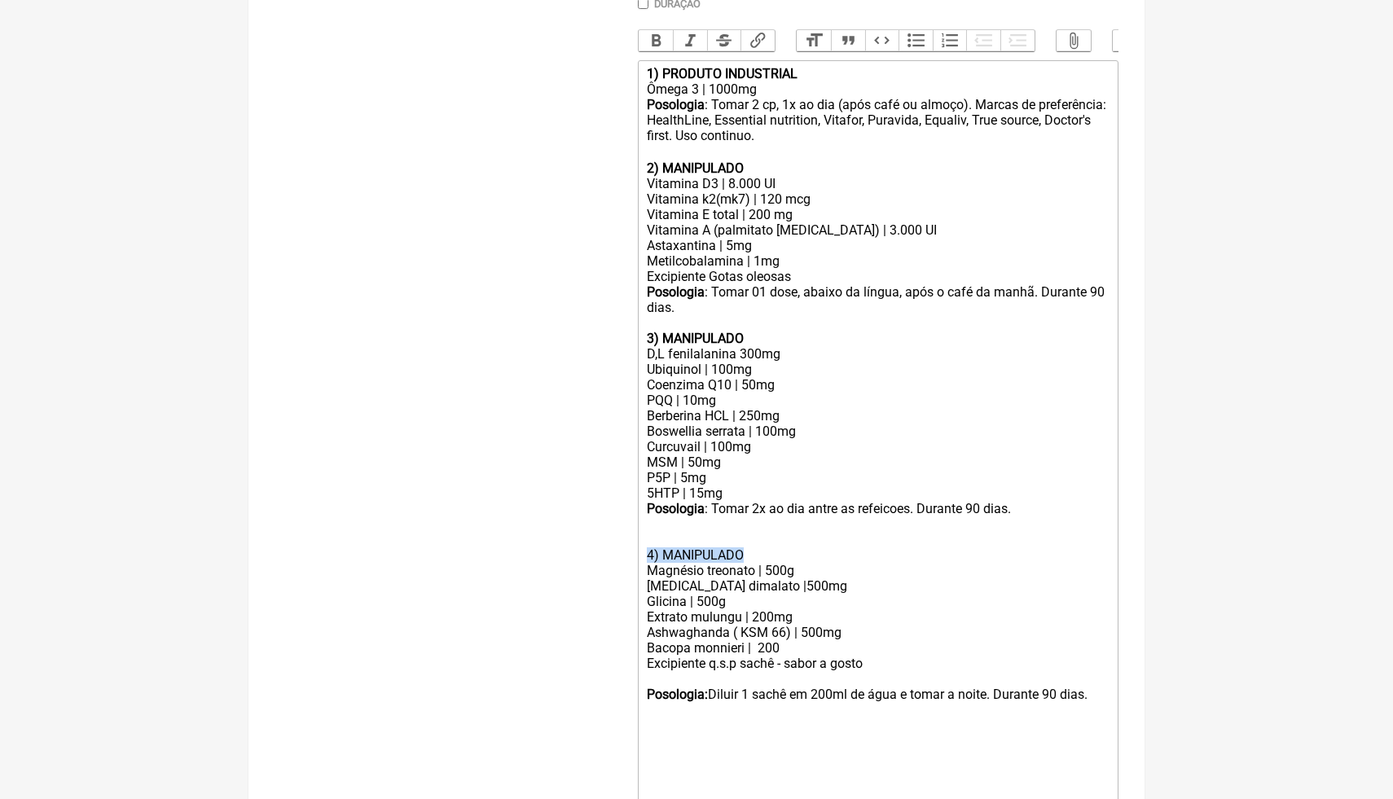
drag, startPoint x: 765, startPoint y: 555, endPoint x: 642, endPoint y: 547, distance: 123.2
click at [641, 547] on trix-editor "1) PRODUTO INDUSTRIAL Ômega 3 | 1000mg Posologia : Tomar 2 cp, 1x ao dia (após …" at bounding box center [878, 454] width 481 height 789
click at [656, 37] on button "Bold" at bounding box center [656, 40] width 34 height 21
click at [711, 463] on div "3) MANIPULADO D,L fenilalanina 300mg Ubiquinol | 100mg Coenzima Q10 | 50mg PQQ …" at bounding box center [878, 439] width 463 height 248
click at [742, 526] on div "3) MANIPULADO D,L fenilalanina 300mg Ubiquinol | 100mg Coenzima Q10 | 50mg PQQ …" at bounding box center [878, 439] width 463 height 248
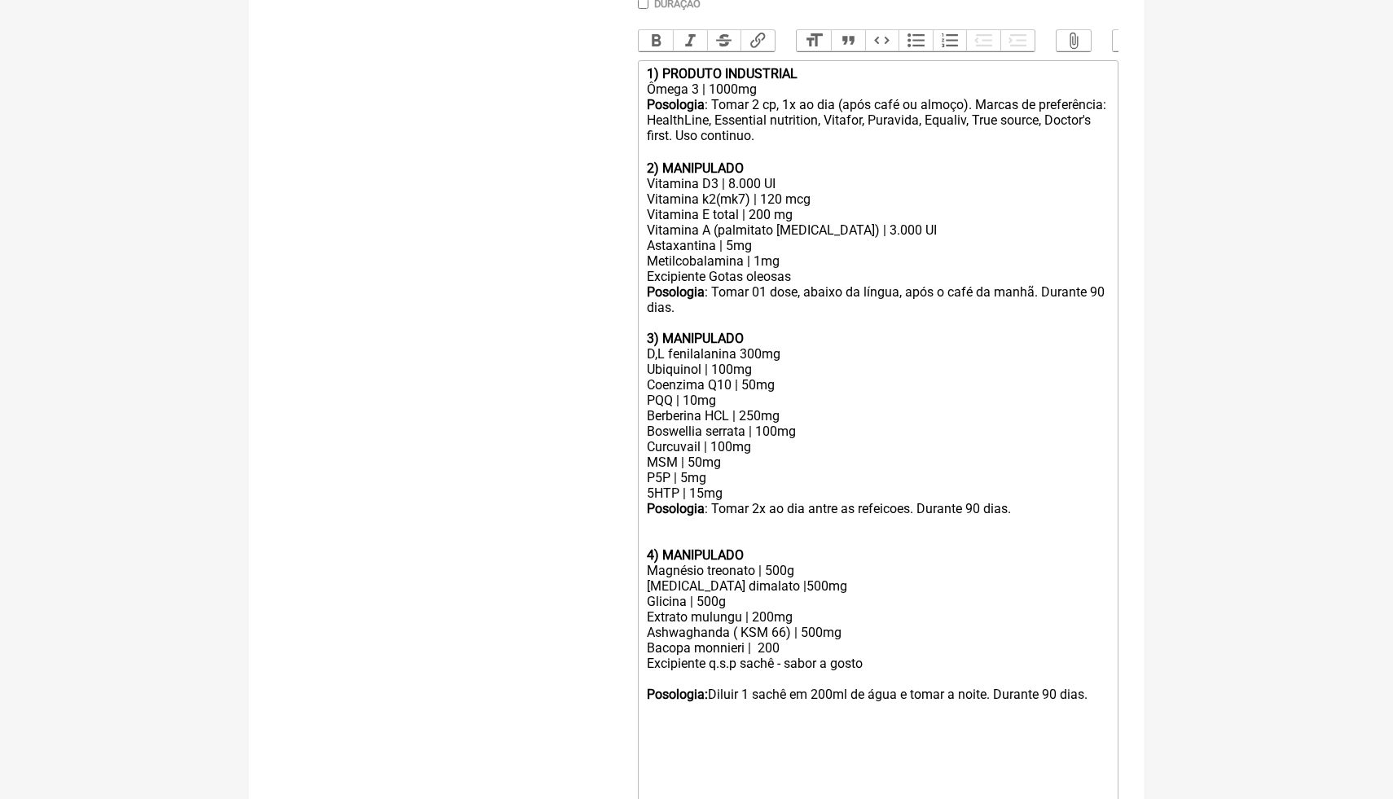
type trix-editor "<lor><ipsumd>7) SITAMET CONSECTETU</adipis></eli><sed>Doeiu 7 | 1908te</inc><ut…"
click at [885, 227] on div "Vitamina A (palmitato [MEDICAL_DATA]) | 3.000 UI Astaxantina | 5mg Metilcobalam…" at bounding box center [878, 253] width 463 height 62
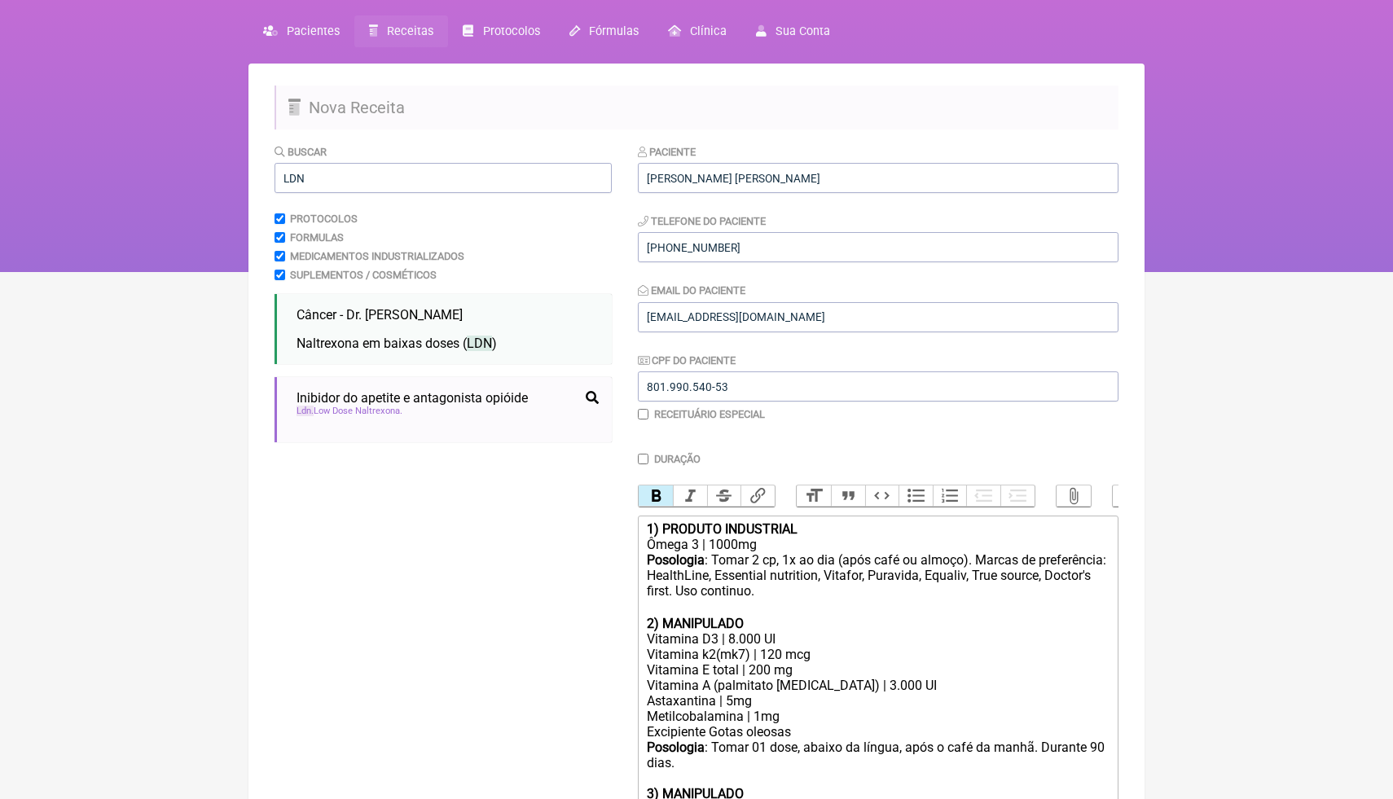
scroll to position [53, 0]
drag, startPoint x: 330, startPoint y: 179, endPoint x: 271, endPoint y: 175, distance: 58.8
click at [270, 176] on main "Nova Receita Buscar LDN Protocolos Formulas Medicamentos Industrializados Suple…" at bounding box center [696, 741] width 896 height 1355
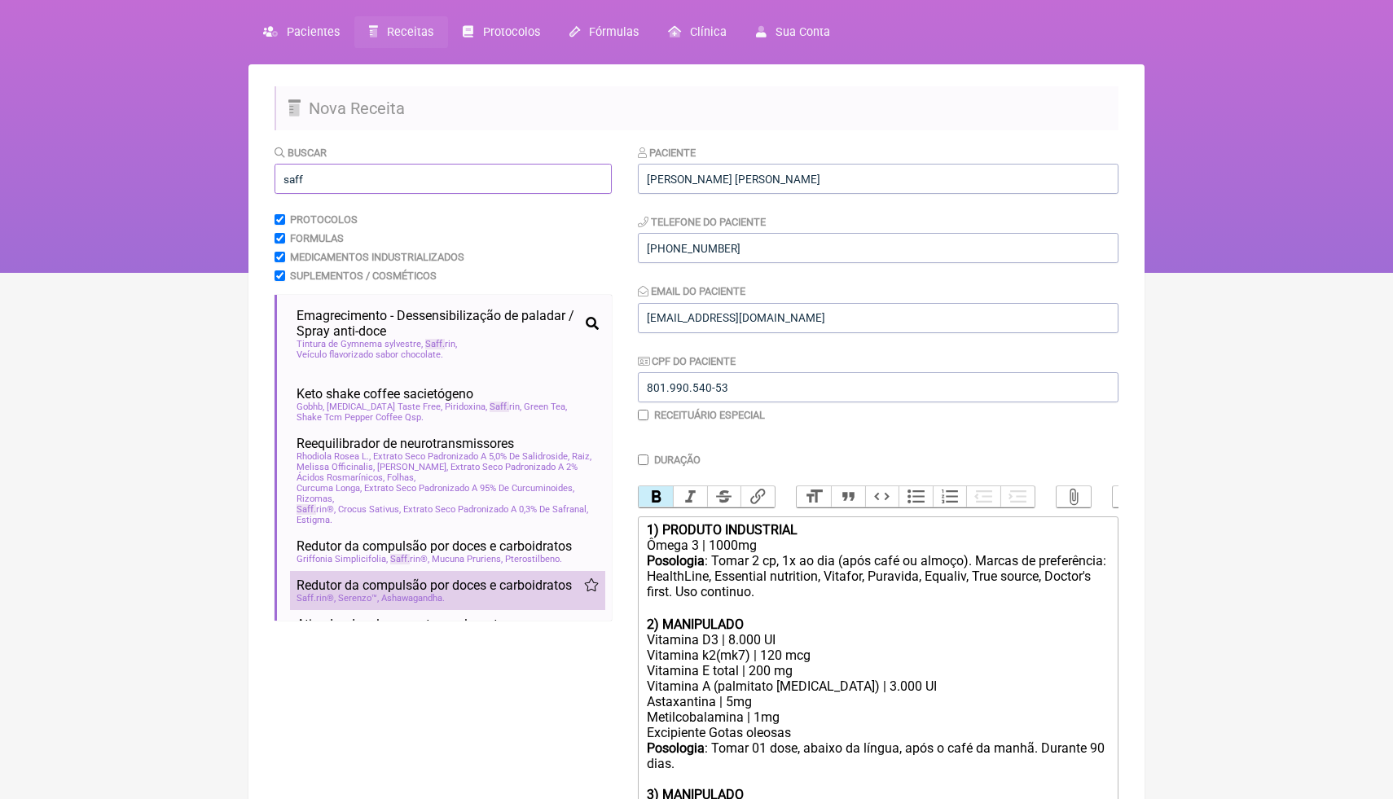
type input "saff"
click at [335, 603] on span "Saff rin®" at bounding box center [315, 598] width 39 height 11
click at [1263, 273] on html "FormulApp (Clínica Balance - Dra. Bruna Scalco) Sair [GEOGRAPHIC_DATA] Receitas…" at bounding box center [696, 110] width 1393 height 326
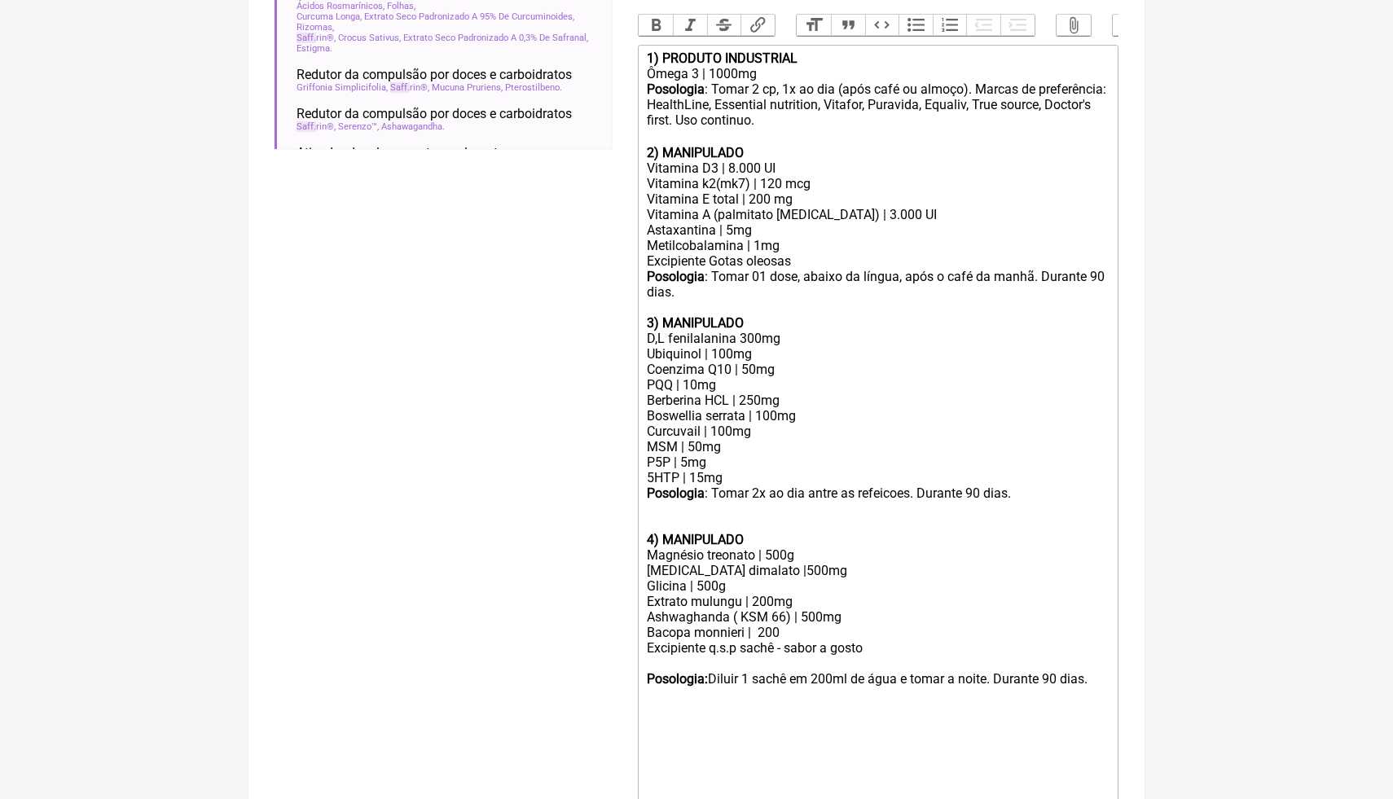
scroll to position [542, 0]
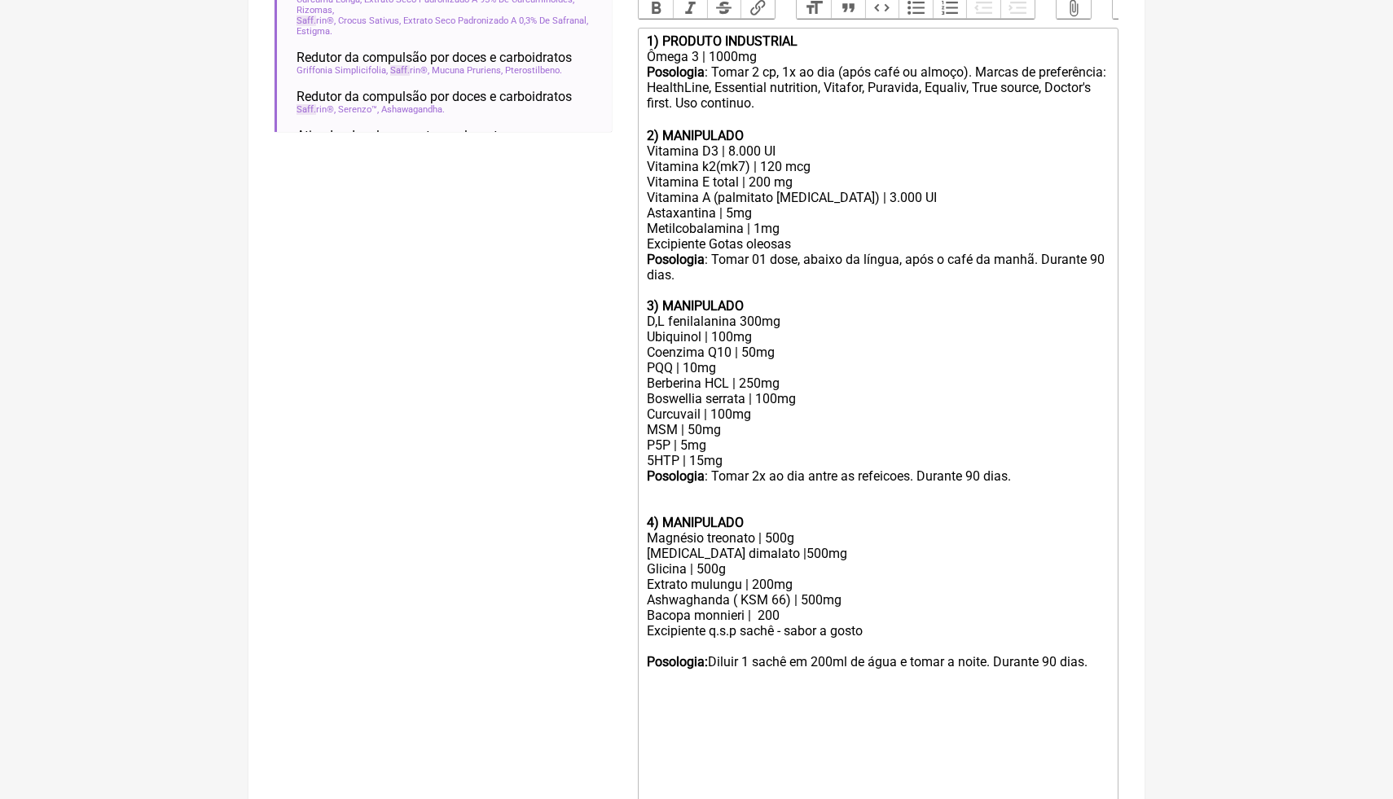
click at [1057, 552] on div "[MEDICAL_DATA] dimalato |500mg" at bounding box center [878, 553] width 463 height 15
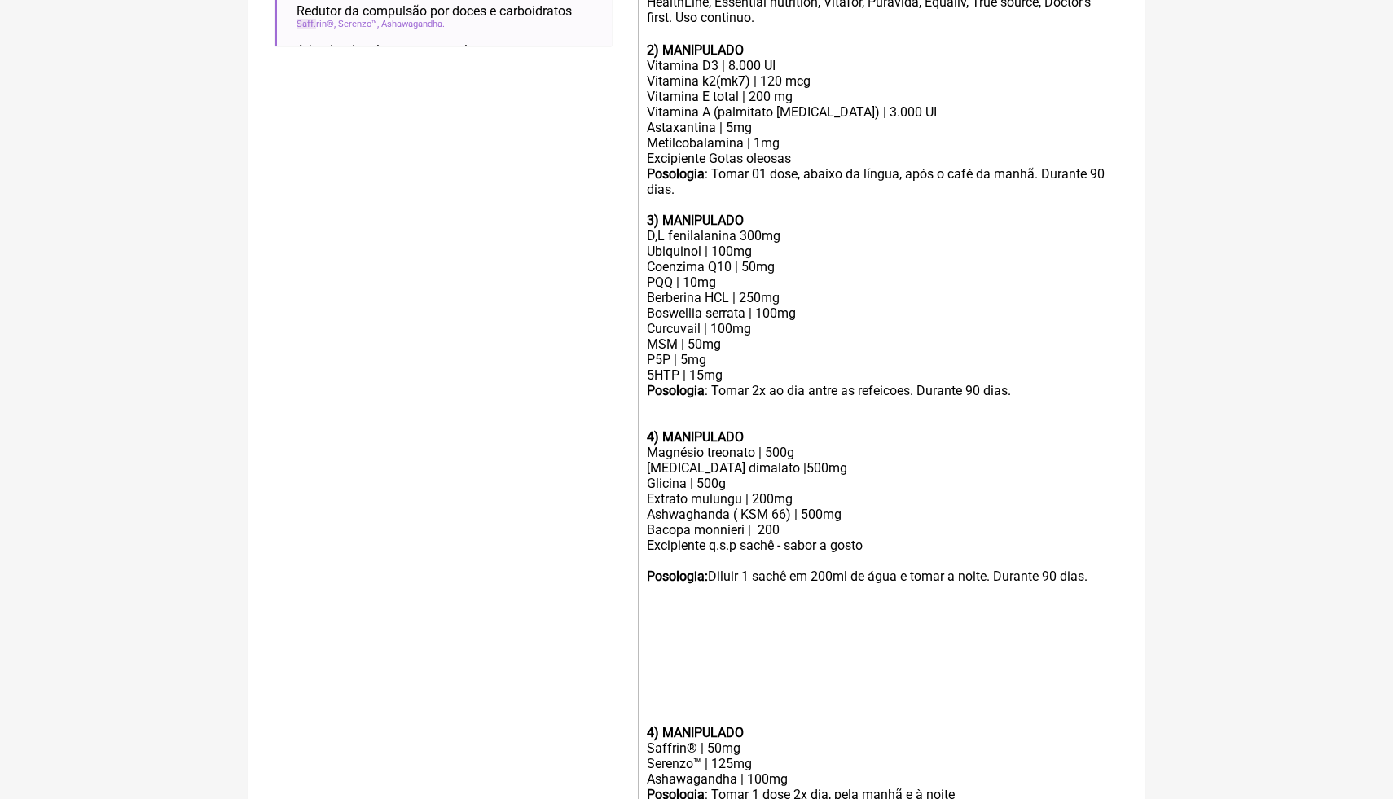
scroll to position [643, 0]
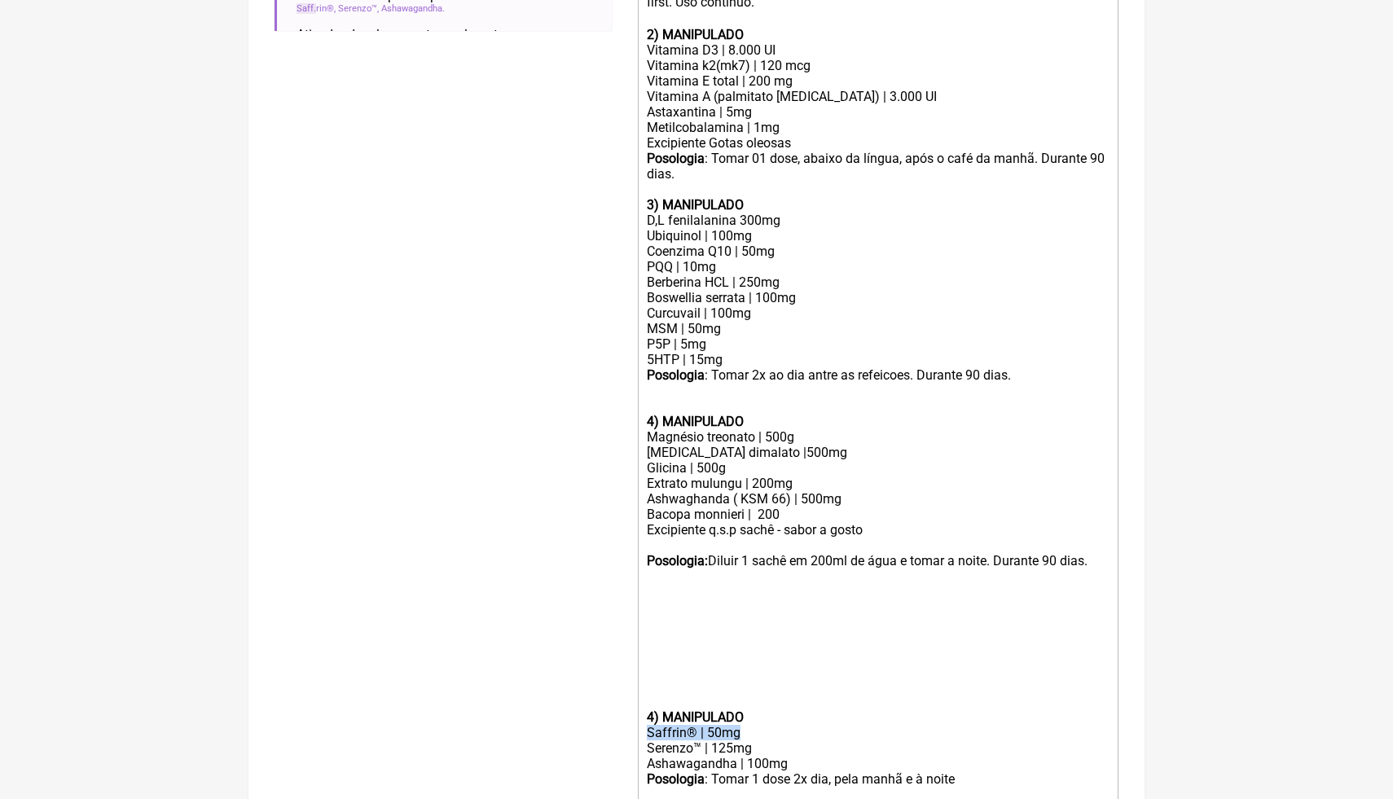
drag, startPoint x: 742, startPoint y: 729, endPoint x: 650, endPoint y: 731, distance: 92.0
click at [650, 731] on div "Saffrin® | 50mg" at bounding box center [878, 732] width 463 height 15
copy div "Saffrin® | 50mg"
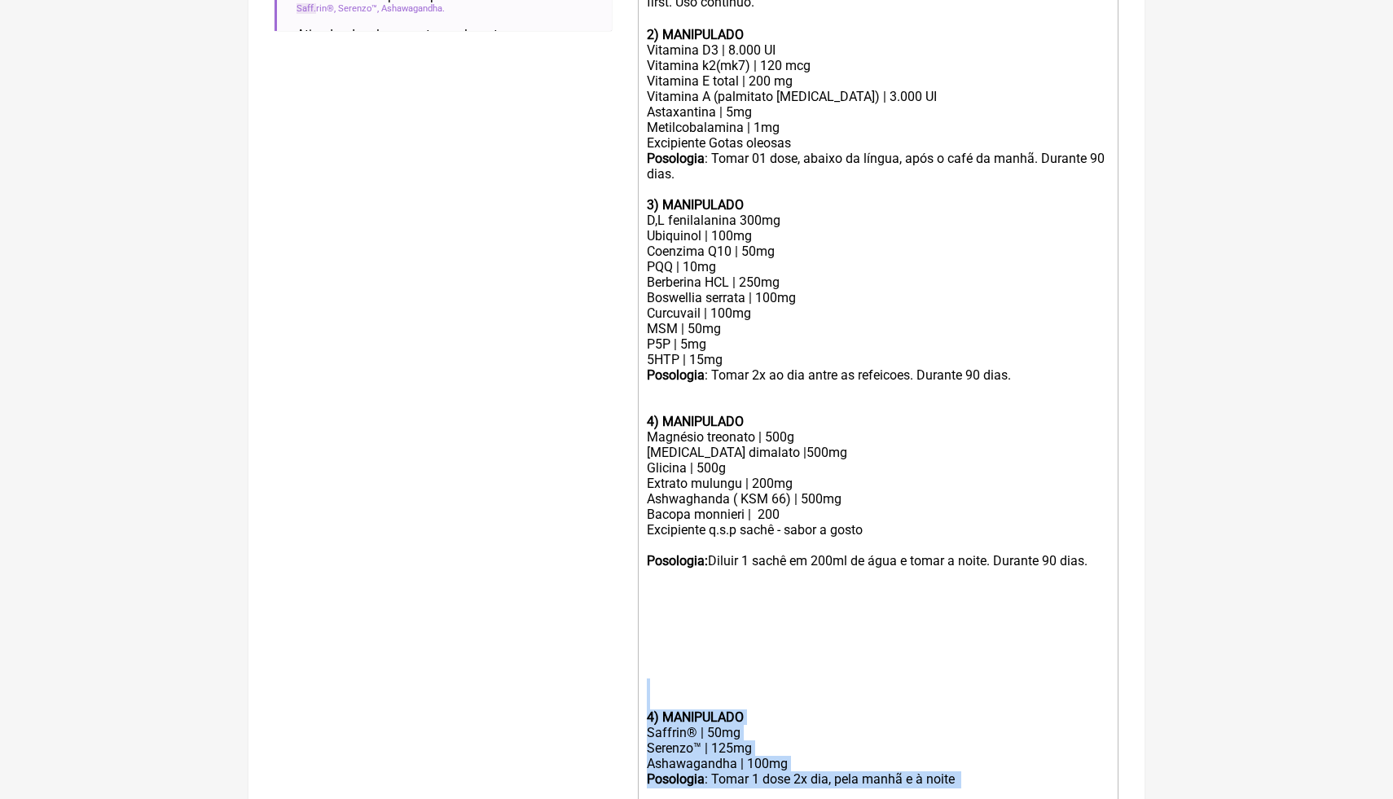
drag, startPoint x: 985, startPoint y: 786, endPoint x: 620, endPoint y: 700, distance: 374.7
click at [619, 699] on form "Buscar saff Protocolos Formulas Medicamentos Industrializados Suplementos / Cos…" at bounding box center [696, 227] width 844 height 1344
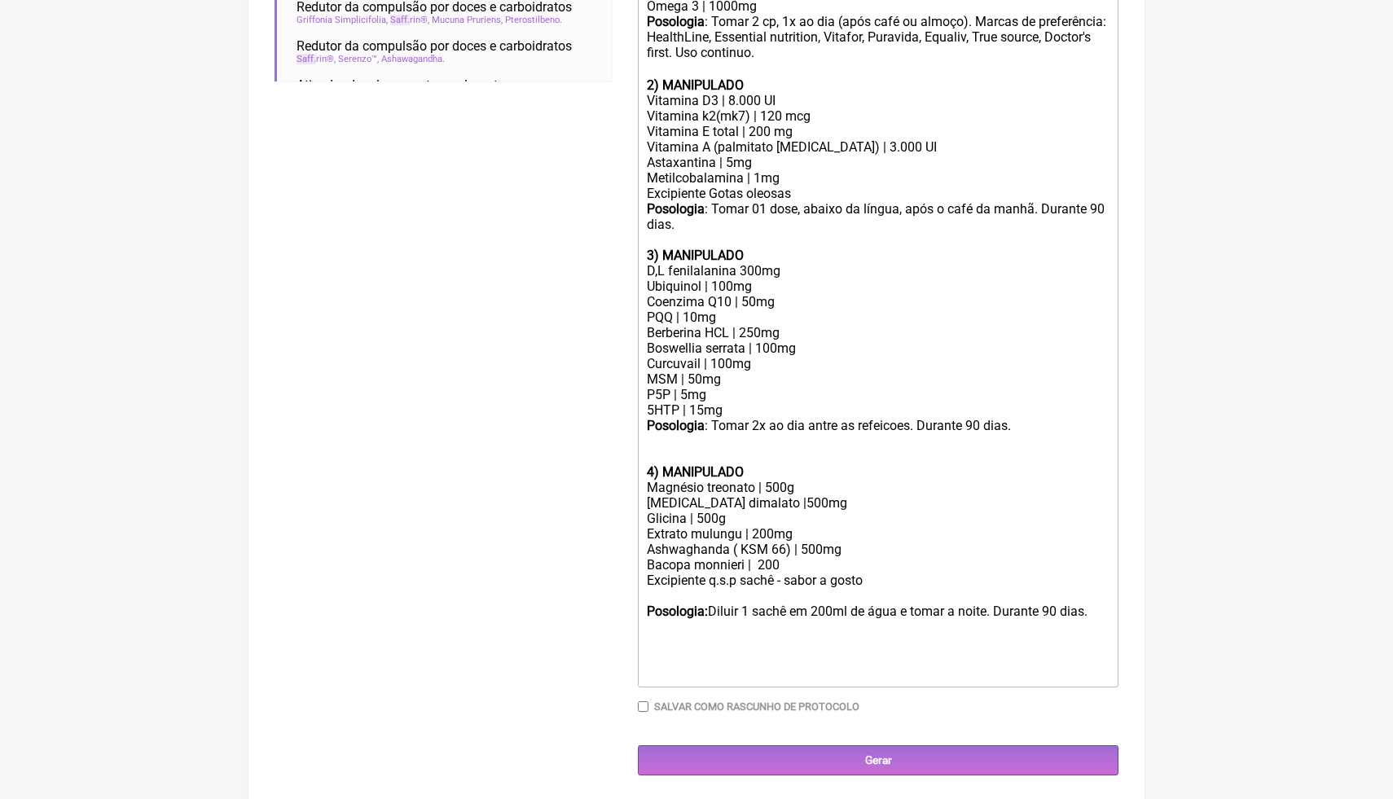
scroll to position [577, 0]
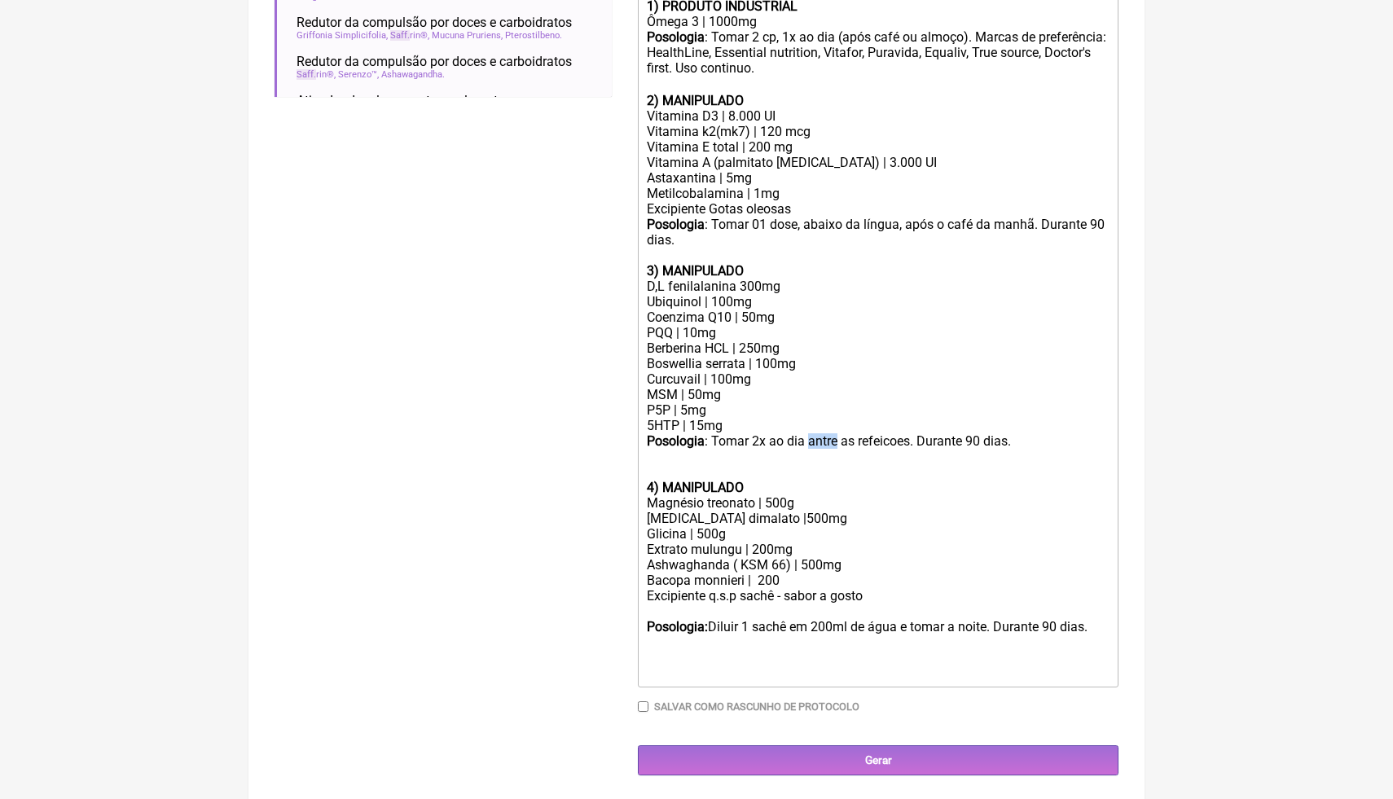
drag, startPoint x: 843, startPoint y: 443, endPoint x: 814, endPoint y: 440, distance: 29.5
click at [814, 440] on div "3) MANIPULADO D,L fenilalanina 300mg Ubiquinol | 100mg Coenzima Q10 | 50mg PQQ …" at bounding box center [878, 372] width 463 height 248
click at [1044, 445] on div "3) MANIPULADO D,L fenilalanina 300mg Ubiquinol | 100mg Coenzima Q10 | 50mg PQQ …" at bounding box center [878, 372] width 463 height 248
drag, startPoint x: 724, startPoint y: 399, endPoint x: 649, endPoint y: 391, distance: 75.4
click at [649, 391] on div "3) MANIPULADO D,L fenilalanina 300mg Ubiquinol | 100mg Coenzima Q10 | 50mg PQQ …" at bounding box center [878, 372] width 463 height 248
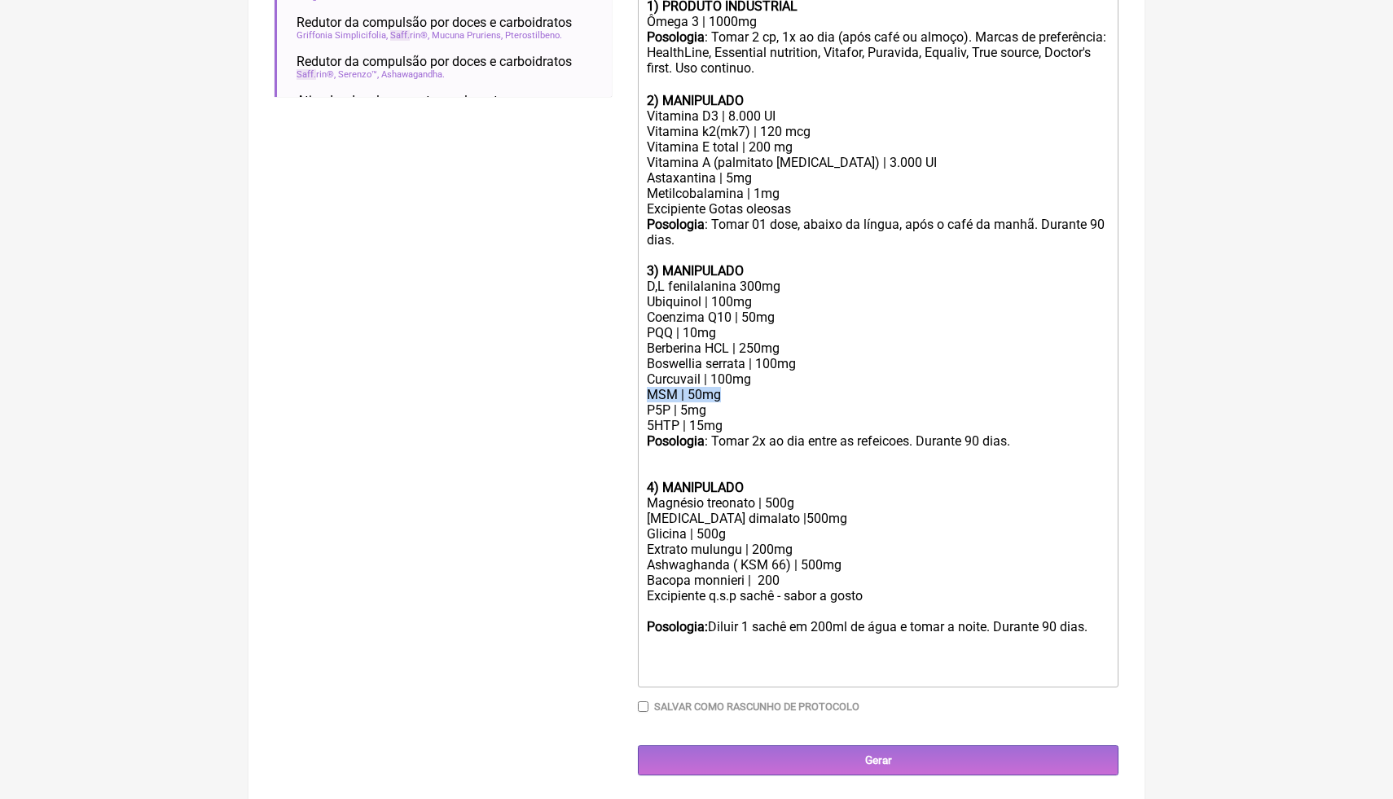
paste trix-editor "Saffrin®"
type trix-editor "<lor><ipsumd>2) SITAMET CONSECTETU</adipis></eli><sed>Doeiu 1 | 2068te</inc><ut…"
click at [476, 197] on div "Buscar saff Protocolos Formulas Medicamentos Industrializados Suplementos / Cos…" at bounding box center [442, 197] width 337 height 1155
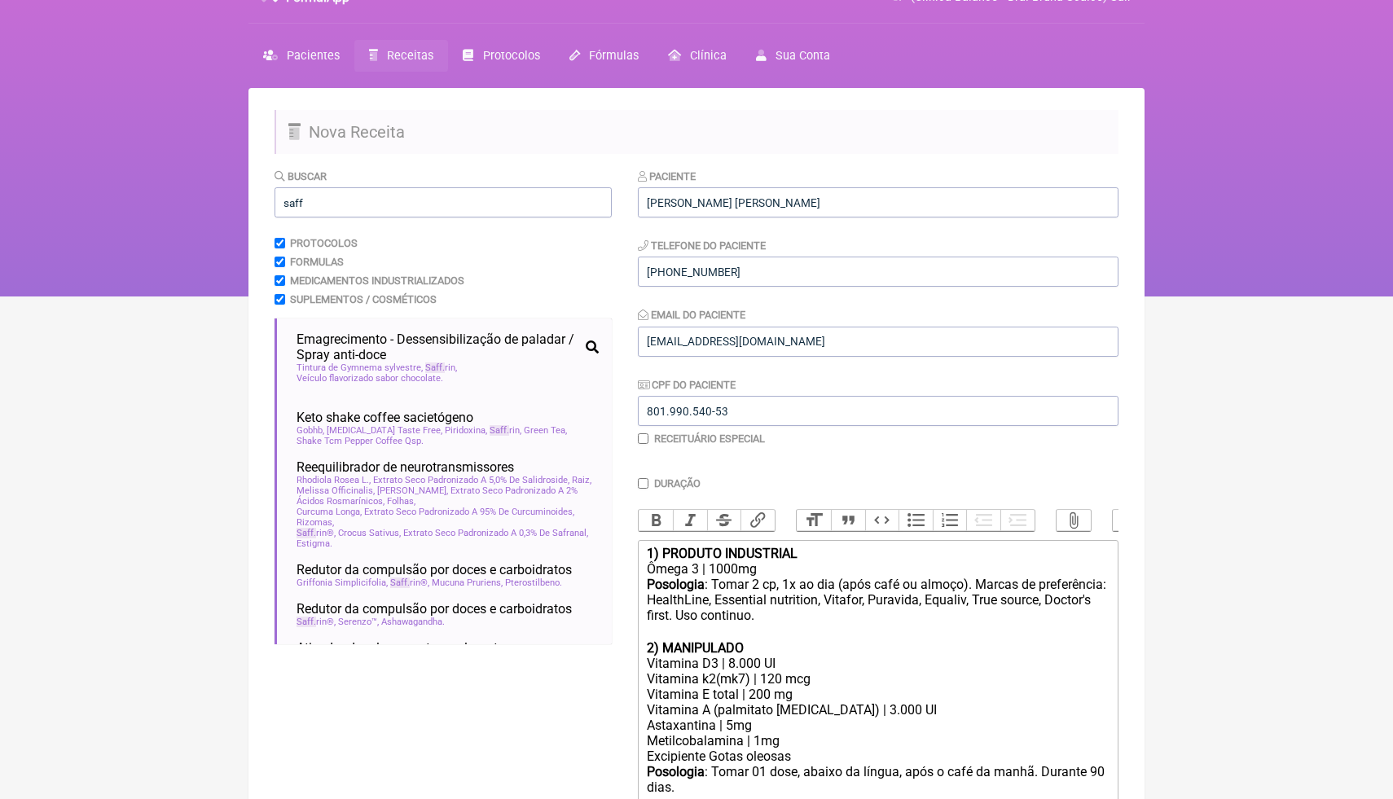
scroll to position [23, 0]
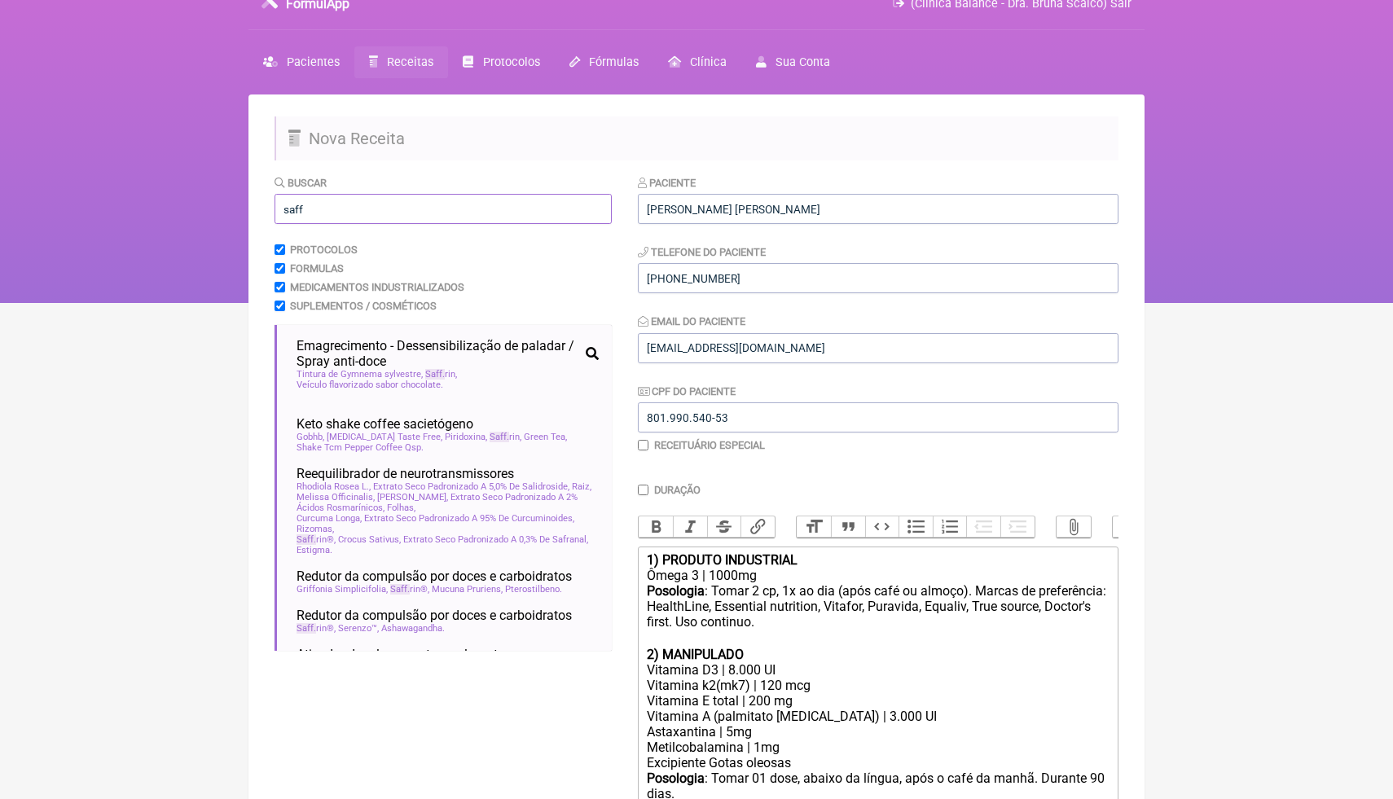
drag, startPoint x: 330, startPoint y: 206, endPoint x: 263, endPoint y: 201, distance: 67.0
click at [263, 204] on main "Nova Receita Buscar saff Protocolos Formulas Medicamentos Industrializados Supl…" at bounding box center [696, 724] width 896 height 1261
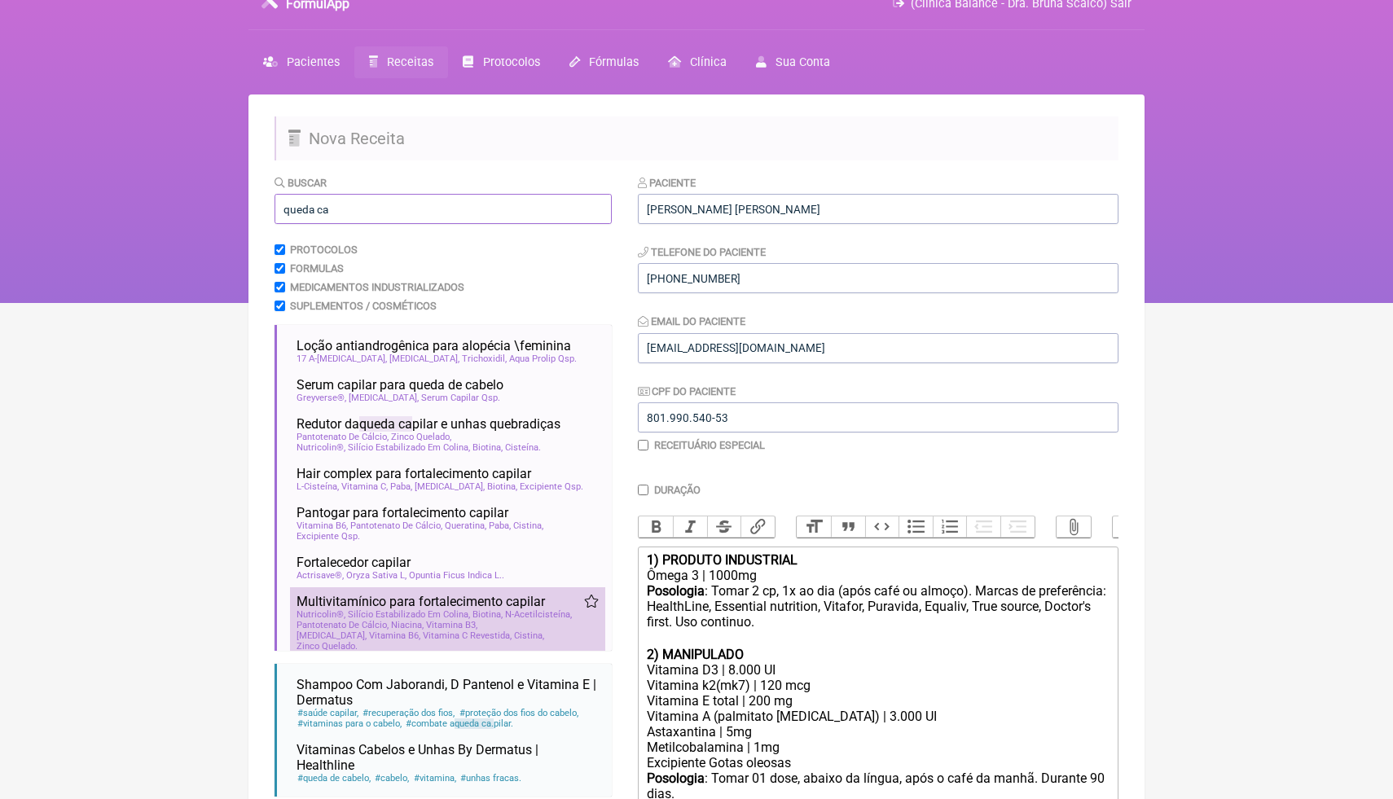
type input "queda ca"
click at [391, 618] on span "Nutricolin®, Silício Estabilizado Em Colina" at bounding box center [382, 614] width 173 height 11
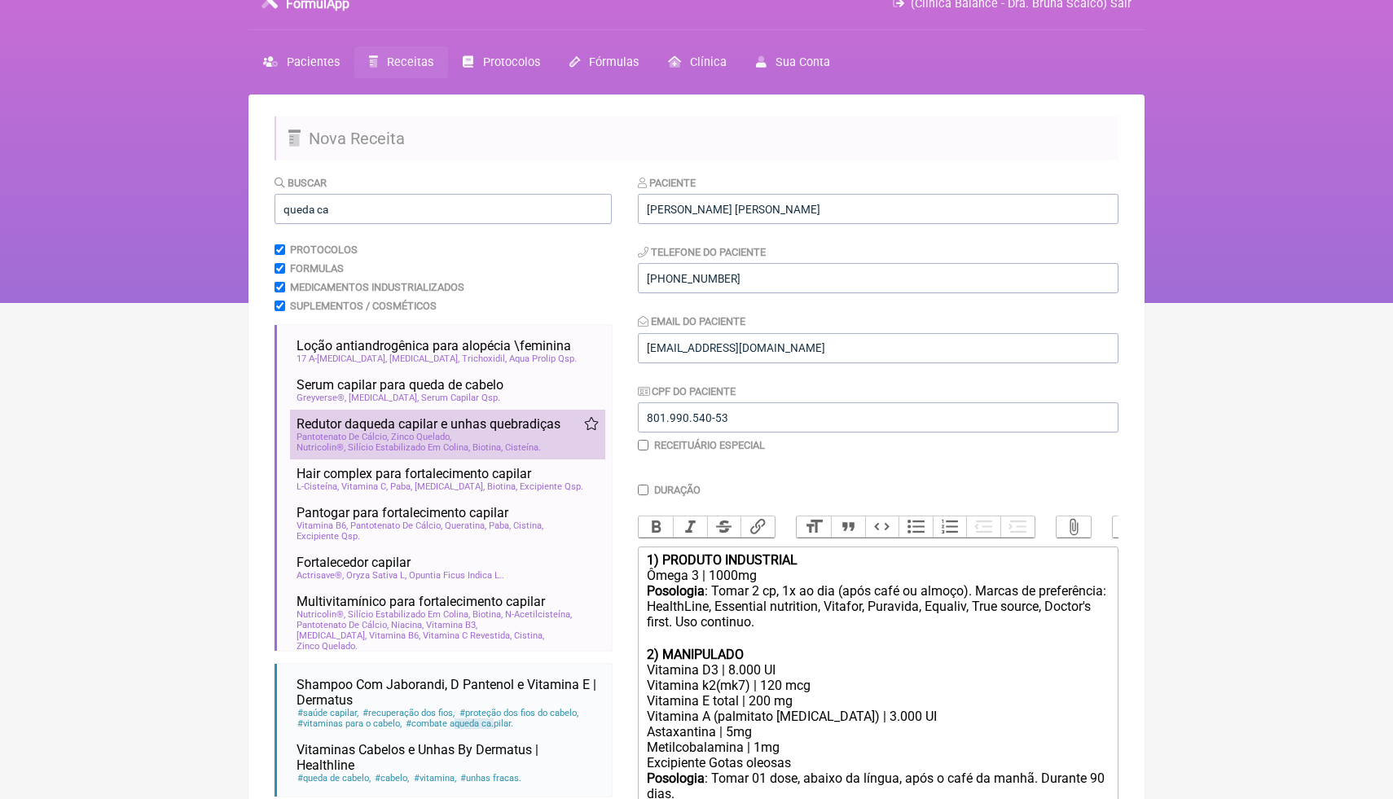
click at [424, 447] on span "Nutricolin®, Silício Estabilizado Em Colina" at bounding box center [382, 447] width 173 height 11
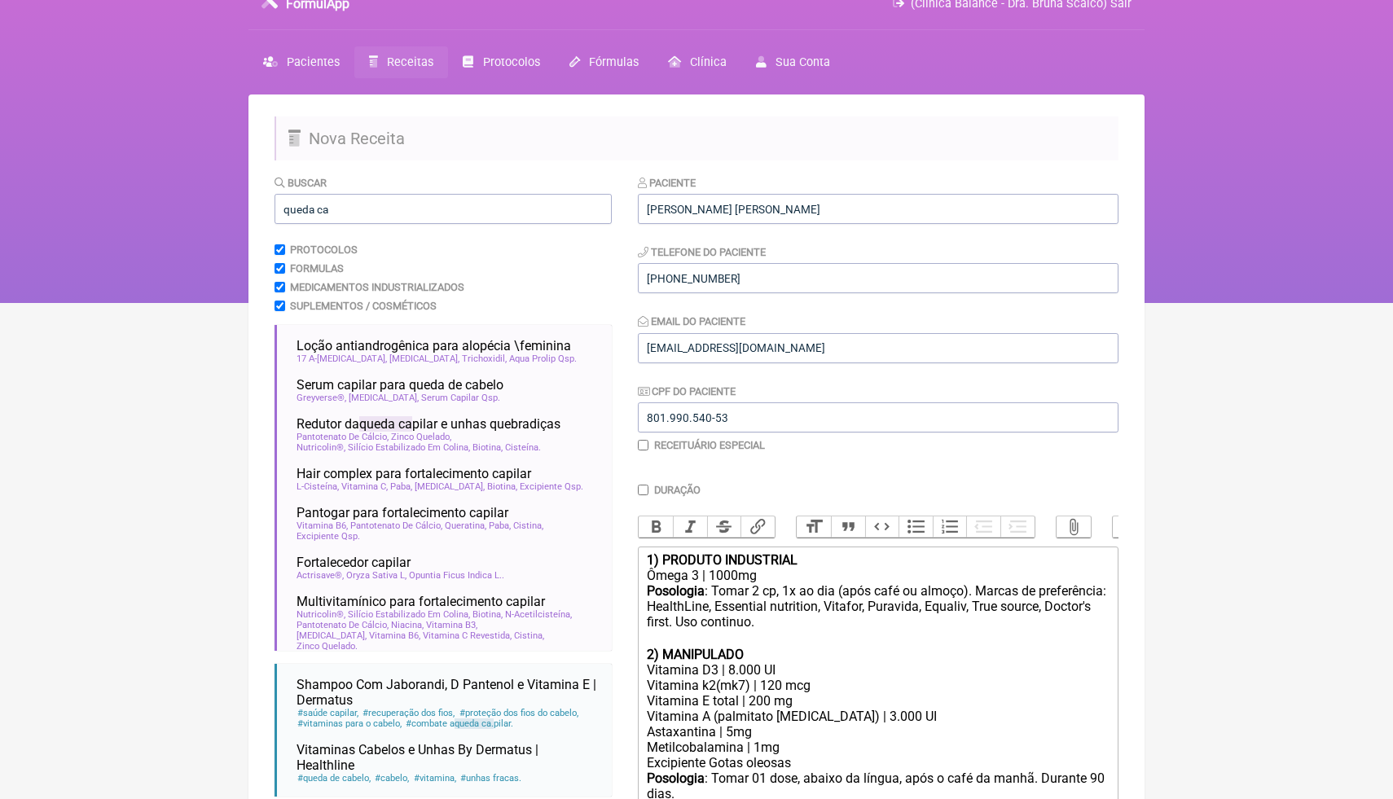
click at [1197, 303] on html "FormulApp (Clínica Balance - Dra. Bruna Scalco) Sair [GEOGRAPHIC_DATA] Receitas…" at bounding box center [696, 140] width 1393 height 326
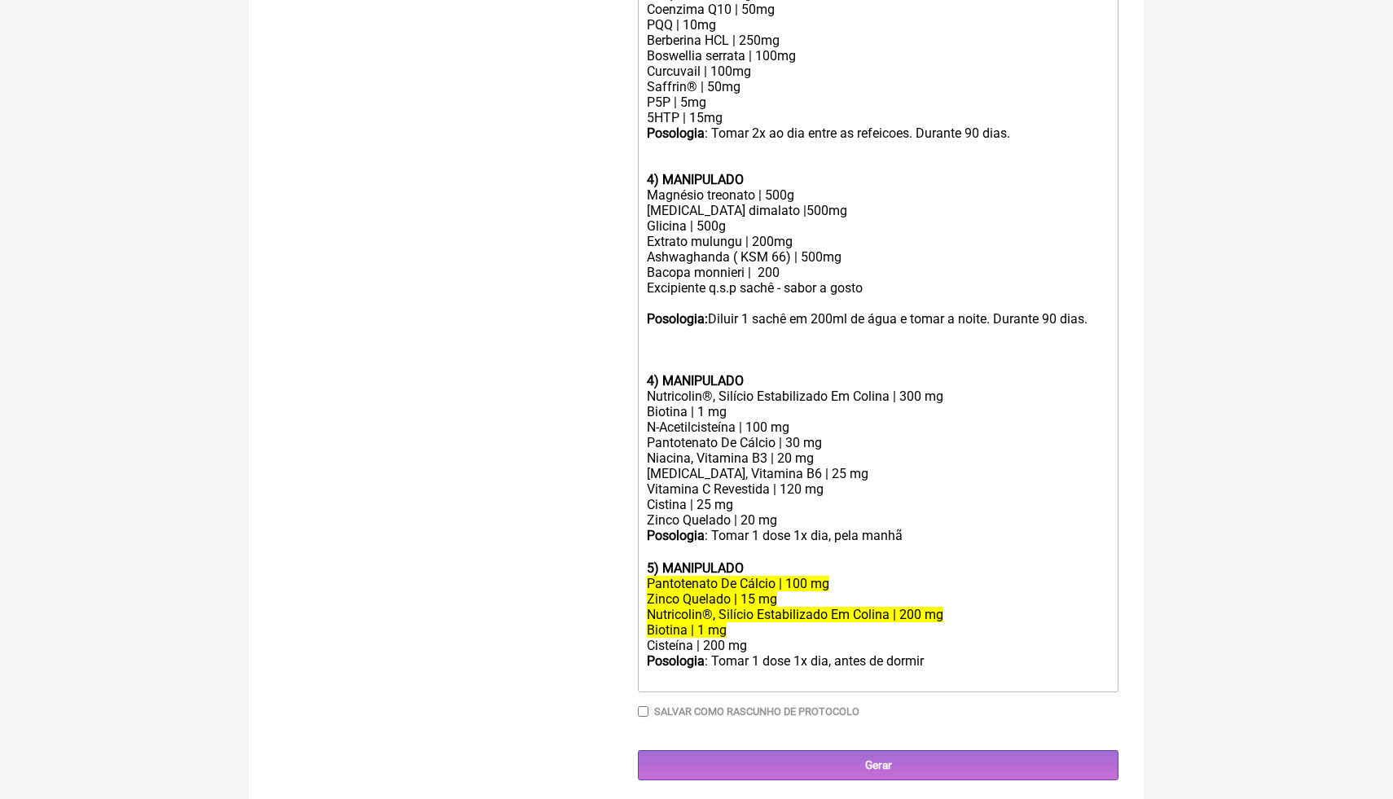
scroll to position [886, 0]
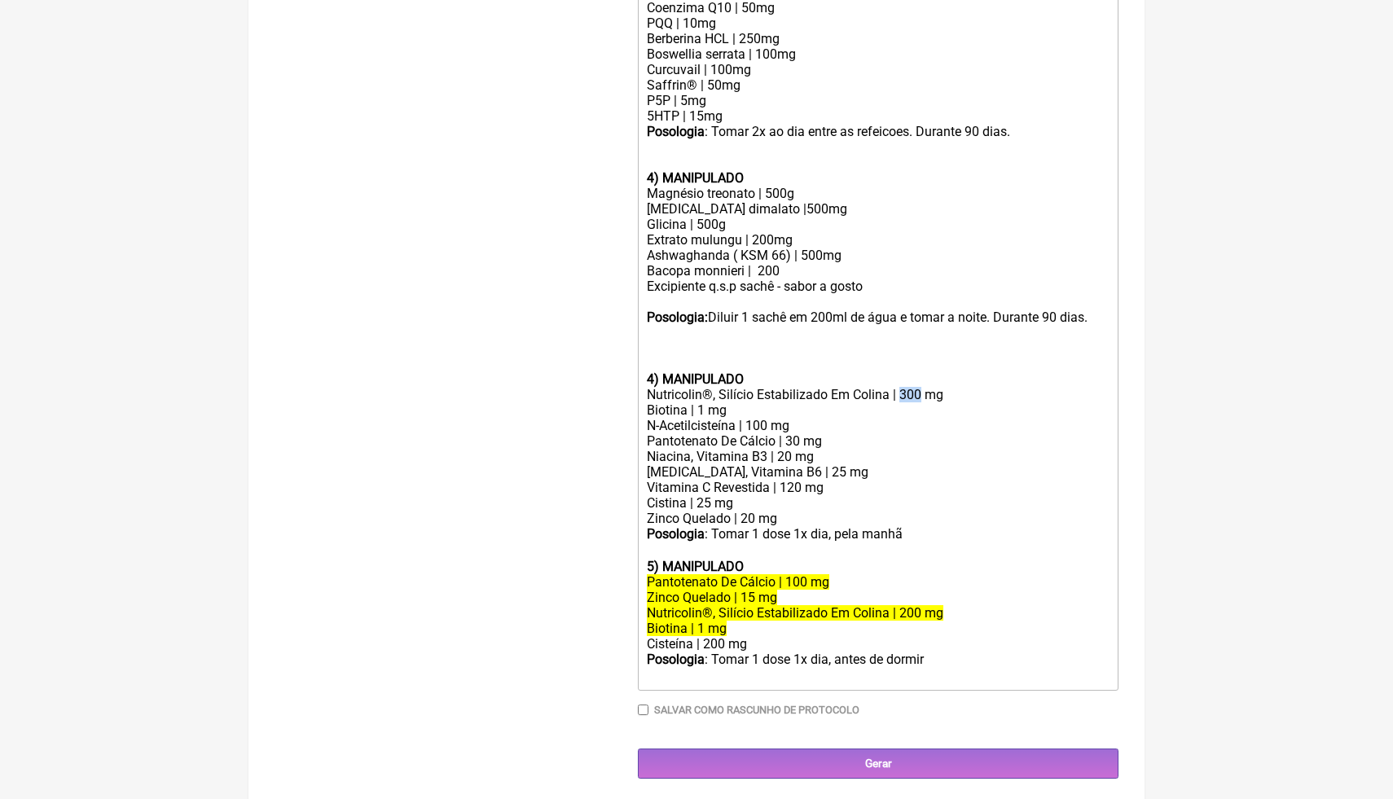
drag, startPoint x: 923, startPoint y: 394, endPoint x: 900, endPoint y: 394, distance: 22.8
click at [900, 394] on div "Nutricolin®, Silício Estabilizado Em Colina | 300 mg" at bounding box center [878, 394] width 463 height 15
drag, startPoint x: 860, startPoint y: 469, endPoint x: 639, endPoint y: 468, distance: 221.5
click at [639, 468] on trix-editor "1) PRODUTO INDUSTRIAL Ômega 3 | 1000mg Posologia : Tomar 2 cp, 1x ao dia (após …" at bounding box center [878, 186] width 481 height 1007
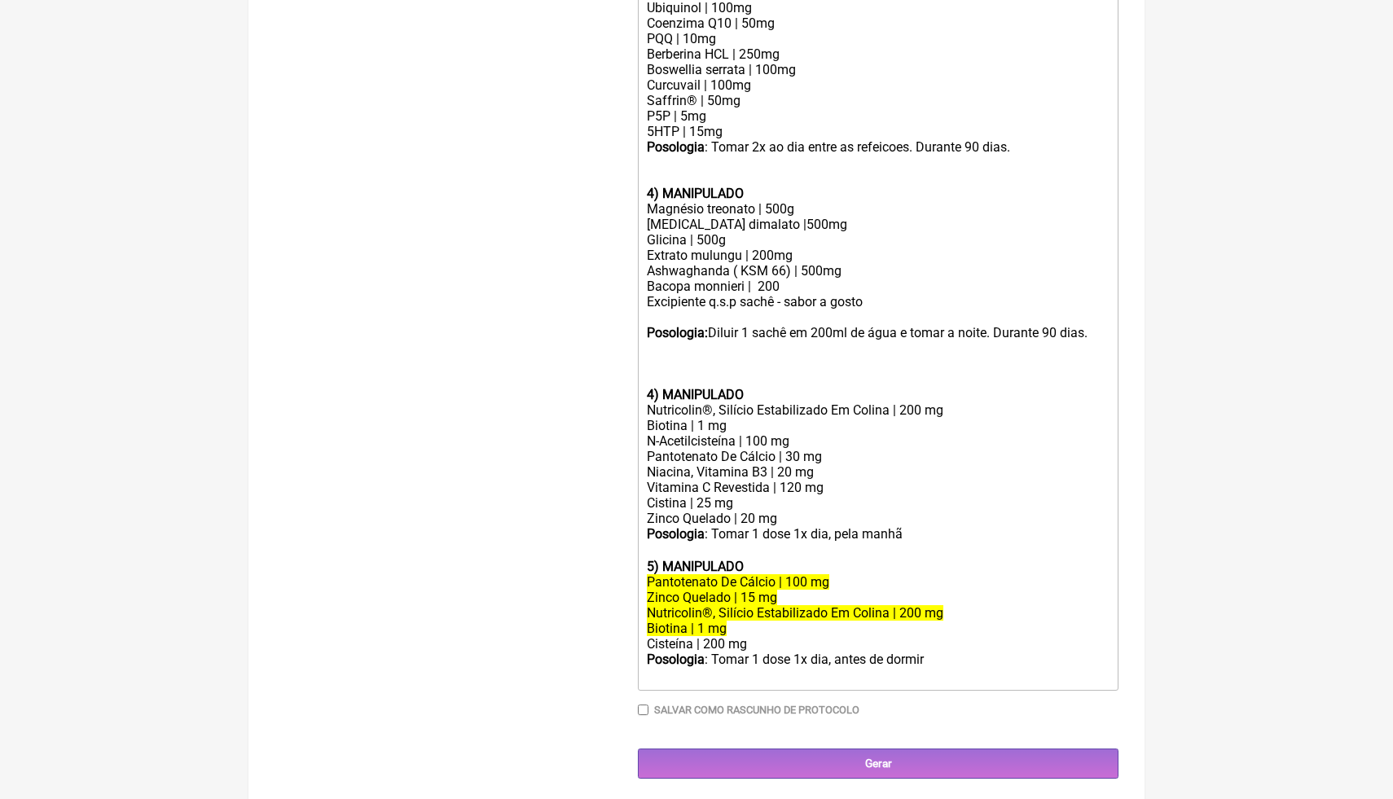
click at [766, 466] on div "Niacina, Vitamina B3 | 20 mg" at bounding box center [878, 471] width 463 height 15
click at [796, 487] on div "Vitamina C Revestida | 120 mg" at bounding box center [878, 487] width 463 height 15
drag, startPoint x: 761, startPoint y: 518, endPoint x: 744, endPoint y: 518, distance: 17.1
click at [744, 518] on div "Zinco Quelado | 20 mg" at bounding box center [878, 518] width 463 height 15
drag, startPoint x: 851, startPoint y: 454, endPoint x: 634, endPoint y: 444, distance: 216.9
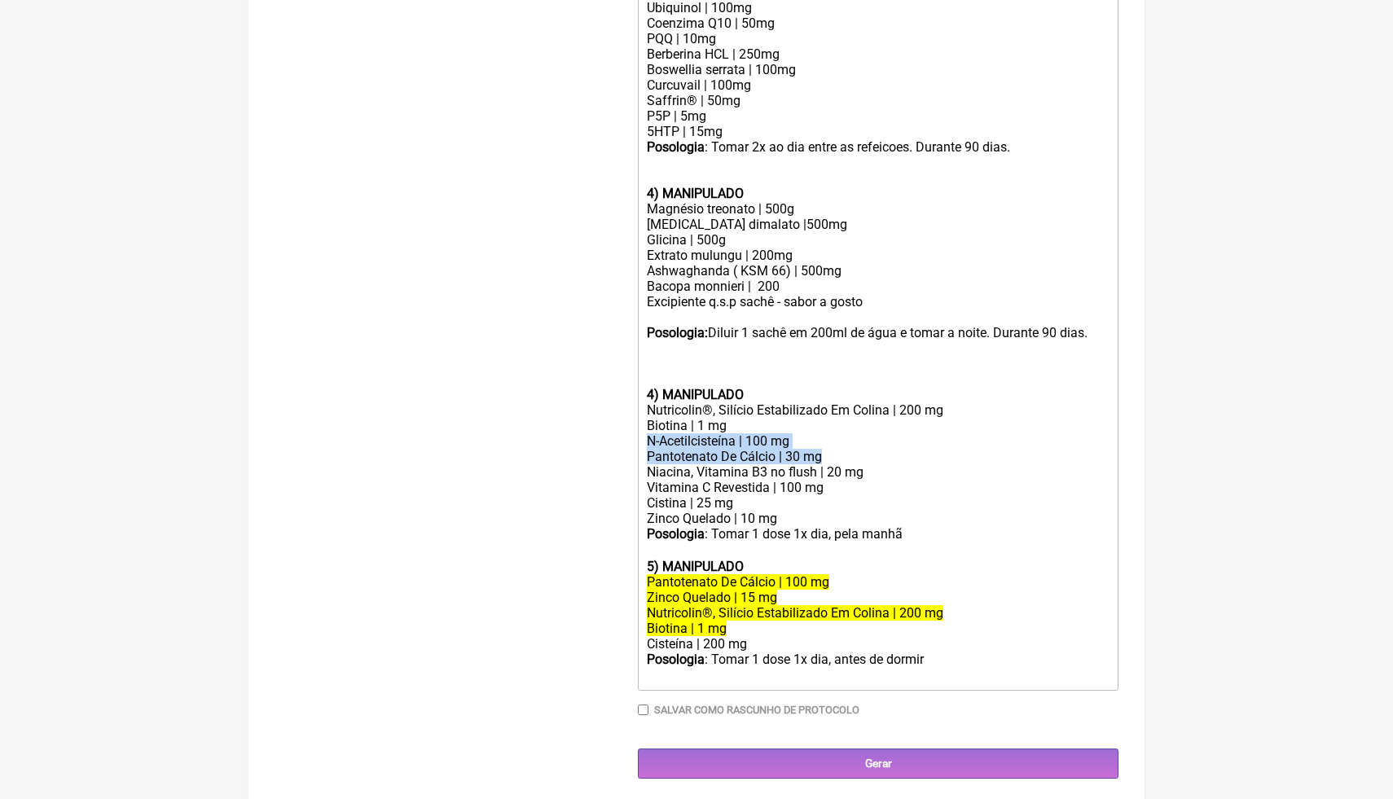
click at [634, 444] on form "Buscar queda ca Protocolos Formulas Medicamentos Industrializados Suplementos /…" at bounding box center [696, 52] width 844 height 1452
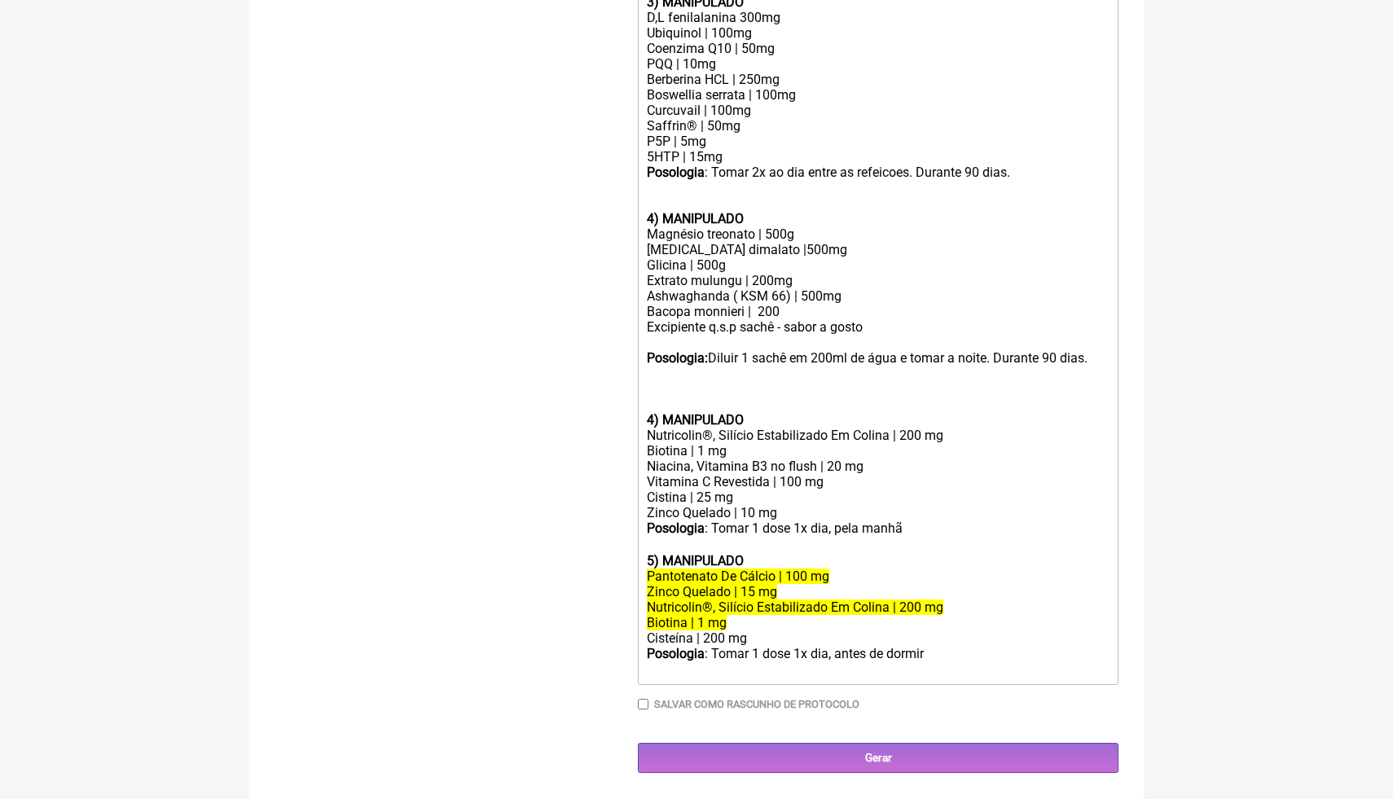
scroll to position [840, 0]
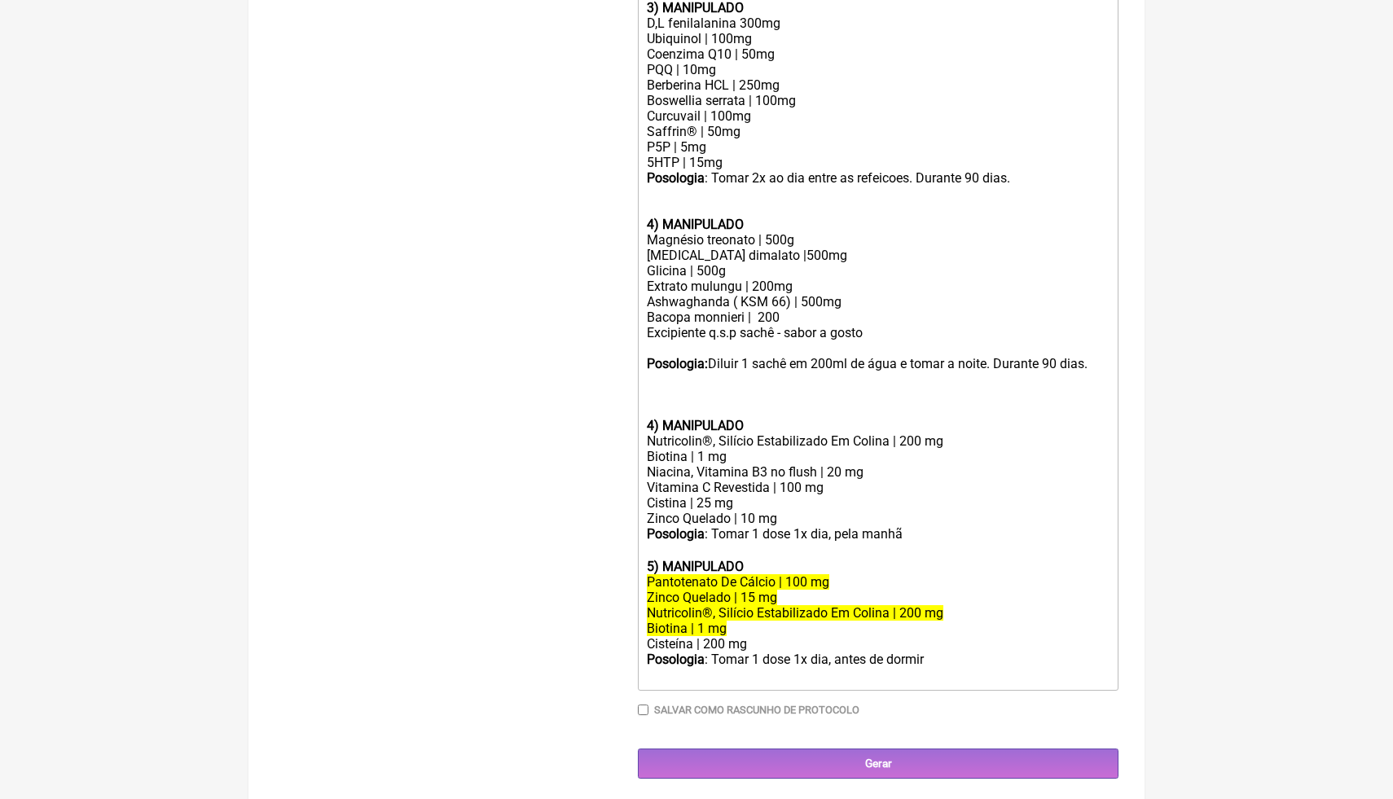
click at [913, 537] on div "Posologia : Tomar 1 dose 1x dia, pela manhã ㅤ" at bounding box center [878, 542] width 463 height 33
click at [913, 536] on div "Posologia : Tomar 1 dose 1x dia, pela manhã ㅤ" at bounding box center [878, 542] width 463 height 33
click at [907, 535] on div "Posologia : Tomar 1 dose 1x dia, pela manhã ㅤ" at bounding box center [878, 542] width 463 height 33
drag, startPoint x: 840, startPoint y: 581, endPoint x: 646, endPoint y: 580, distance: 194.6
click at [646, 581] on trix-editor "1) PRODUTO INDUSTRIAL Ômega 3 | 1000mg Posologia : Tomar 2 cp, 1x ao dia (após …" at bounding box center [878, 210] width 481 height 961
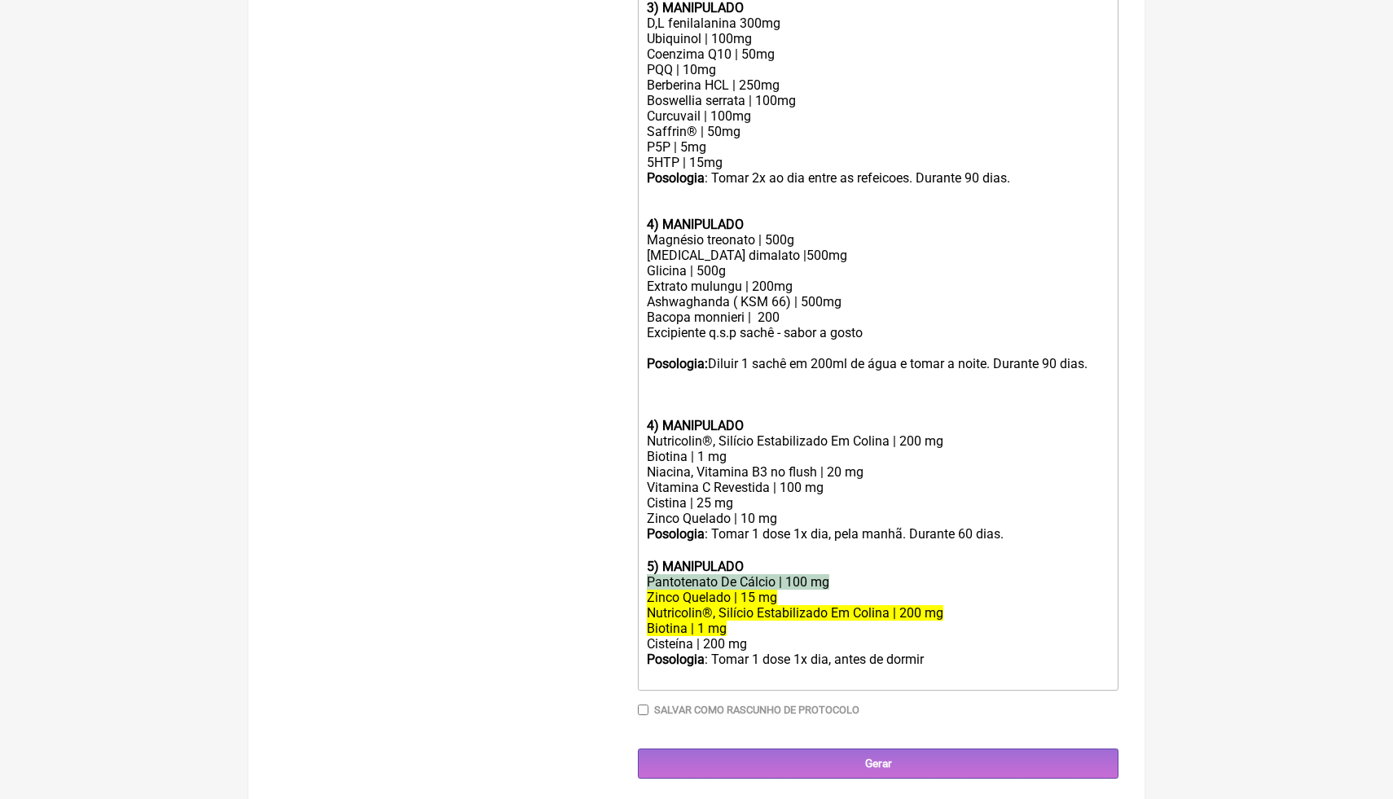
copy del "Pantotenato De Cálcio | 100 mg"
click at [731, 453] on div "Biotina | 1 mg" at bounding box center [878, 456] width 463 height 15
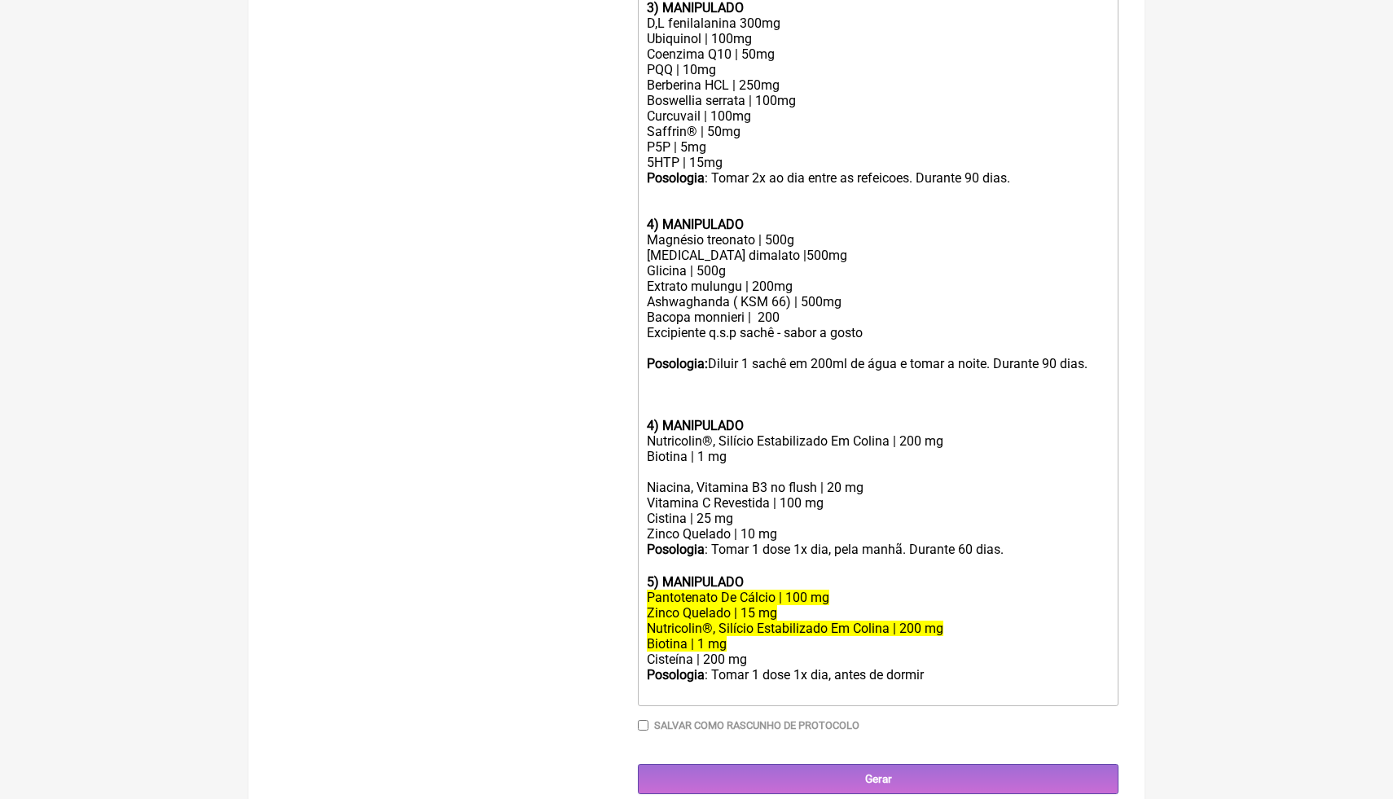
scroll to position [855, 0]
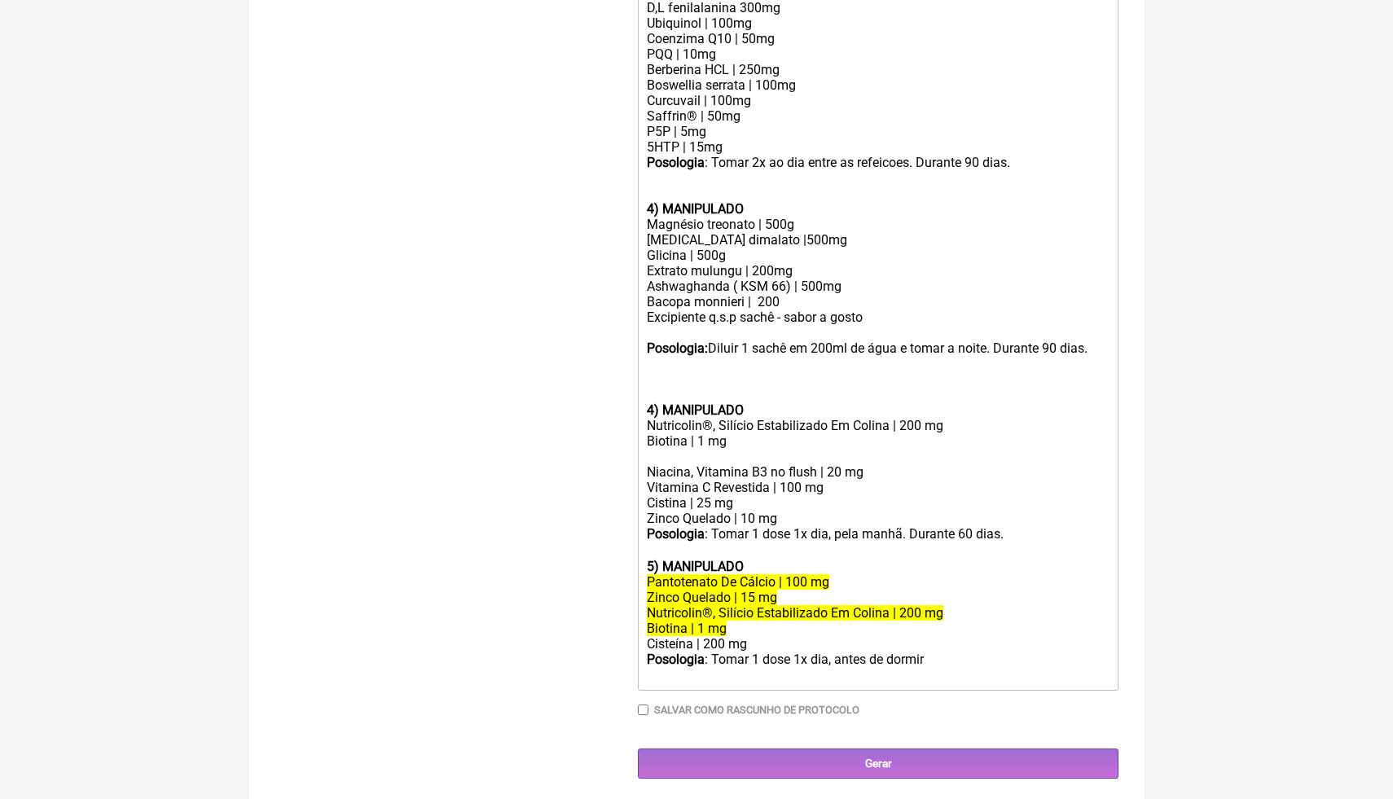
paste trix-editor "Pantotenato De Cálcio | 100 mg"
drag, startPoint x: 810, startPoint y: 459, endPoint x: 791, endPoint y: 458, distance: 18.7
click at [791, 458] on div "Biotina | 1 mg Pantotenato De Cálcio | 100 mg" at bounding box center [878, 448] width 463 height 31
click at [852, 455] on div "Biotina | 1 mg Pantotenato De Cálcio | 100 mg" at bounding box center [878, 448] width 463 height 31
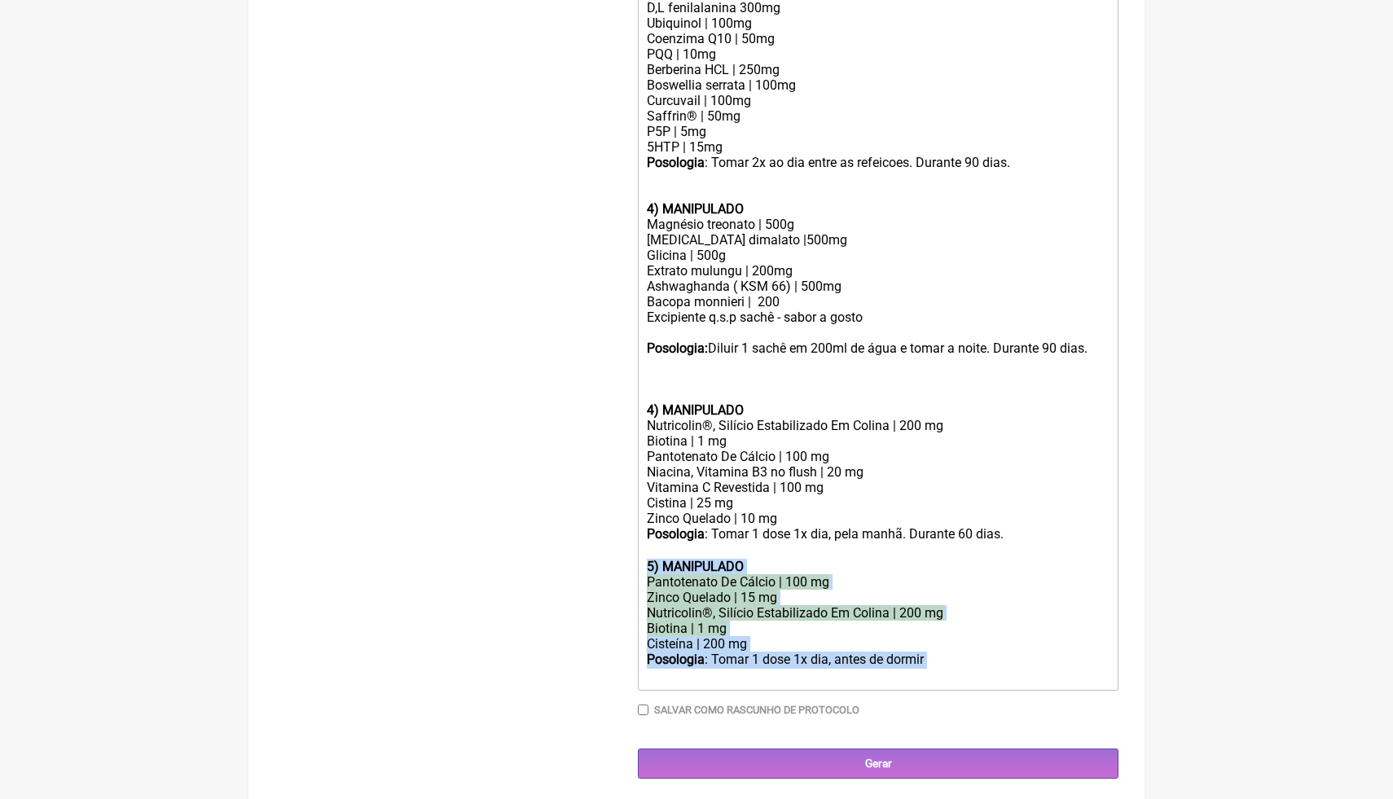
drag, startPoint x: 937, startPoint y: 652, endPoint x: 641, endPoint y: 568, distance: 307.1
click at [641, 567] on trix-editor "1) PRODUTO INDUSTRIAL Ômega 3 | 1000mg Posologia : Tomar 2 cp, 1x ao dia (após …" at bounding box center [878, 202] width 481 height 976
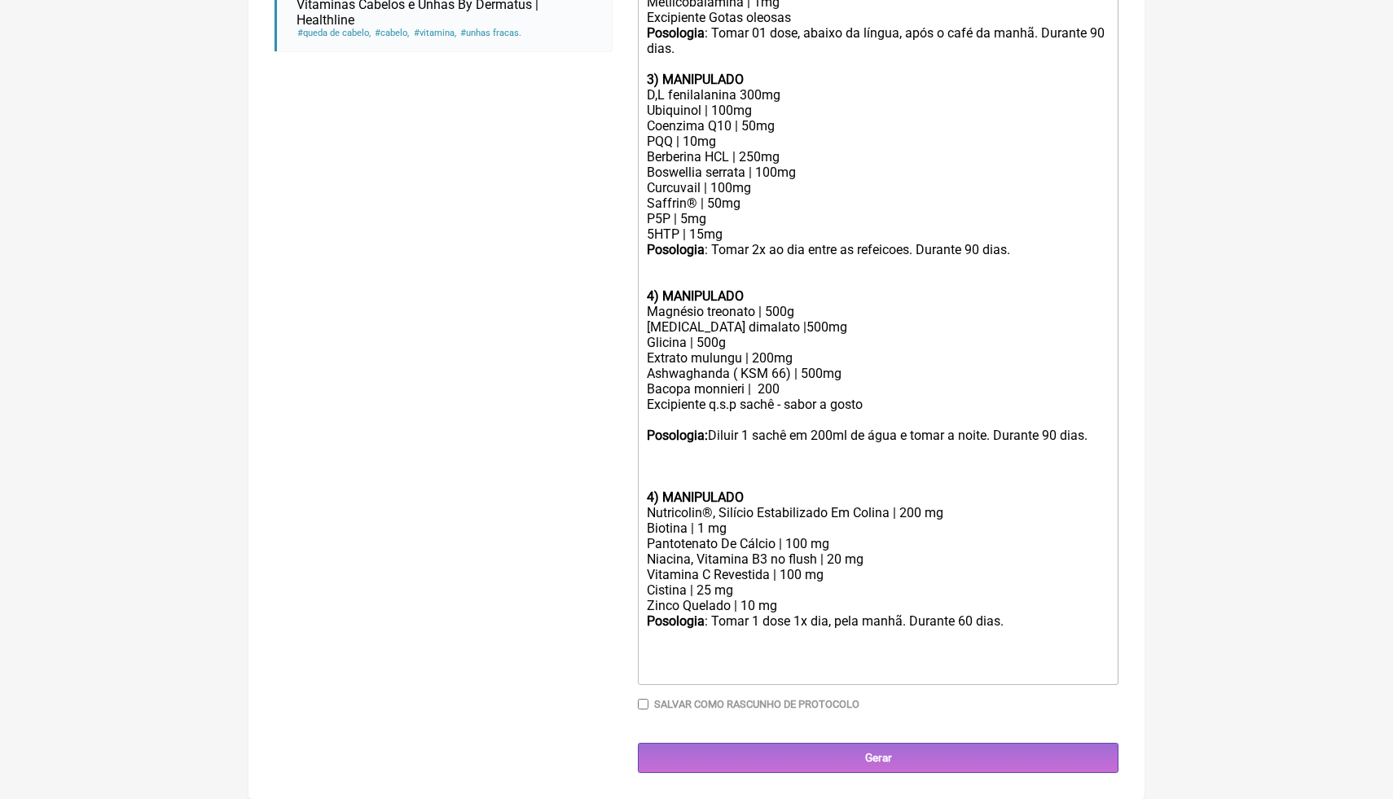
scroll to position [762, 0]
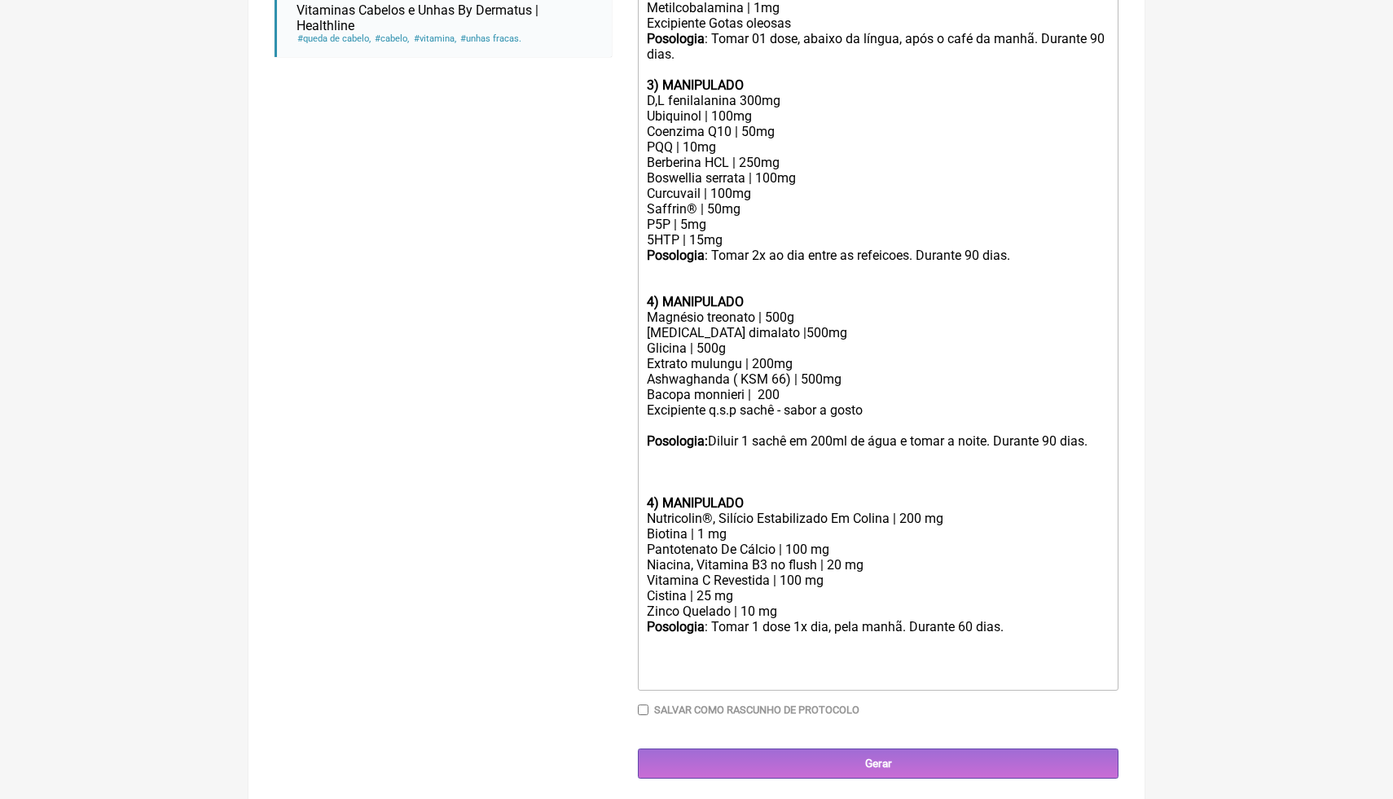
click at [669, 286] on div "3) MANIPULADO D,L fenilalanina 300mg Ubiquinol | 100mg Coenzima Q10 | 50mg PQQ …" at bounding box center [878, 186] width 463 height 248
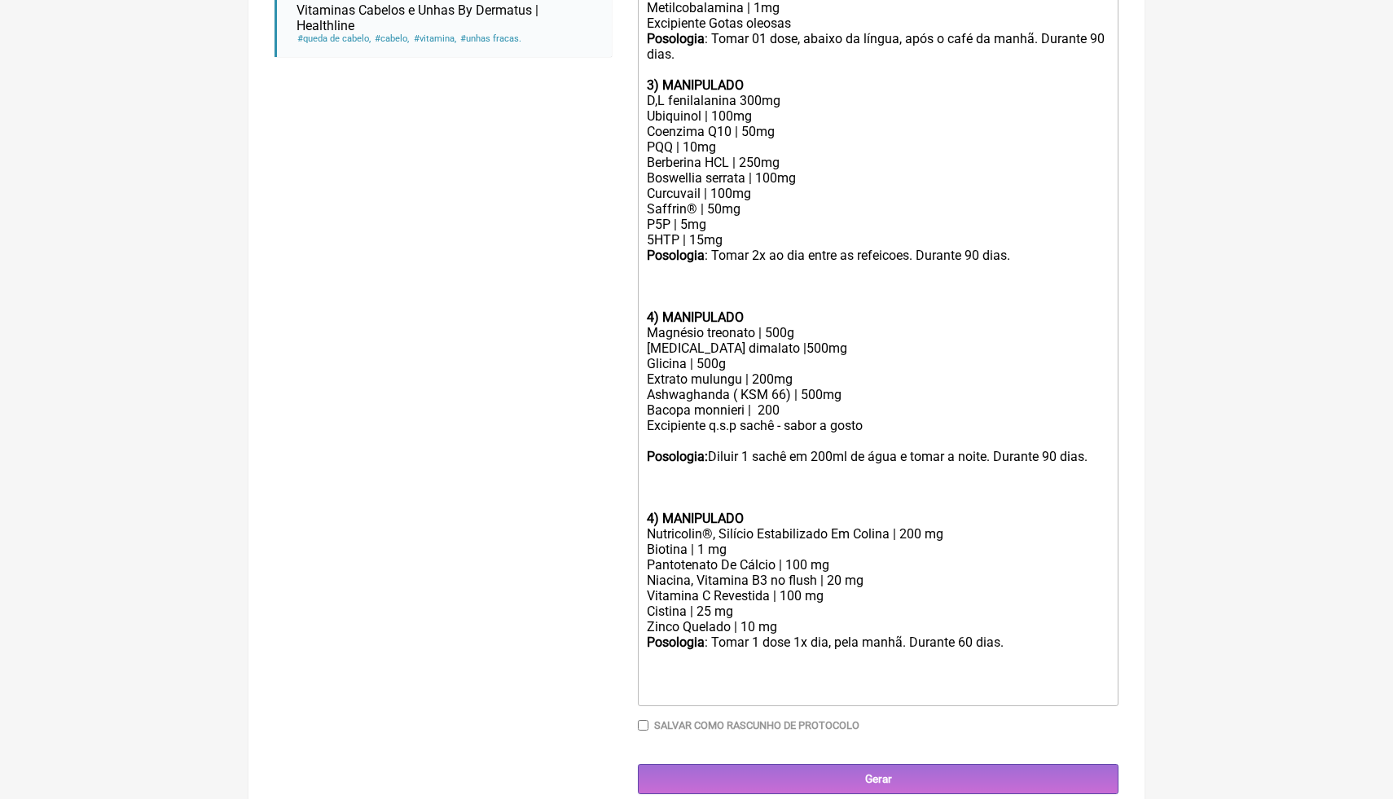
scroll to position [778, 0]
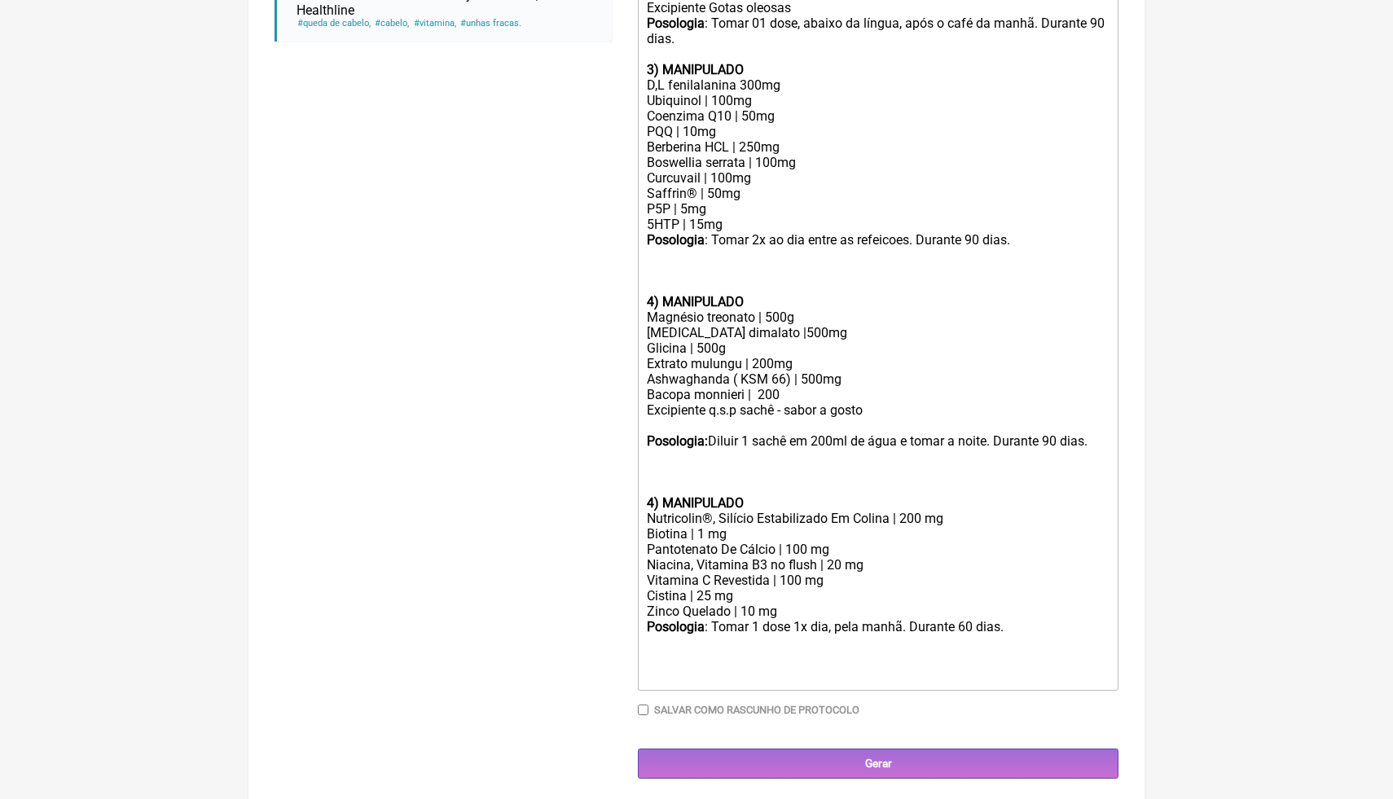
click at [652, 502] on strong "4) MANIPULADO" at bounding box center [695, 502] width 97 height 15
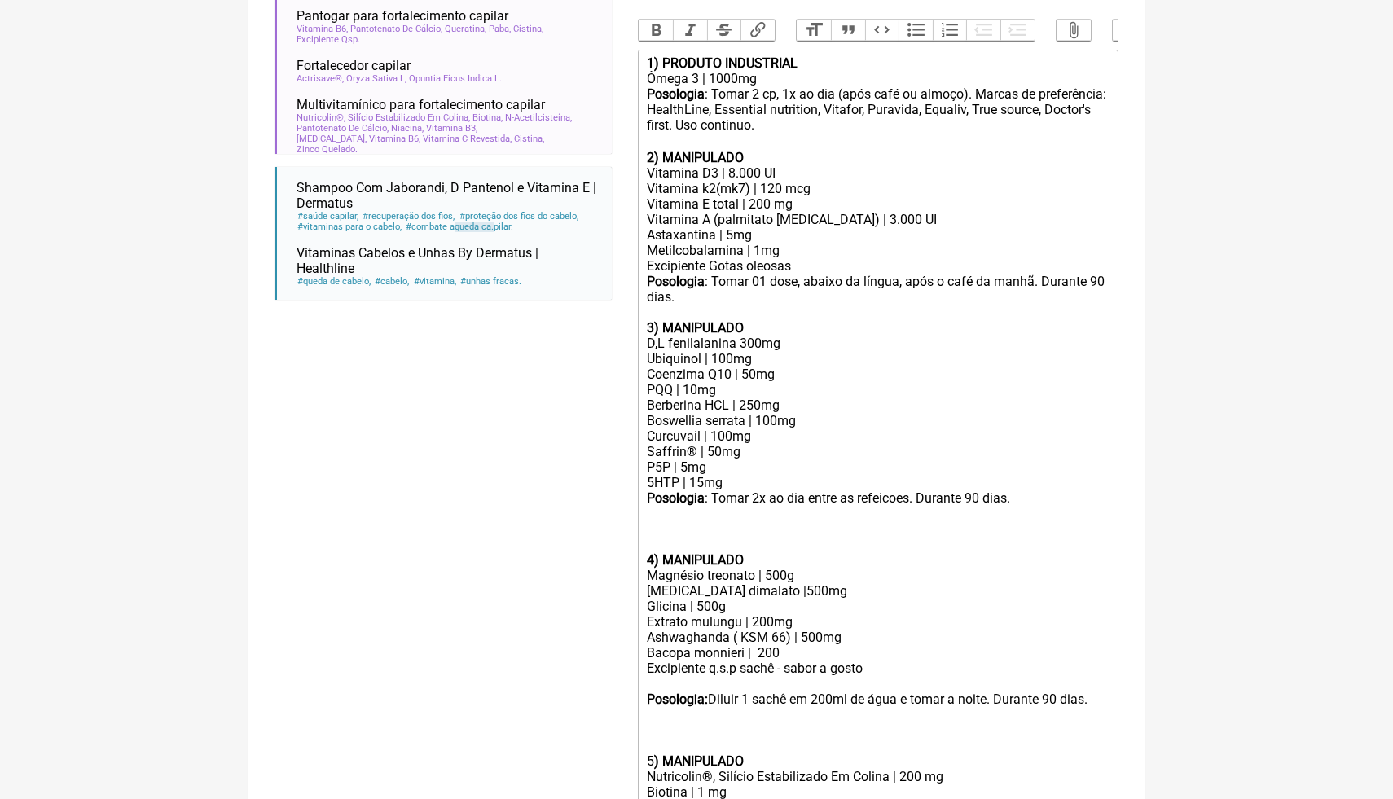
scroll to position [517, 0]
click at [652, 764] on div "5 ) MANIPULADO" at bounding box center [878, 763] width 463 height 15
click at [654, 763] on div "5 ) MANIPULADO" at bounding box center [878, 763] width 463 height 15
click at [658, 31] on button "Bold" at bounding box center [656, 32] width 34 height 21
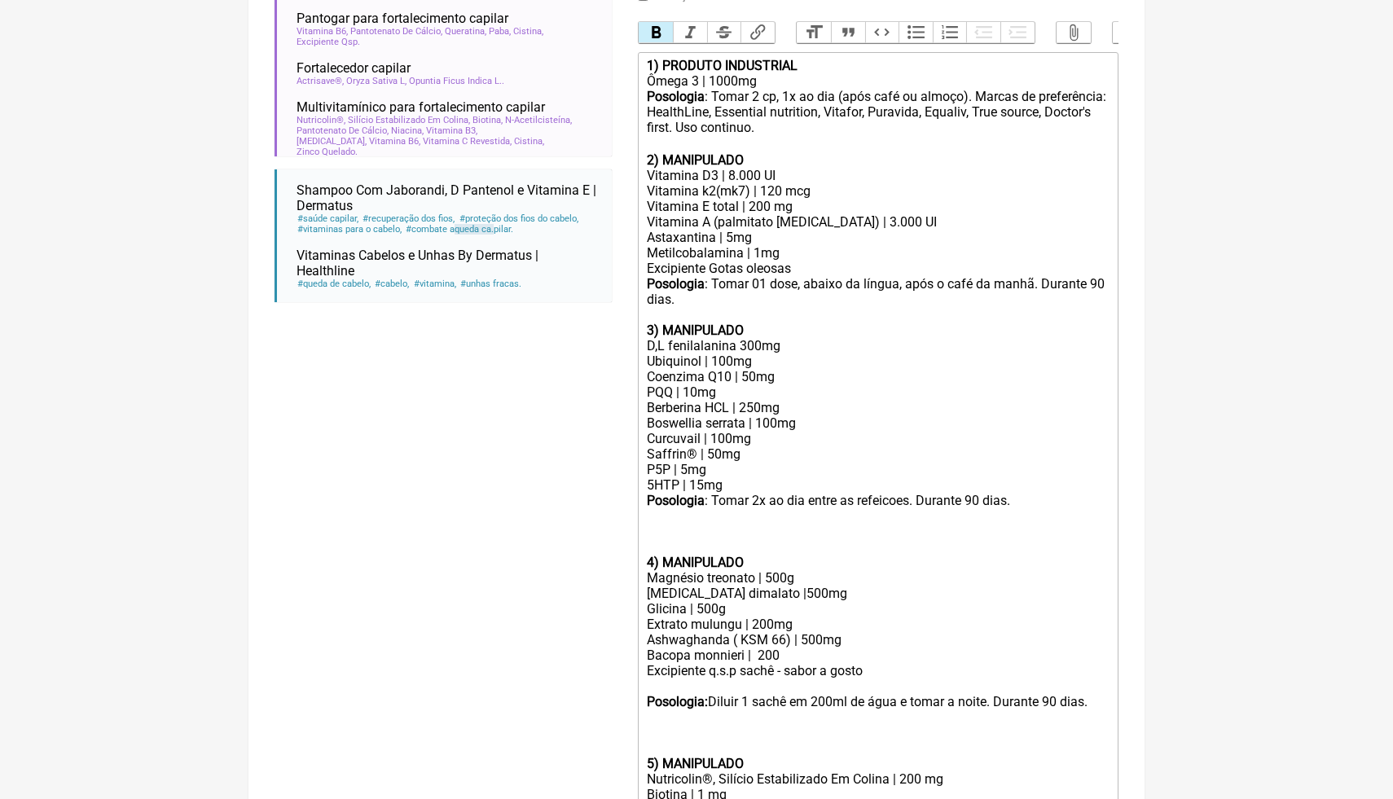
click at [680, 744] on div at bounding box center [878, 740] width 463 height 31
click at [712, 298] on div "Posologia : Tomar 01 dose, abaixo da língua, após o café da manhã. Durante 90 d…" at bounding box center [878, 291] width 463 height 31
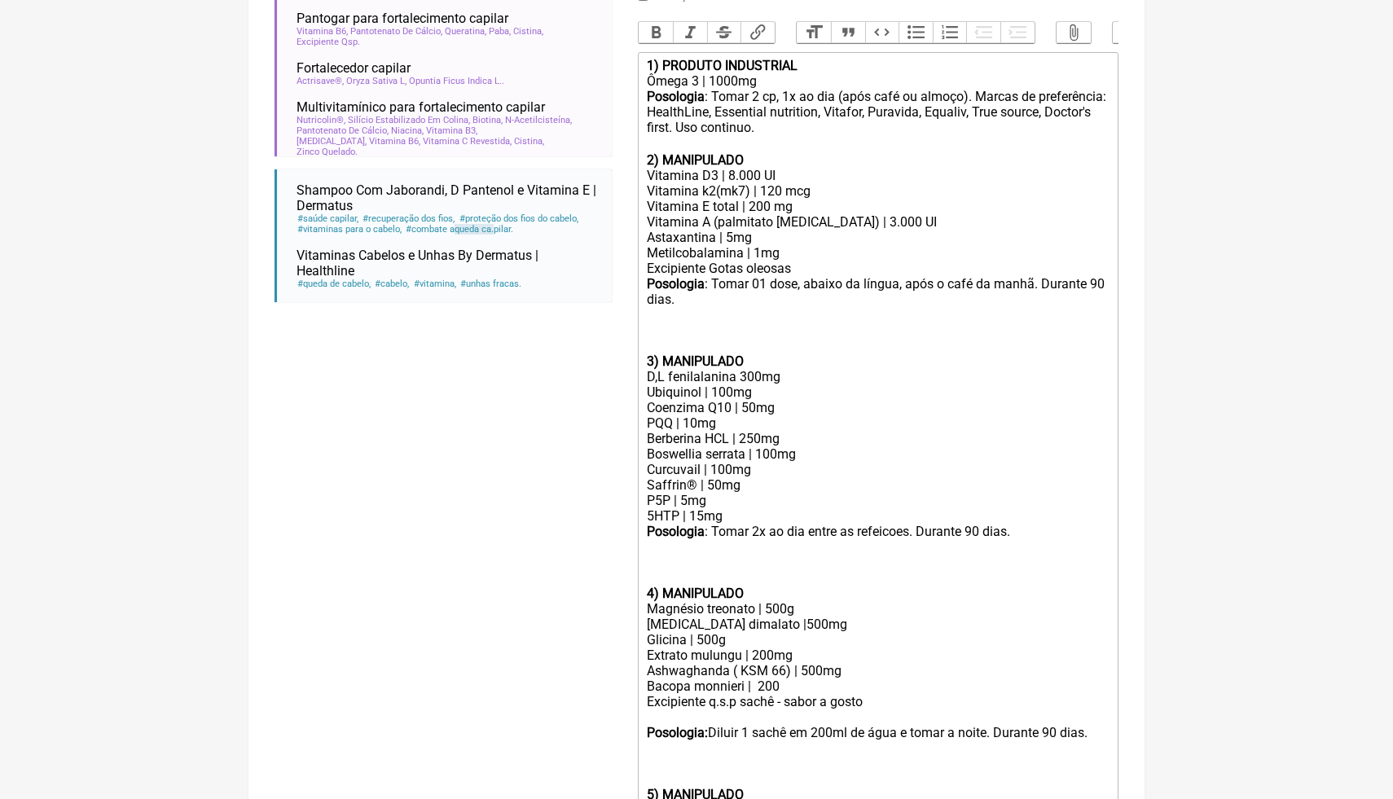
click at [896, 127] on div "Posologia : Tomar 2 cp, 1x ao dia (após café ou almoço). Marcas de preferência:…" at bounding box center [878, 113] width 463 height 48
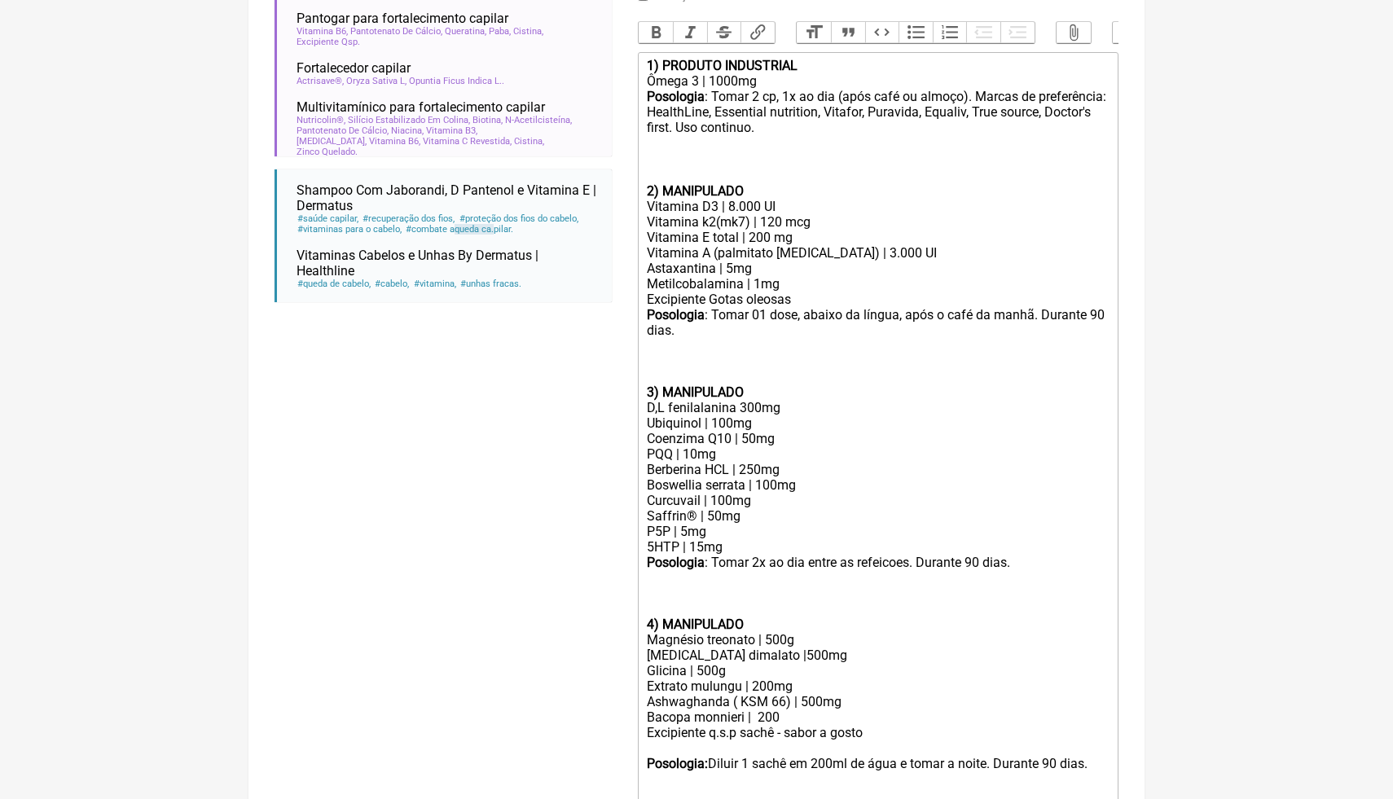
click at [1138, 244] on main "Nova Receita Buscar queda ca Protocolos Formulas Medicamentos Industrializados …" at bounding box center [696, 363] width 896 height 1527
click at [836, 254] on div "Vitamina A (palmitato [MEDICAL_DATA]) | 3.000 UI Astaxantina | 5mg Metilcobalam…" at bounding box center [878, 276] width 463 height 62
click at [1008, 481] on div "3) MANIPULADO D,L fenilalanina 300mg Ubiquinol | 100mg Coenzima Q10 | 50mg PQQ …" at bounding box center [878, 500] width 463 height 263
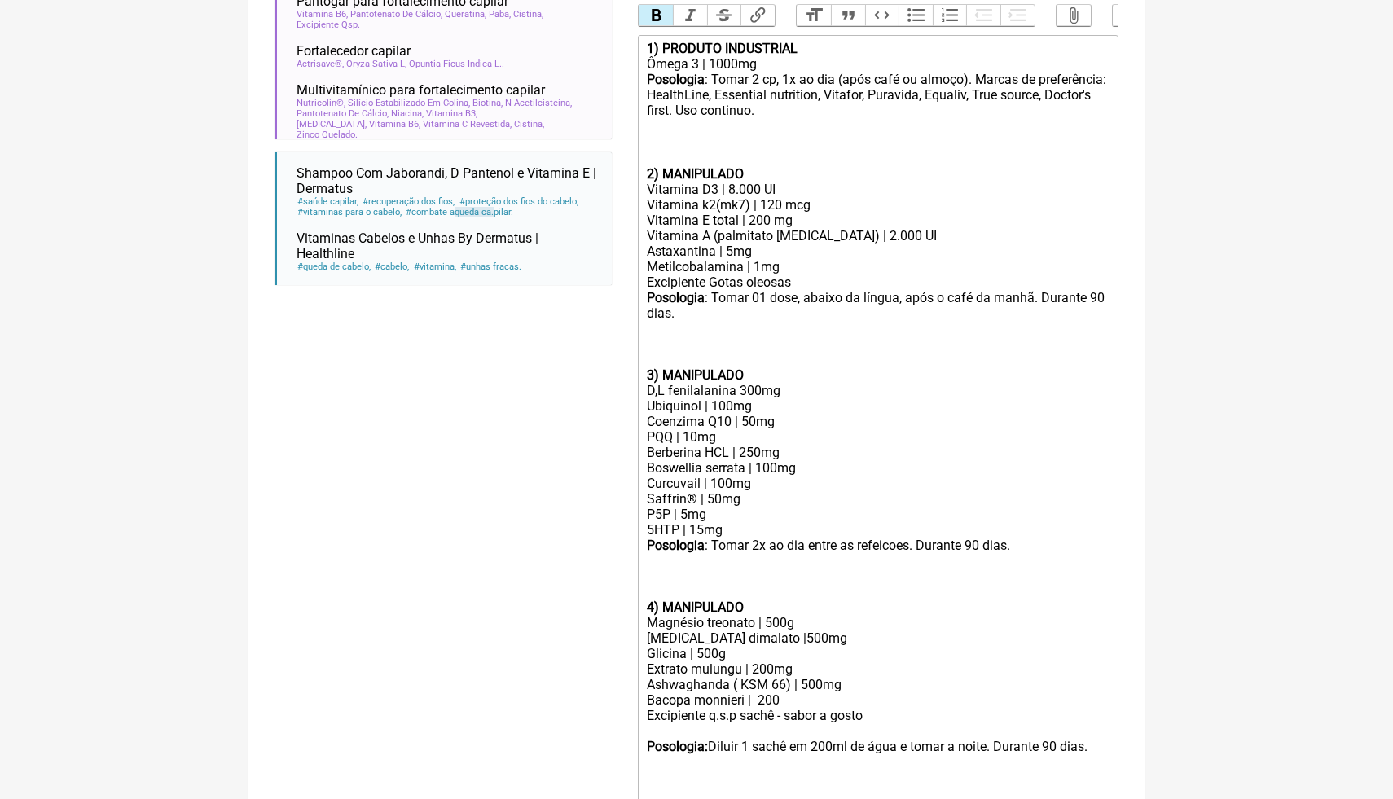
scroll to position [565, 0]
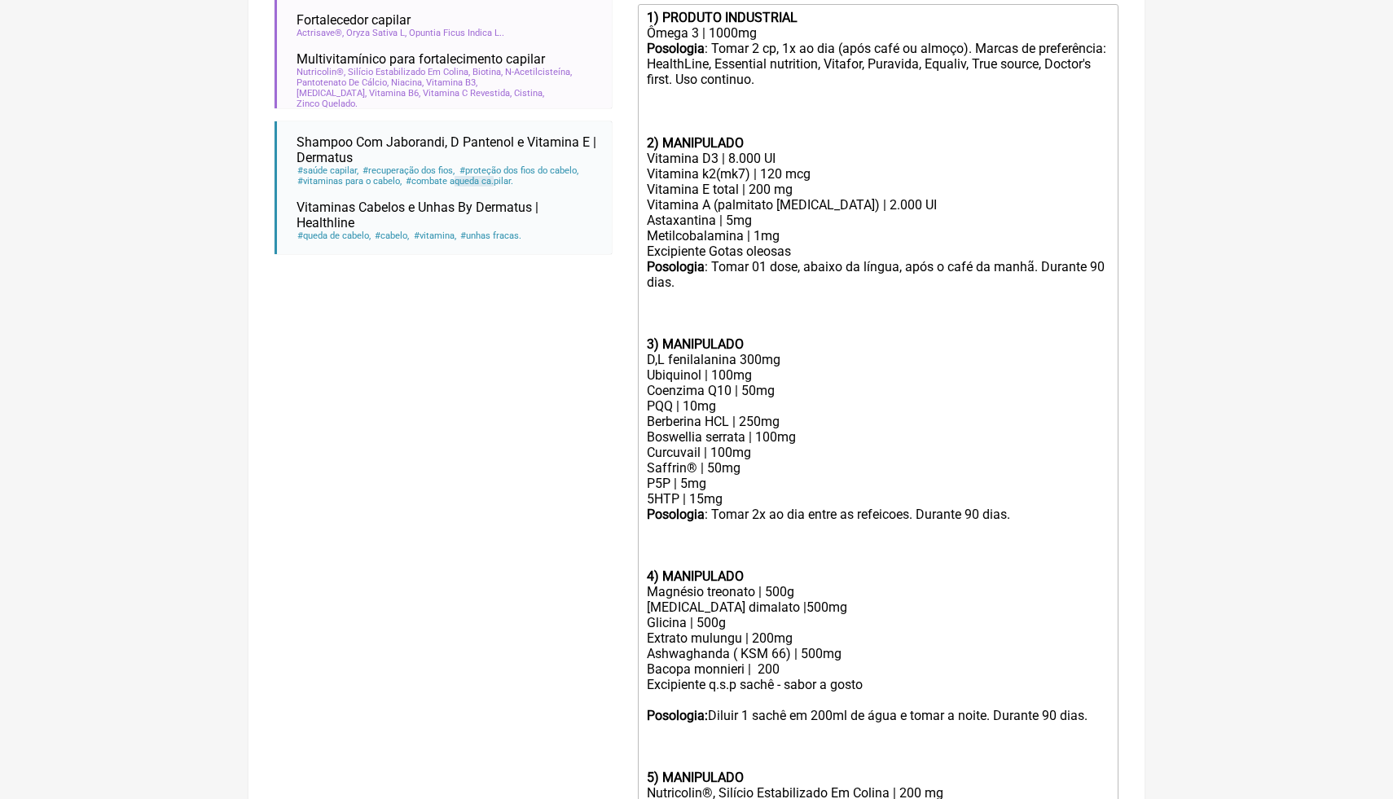
click at [781, 665] on div "Ashwaghanda ( KSM 66) | 500mg Bacopa monnieri | 200" at bounding box center [878, 661] width 463 height 31
click at [757, 587] on div "Magnésio treonato | 500g" at bounding box center [878, 591] width 463 height 15
click at [757, 576] on div "3) MANIPULADO D,L fenilalanina 300mg Ubiquinol | 100mg Coenzima Q10 | 50mg PQQ …" at bounding box center [878, 452] width 463 height 263
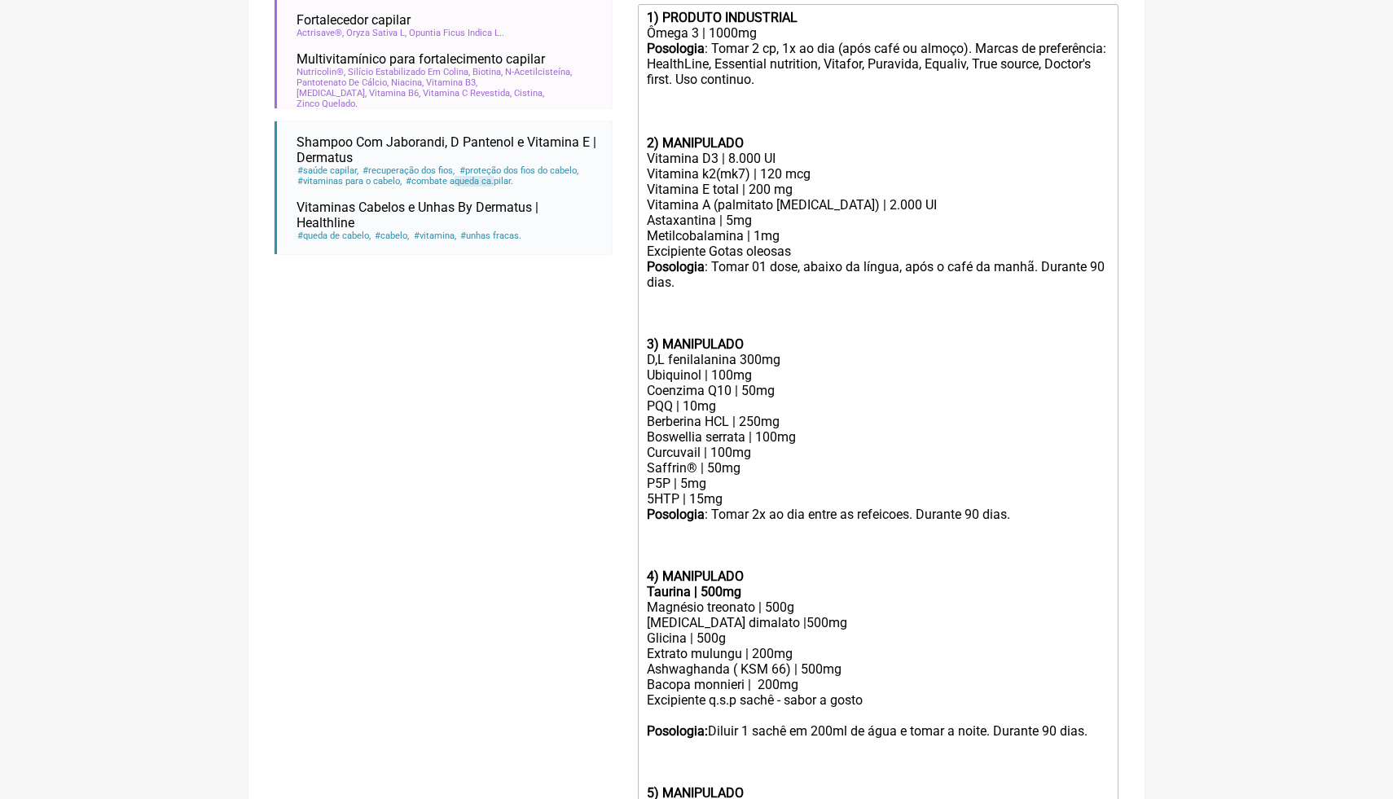
type trix-editor "<lor><ipsumd>0) SITAMET CONSECTETU</adipis></eli><sed>Doeiu 6 | 2247te</inc><ut…"
drag, startPoint x: 750, startPoint y: 590, endPoint x: 643, endPoint y: 584, distance: 106.9
click at [643, 586] on trix-editor "1) PRODUTO INDUSTRIAL Ômega 3 | 1000mg Posologia : Tomar 2 cp, 1x ao dia (após …" at bounding box center [878, 492] width 481 height 976
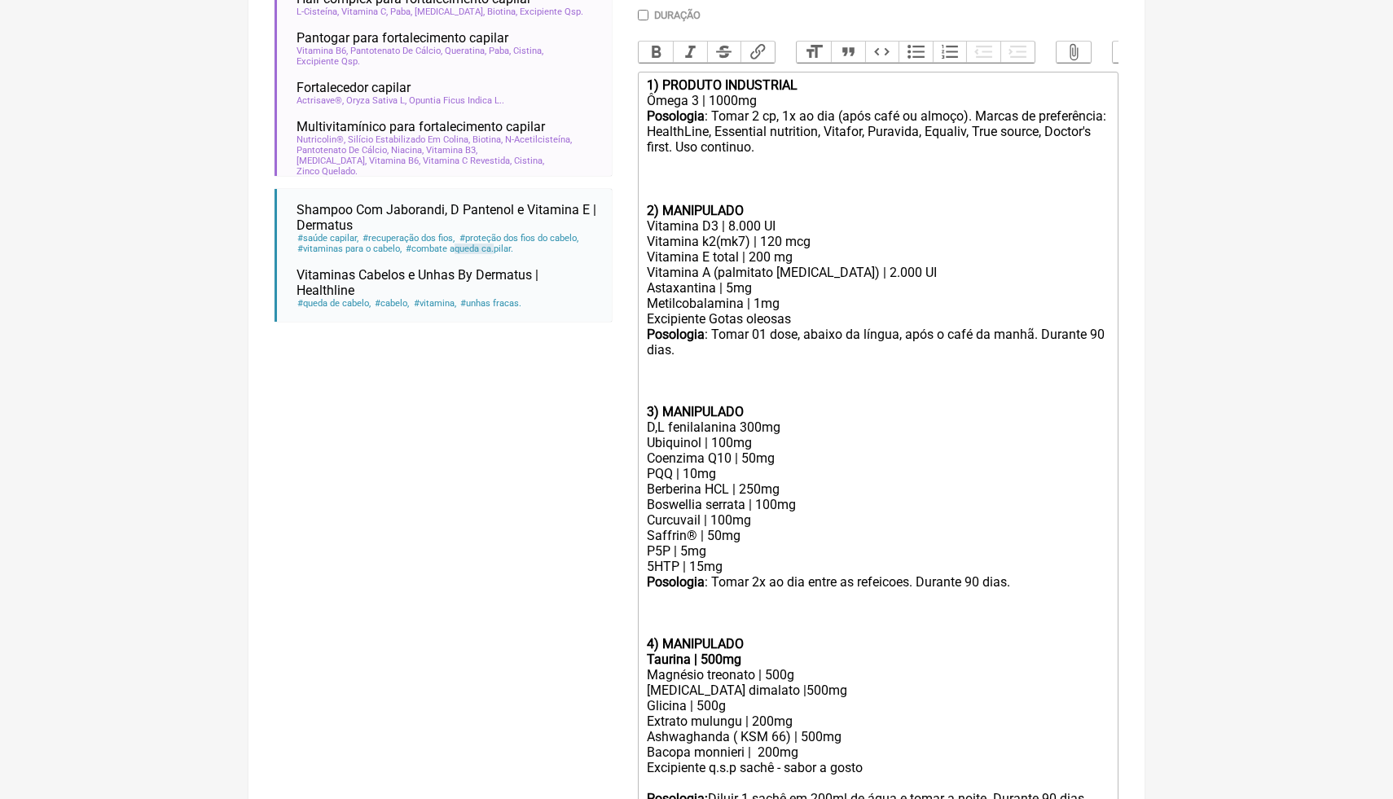
scroll to position [467, 0]
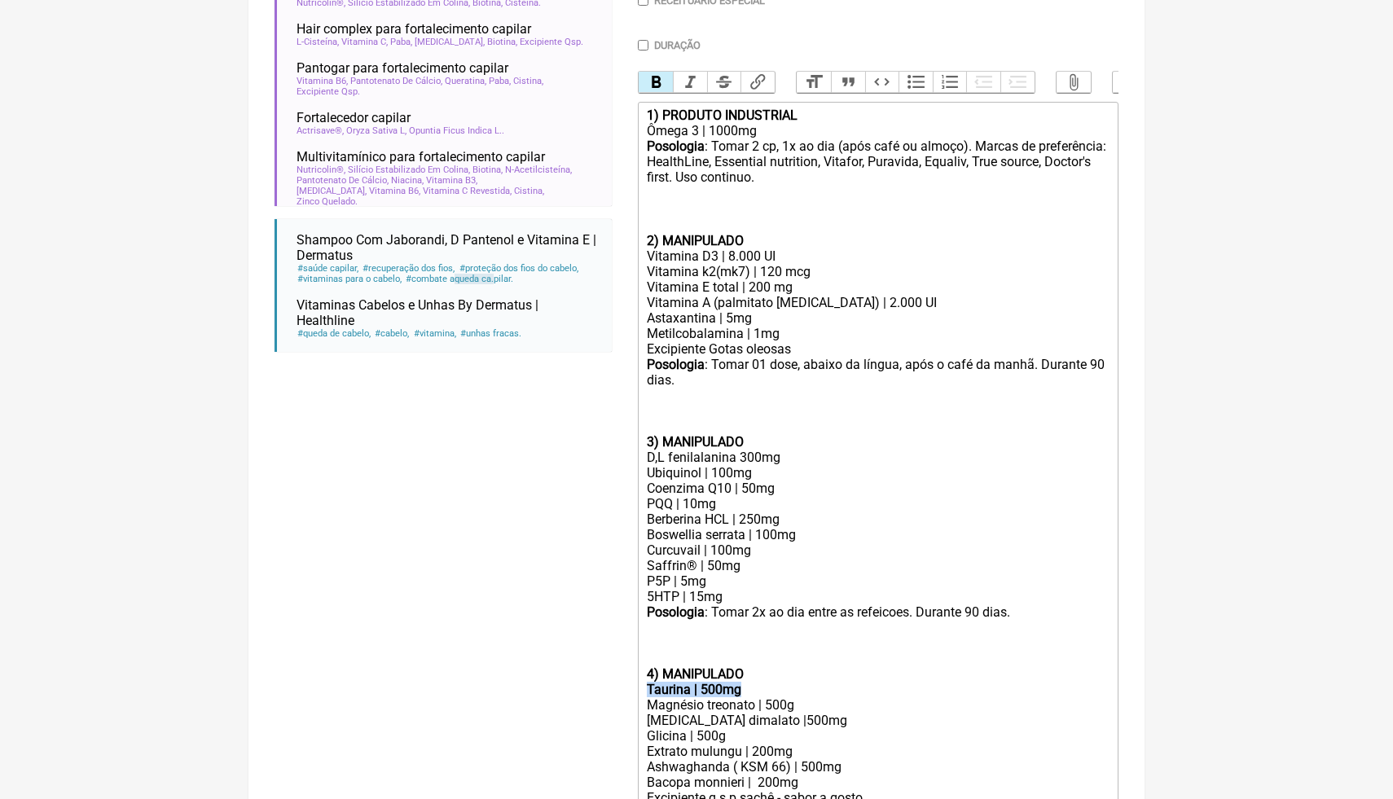
drag, startPoint x: 754, startPoint y: 691, endPoint x: 635, endPoint y: 686, distance: 119.0
click at [635, 688] on form "Buscar queda ca Protocolos Formulas Medicamentos Industrializados Suplementos /…" at bounding box center [696, 448] width 844 height 1437
click at [657, 87] on button "Bold" at bounding box center [656, 82] width 34 height 21
click at [994, 413] on div "Posologia : Tomar 01 dose, abaixo da língua, após o café da manhã. Durante 90 d…" at bounding box center [878, 388] width 463 height 62
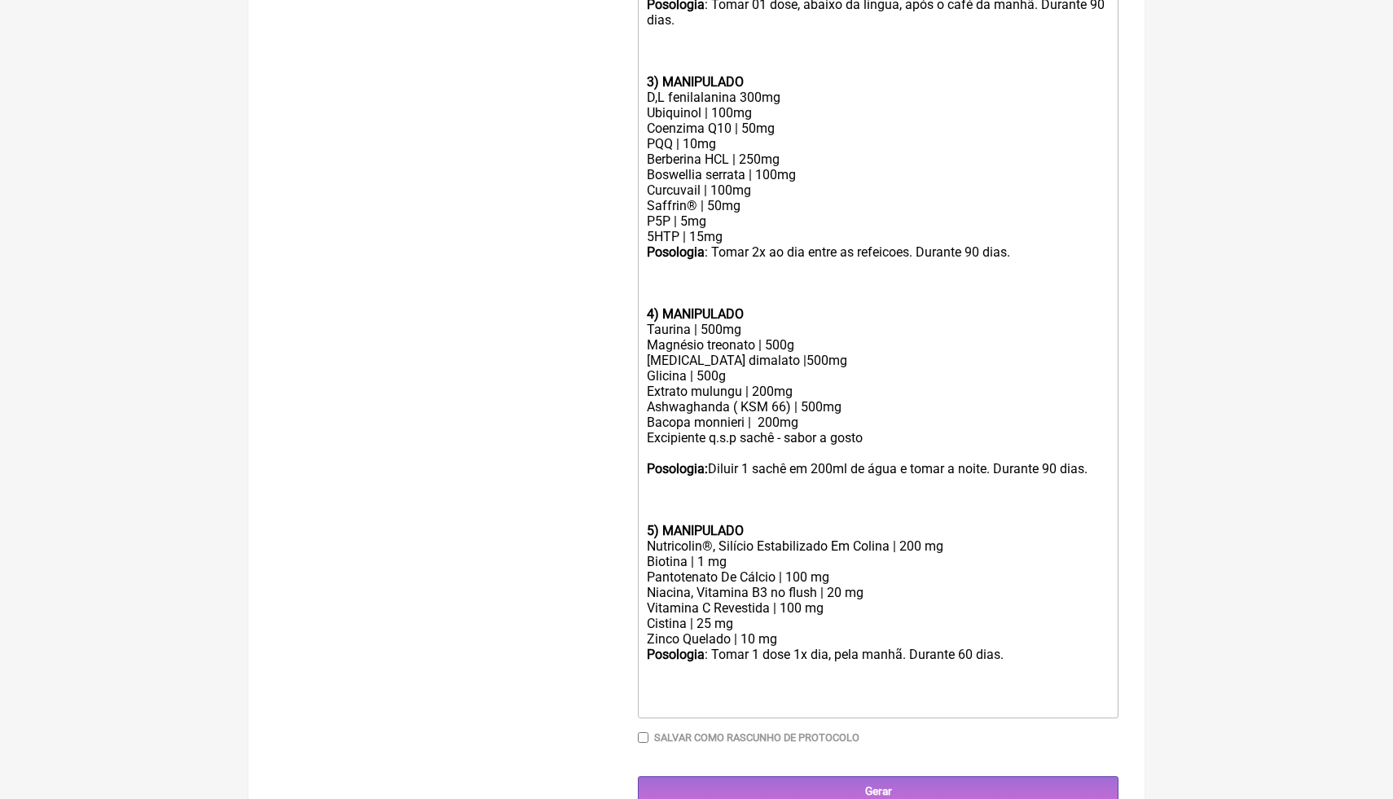
scroll to position [855, 0]
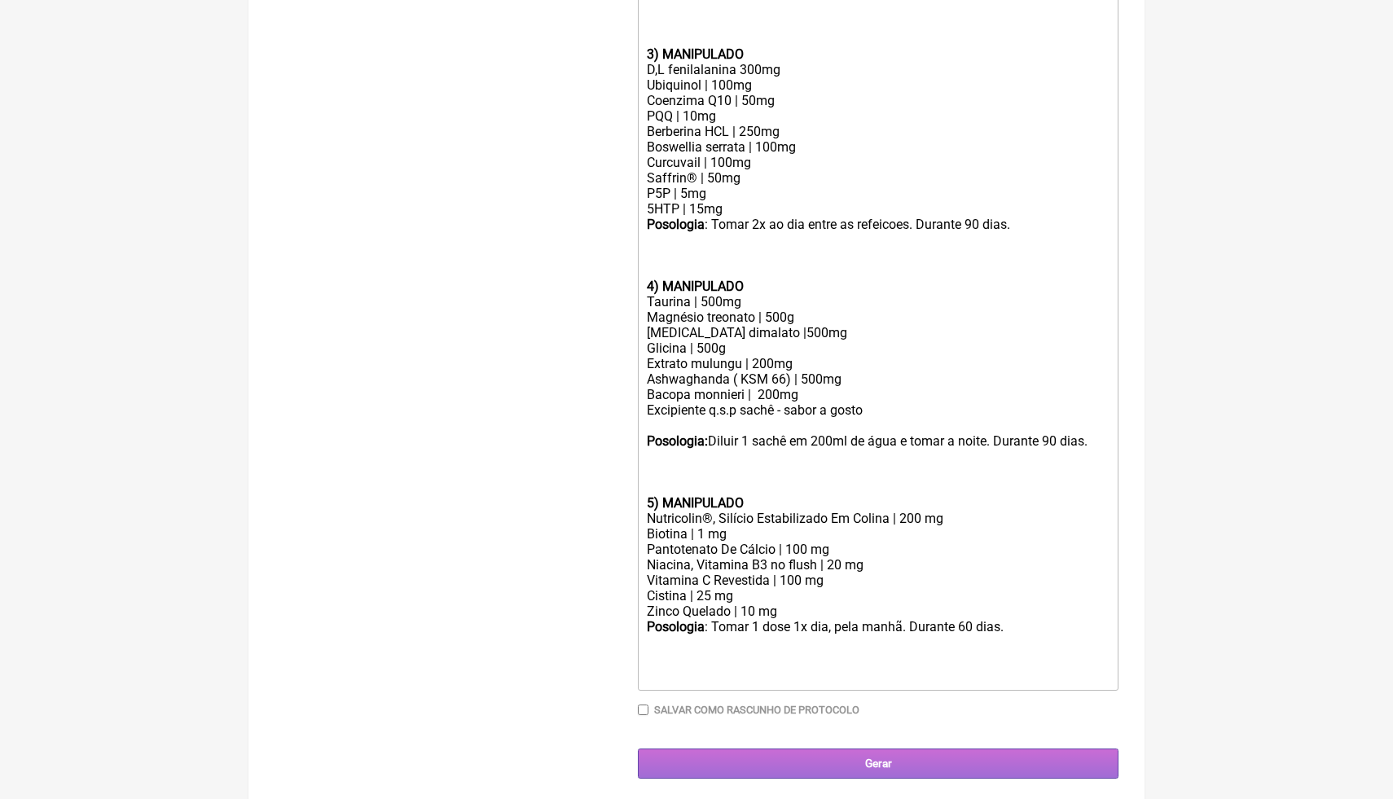
click at [878, 765] on input "Gerar" at bounding box center [878, 763] width 481 height 30
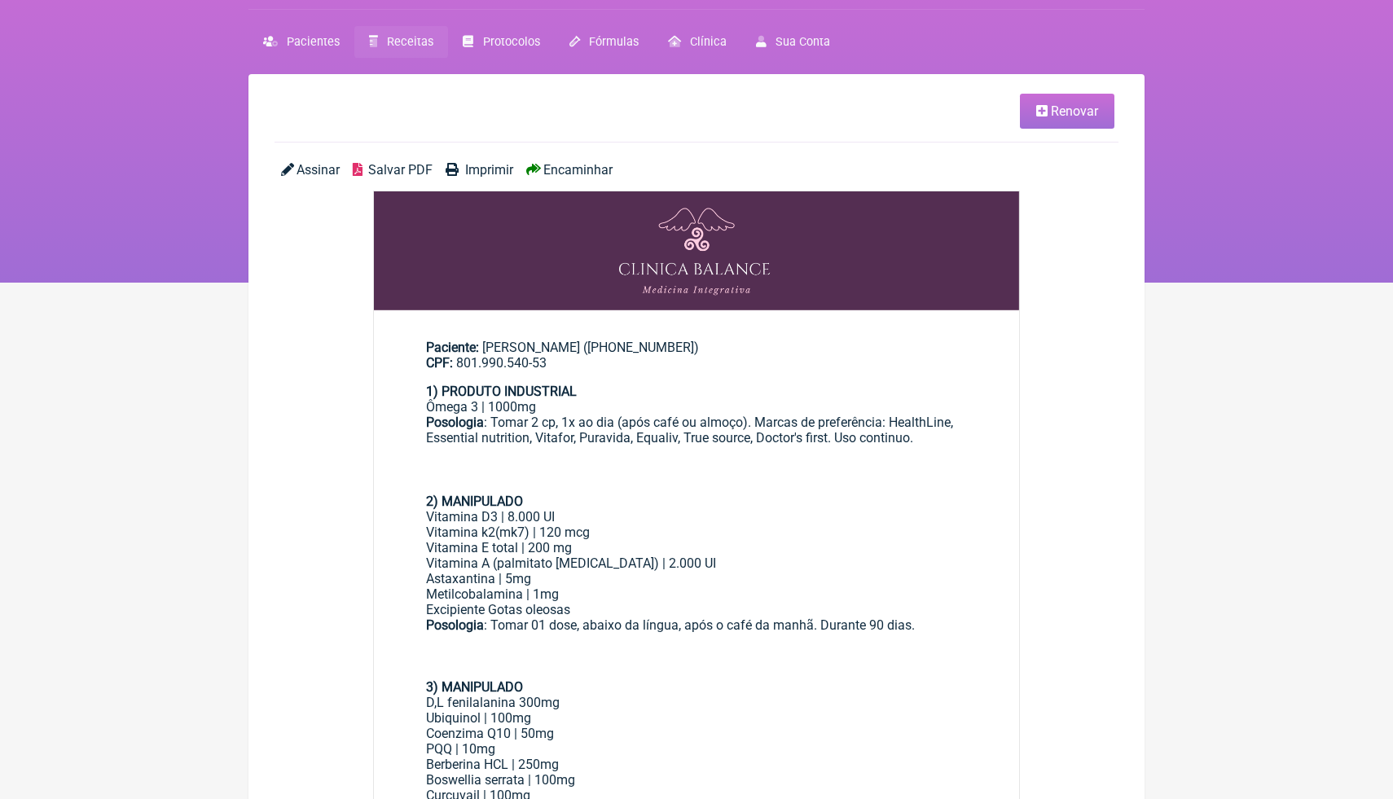
scroll to position [33, 0]
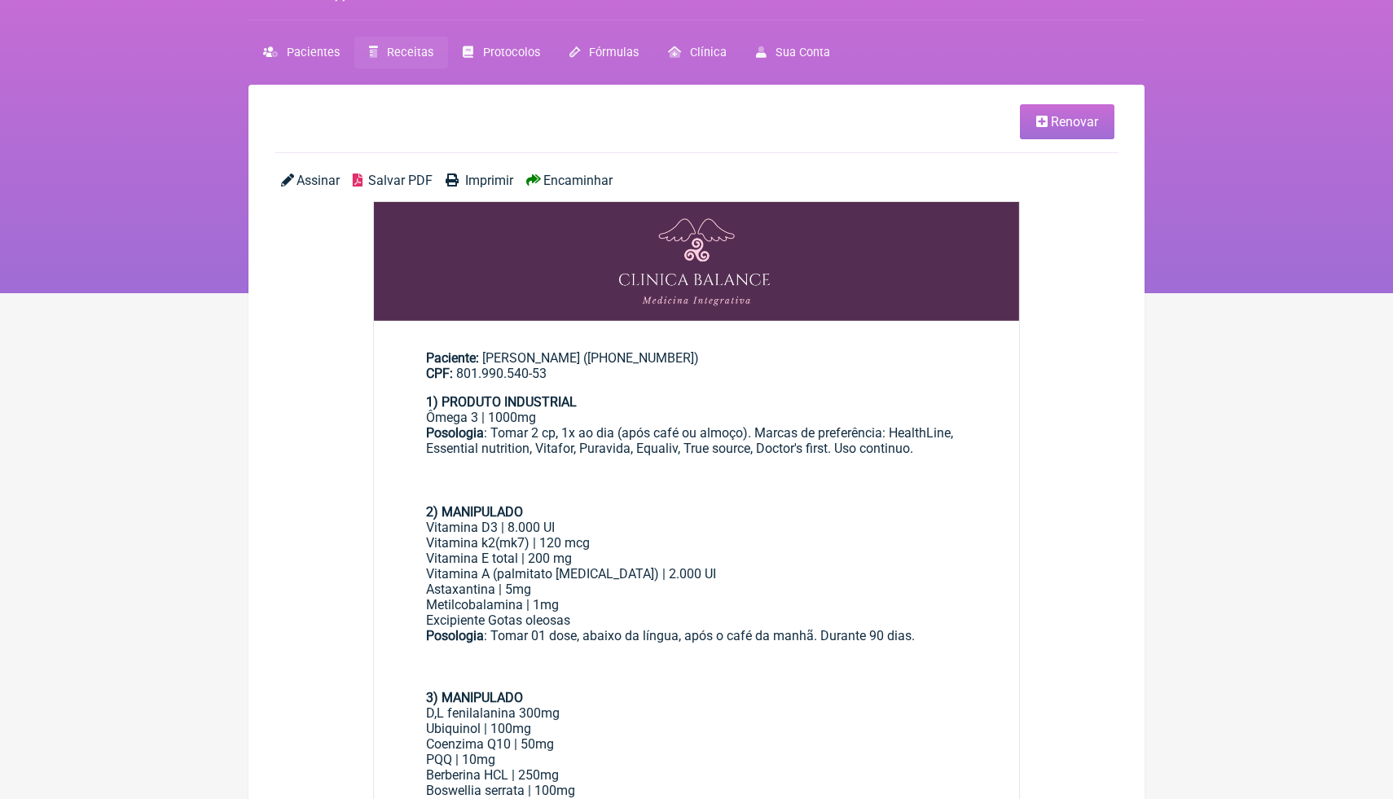
click at [403, 183] on span "Salvar PDF" at bounding box center [400, 180] width 64 height 15
click at [924, 314] on img at bounding box center [696, 261] width 645 height 119
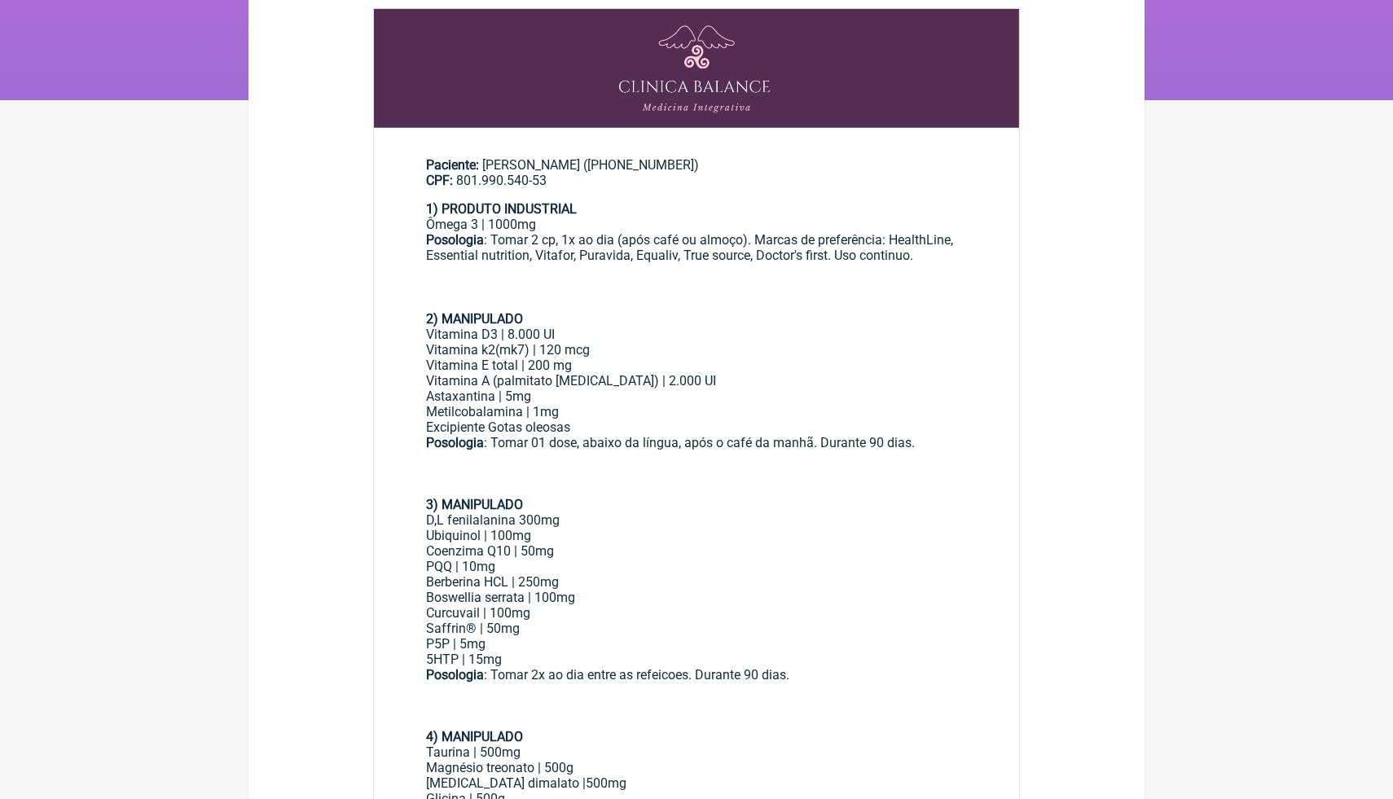
scroll to position [228, 0]
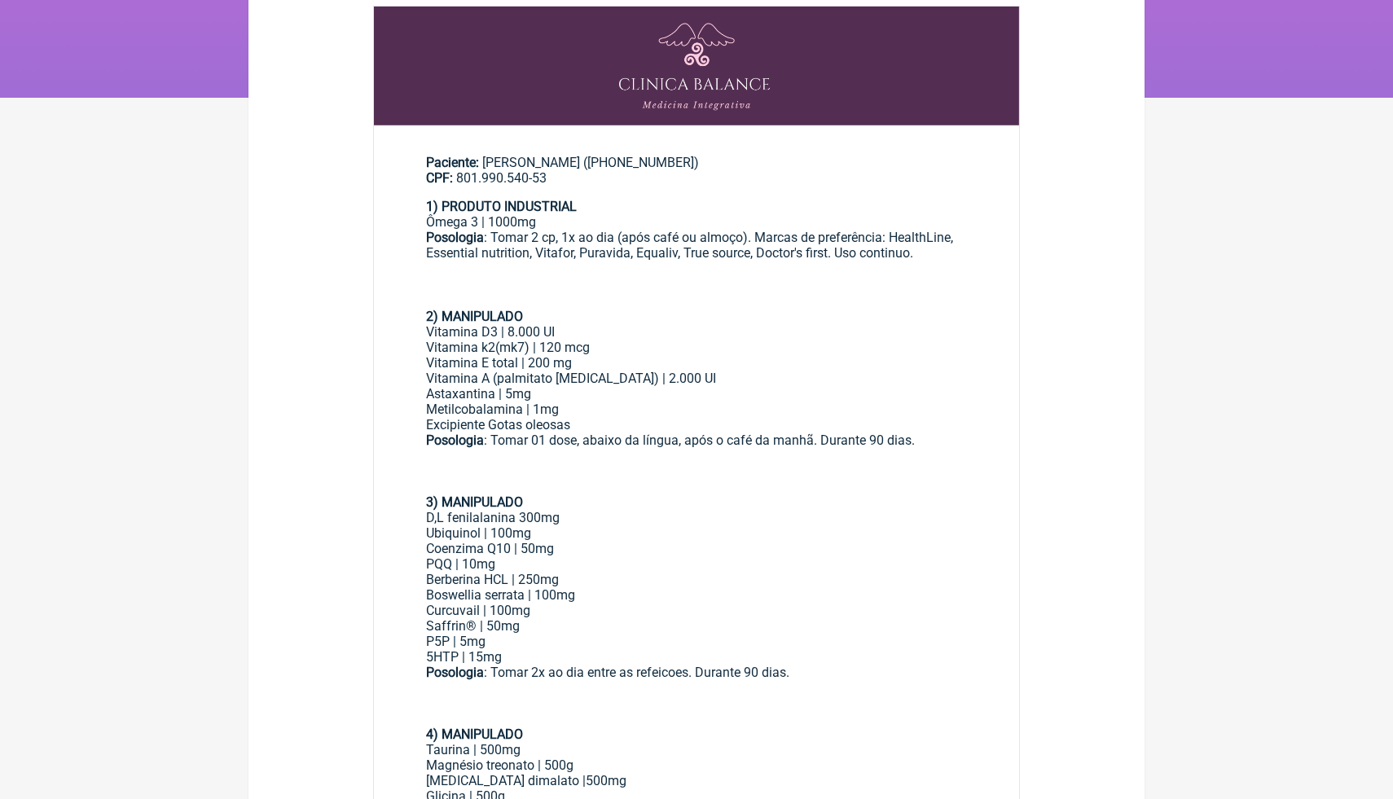
click at [737, 304] on div "2) MANIPULADO" at bounding box center [696, 308] width 541 height 31
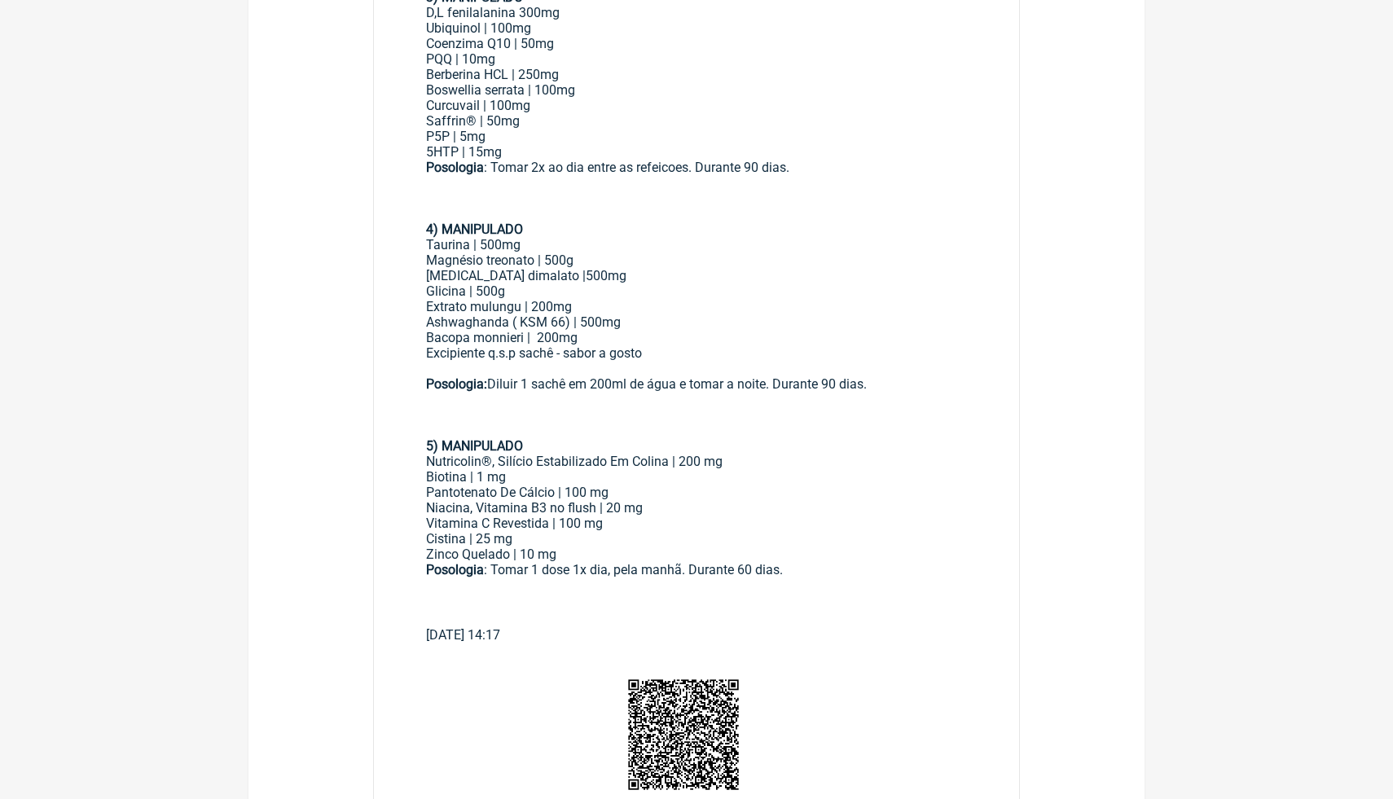
scroll to position [683, 0]
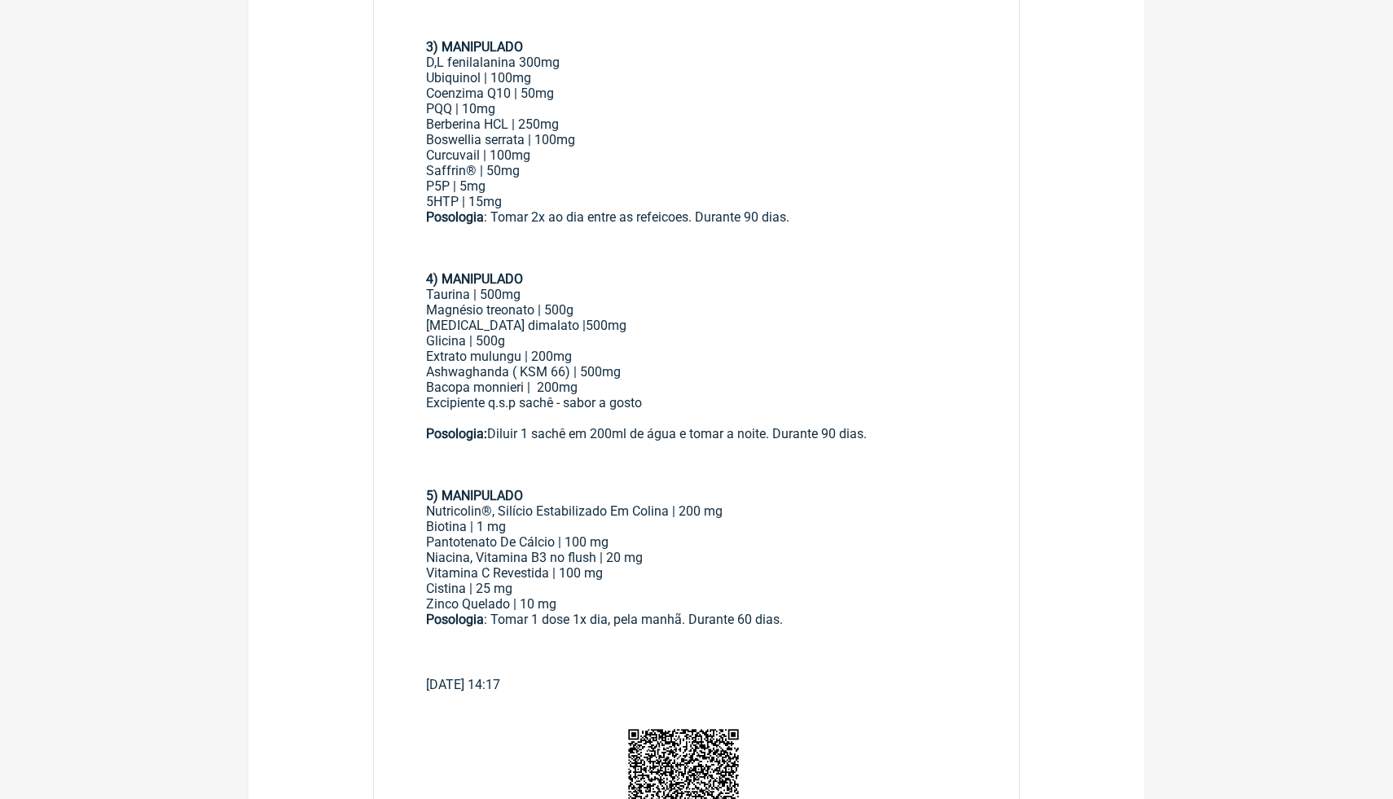
click at [892, 139] on div "3) MANIPULADO D,L fenilalanina 300mg Ubiquinol | 100mg Coenzima Q10 | 50mg PQQ …" at bounding box center [696, 163] width 541 height 279
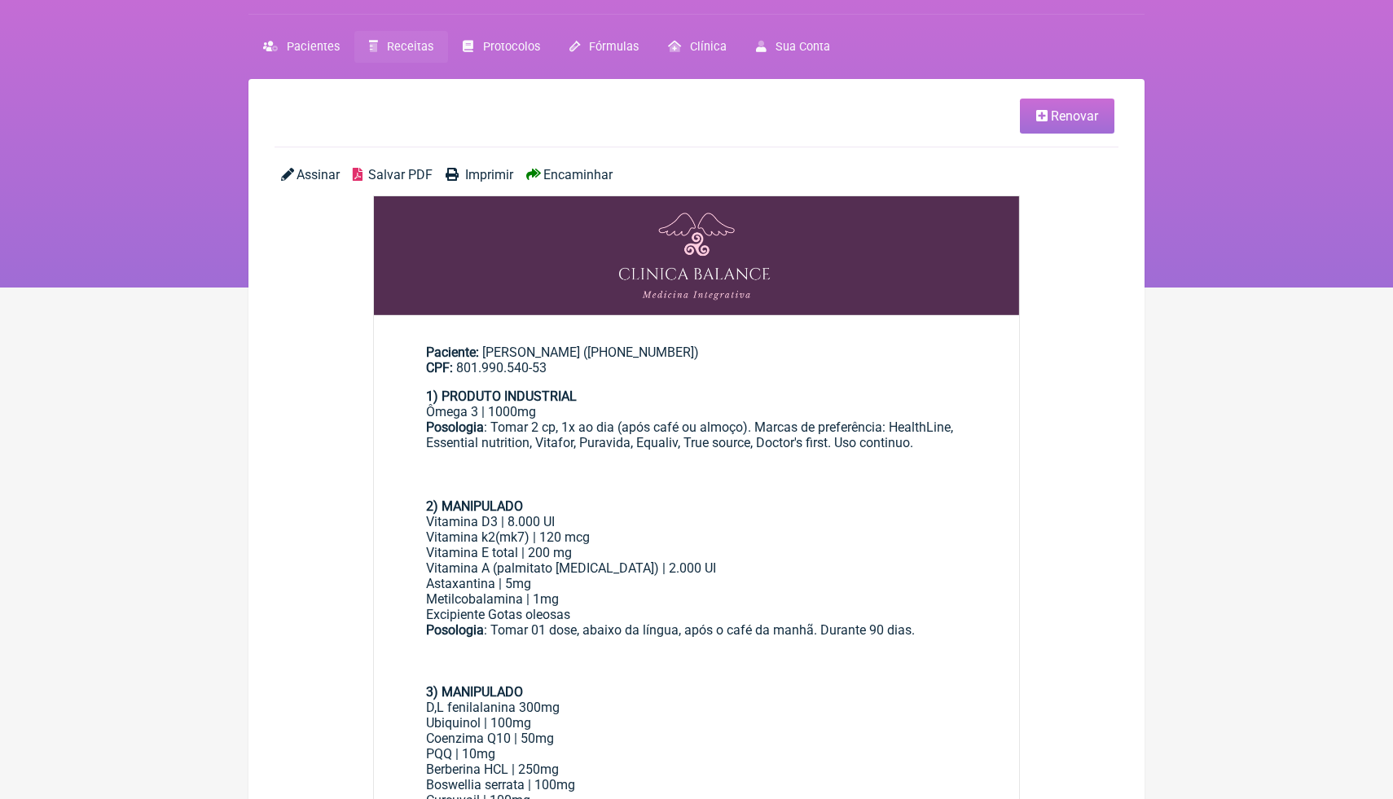
scroll to position [32, 0]
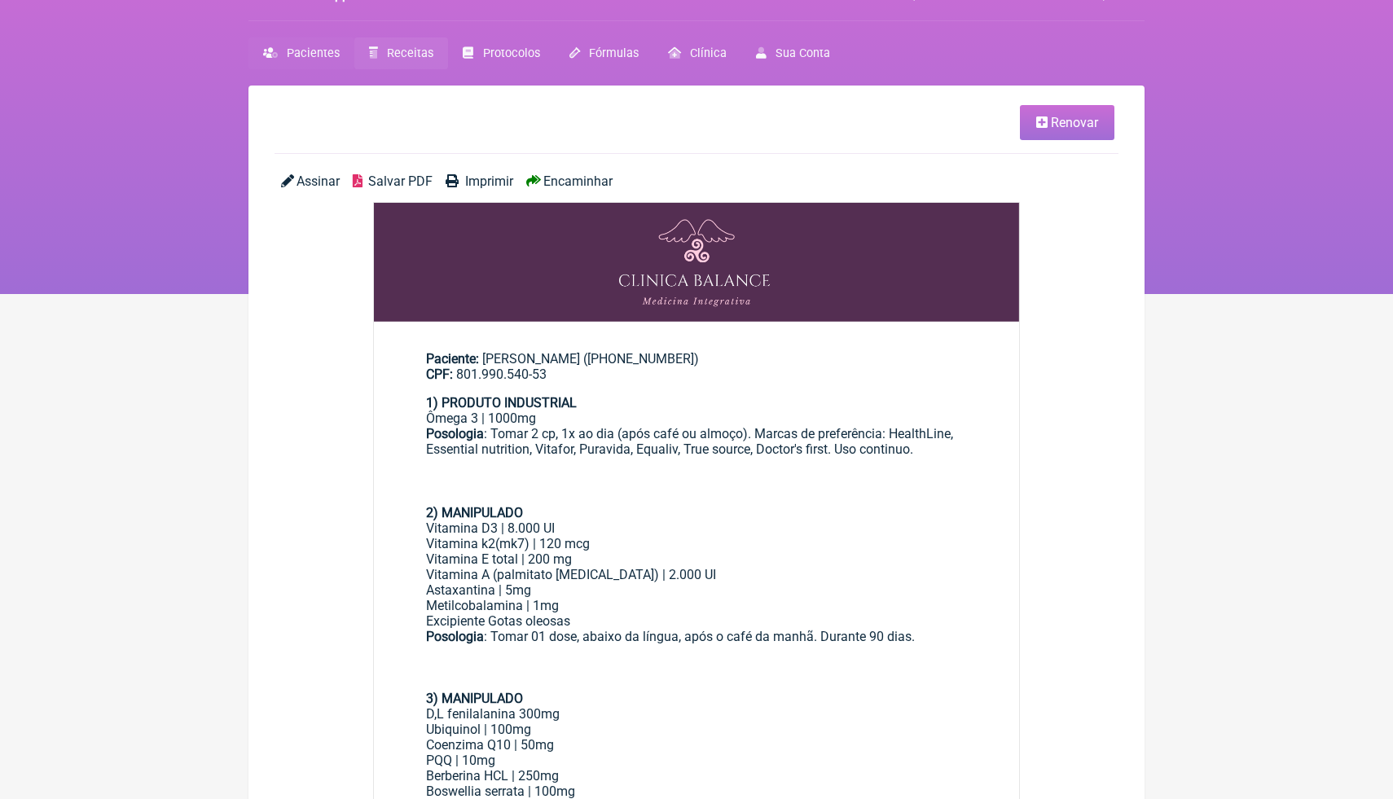
click at [313, 52] on span "Pacientes" at bounding box center [313, 53] width 53 height 14
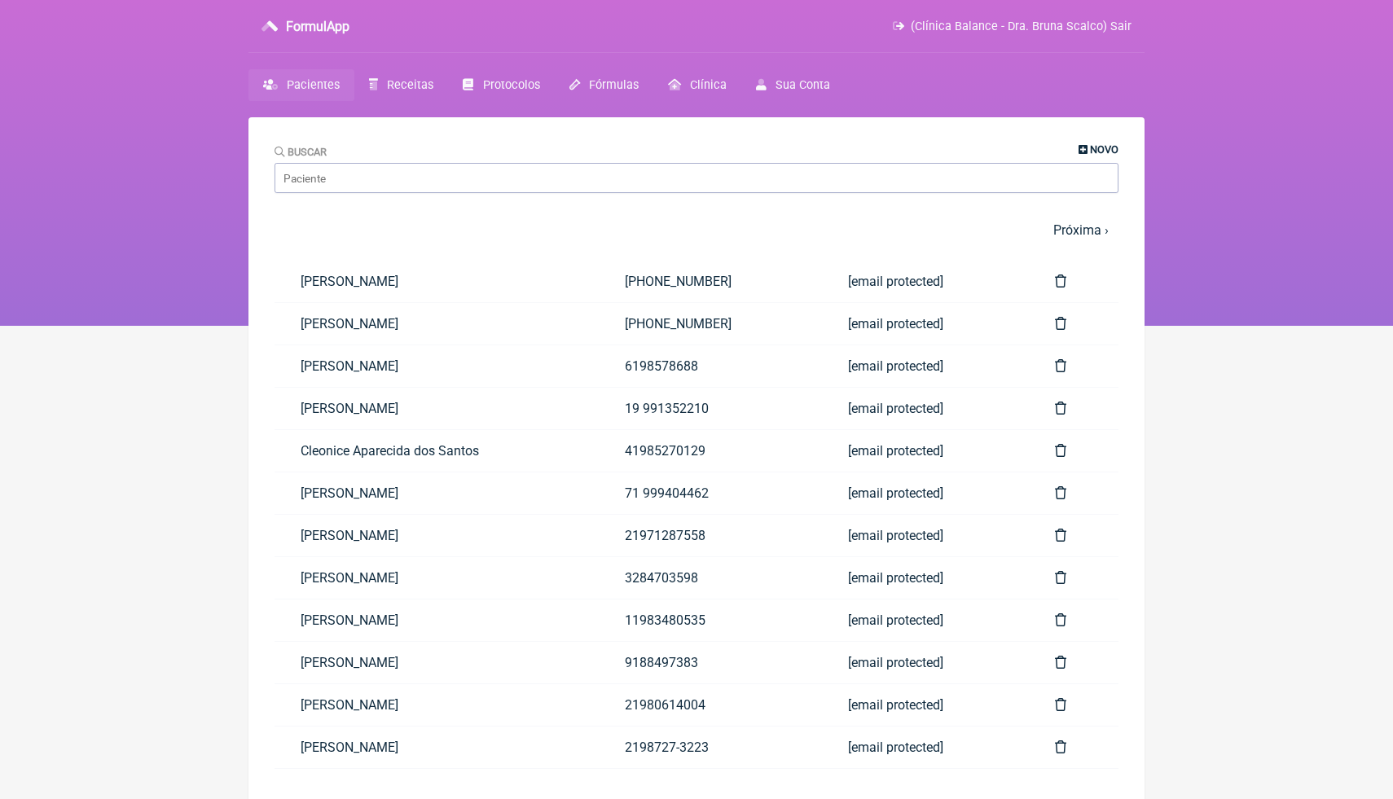
click at [1081, 148] on icon at bounding box center [1082, 150] width 9 height 11
